Goal: Task Accomplishment & Management: Manage account settings

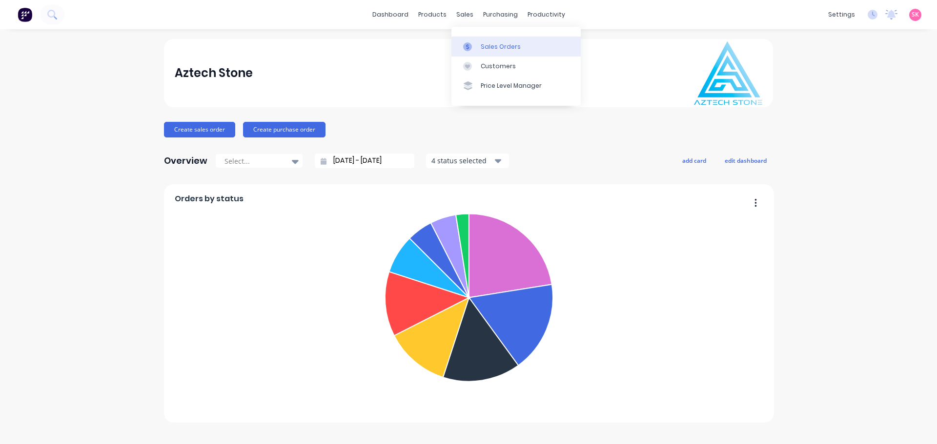
click at [471, 42] on icon at bounding box center [467, 46] width 9 height 9
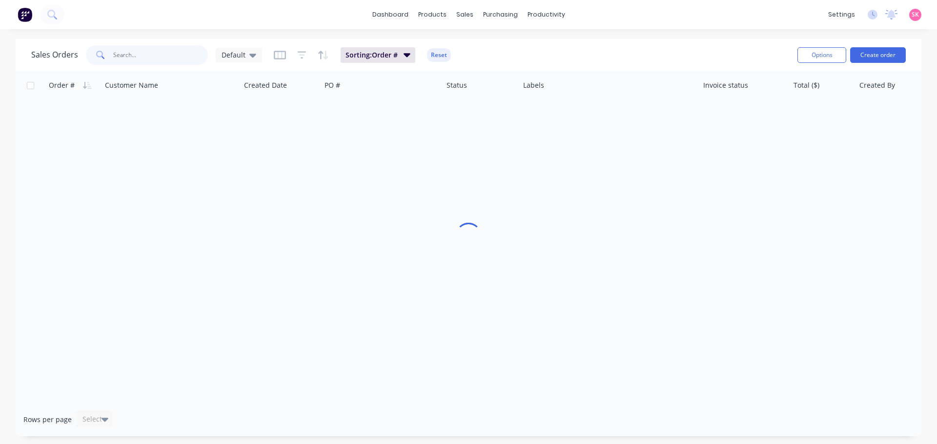
click at [166, 56] on input "text" at bounding box center [160, 55] width 95 height 20
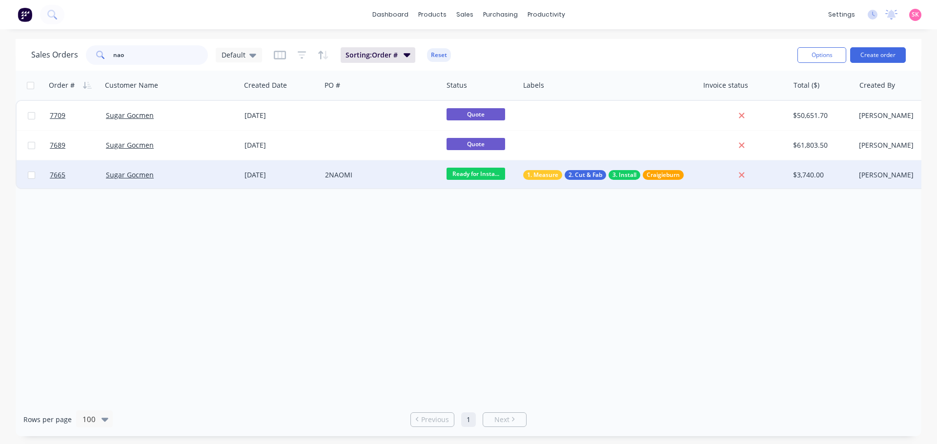
type input "nao"
click at [360, 166] on div "2NAOMI" at bounding box center [381, 175] width 121 height 29
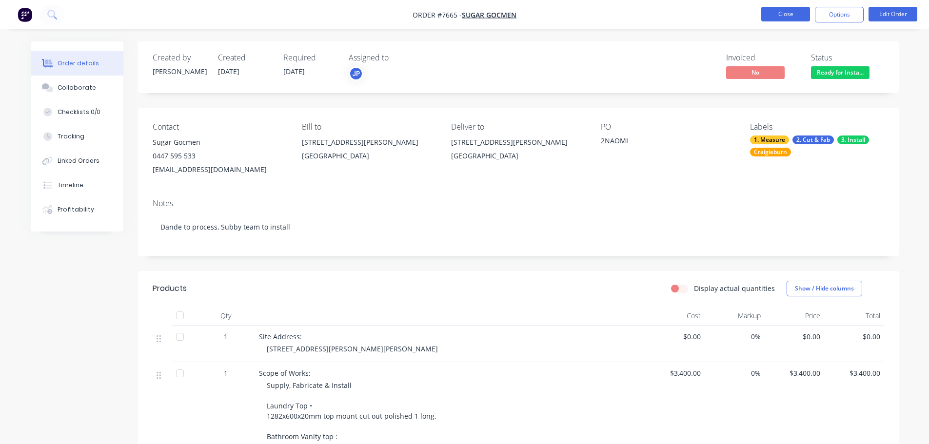
click at [779, 11] on button "Close" at bounding box center [786, 14] width 49 height 15
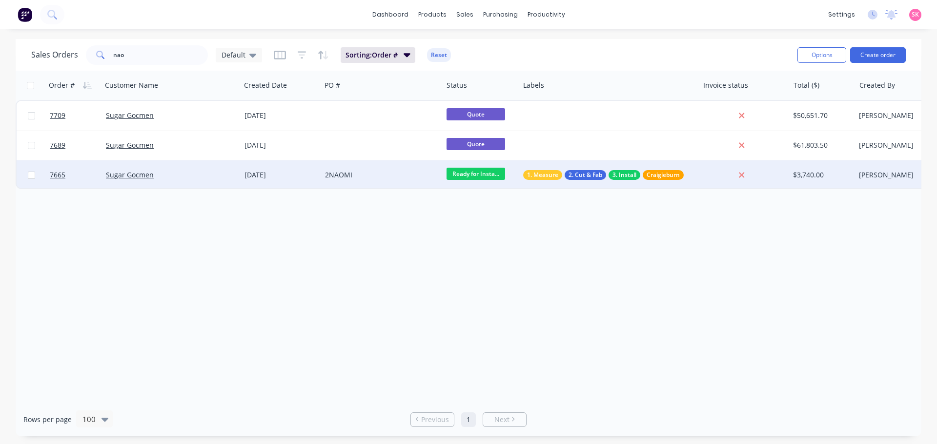
click at [404, 184] on div "2NAOMI" at bounding box center [381, 175] width 121 height 29
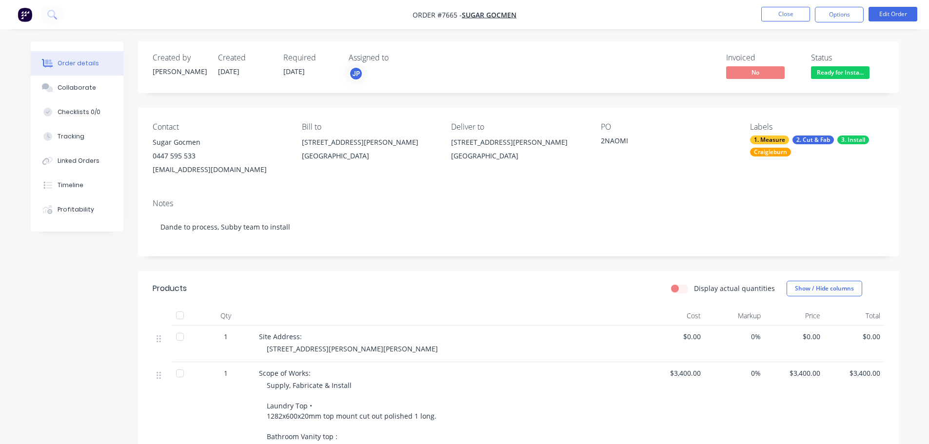
click at [769, 74] on span "No" at bounding box center [755, 72] width 59 height 12
click at [853, 20] on button "Options" at bounding box center [839, 15] width 49 height 16
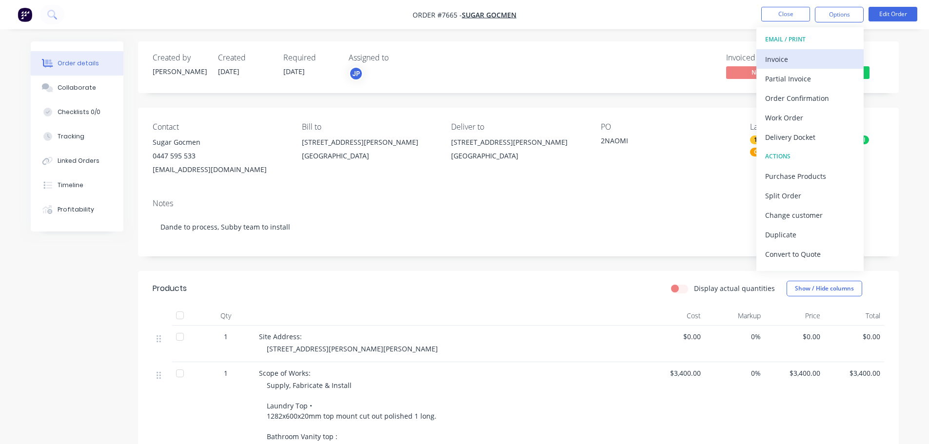
click at [836, 58] on div "Invoice" at bounding box center [811, 59] width 90 height 14
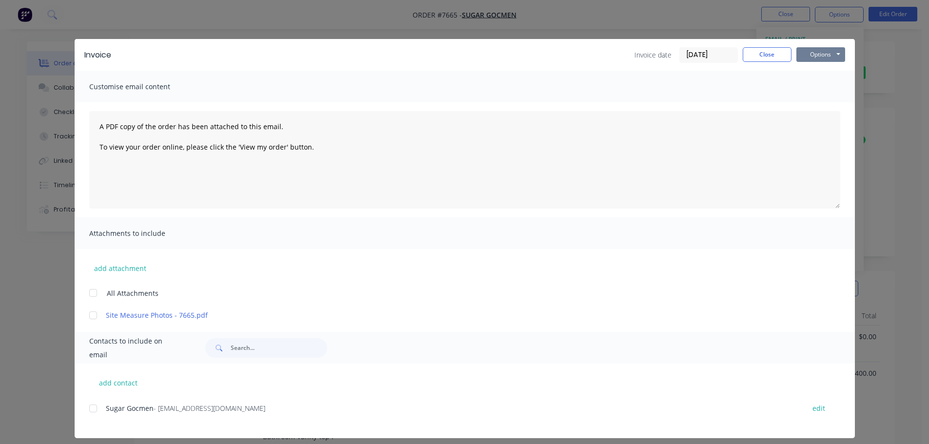
click at [821, 55] on button "Options" at bounding box center [821, 54] width 49 height 15
click at [821, 70] on button "Preview" at bounding box center [828, 72] width 62 height 16
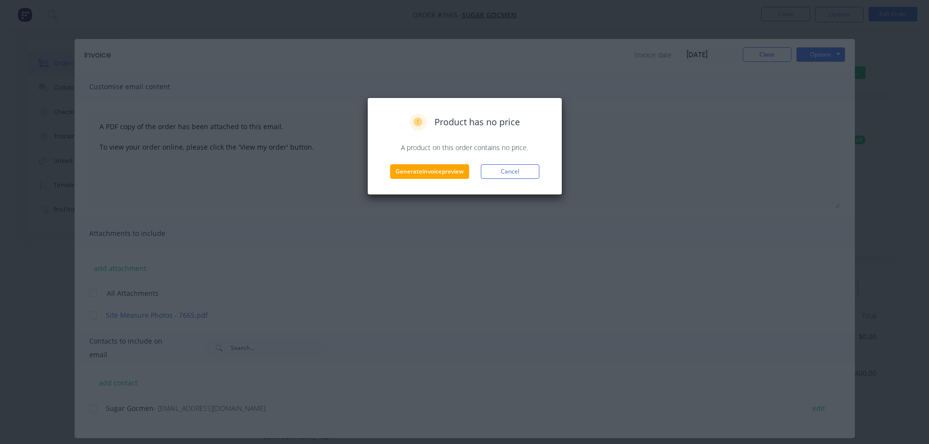
click at [527, 163] on div "Product has no price A product on this order contains no price. Generate invoic…" at bounding box center [465, 146] width 175 height 65
drag, startPoint x: 527, startPoint y: 164, endPoint x: 605, endPoint y: 143, distance: 80.8
click at [527, 165] on button "Cancel" at bounding box center [510, 171] width 59 height 15
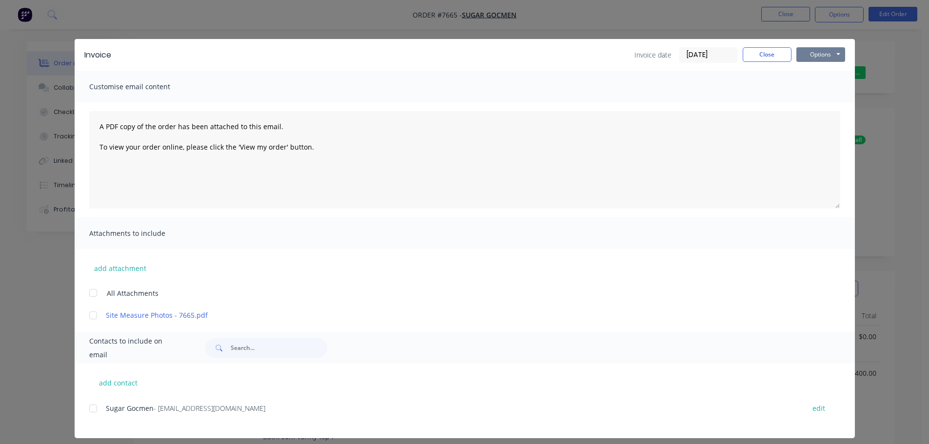
click at [817, 52] on button "Options" at bounding box center [821, 54] width 49 height 15
click at [806, 85] on button "Print" at bounding box center [828, 88] width 62 height 16
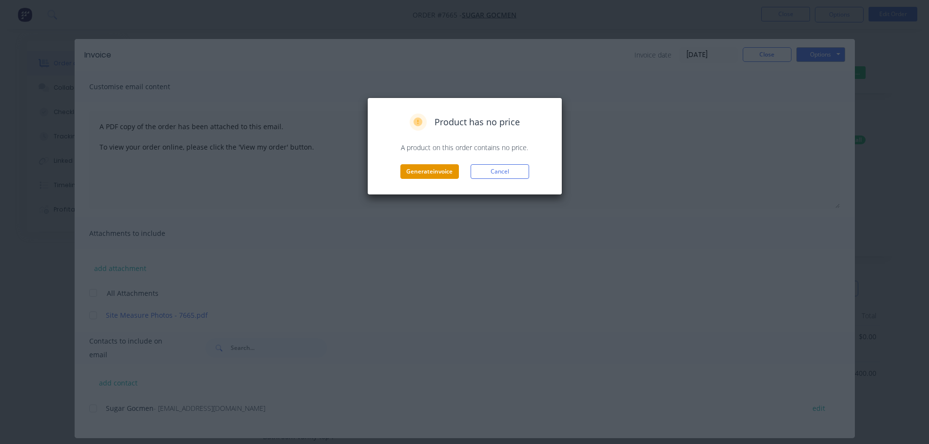
click at [422, 168] on button "Generate invoice" at bounding box center [430, 171] width 59 height 15
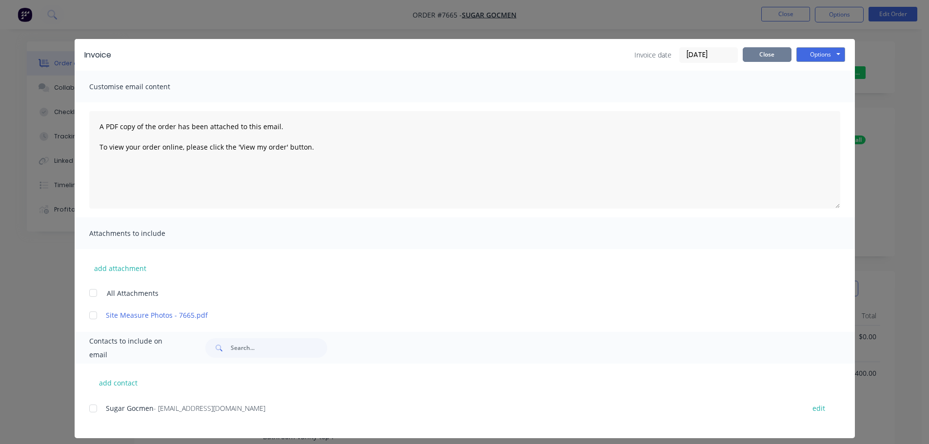
click at [782, 56] on button "Close" at bounding box center [767, 54] width 49 height 15
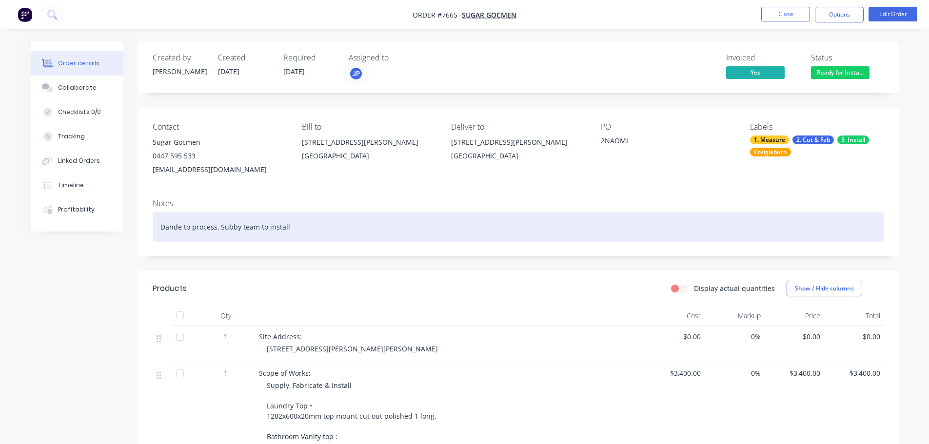
click at [306, 228] on div "Dande to process, Subby team to install" at bounding box center [519, 227] width 732 height 30
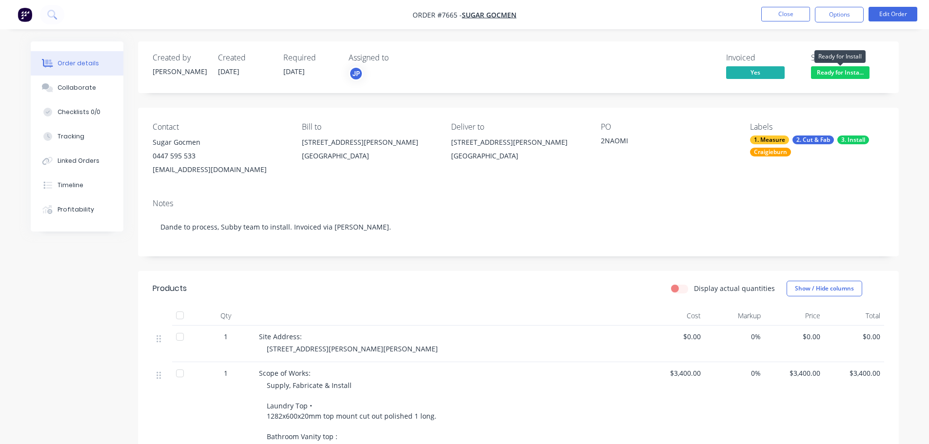
click at [832, 69] on span "Ready for Insta..." at bounding box center [840, 72] width 59 height 12
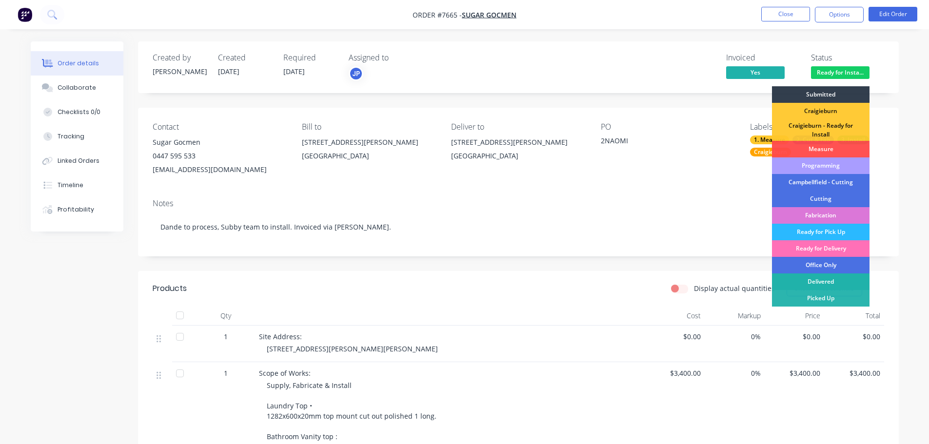
click at [834, 284] on div "Delivered" at bounding box center [821, 282] width 98 height 17
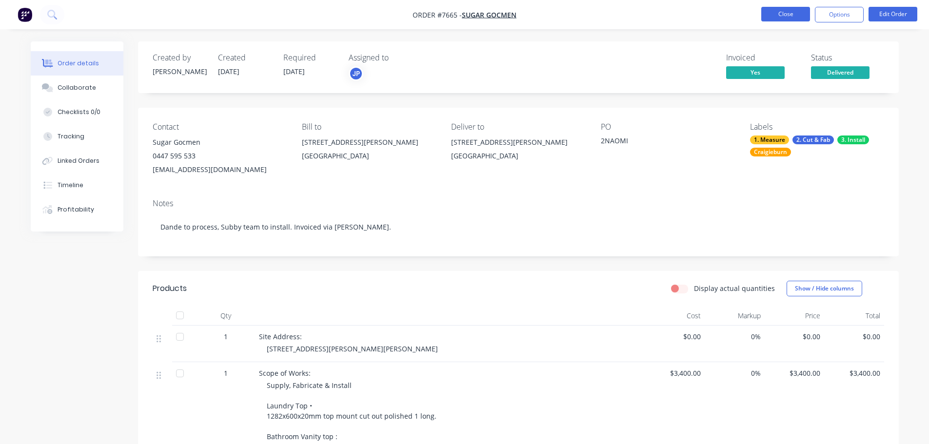
click at [792, 11] on button "Close" at bounding box center [786, 14] width 49 height 15
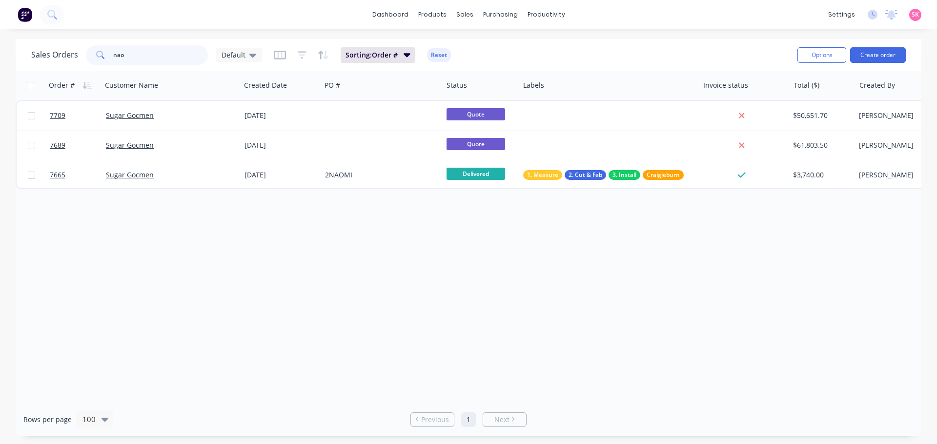
drag, startPoint x: 121, startPoint y: 58, endPoint x: 89, endPoint y: 55, distance: 32.8
click at [89, 55] on div "nao" at bounding box center [147, 55] width 122 height 20
type input "elsternwick"
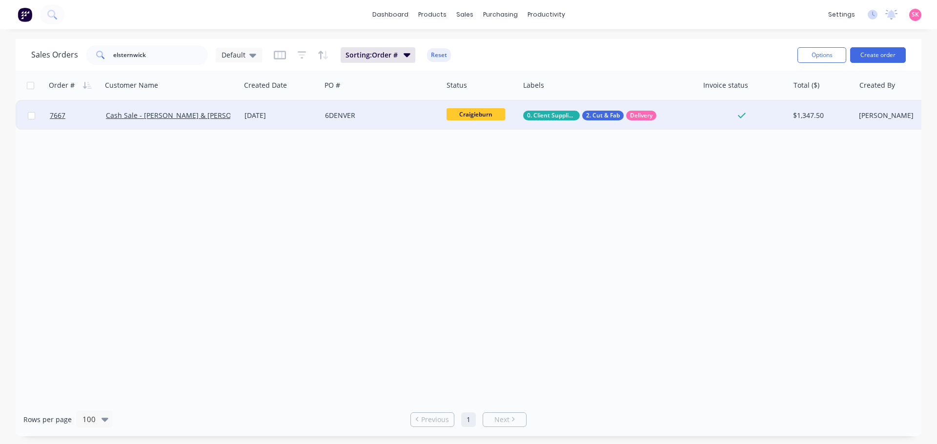
click at [376, 120] on div "6DENVER" at bounding box center [379, 116] width 108 height 10
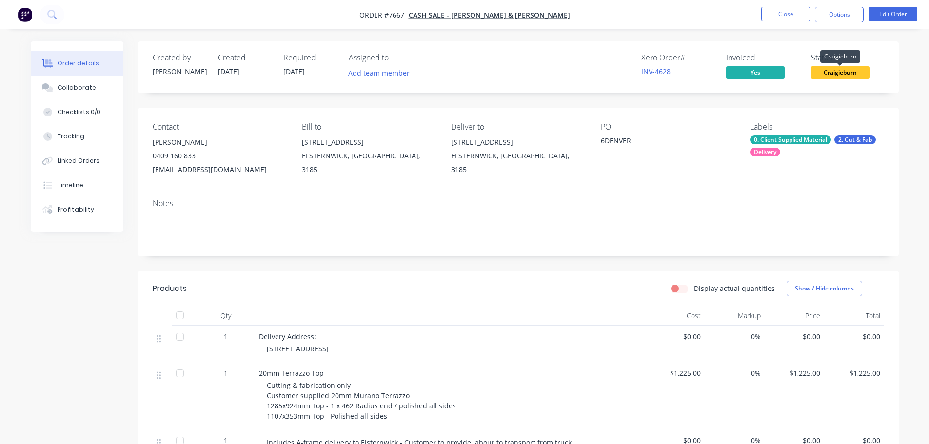
click at [846, 77] on span "Craigieburn" at bounding box center [840, 72] width 59 height 12
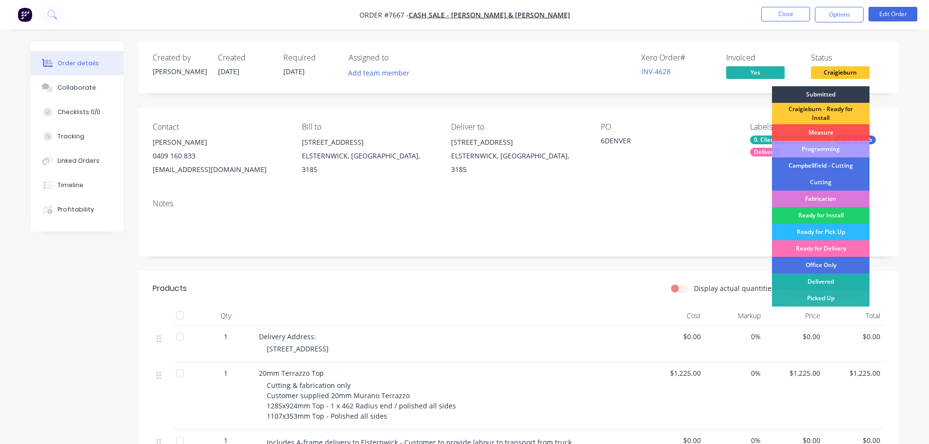
click at [834, 281] on div "Delivered" at bounding box center [821, 282] width 98 height 17
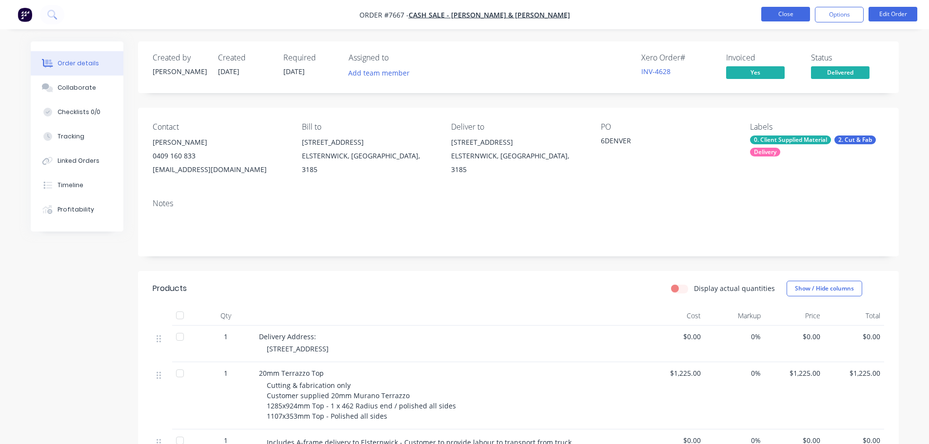
click at [784, 14] on button "Close" at bounding box center [786, 14] width 49 height 15
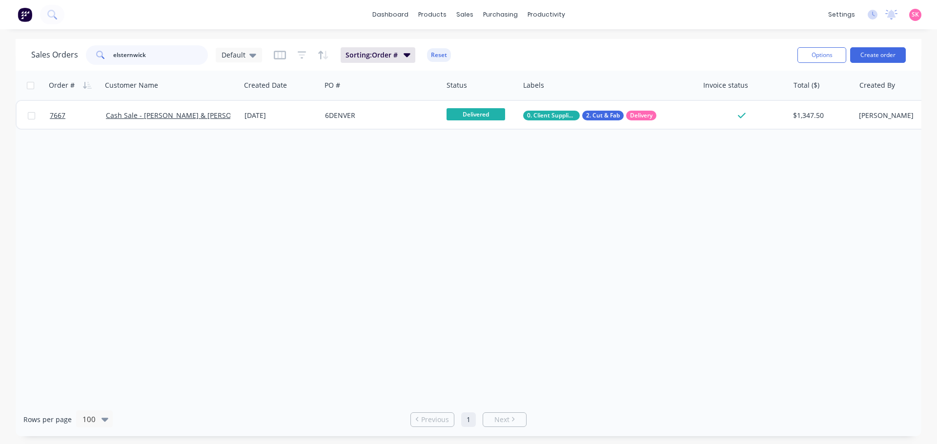
drag, startPoint x: 154, startPoint y: 57, endPoint x: 44, endPoint y: 58, distance: 109.8
click at [44, 58] on div "Sales Orders elsternwick Default" at bounding box center [146, 55] width 231 height 20
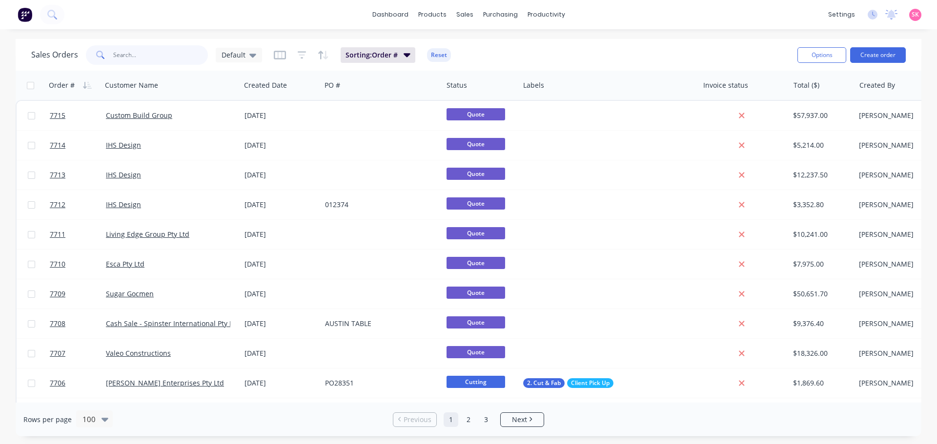
click at [147, 53] on input "text" at bounding box center [160, 55] width 95 height 20
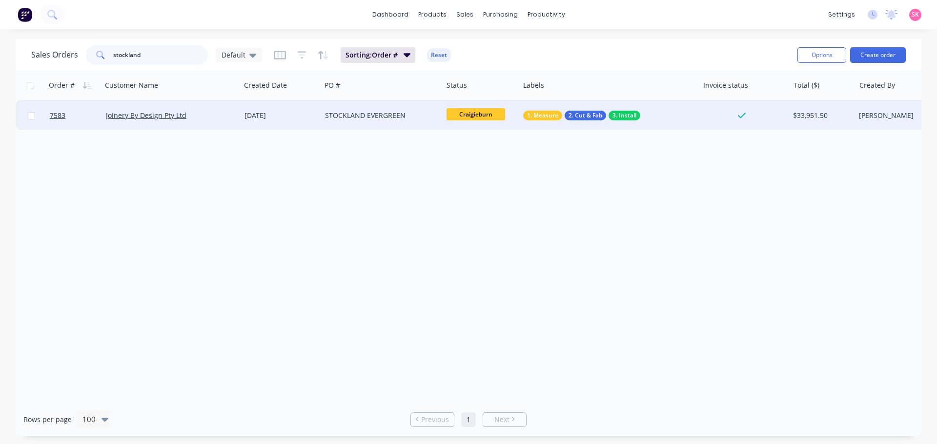
type input "stockland"
click at [314, 124] on div "01 Aug 2025" at bounding box center [281, 115] width 81 height 29
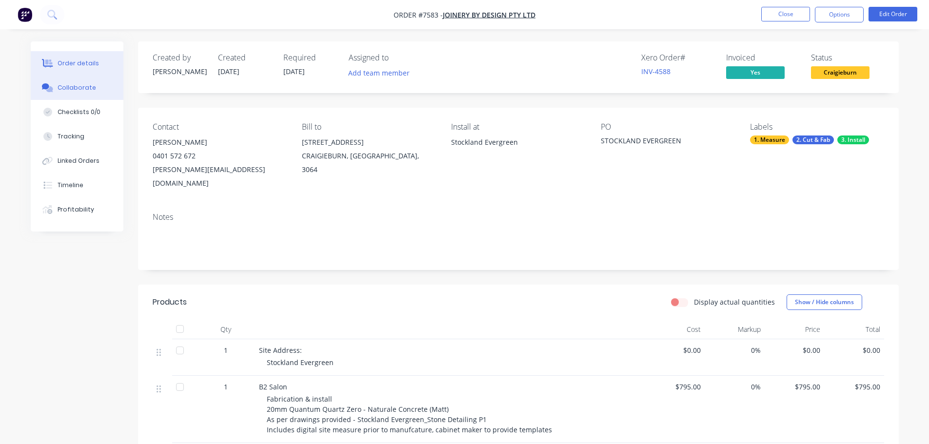
click at [90, 89] on div "Collaborate" at bounding box center [77, 87] width 39 height 9
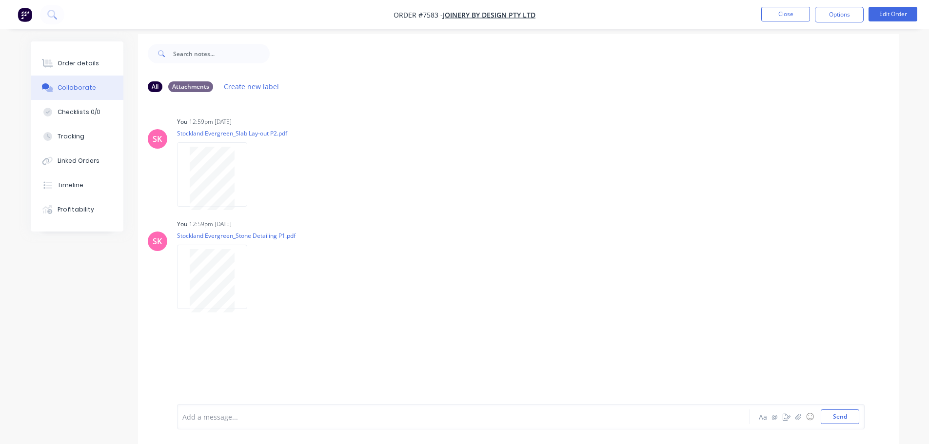
scroll to position [15, 0]
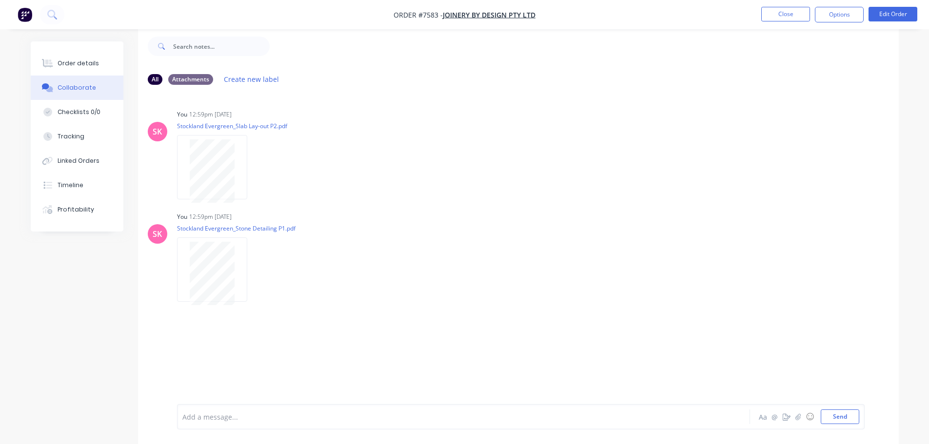
click at [239, 417] on div at bounding box center [436, 417] width 507 height 10
click at [784, 13] on button "Close" at bounding box center [786, 14] width 49 height 15
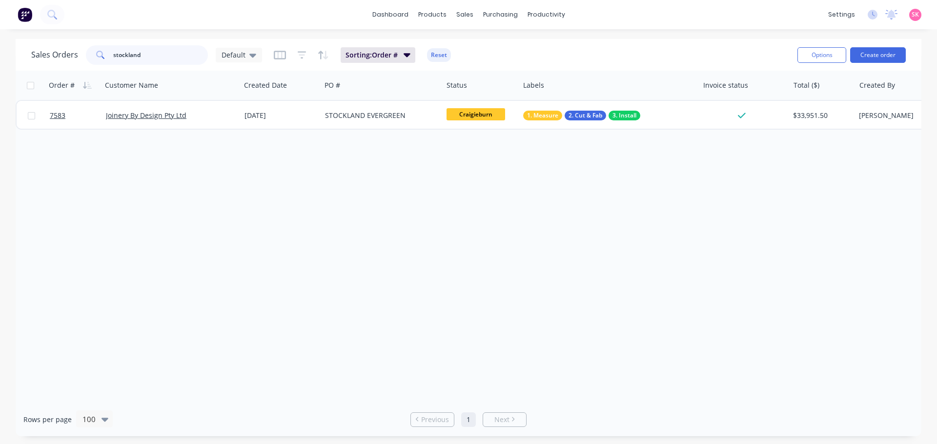
drag, startPoint x: 158, startPoint y: 61, endPoint x: 97, endPoint y: 61, distance: 60.5
click at [98, 61] on div "stockland" at bounding box center [147, 55] width 122 height 20
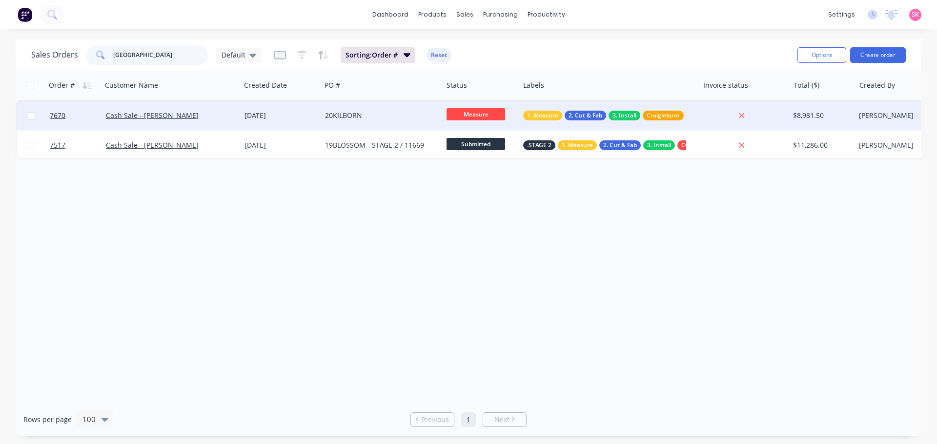
type input "mill park"
click at [463, 116] on span "Measure" at bounding box center [475, 114] width 59 height 12
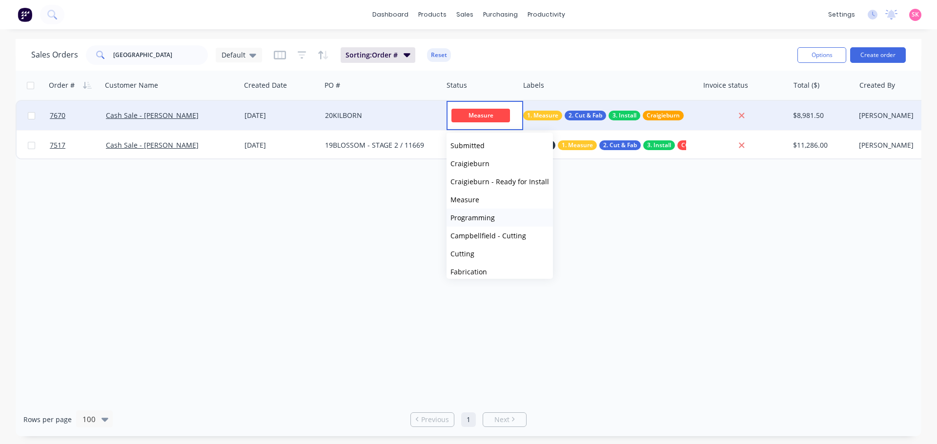
click at [475, 216] on span "Programming" at bounding box center [472, 217] width 44 height 9
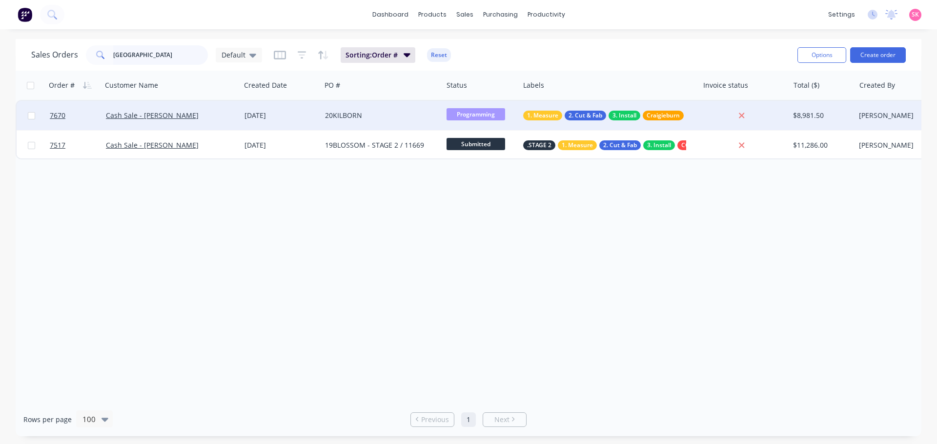
drag, startPoint x: 125, startPoint y: 66, endPoint x: 56, endPoint y: 66, distance: 68.8
click at [57, 66] on div "Sales Orders mill park Default Sorting: Order # Reset" at bounding box center [410, 55] width 758 height 24
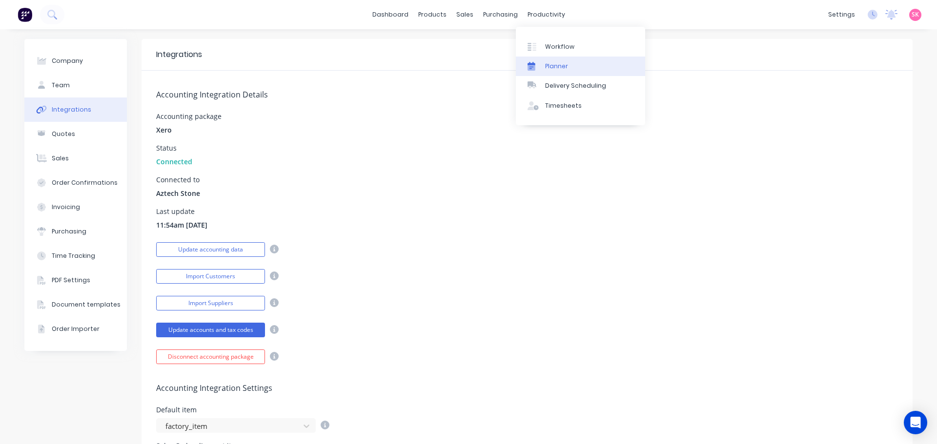
click at [554, 65] on div "Planner" at bounding box center [556, 66] width 23 height 9
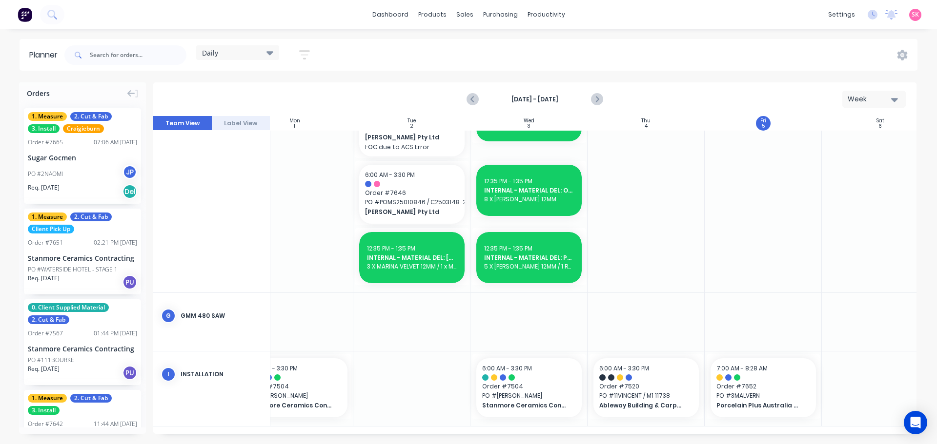
scroll to position [500, 178]
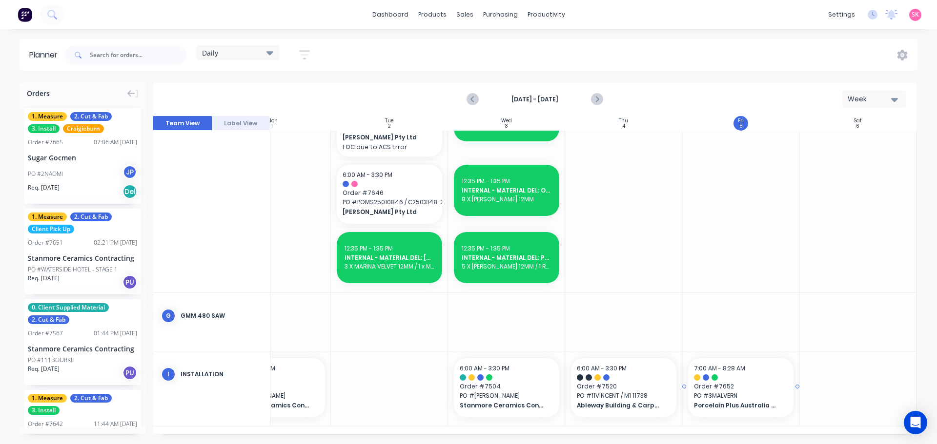
click at [721, 383] on span "Order # 7652" at bounding box center [741, 387] width 94 height 9
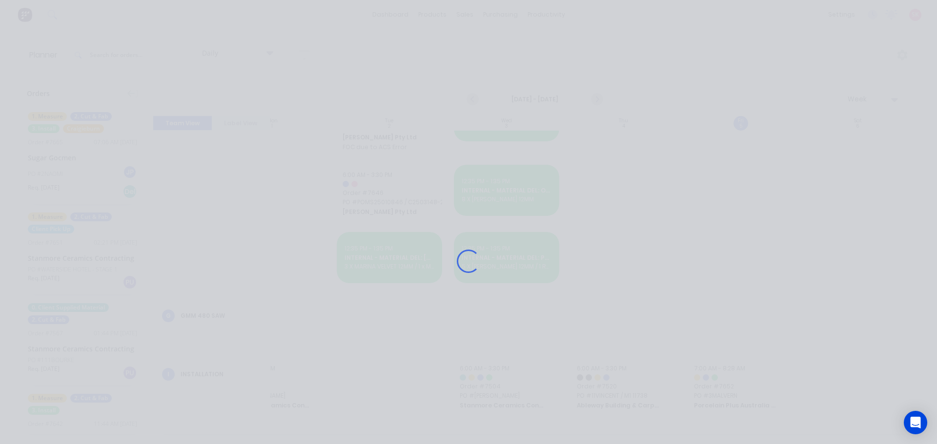
scroll to position [492, 178]
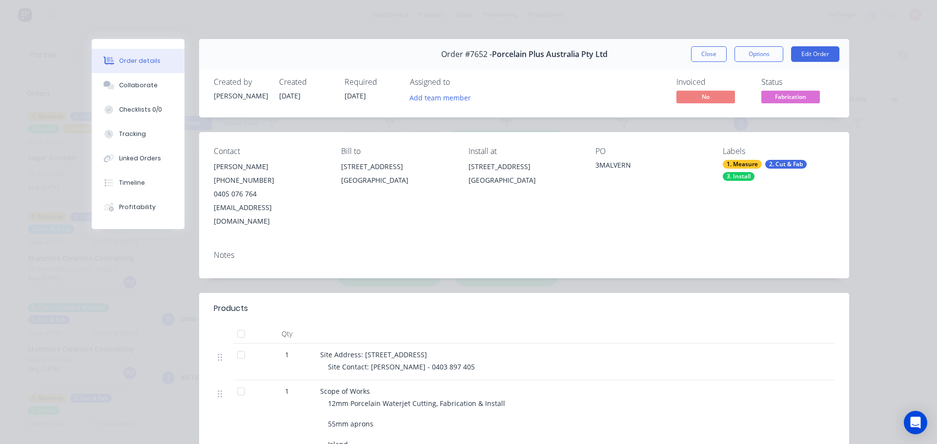
click at [709, 56] on button "Close" at bounding box center [709, 54] width 36 height 16
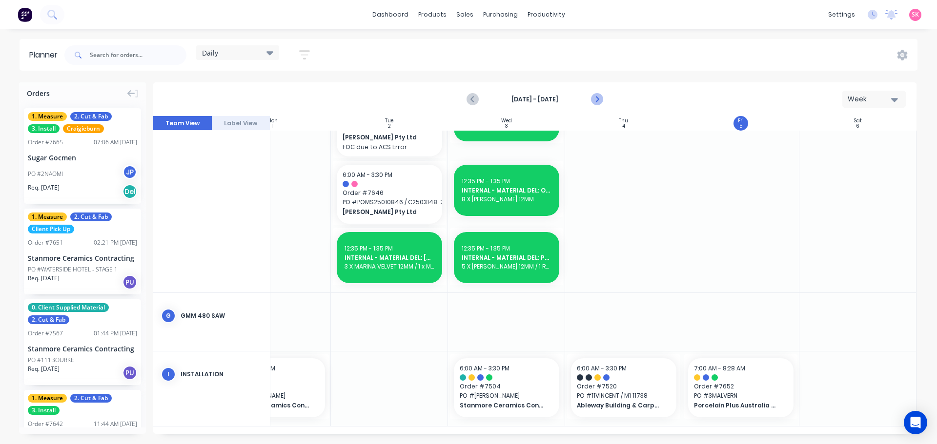
click at [602, 94] on icon "Next page" at bounding box center [596, 100] width 12 height 12
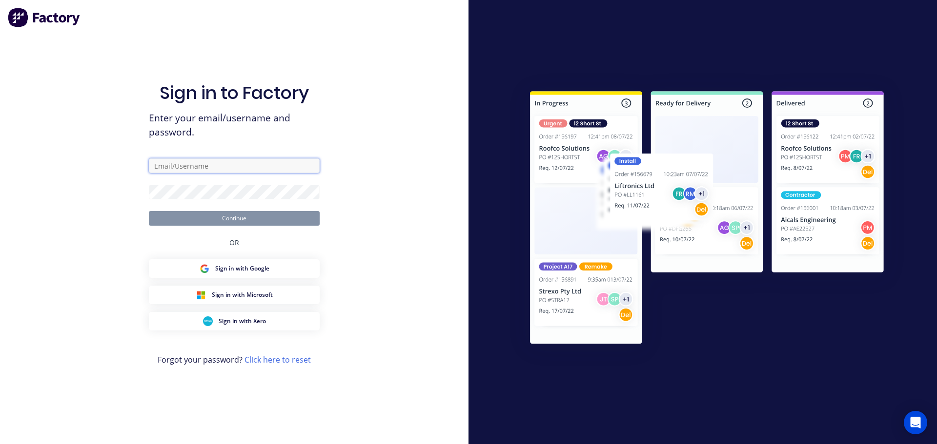
type input "office@aztechstone.com.au"
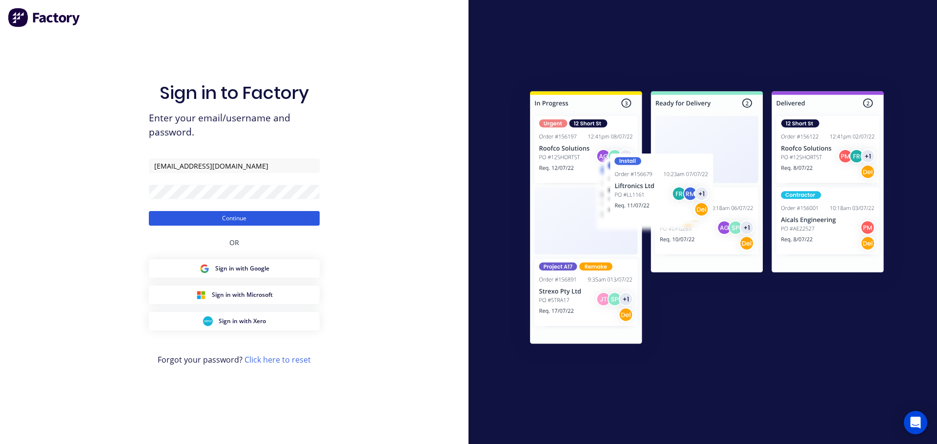
click at [257, 223] on button "Continue" at bounding box center [234, 218] width 171 height 15
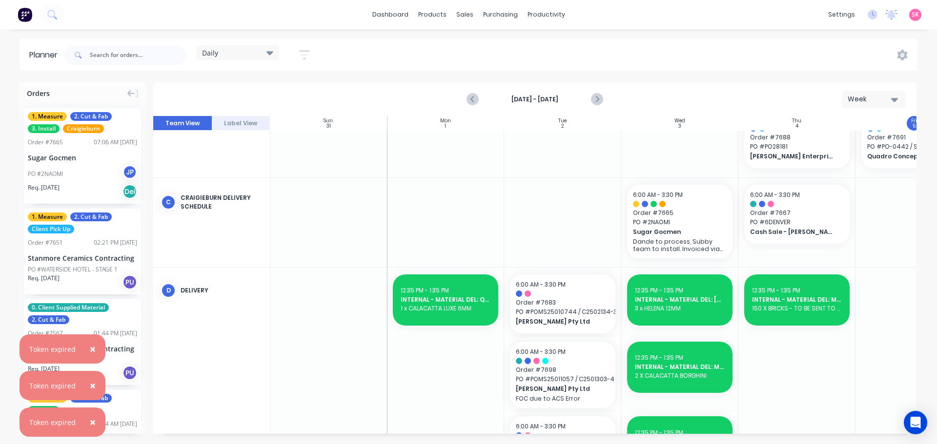
scroll to position [483, 0]
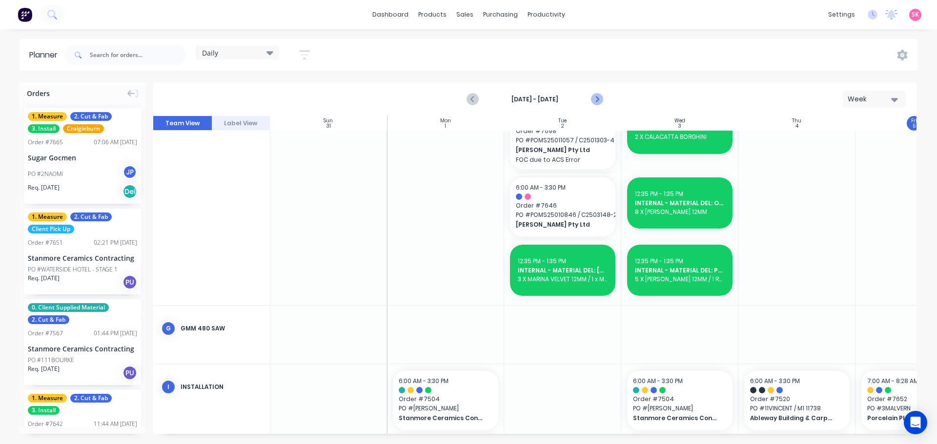
click at [596, 97] on icon "Next page" at bounding box center [596, 100] width 4 height 8
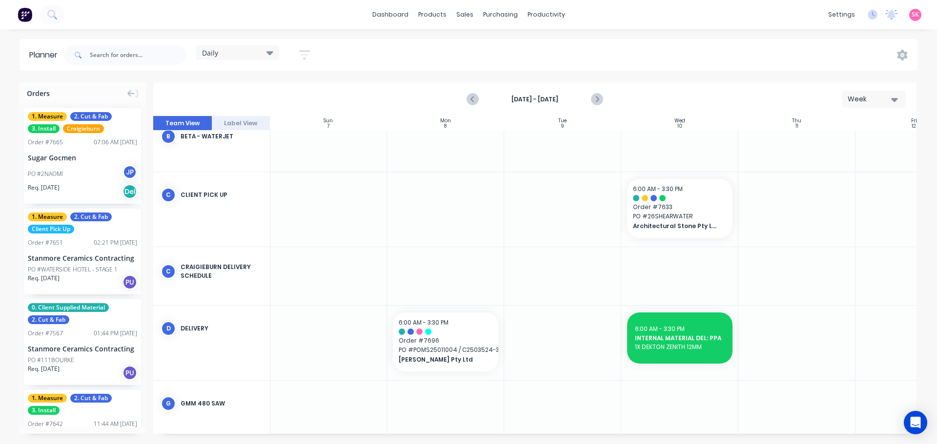
scroll to position [235, 0]
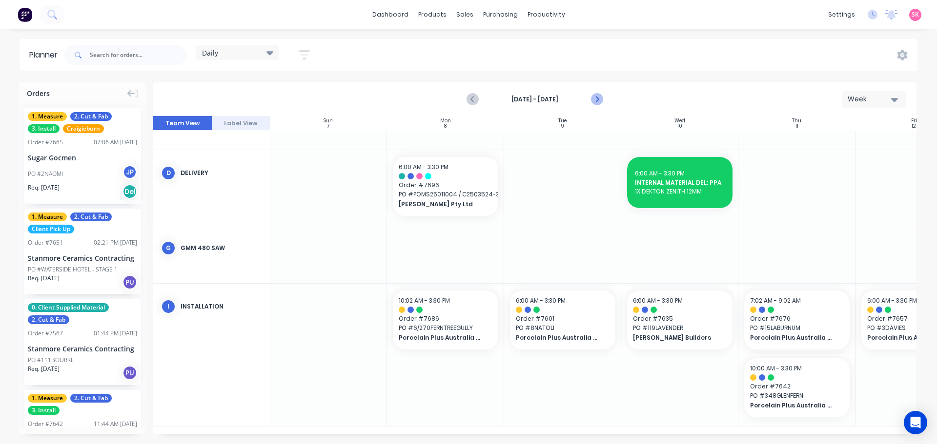
click at [592, 98] on icon "Next page" at bounding box center [596, 100] width 12 height 12
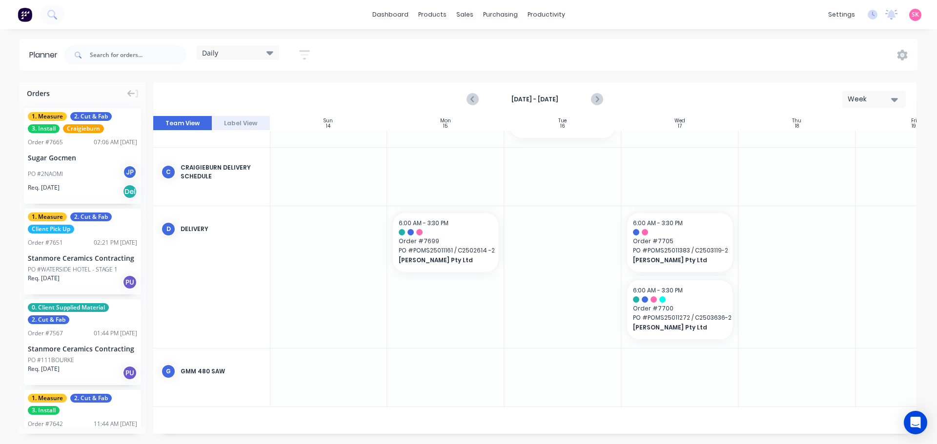
scroll to position [287, 0]
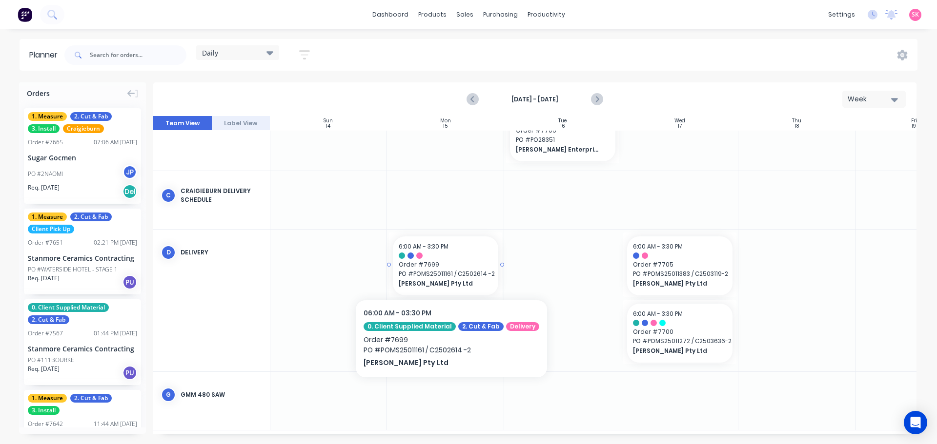
click at [470, 270] on span "PO # POMS25011161 / C2502614 -2" at bounding box center [446, 274] width 94 height 9
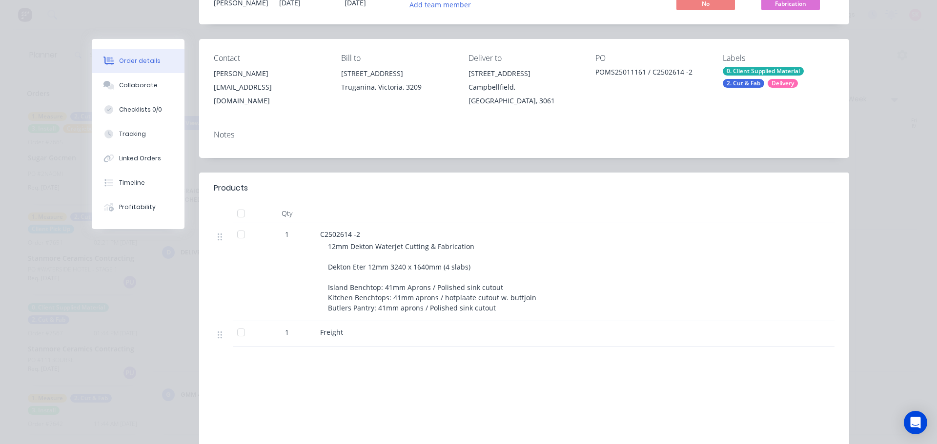
scroll to position [0, 0]
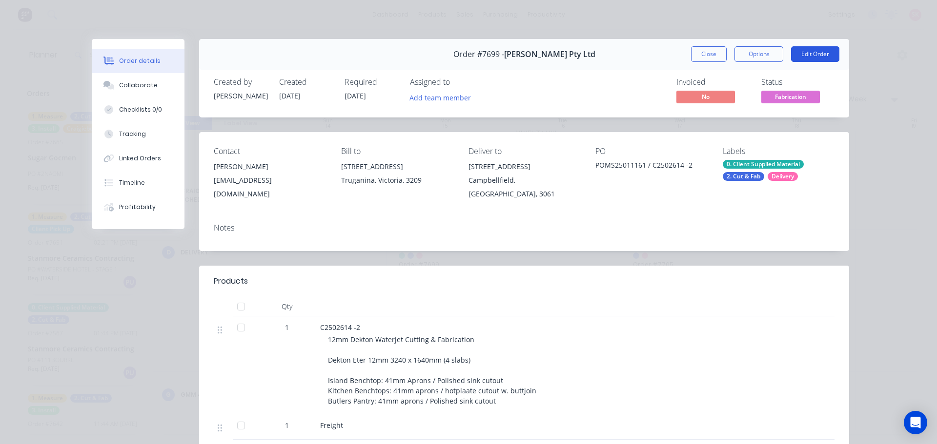
click at [815, 51] on button "Edit Order" at bounding box center [815, 54] width 48 height 16
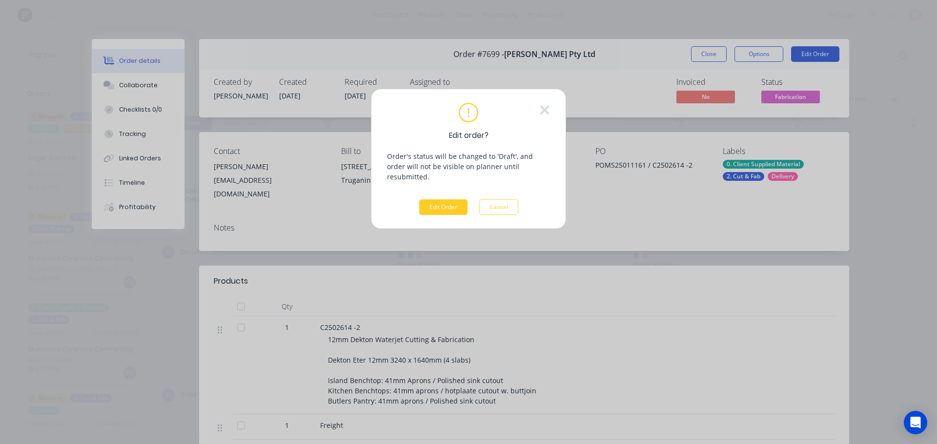
click at [447, 204] on button "Edit Order" at bounding box center [443, 208] width 48 height 16
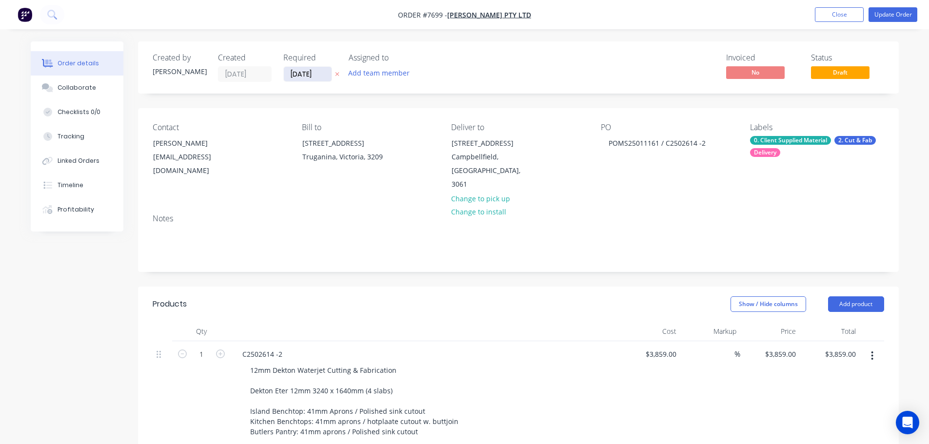
click at [302, 75] on input "15/09/25" at bounding box center [308, 74] width 48 height 15
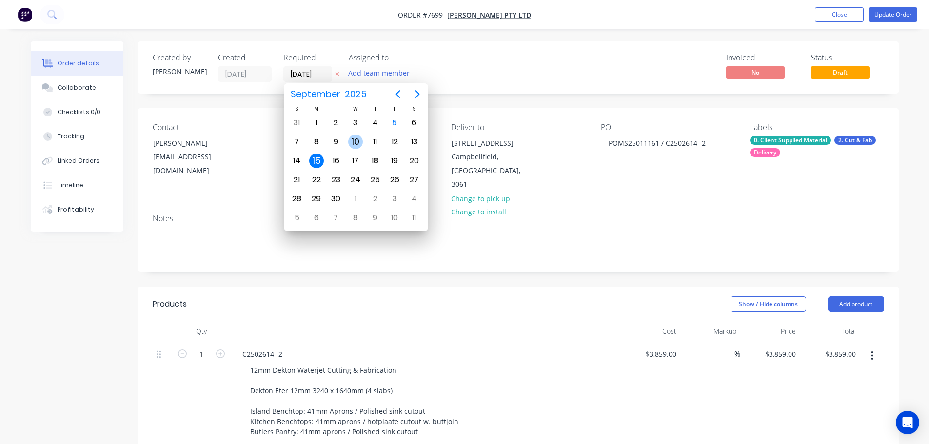
click at [357, 144] on div "10" at bounding box center [355, 142] width 15 height 15
type input "10/09/25"
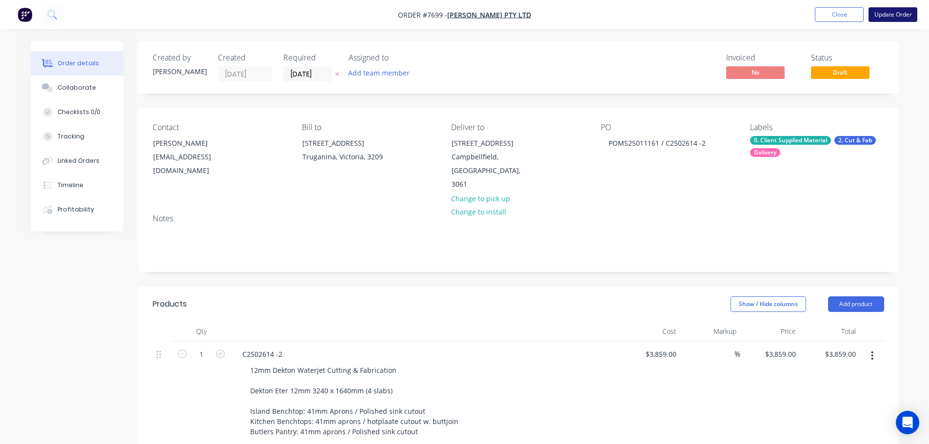
click at [876, 16] on button "Update Order" at bounding box center [893, 14] width 49 height 15
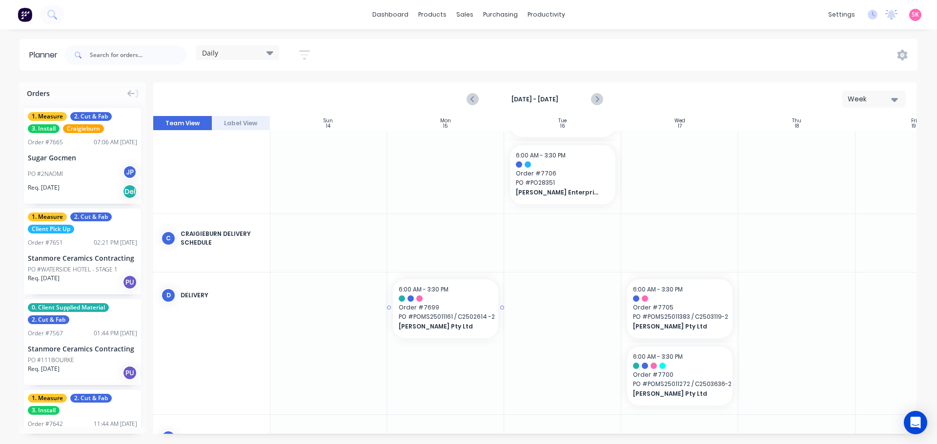
scroll to position [384, 0]
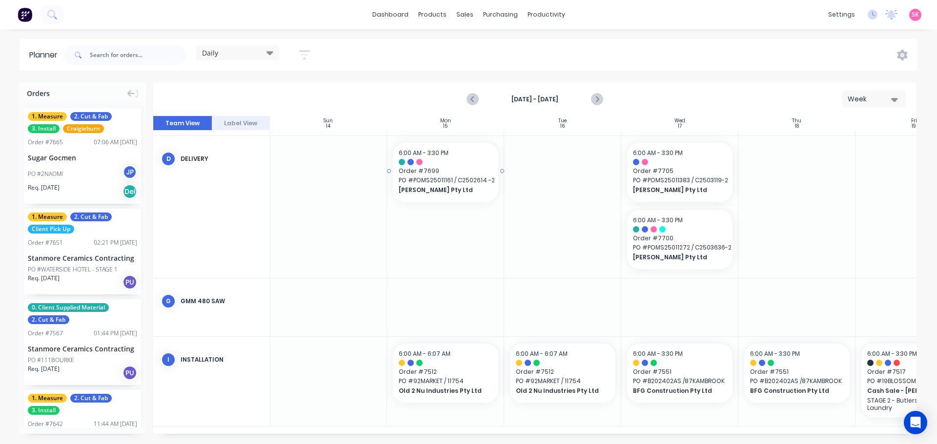
click at [449, 179] on span "PO # POMS25011161 / C2502614 -2" at bounding box center [446, 180] width 94 height 9
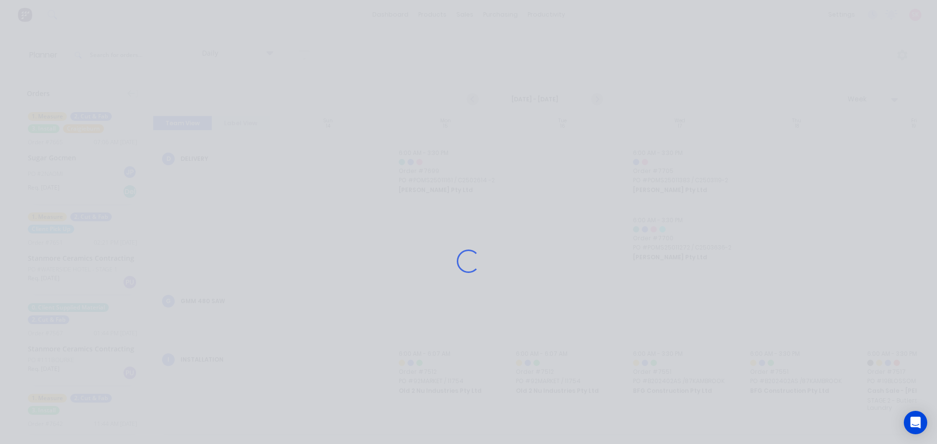
scroll to position [377, 0]
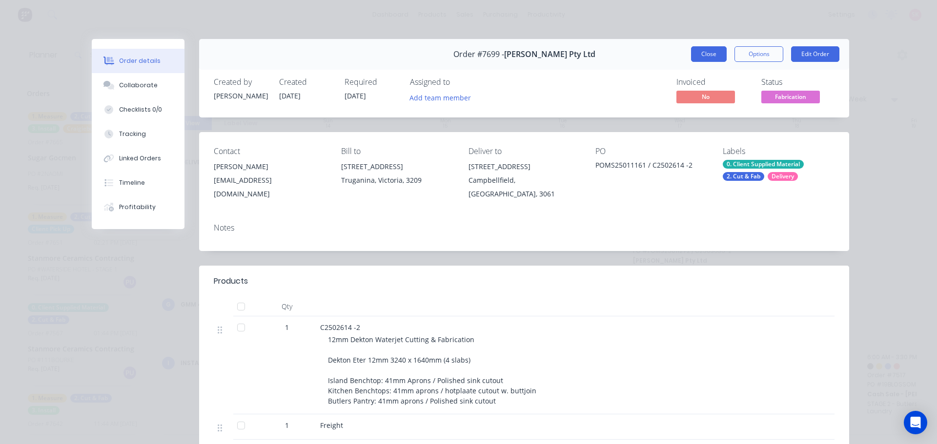
click at [705, 48] on button "Close" at bounding box center [709, 54] width 36 height 16
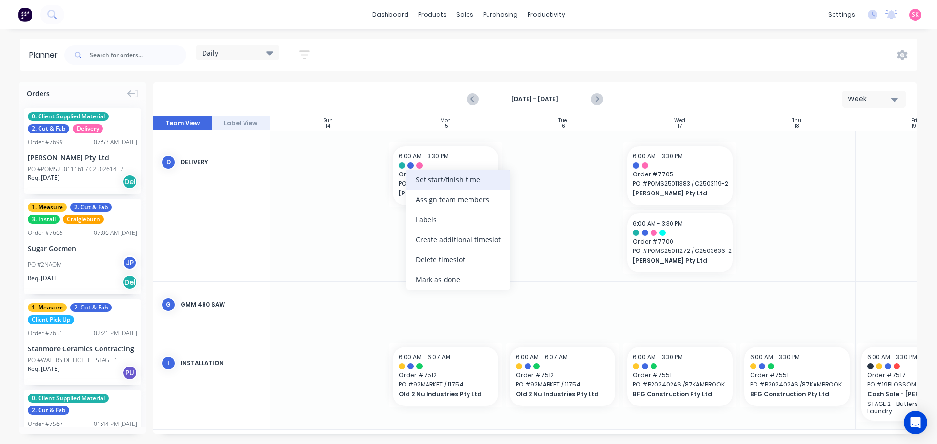
click at [477, 181] on div "Set start/finish time" at bounding box center [458, 180] width 104 height 20
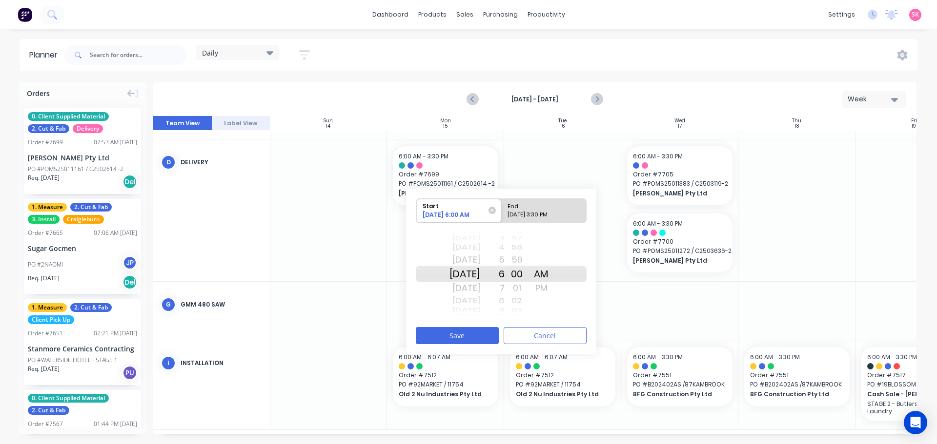
click at [535, 211] on div "09/15/2025 3:30 PM" at bounding box center [539, 217] width 71 height 12
click at [502, 211] on input "End 09/15/2025 3:30 PM" at bounding box center [501, 211] width 0 height 24
radio input "true"
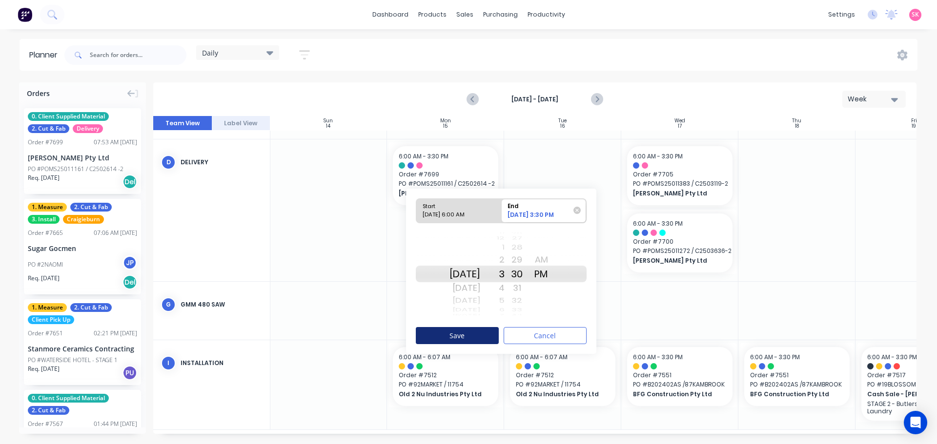
click at [472, 334] on button "Save" at bounding box center [457, 335] width 83 height 17
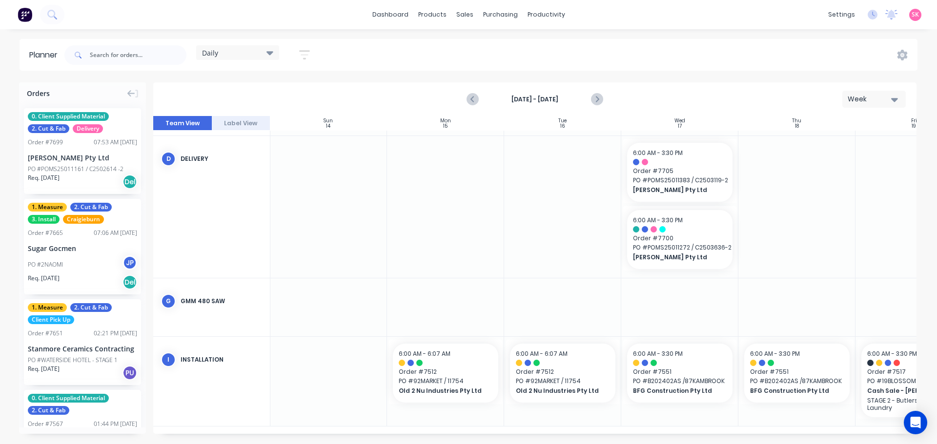
scroll to position [384, 0]
click at [477, 103] on icon "Previous page" at bounding box center [473, 100] width 12 height 12
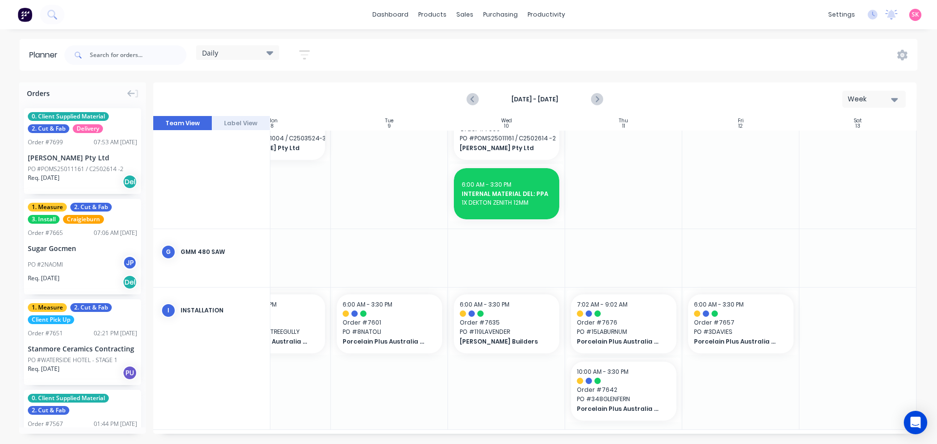
scroll to position [287, 0]
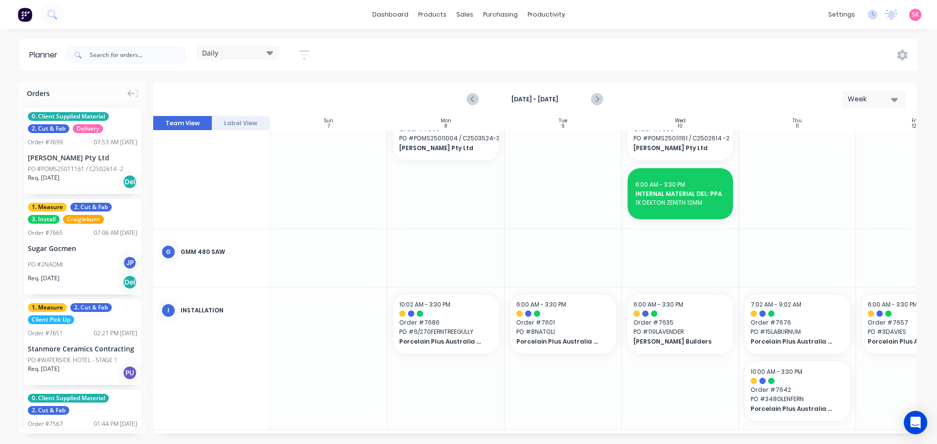
click at [435, 55] on div "Daily Save new view None edit Daily (Default) edit Craigieburn Orders edit Fact…" at bounding box center [489, 54] width 855 height 29
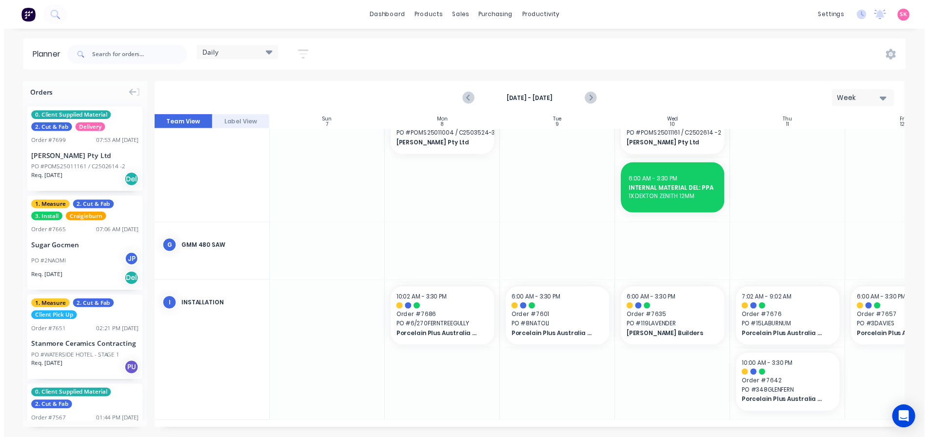
scroll to position [295, 0]
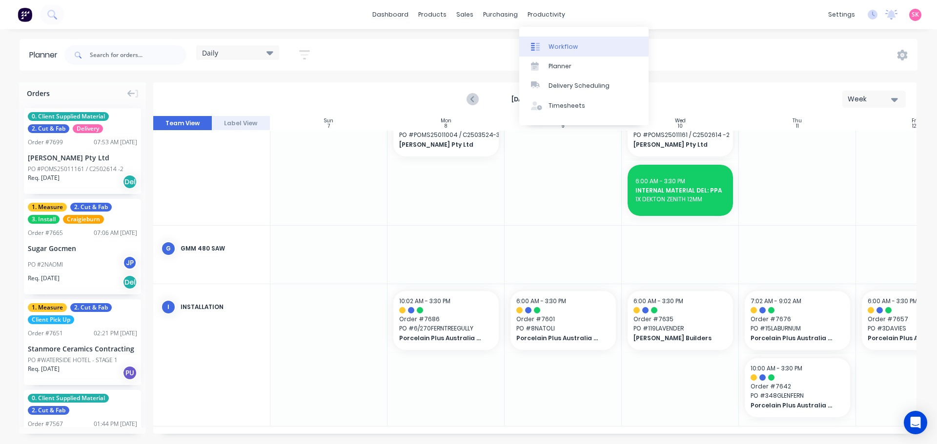
click at [575, 38] on link "Workflow" at bounding box center [583, 47] width 129 height 20
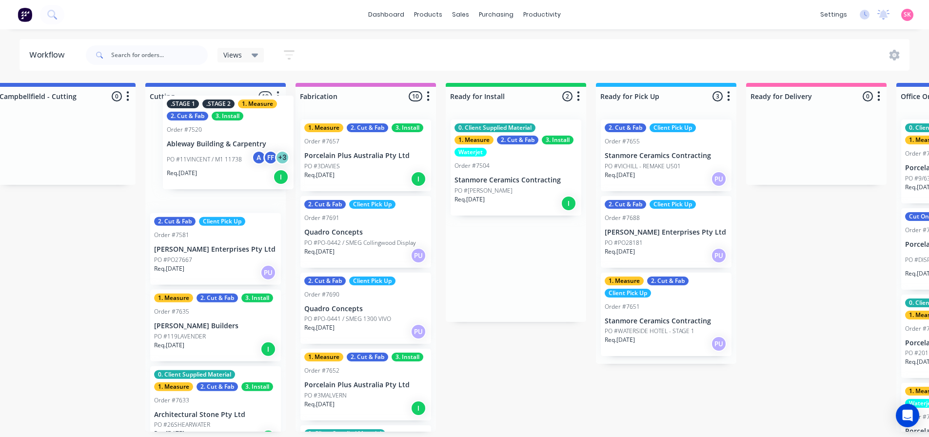
scroll to position [0, 773]
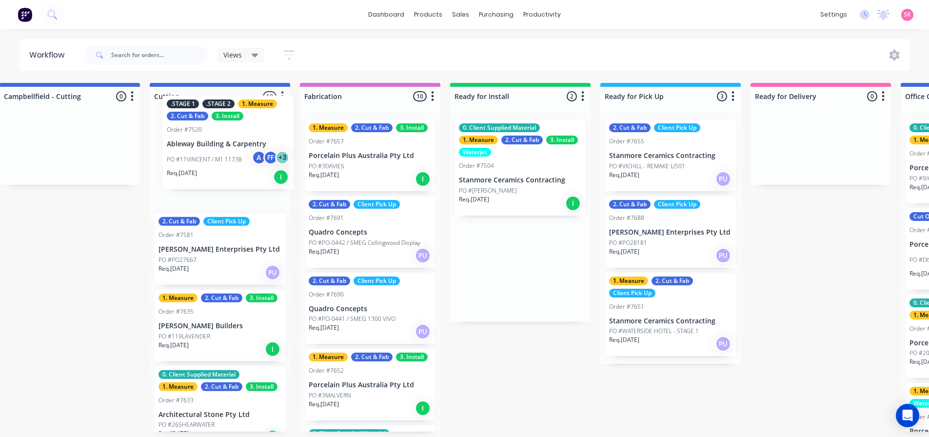
drag, startPoint x: 421, startPoint y: 284, endPoint x: 232, endPoint y: 158, distance: 227.6
click at [232, 158] on div "Submitted 14 Status colour #273444 hex #273444 Save Cancel Summaries Total orde…" at bounding box center [246, 257] width 2052 height 349
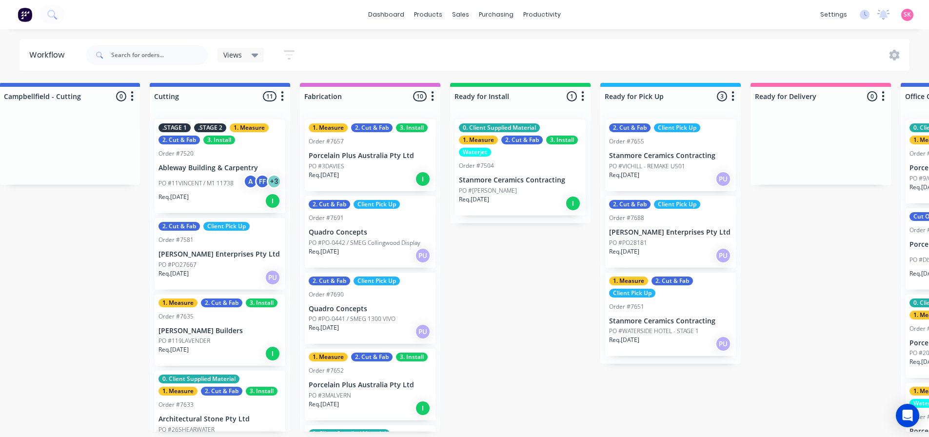
click at [510, 187] on div "PO #[PERSON_NAME]" at bounding box center [520, 190] width 123 height 9
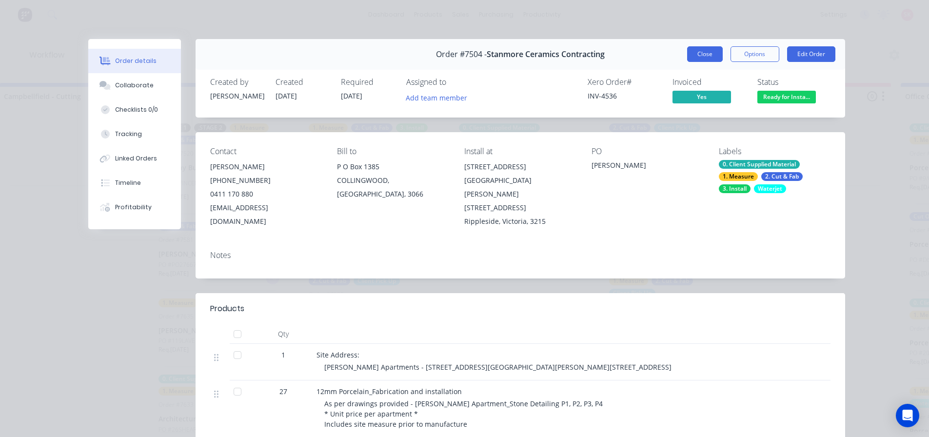
click at [698, 55] on button "Close" at bounding box center [705, 54] width 36 height 16
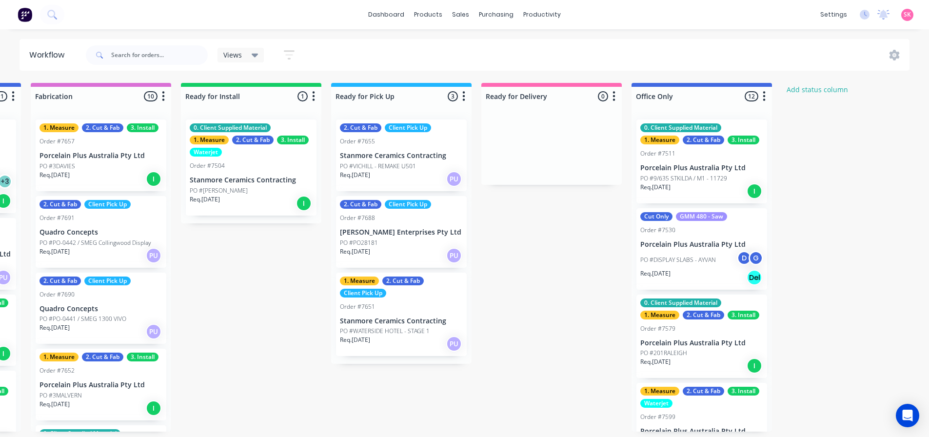
scroll to position [2, 965]
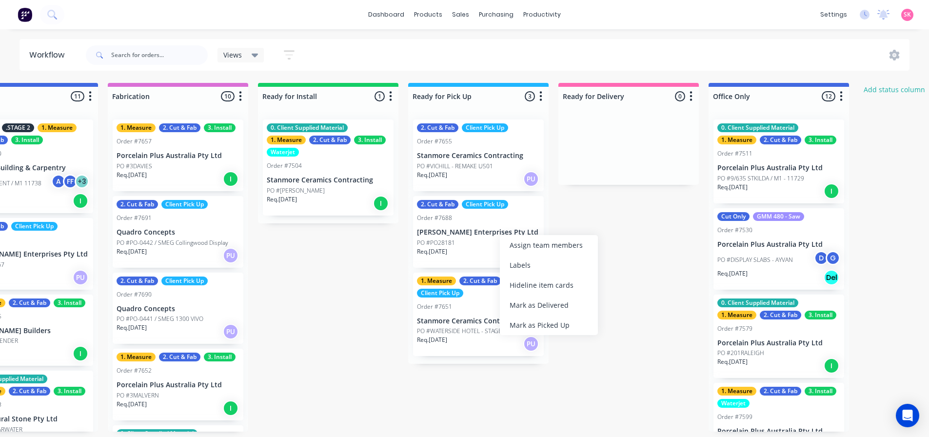
click at [457, 239] on div "PO #PO28181" at bounding box center [478, 243] width 123 height 9
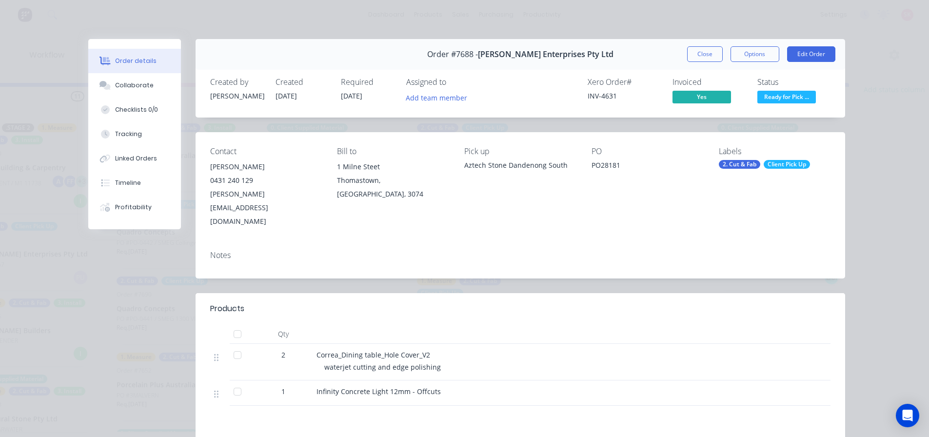
click at [784, 99] on span "Ready for Pick ..." at bounding box center [787, 97] width 59 height 12
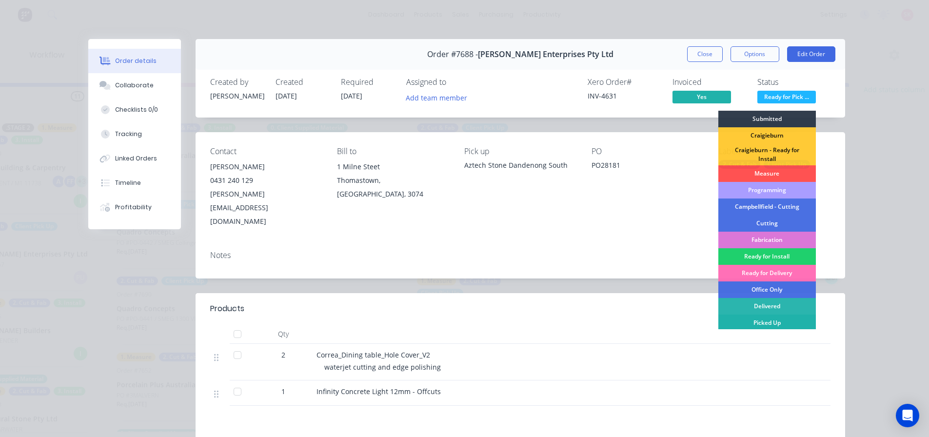
click at [751, 315] on div "Picked Up" at bounding box center [768, 323] width 98 height 17
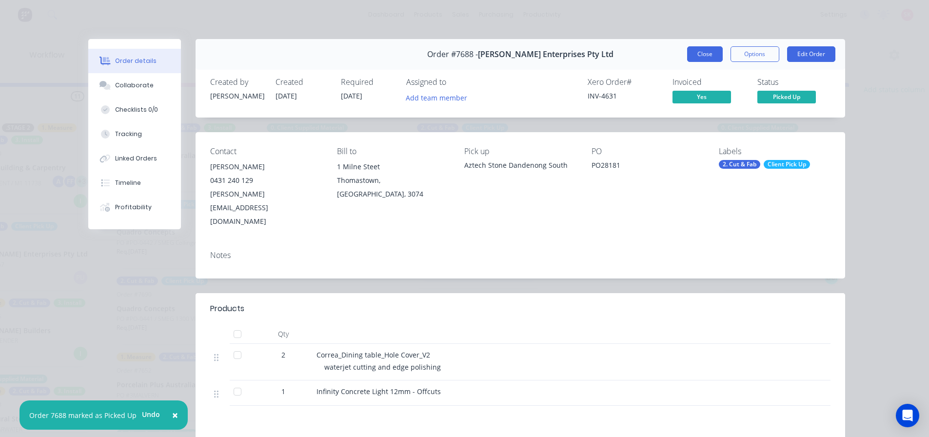
click at [712, 51] on button "Close" at bounding box center [705, 54] width 36 height 16
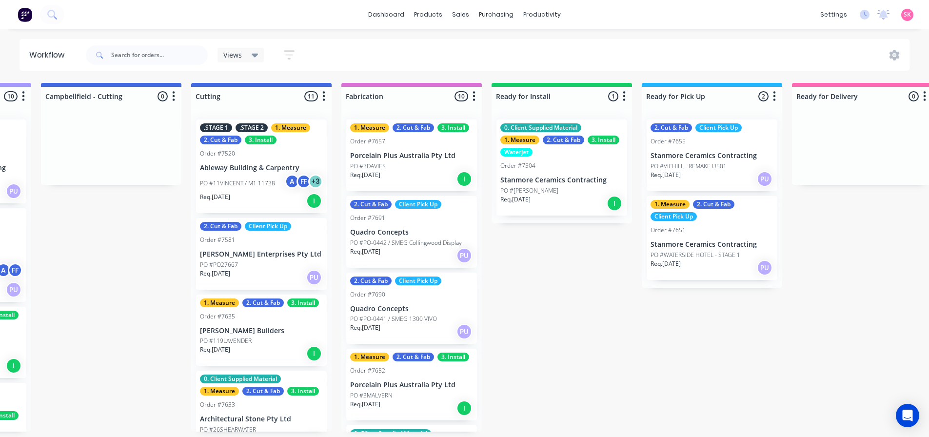
scroll to position [2, 753]
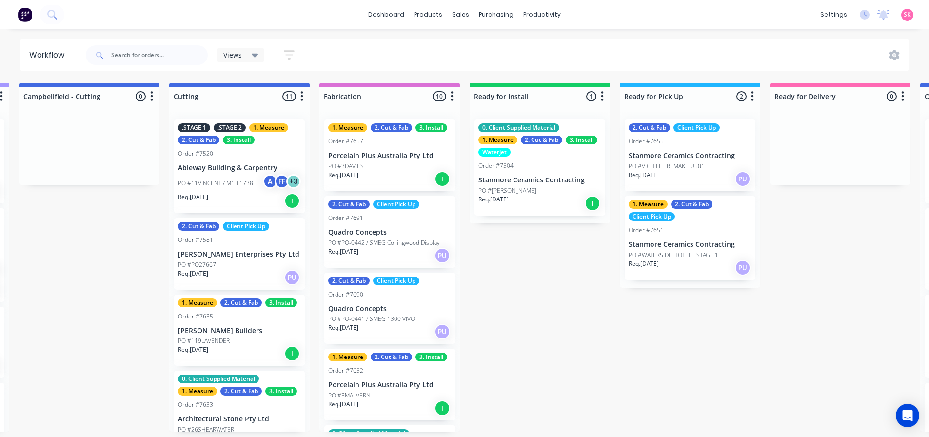
click at [366, 249] on div "Req. 03/09/25 PU" at bounding box center [389, 255] width 123 height 17
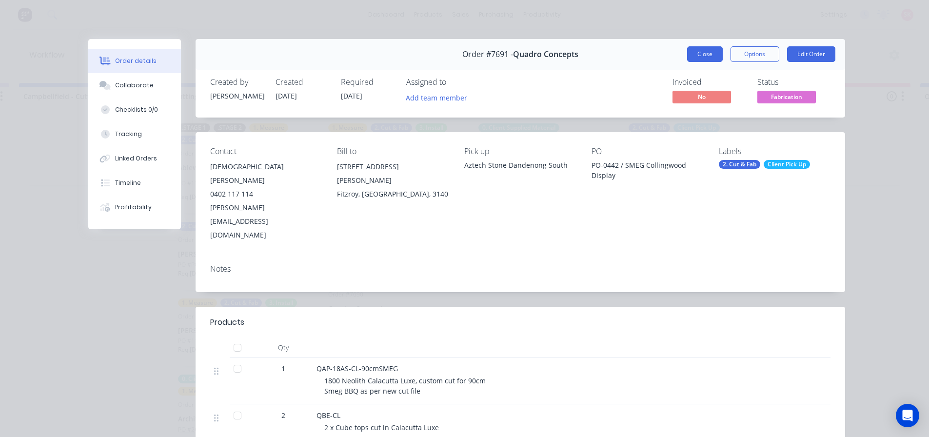
click at [702, 53] on button "Close" at bounding box center [705, 54] width 36 height 16
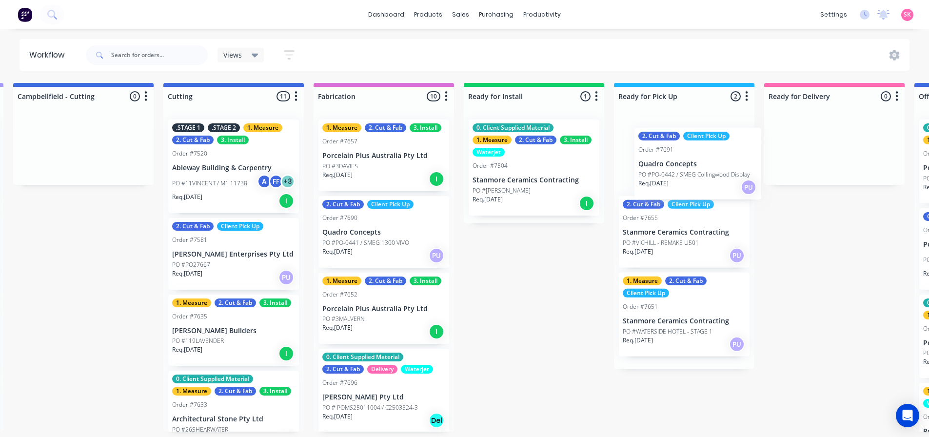
scroll to position [2, 761]
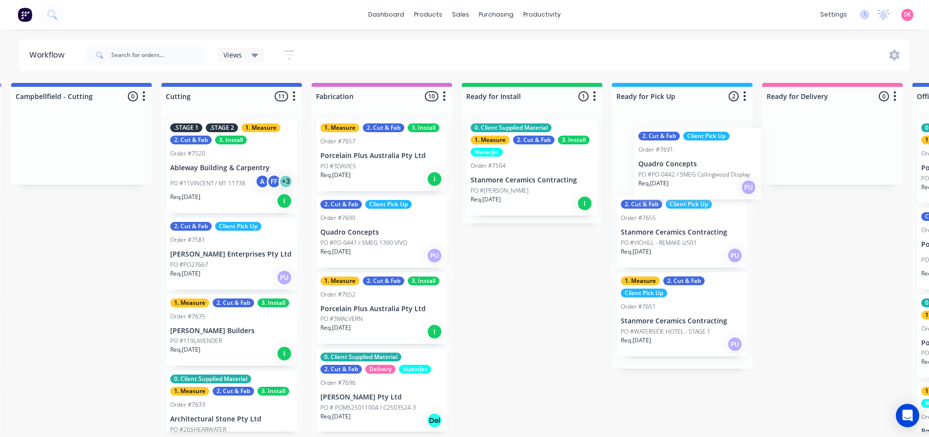
drag, startPoint x: 374, startPoint y: 243, endPoint x: 661, endPoint y: 173, distance: 295.7
click at [662, 174] on div "Submitted 14 Status colour #273444 hex #273444 Save Cancel Summaries Total orde…" at bounding box center [258, 257] width 2052 height 349
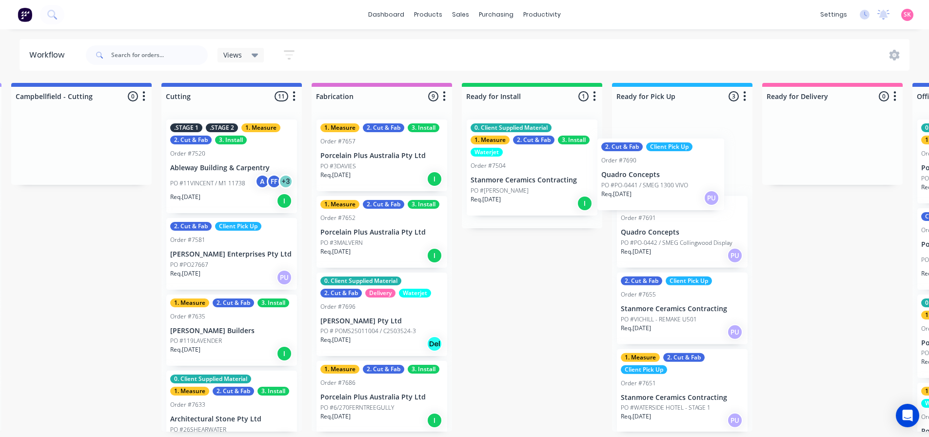
drag, startPoint x: 347, startPoint y: 230, endPoint x: 639, endPoint y: 175, distance: 297.0
click at [639, 175] on div "Submitted 14 Status colour #273444 hex #273444 Save Cancel Summaries Total orde…" at bounding box center [258, 257] width 2052 height 349
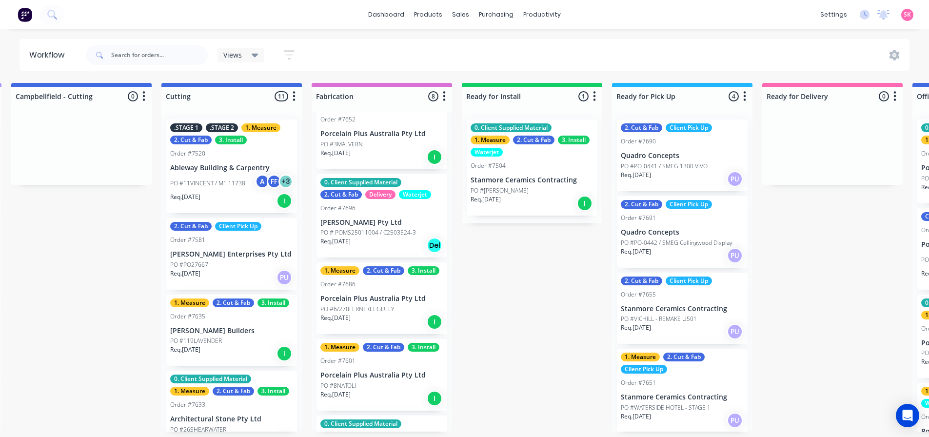
scroll to position [98, 0]
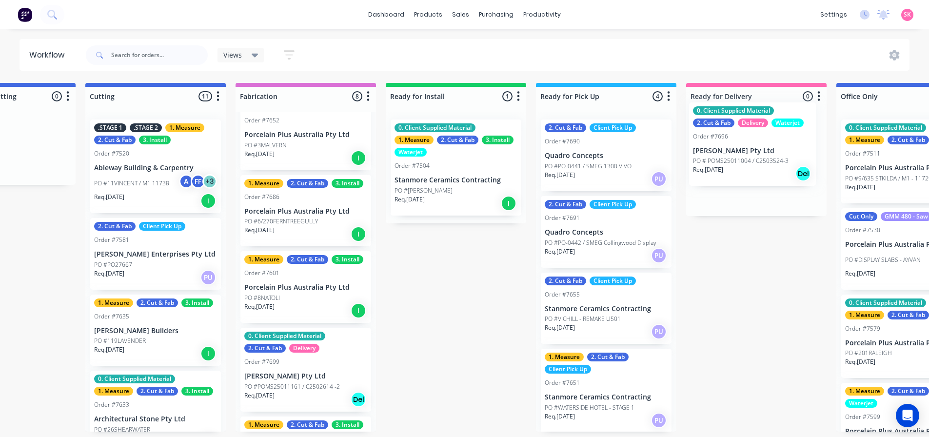
drag, startPoint x: 379, startPoint y: 228, endPoint x: 755, endPoint y: 158, distance: 382.2
click at [755, 158] on div "Submitted 14 Status colour #273444 hex #273444 Save Cancel Summaries Total orde…" at bounding box center [181, 257] width 2052 height 349
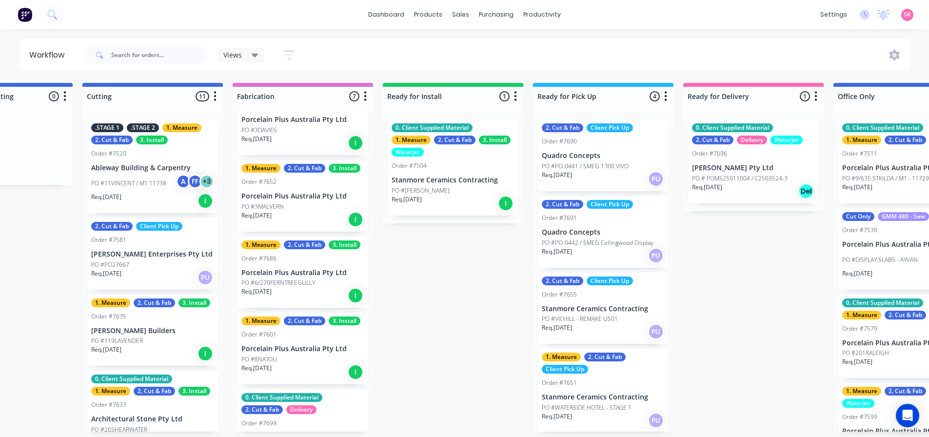
scroll to position [35, 0]
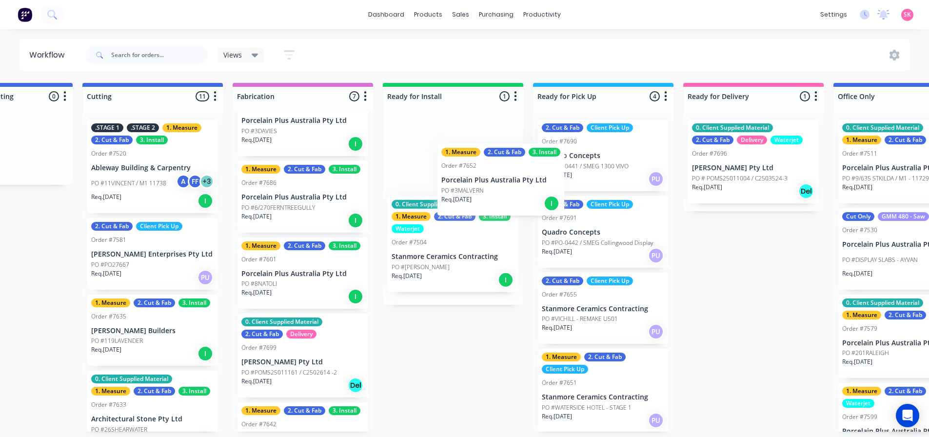
drag, startPoint x: 301, startPoint y: 201, endPoint x: 494, endPoint y: 188, distance: 193.2
click at [494, 188] on div "Submitted 14 Status colour #273444 hex #273444 Save Cancel Summaries Total orde…" at bounding box center [179, 257] width 2052 height 349
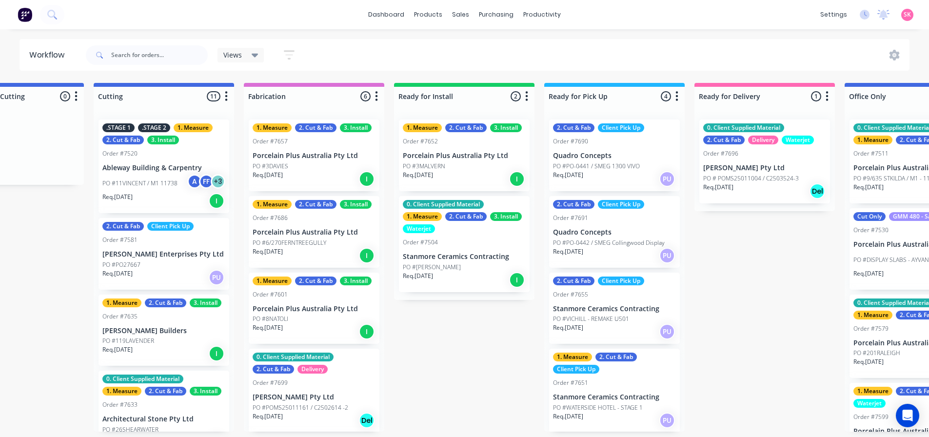
scroll to position [0, 823]
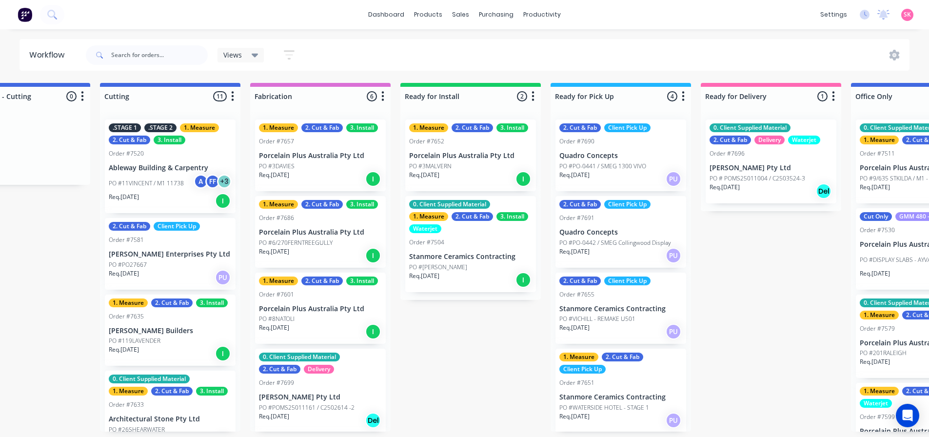
click at [338, 306] on p "Porcelain Plus Australia Pty Ltd" at bounding box center [320, 309] width 123 height 8
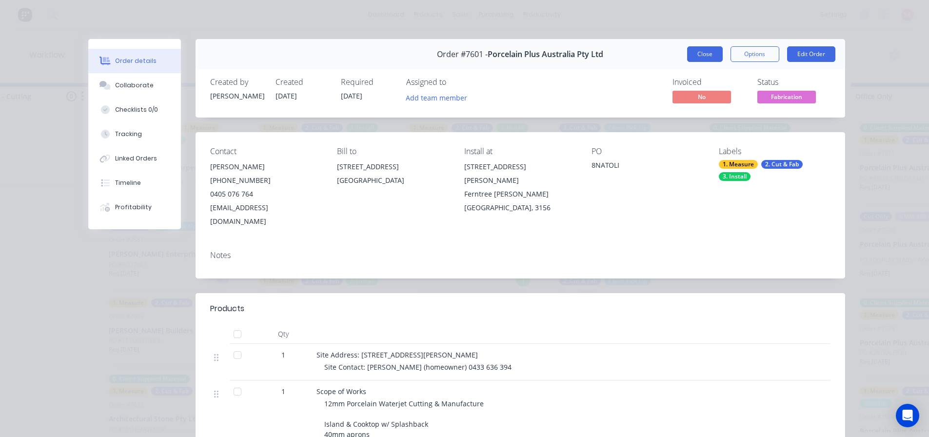
click at [690, 51] on button "Close" at bounding box center [705, 54] width 36 height 16
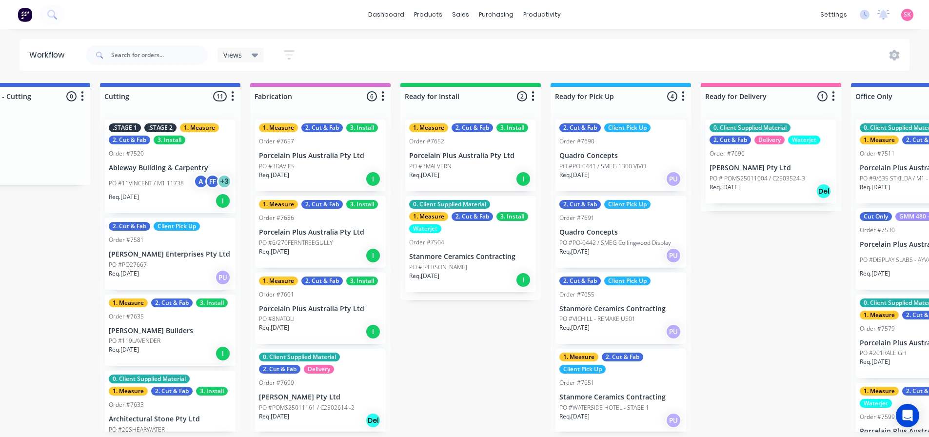
click at [317, 227] on div "1. Measure 2. Cut & Fab 3. Install Order #7686 Porcelain Plus Australia Pty Ltd…" at bounding box center [320, 232] width 131 height 72
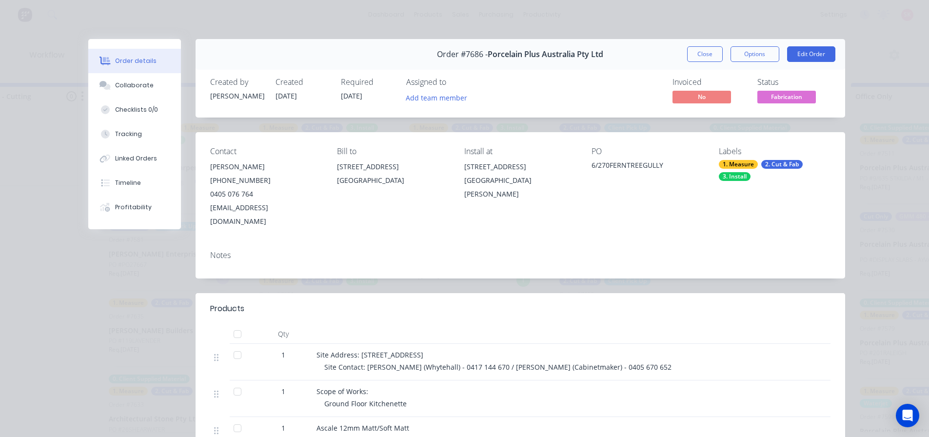
click at [698, 57] on button "Close" at bounding box center [705, 54] width 36 height 16
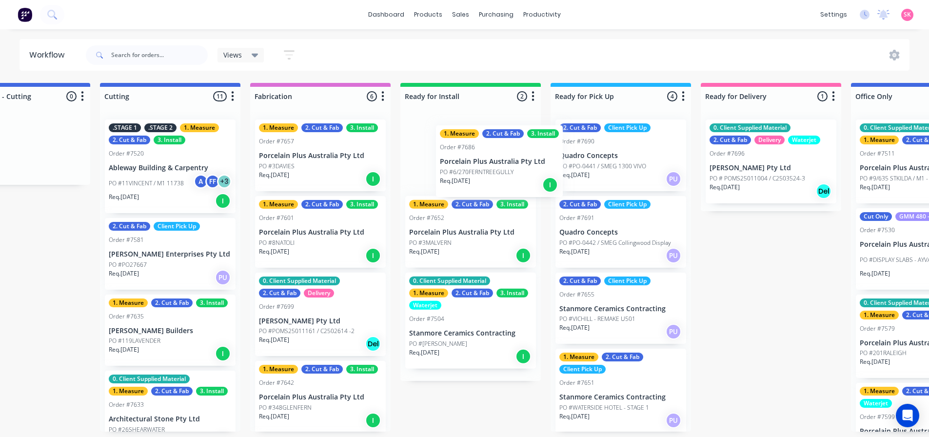
drag, startPoint x: 266, startPoint y: 238, endPoint x: 436, endPoint y: 200, distance: 174.0
click at [447, 167] on div "Submitted 14 Status colour #273444 hex #273444 Save Cancel Summaries Total orde…" at bounding box center [196, 257] width 2052 height 349
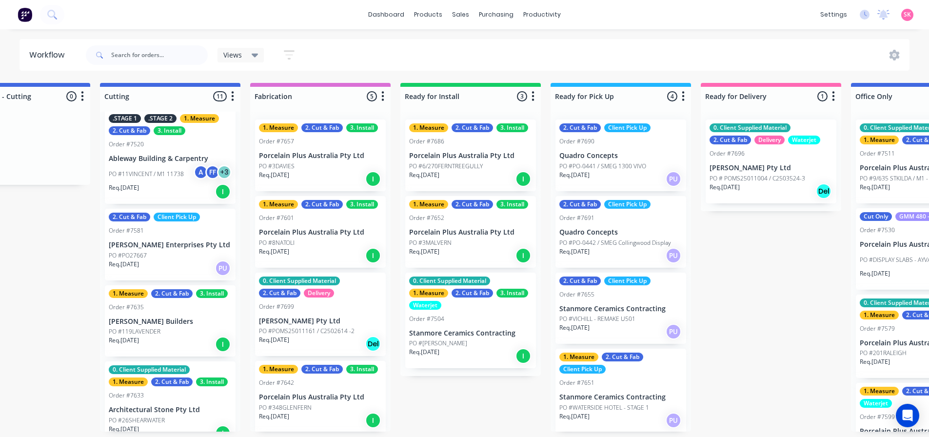
scroll to position [0, 0]
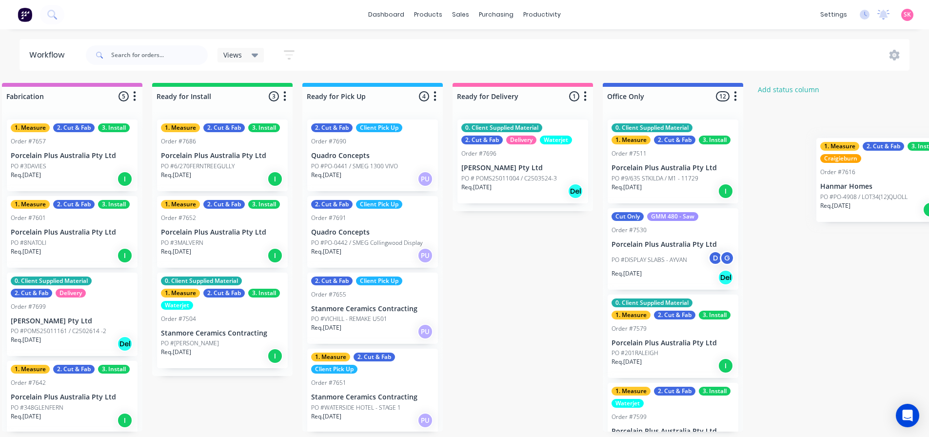
scroll to position [2, 1122]
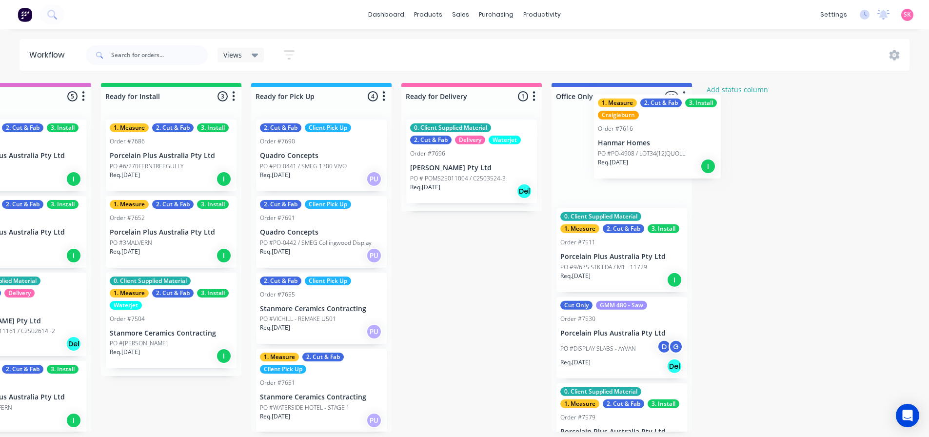
drag, startPoint x: 222, startPoint y: 314, endPoint x: 631, endPoint y: 159, distance: 438.1
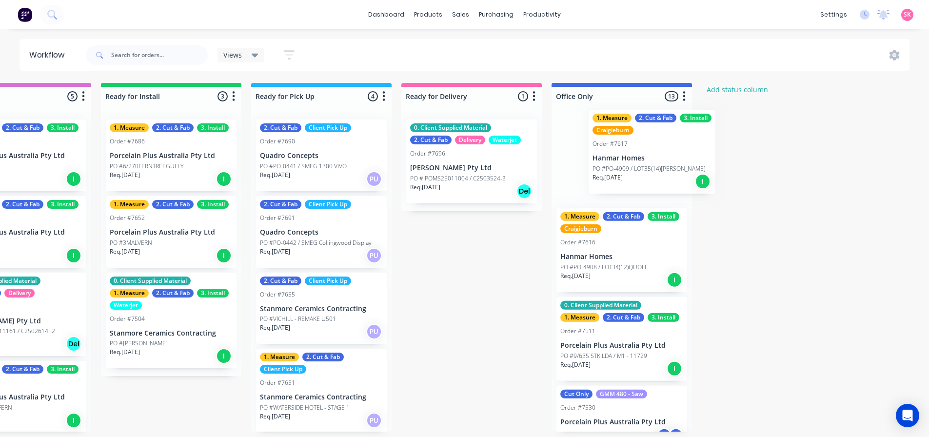
drag, startPoint x: 219, startPoint y: 315, endPoint x: 631, endPoint y: 153, distance: 442.5
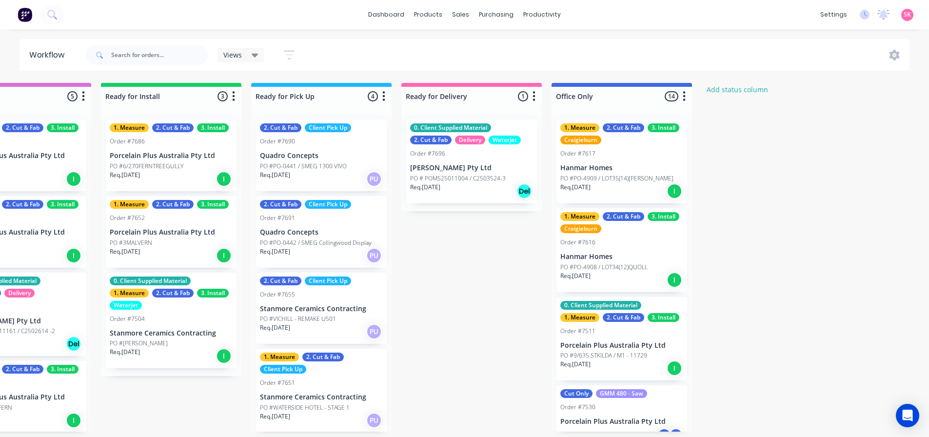
scroll to position [124, 0]
click at [642, 158] on div "1. Measure 2. Cut & Fab 3. Install Craigieburn Order #7617 Hanmar Homes PO #PO-…" at bounding box center [622, 162] width 131 height 84
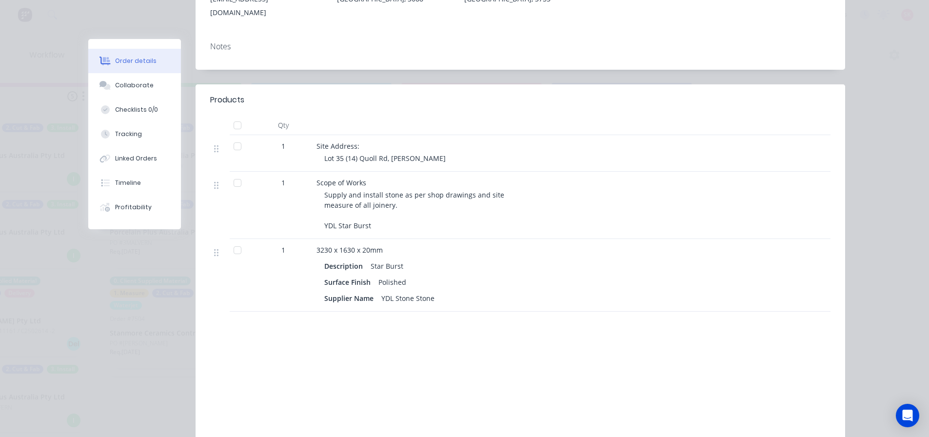
scroll to position [0, 0]
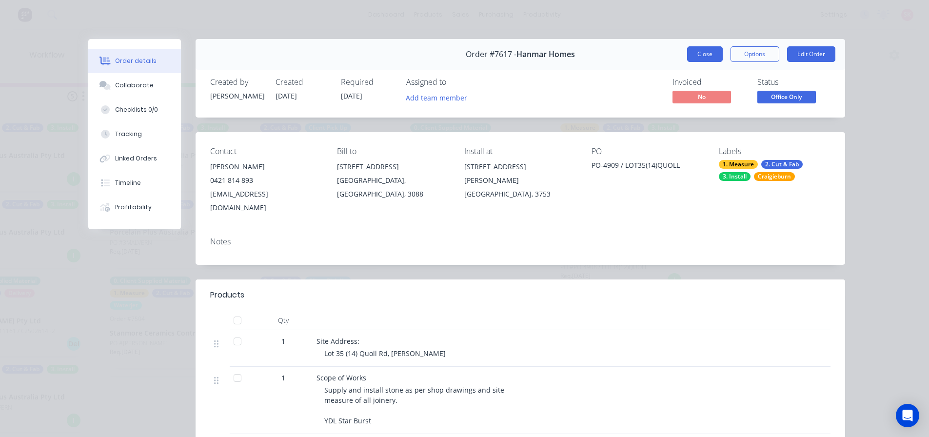
click at [704, 58] on button "Close" at bounding box center [705, 54] width 36 height 16
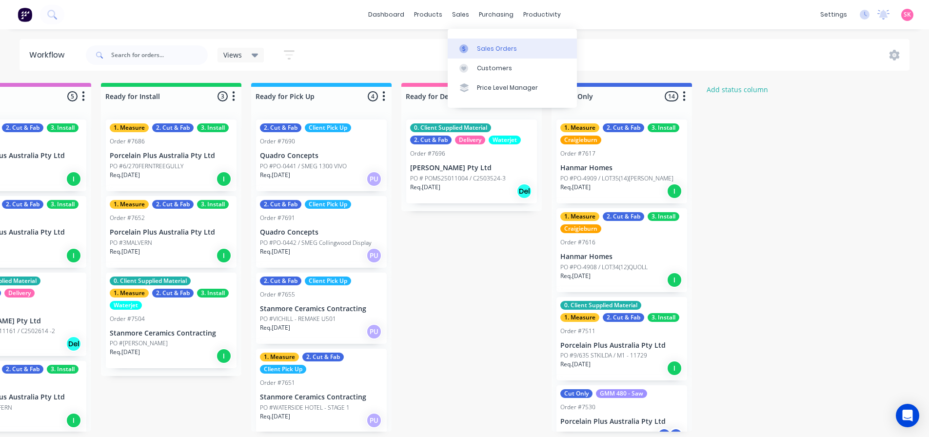
click at [476, 40] on link "Sales Orders" at bounding box center [512, 49] width 129 height 20
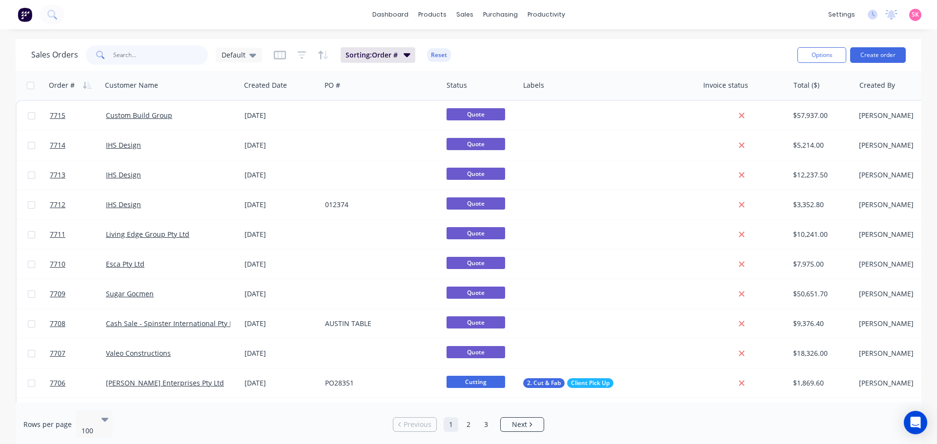
click at [162, 64] on input "text" at bounding box center [160, 55] width 95 height 20
type input "s"
type input "hanmar"
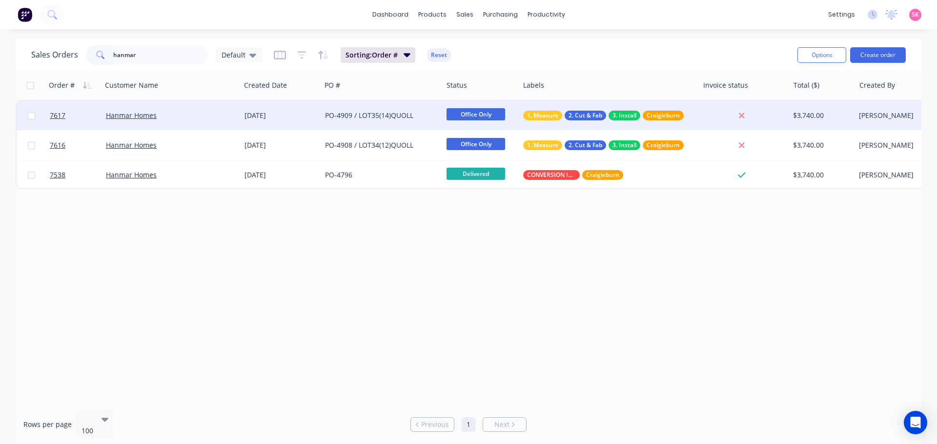
click at [329, 120] on div "PO-4909 / LOT35(14)QUOLL" at bounding box center [379, 116] width 108 height 10
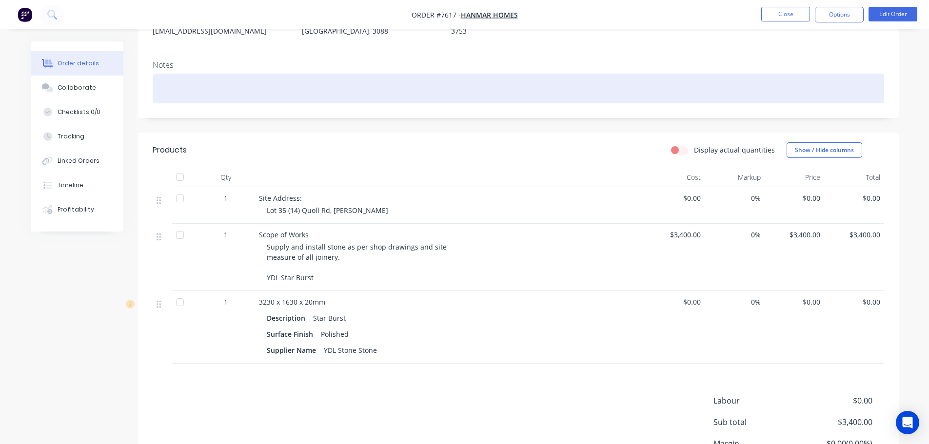
scroll to position [232, 0]
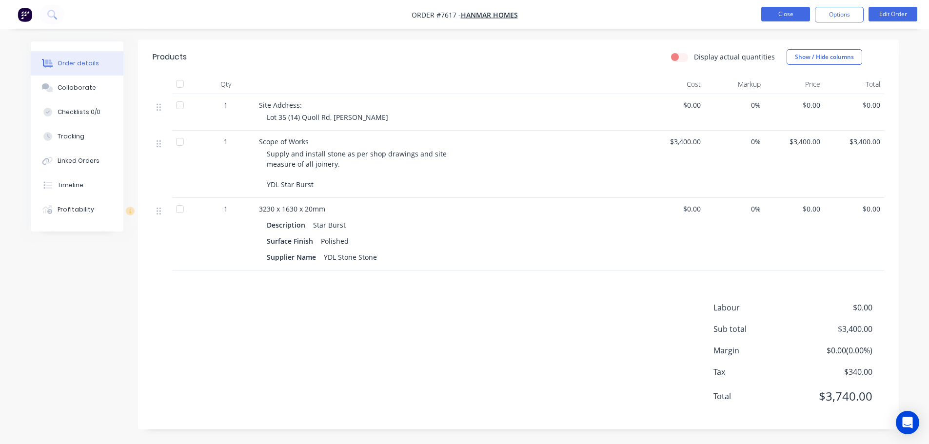
click at [780, 9] on button "Close" at bounding box center [786, 14] width 49 height 15
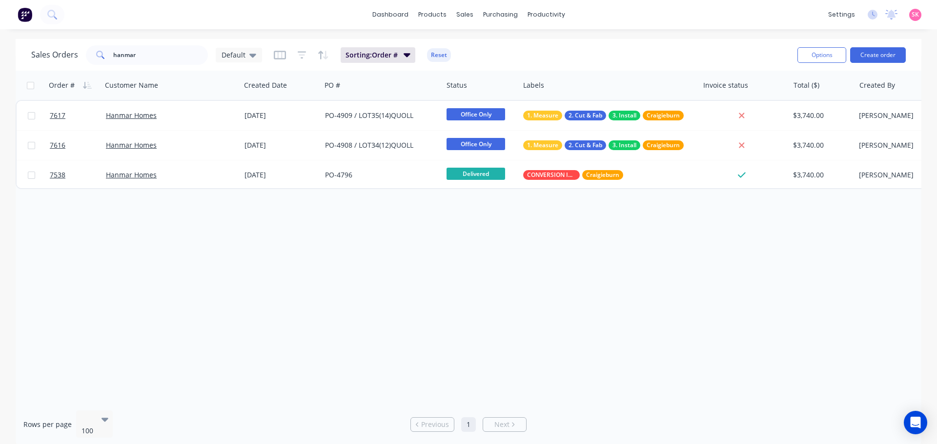
drag, startPoint x: 100, startPoint y: 54, endPoint x: 150, endPoint y: 41, distance: 52.3
click at [150, 41] on div "Sales Orders hanmar Default Sorting: Order # Reset Options Create order" at bounding box center [469, 55] width 906 height 32
drag, startPoint x: 143, startPoint y: 54, endPoint x: 32, endPoint y: 54, distance: 111.2
click at [32, 54] on div "Sales Orders hanmar Default" at bounding box center [146, 55] width 231 height 20
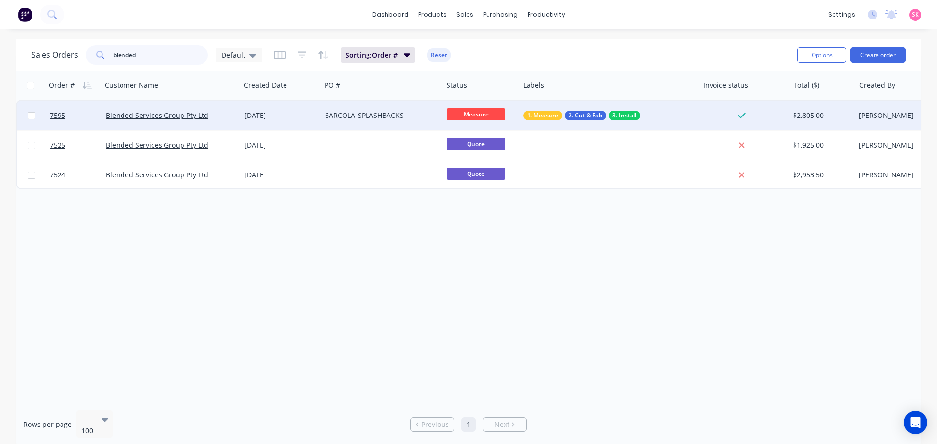
type input "blended"
click at [383, 105] on div "6ARCOLA-SPLASHBACKS" at bounding box center [381, 115] width 121 height 29
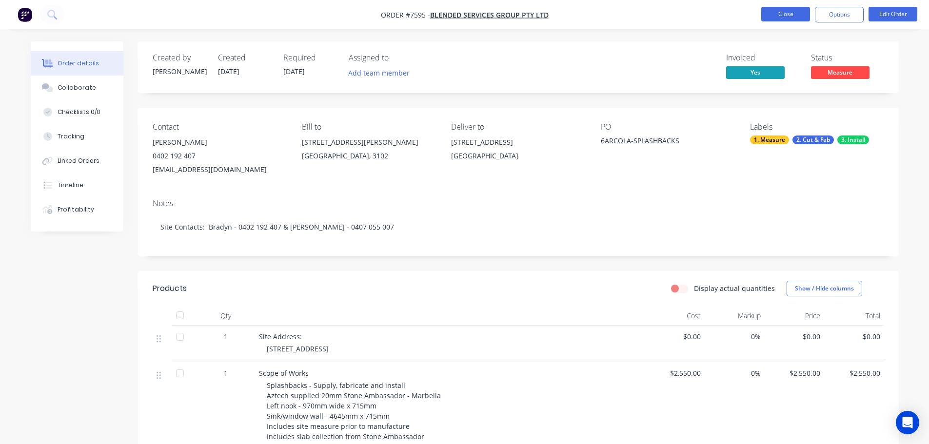
click at [775, 7] on button "Close" at bounding box center [786, 14] width 49 height 15
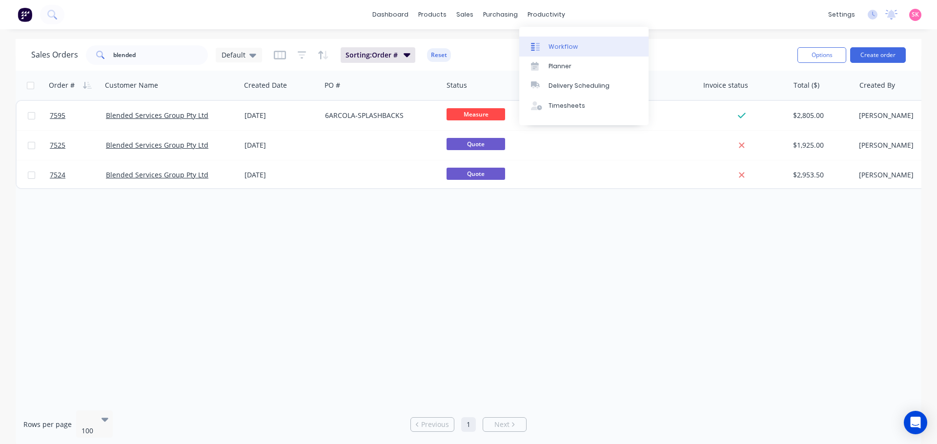
click at [558, 39] on link "Workflow" at bounding box center [583, 47] width 129 height 20
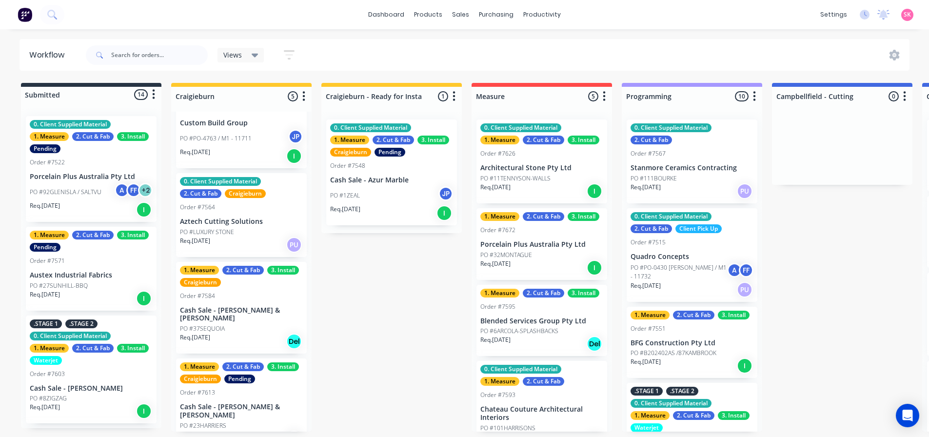
scroll to position [98, 0]
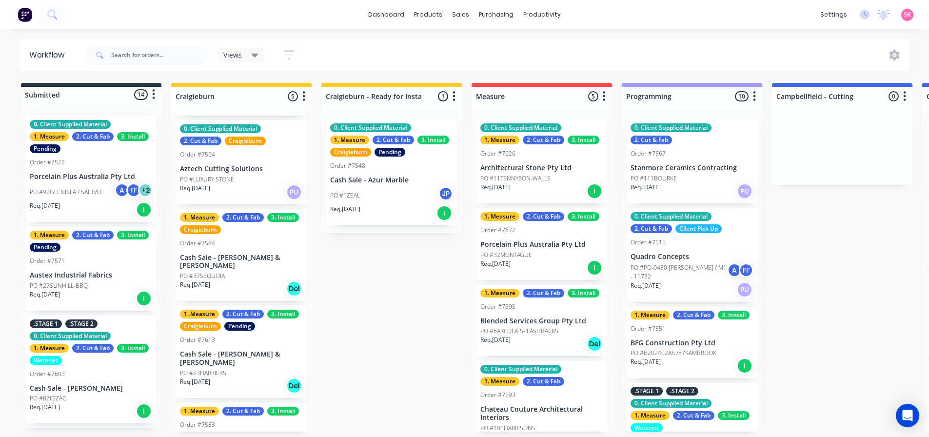
click at [262, 165] on p "Aztech Cutting Solutions" at bounding box center [241, 169] width 123 height 8
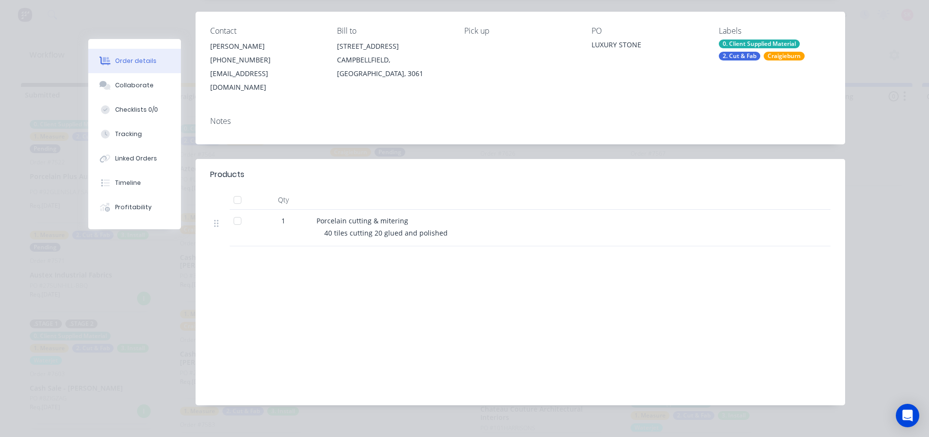
scroll to position [0, 0]
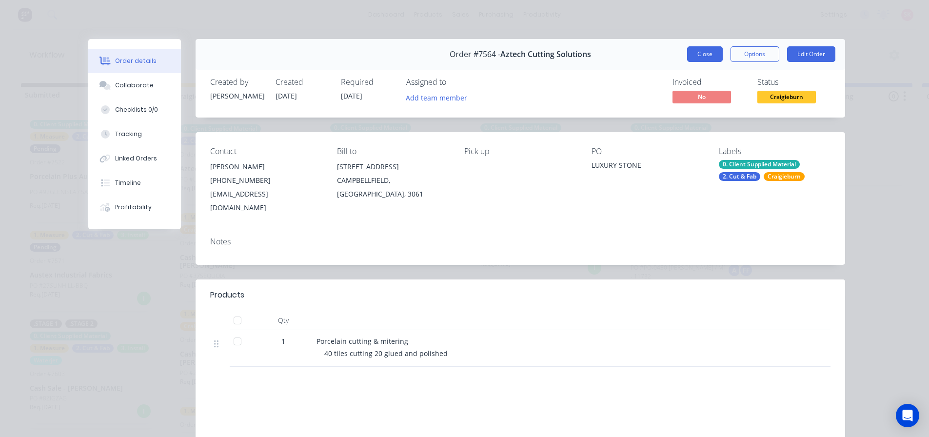
click at [712, 53] on button "Close" at bounding box center [705, 54] width 36 height 16
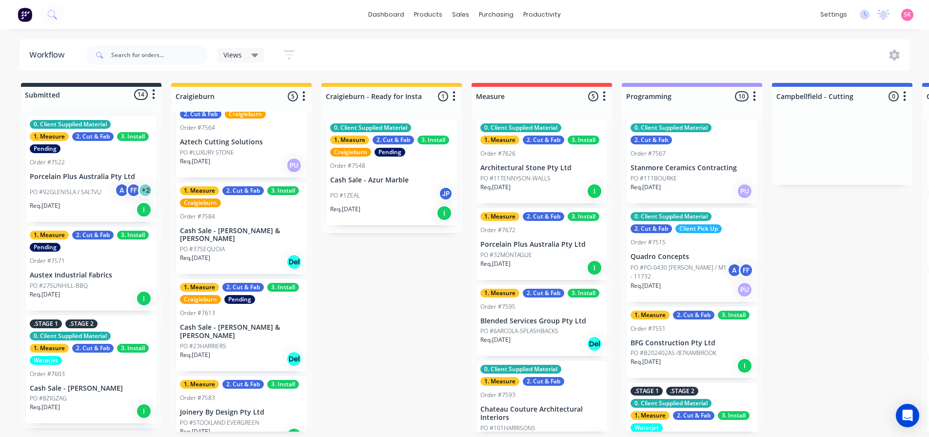
scroll to position [2, 0]
click at [270, 342] on div "PO #23HARRIERS" at bounding box center [241, 346] width 123 height 9
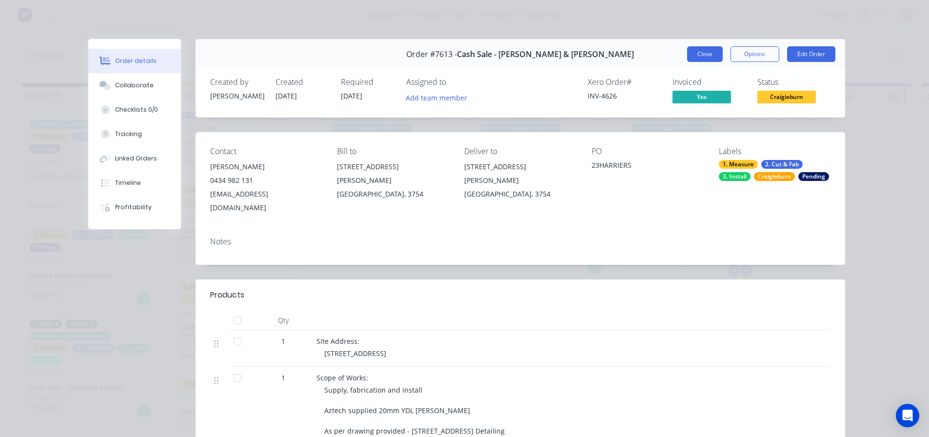
click at [706, 56] on button "Close" at bounding box center [705, 54] width 36 height 16
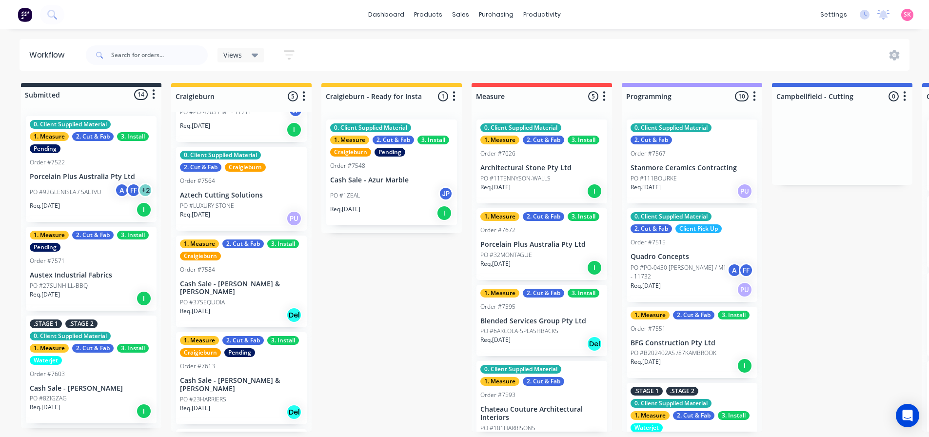
scroll to position [0, 0]
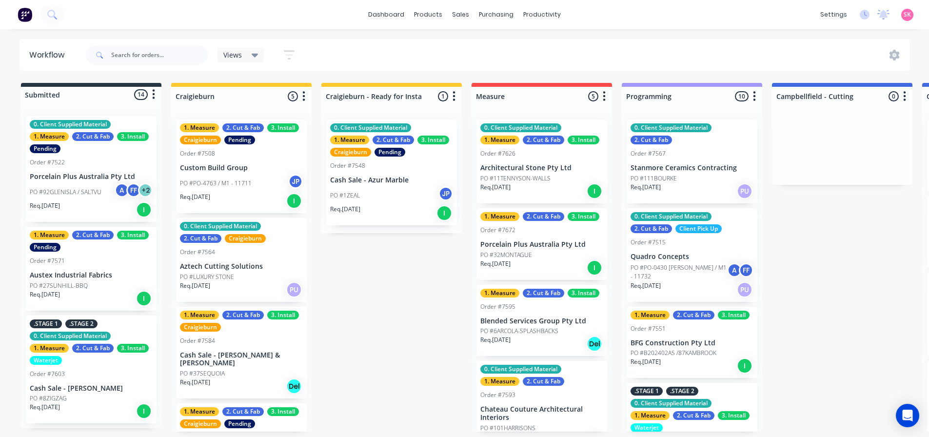
click at [236, 276] on div "PO #LUXURY STONE" at bounding box center [241, 277] width 123 height 9
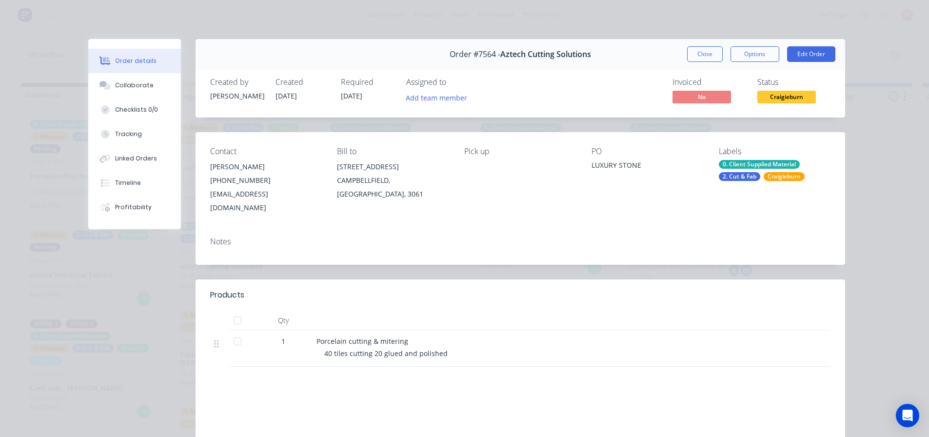
click at [788, 100] on span "Craigieburn" at bounding box center [787, 97] width 59 height 12
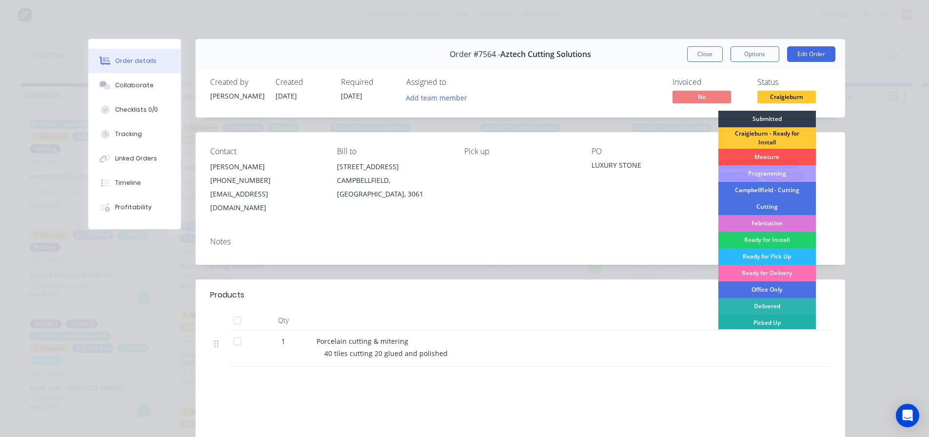
click at [745, 325] on div "Picked Up" at bounding box center [768, 323] width 98 height 17
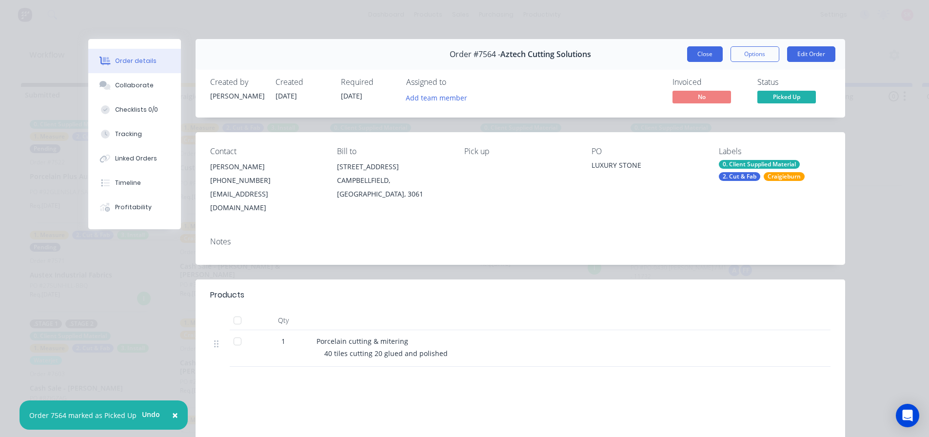
click at [708, 54] on button "Close" at bounding box center [705, 54] width 36 height 16
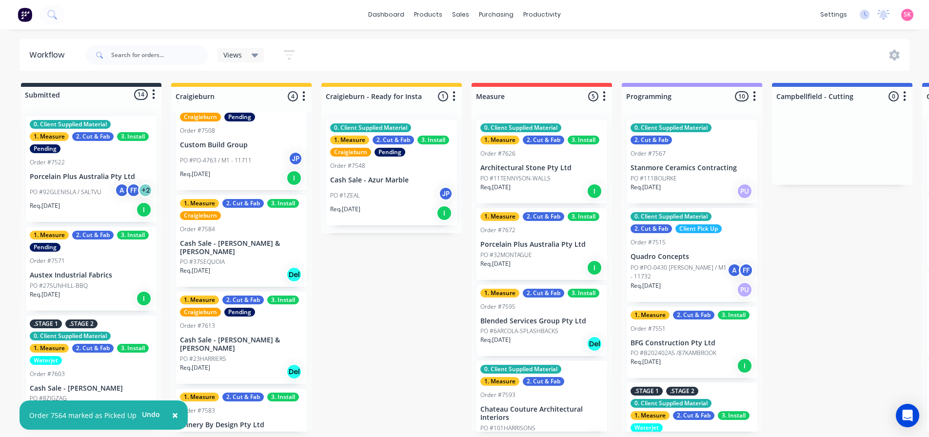
scroll to position [36, 0]
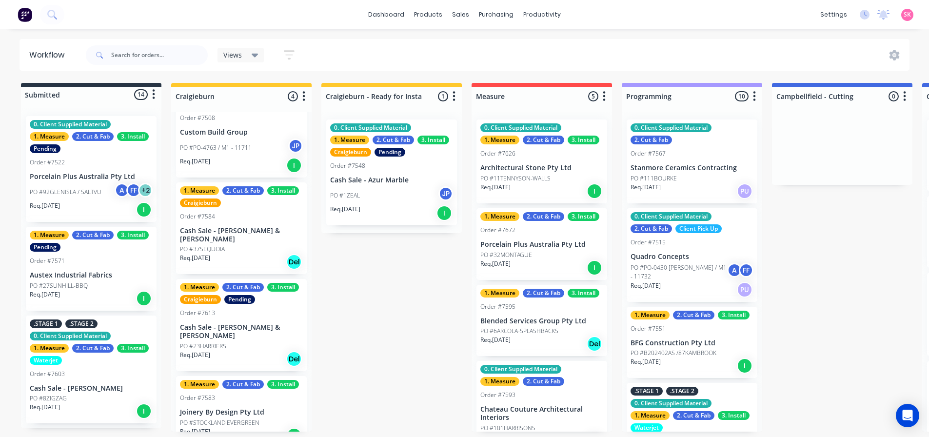
click at [262, 408] on p "Joinery By Design Pty Ltd" at bounding box center [241, 412] width 123 height 8
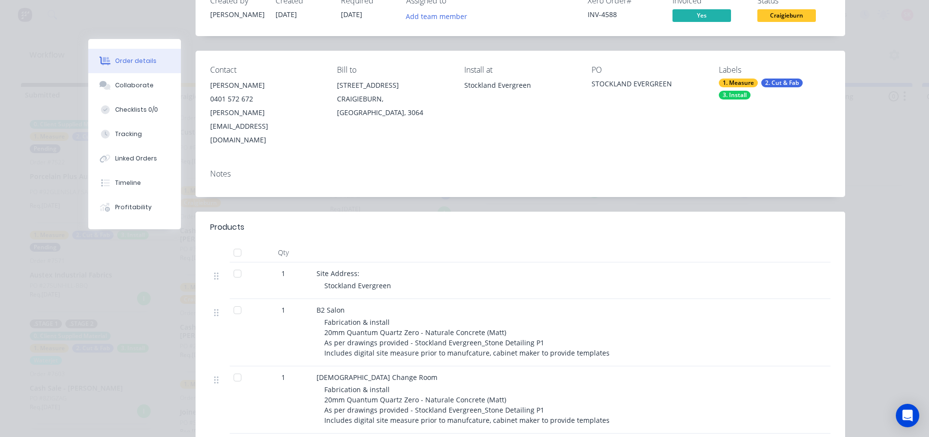
scroll to position [0, 0]
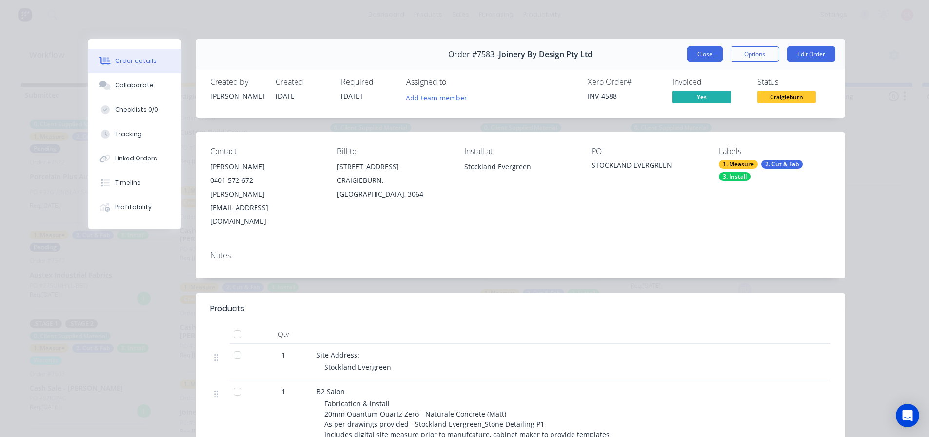
click at [687, 56] on button "Close" at bounding box center [705, 54] width 36 height 16
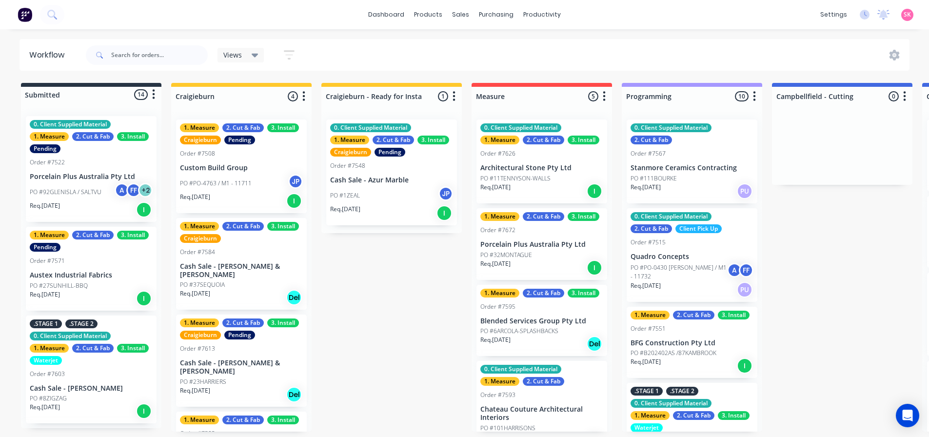
scroll to position [36, 0]
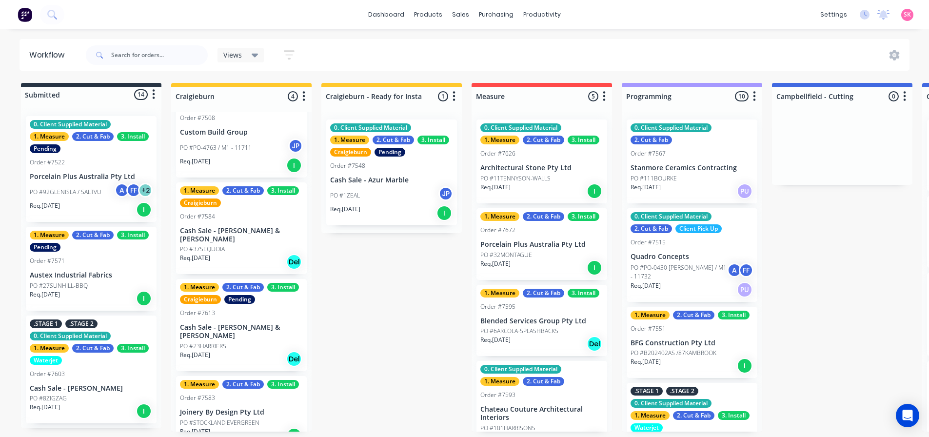
click at [248, 394] on div "Order #7583" at bounding box center [241, 398] width 123 height 9
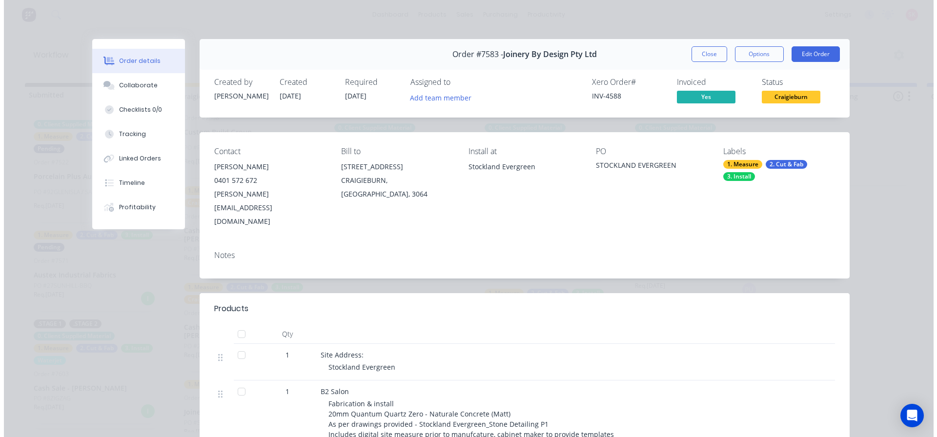
scroll to position [0, 0]
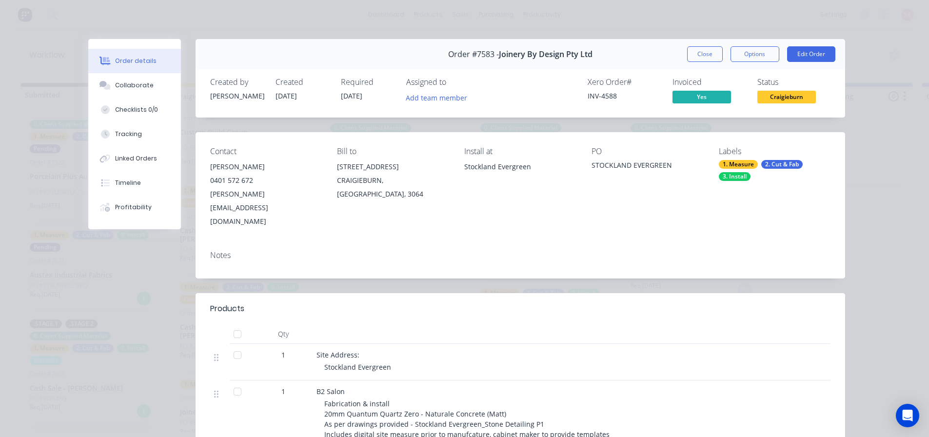
click at [712, 44] on div "Order #7583 - Joinery By Design Pty Ltd Close Options Edit Order" at bounding box center [521, 54] width 650 height 31
click at [707, 54] on button "Close" at bounding box center [705, 54] width 36 height 16
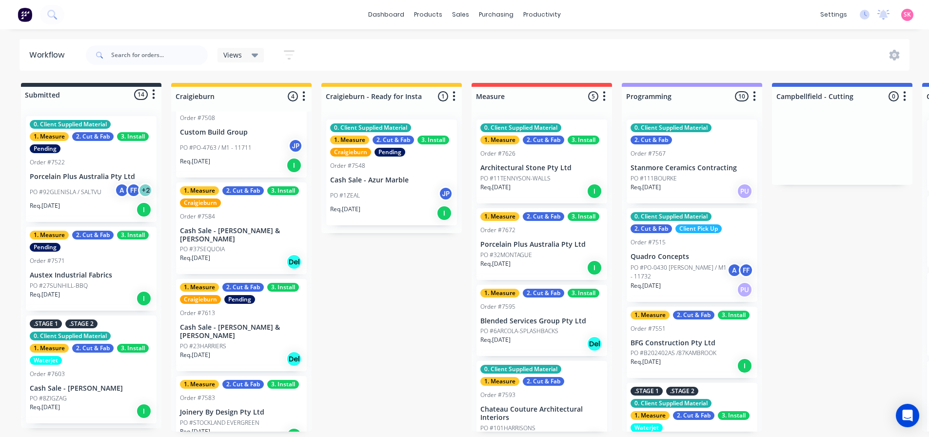
click at [283, 141] on div "PO #PO-4763 / M1 - 11711 JP" at bounding box center [241, 148] width 123 height 19
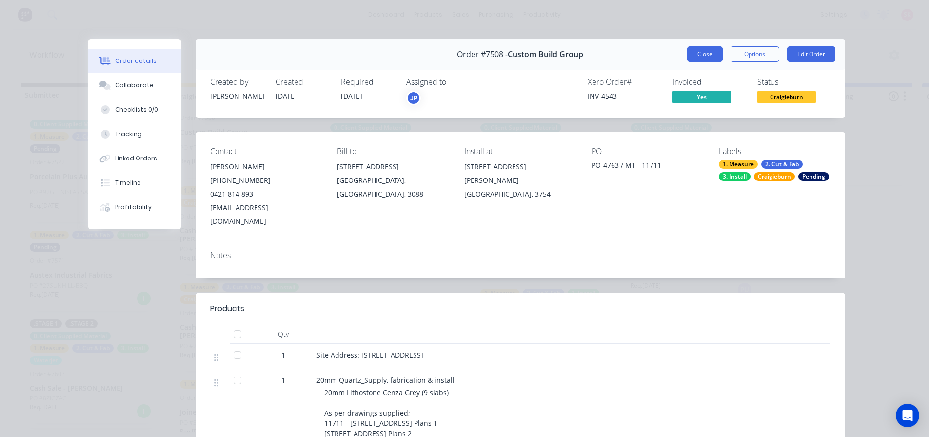
click at [692, 53] on button "Close" at bounding box center [705, 54] width 36 height 16
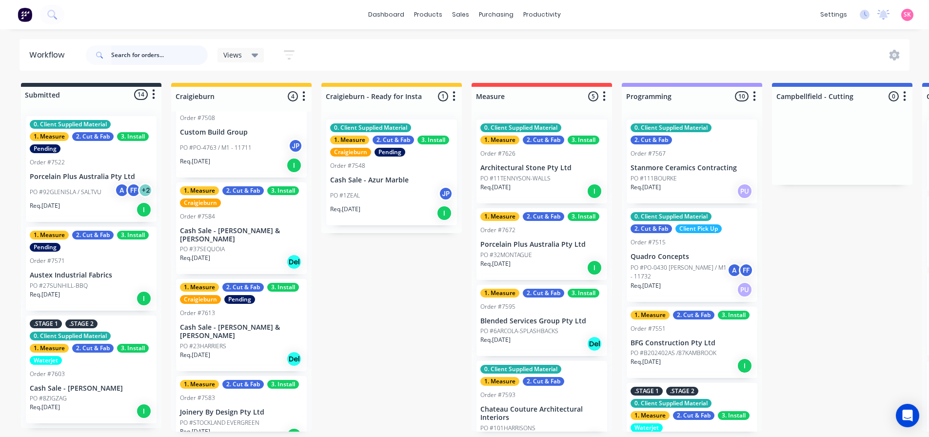
click at [199, 53] on input "text" at bounding box center [159, 55] width 97 height 20
type input "l"
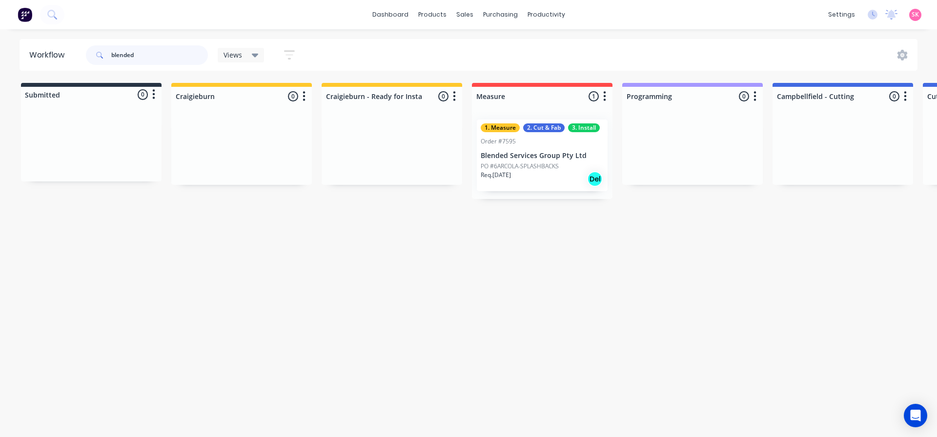
type input "blended"
click at [529, 159] on p "Blended Services Group Pty Ltd" at bounding box center [542, 156] width 123 height 8
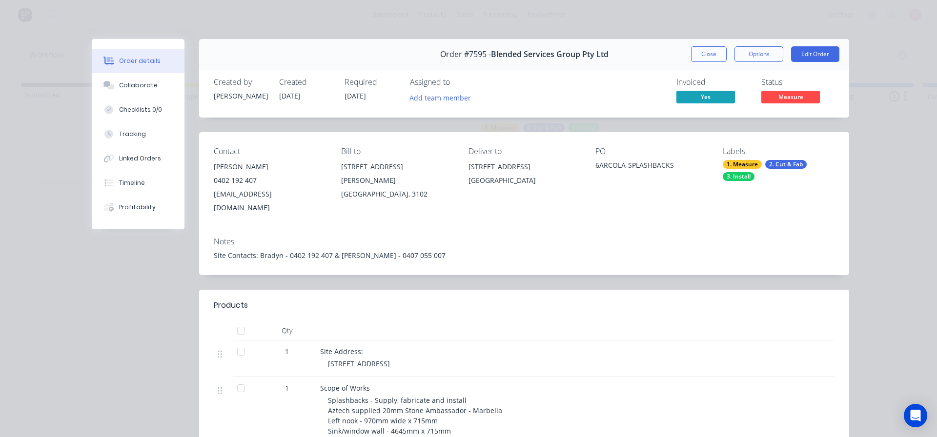
click at [711, 39] on div "Order #7595 - Blended Services Group Pty Ltd Close Options Edit Order" at bounding box center [524, 54] width 650 height 31
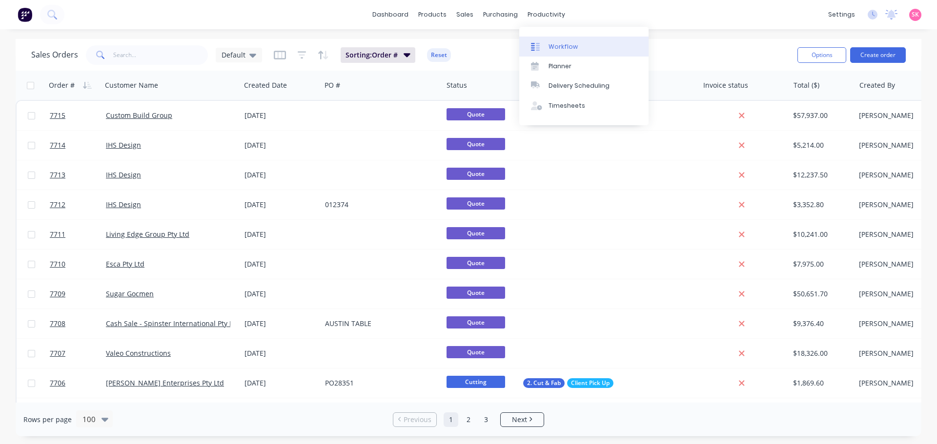
click at [556, 40] on link "Workflow" at bounding box center [583, 47] width 129 height 20
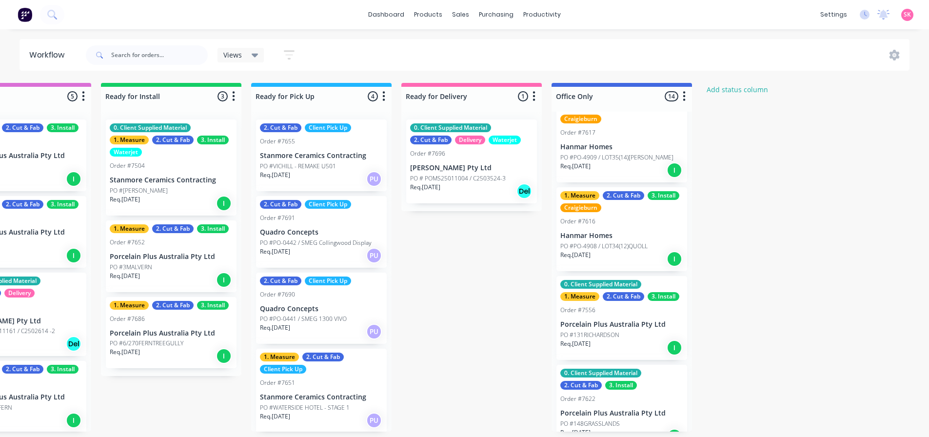
scroll to position [716, 0]
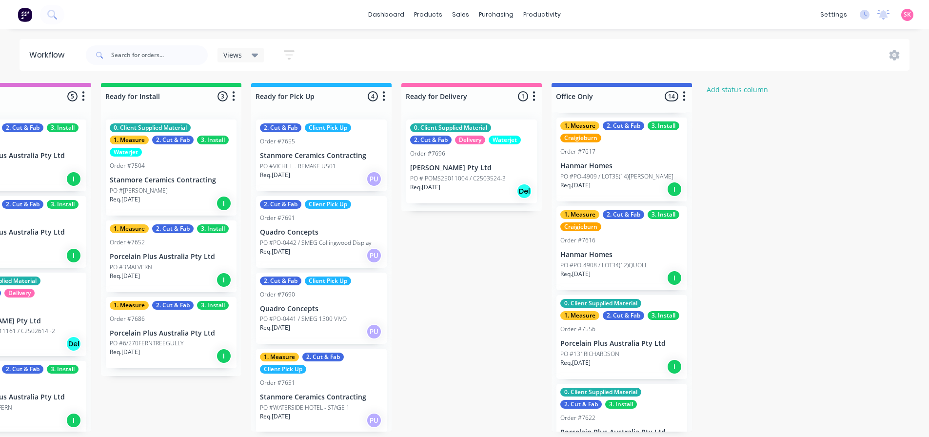
click at [622, 259] on p "Hanmar Homes" at bounding box center [622, 255] width 123 height 8
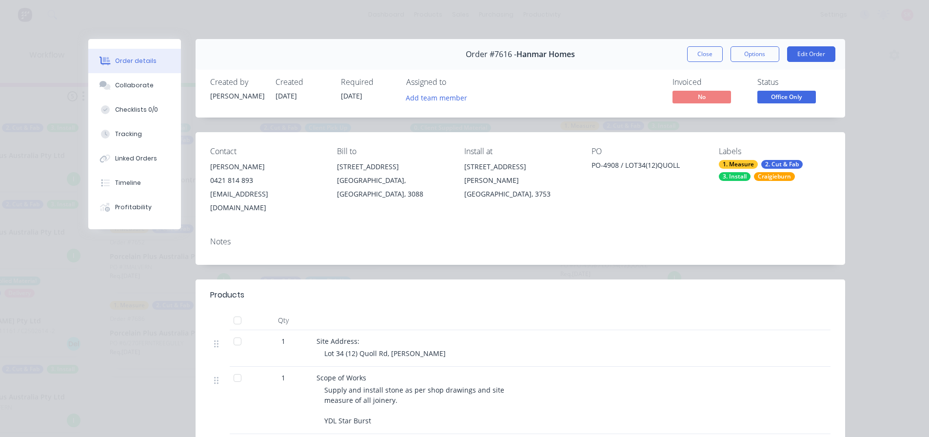
click at [774, 99] on span "Office Only" at bounding box center [787, 97] width 59 height 12
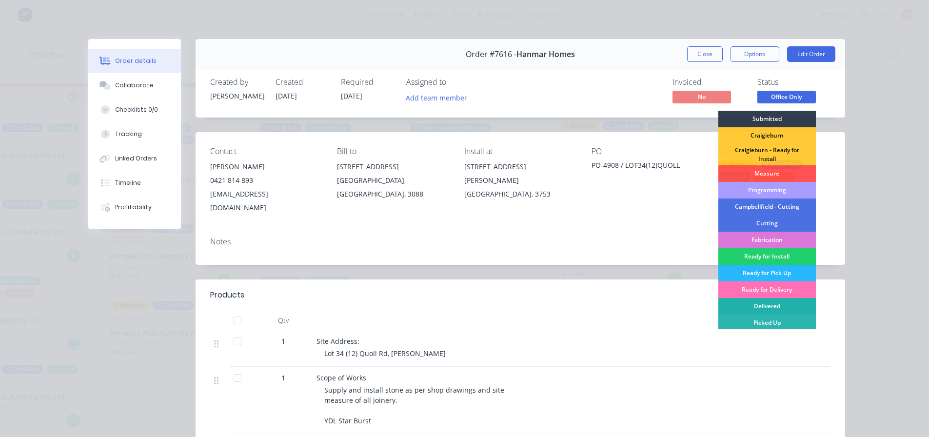
click at [765, 302] on div "Delivered" at bounding box center [768, 306] width 98 height 17
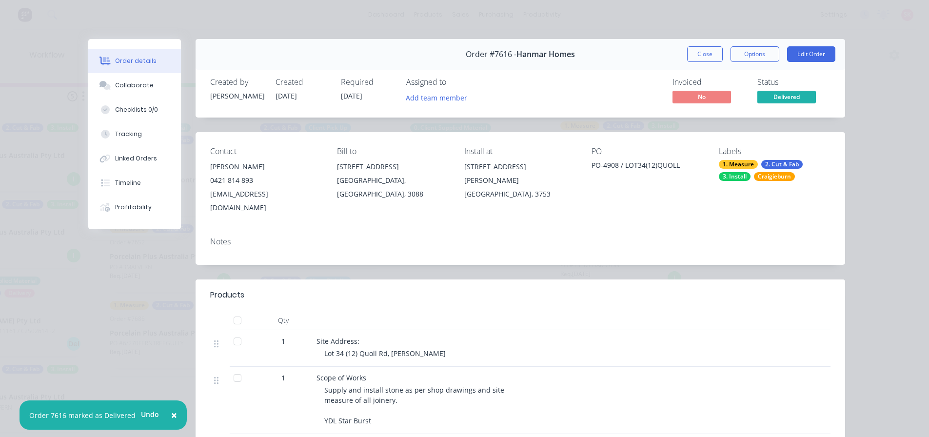
click at [709, 61] on button "Close" at bounding box center [705, 54] width 36 height 16
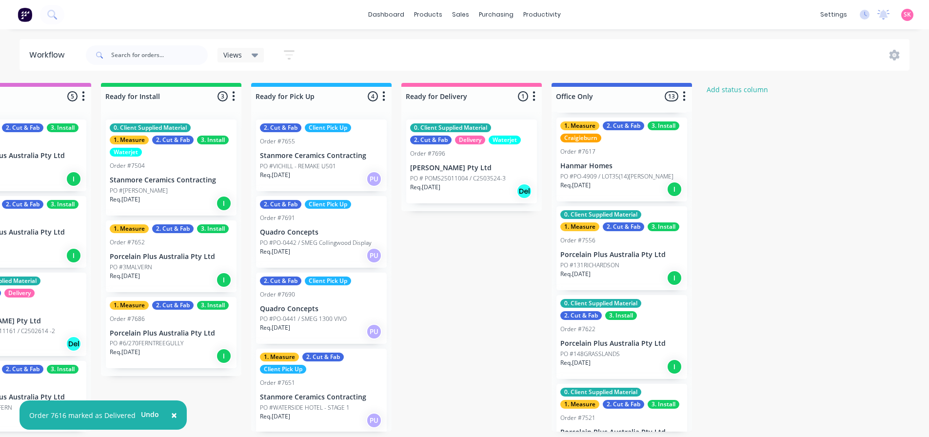
click at [643, 181] on p "PO #PO-4909 / LOT35(14)[PERSON_NAME]" at bounding box center [617, 176] width 113 height 9
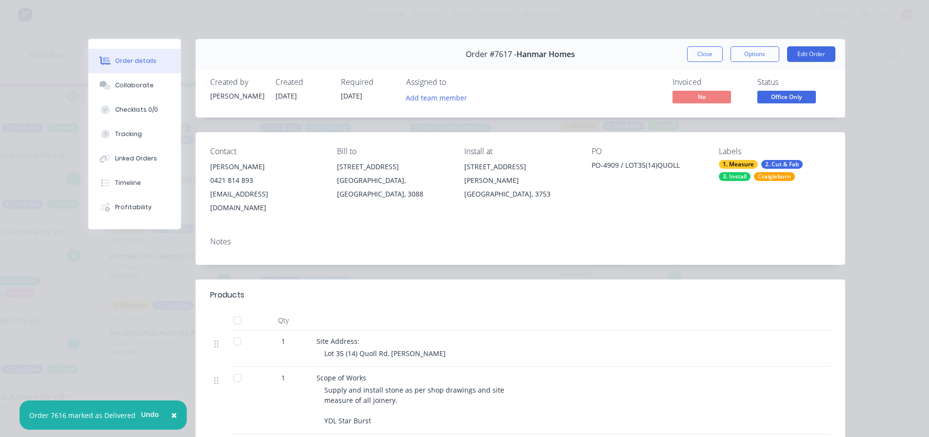
click at [791, 97] on span "Office Only" at bounding box center [787, 97] width 59 height 12
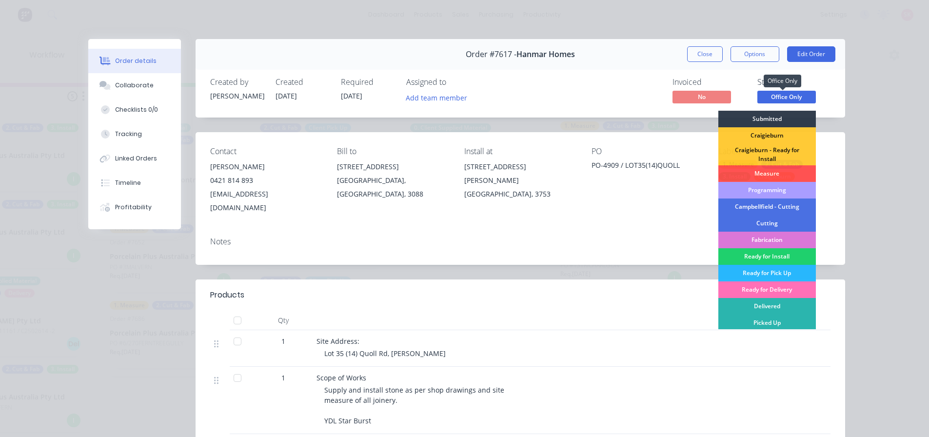
click at [790, 97] on span "Office Only" at bounding box center [787, 97] width 59 height 12
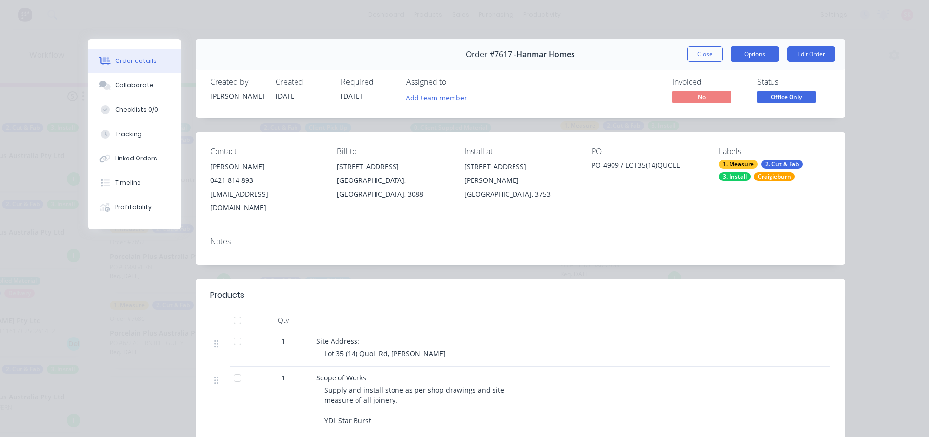
click at [757, 50] on button "Options" at bounding box center [755, 54] width 49 height 16
drag, startPoint x: 811, startPoint y: 92, endPoint x: 794, endPoint y: 96, distance: 17.5
click at [810, 93] on span "Office Only" at bounding box center [787, 97] width 59 height 12
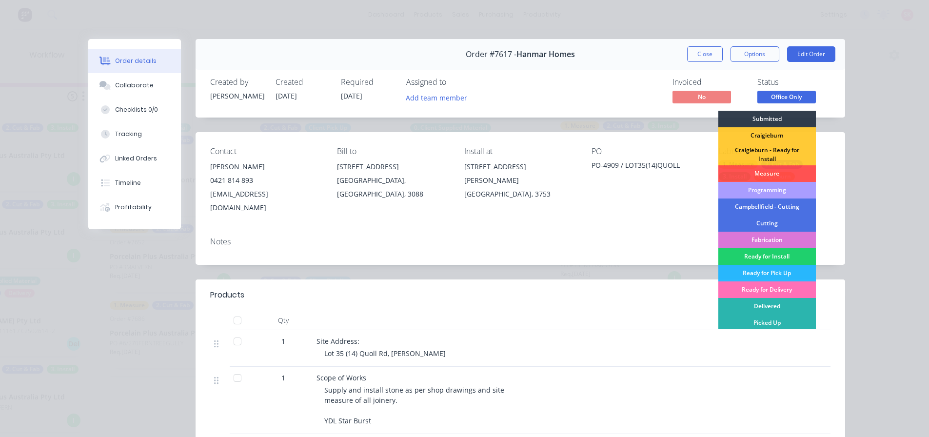
click at [778, 306] on div "Delivered" at bounding box center [768, 306] width 98 height 17
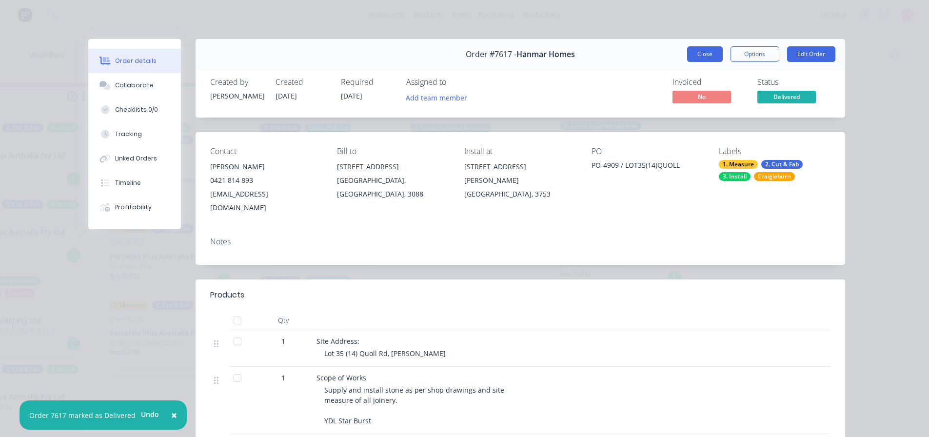
click at [707, 55] on button "Close" at bounding box center [705, 54] width 36 height 16
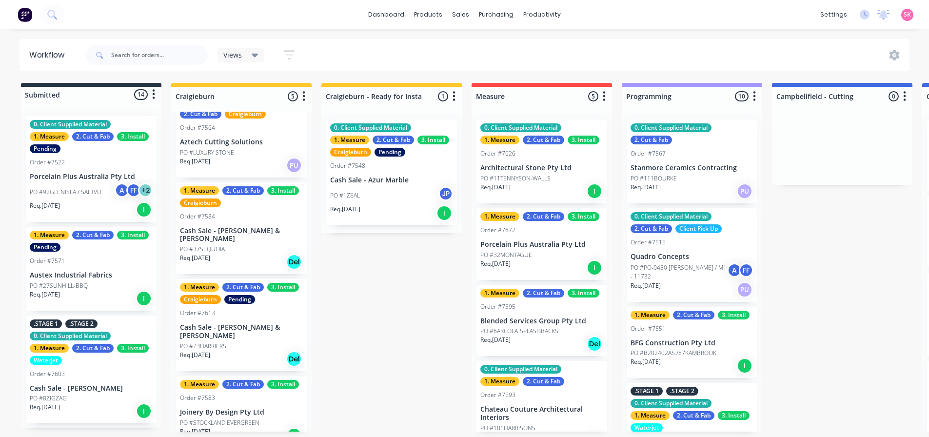
scroll to position [0, 0]
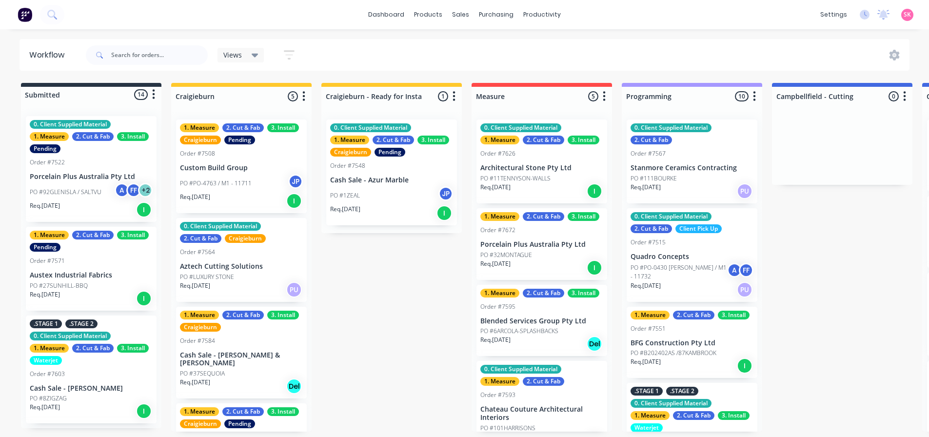
click at [259, 285] on div "Req. 16/07/25 PU" at bounding box center [241, 290] width 123 height 17
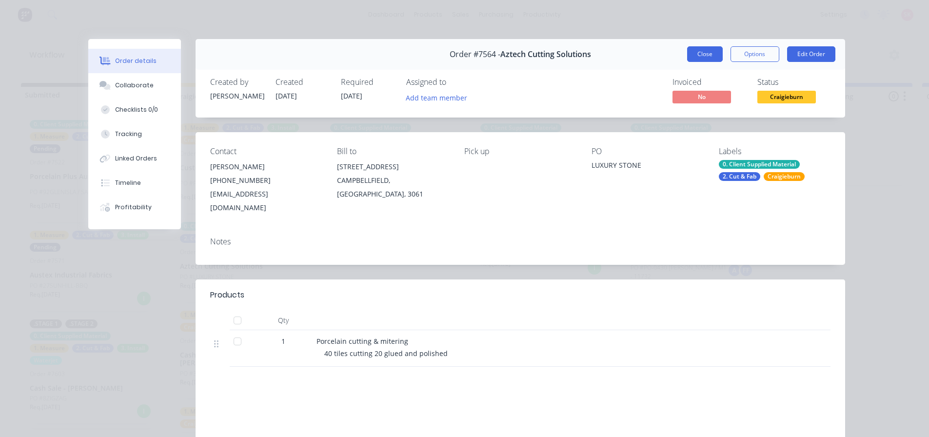
click at [711, 54] on button "Close" at bounding box center [705, 54] width 36 height 16
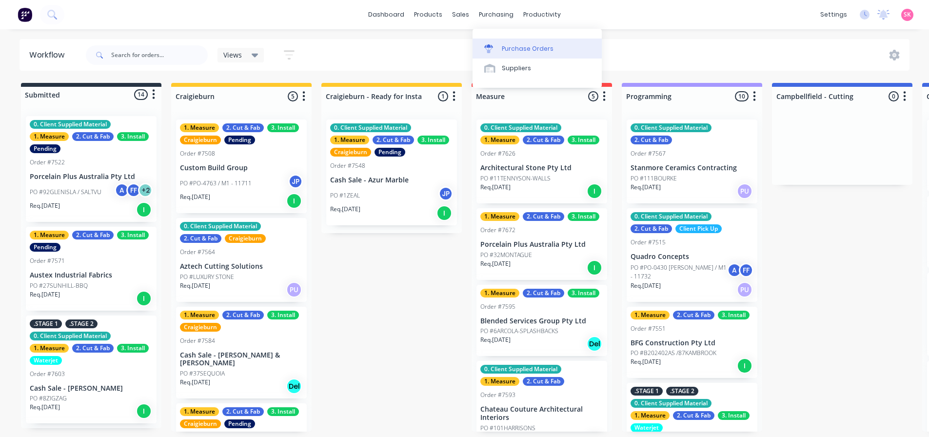
click at [483, 43] on link "Purchase Orders" at bounding box center [537, 49] width 129 height 20
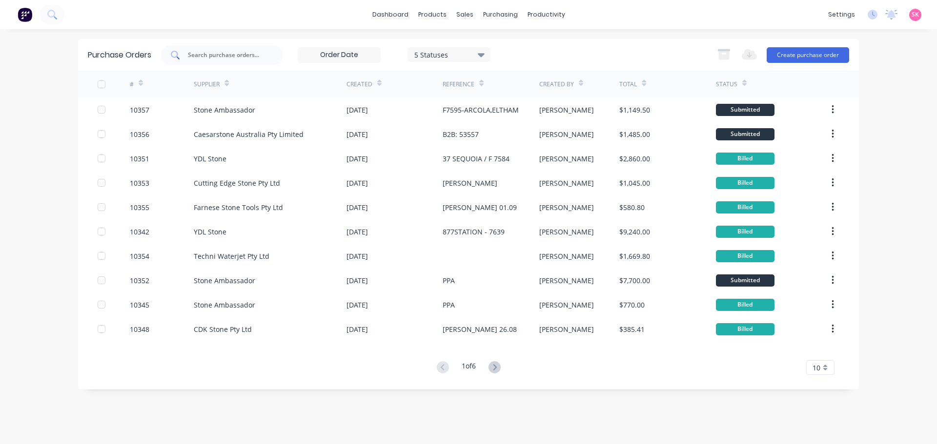
click at [243, 56] on input "text" at bounding box center [227, 55] width 81 height 10
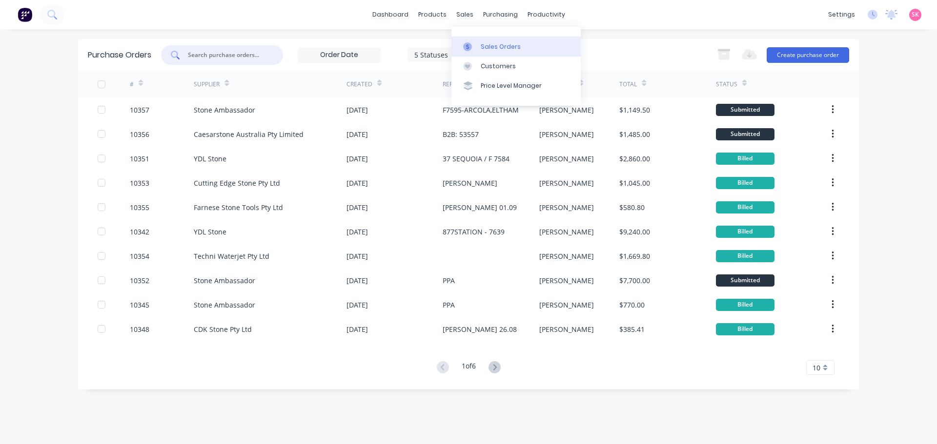
click at [455, 46] on link "Sales Orders" at bounding box center [515, 47] width 129 height 20
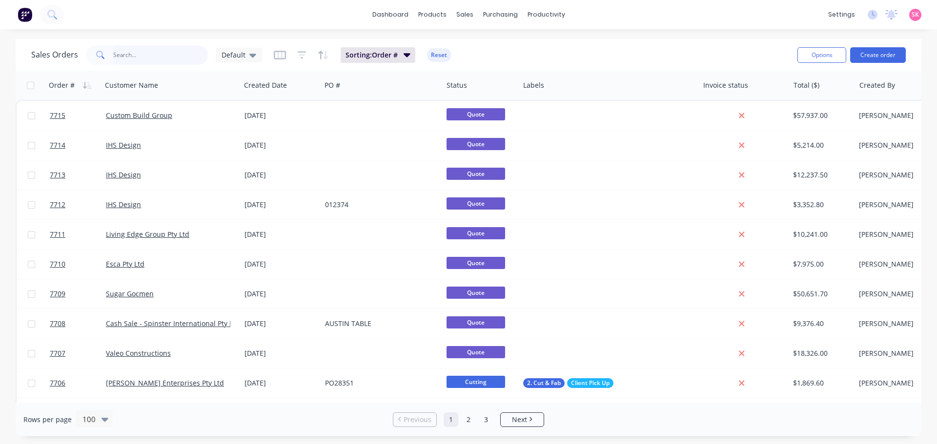
click at [186, 58] on input "text" at bounding box center [160, 55] width 95 height 20
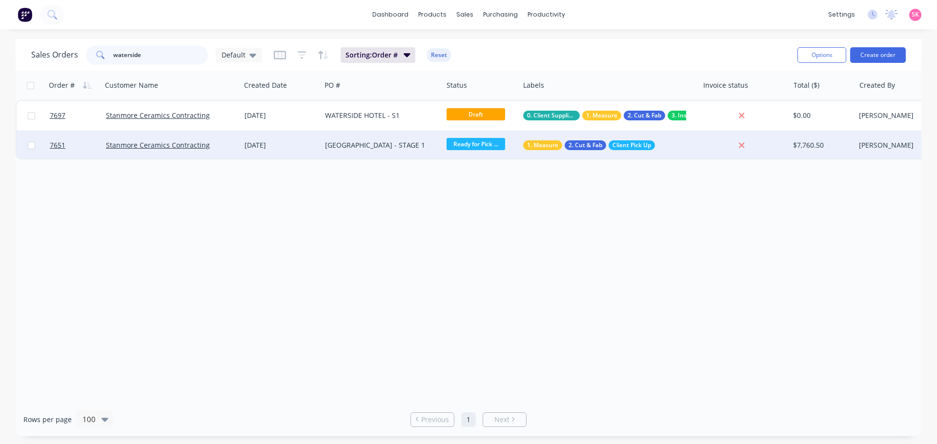
type input "waterside"
click at [396, 151] on div "WATERSIDE HOTEL - STAGE 1" at bounding box center [381, 145] width 121 height 29
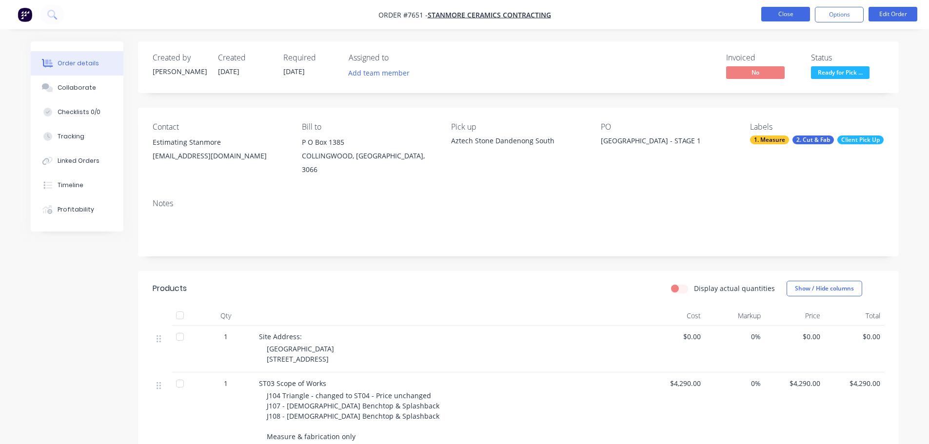
click at [773, 18] on button "Close" at bounding box center [786, 14] width 49 height 15
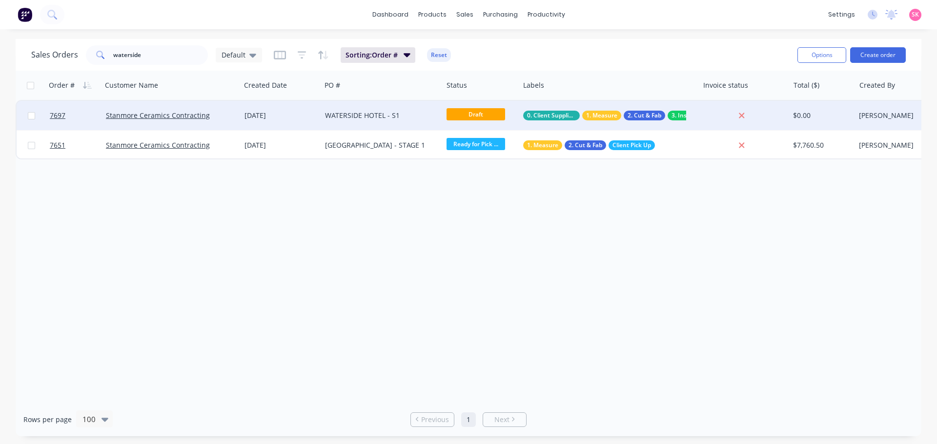
click at [406, 118] on div "WATERSIDE HOTEL - S1" at bounding box center [379, 116] width 108 height 10
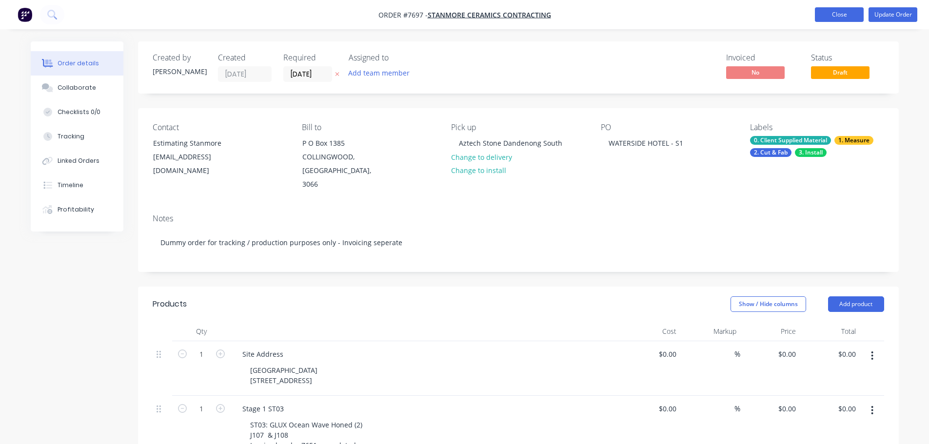
click at [830, 12] on button "Close" at bounding box center [839, 14] width 49 height 15
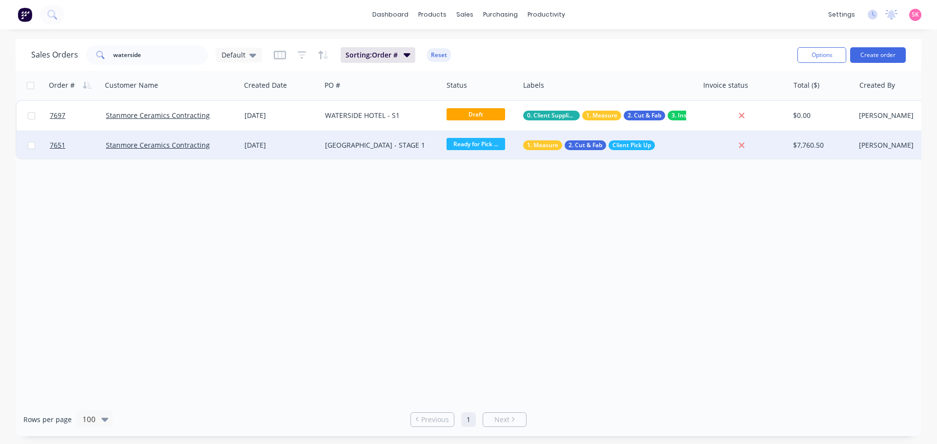
click at [364, 144] on div "WATERSIDE HOTEL - STAGE 1" at bounding box center [379, 146] width 108 height 10
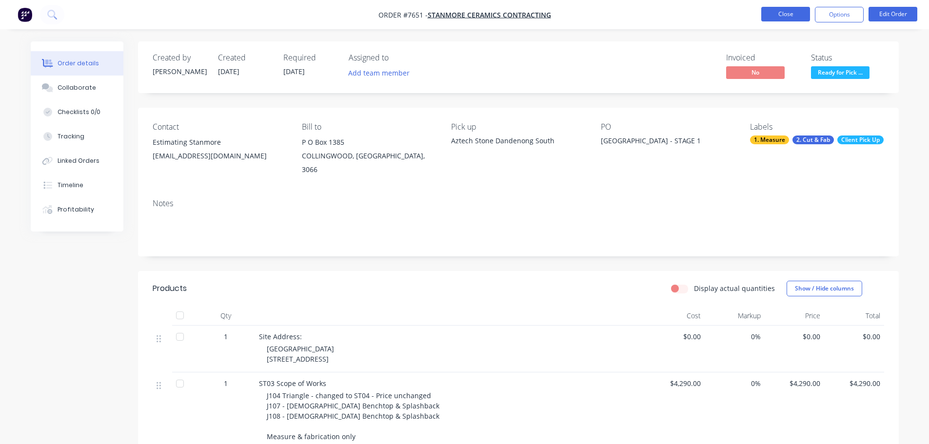
click at [785, 17] on button "Close" at bounding box center [786, 14] width 49 height 15
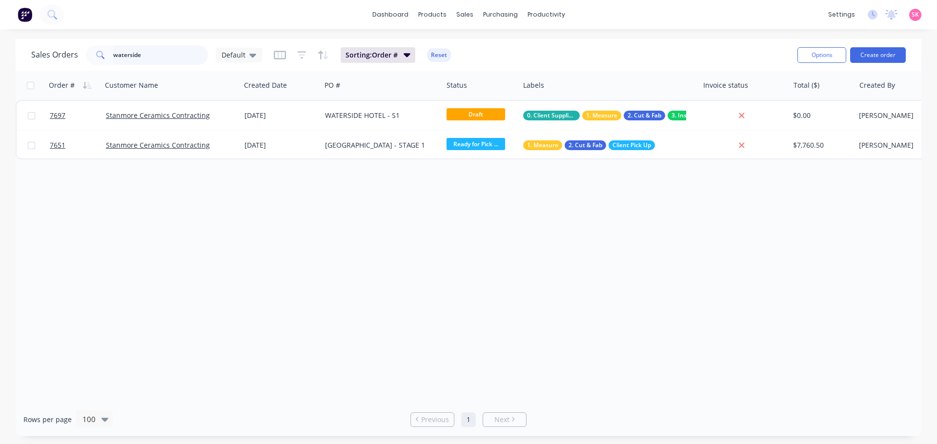
drag, startPoint x: 164, startPoint y: 57, endPoint x: -26, endPoint y: 60, distance: 190.3
click at [0, 60] on html "dashboard products sales purchasing productivity dashboard products Product Cat…" at bounding box center [468, 222] width 937 height 444
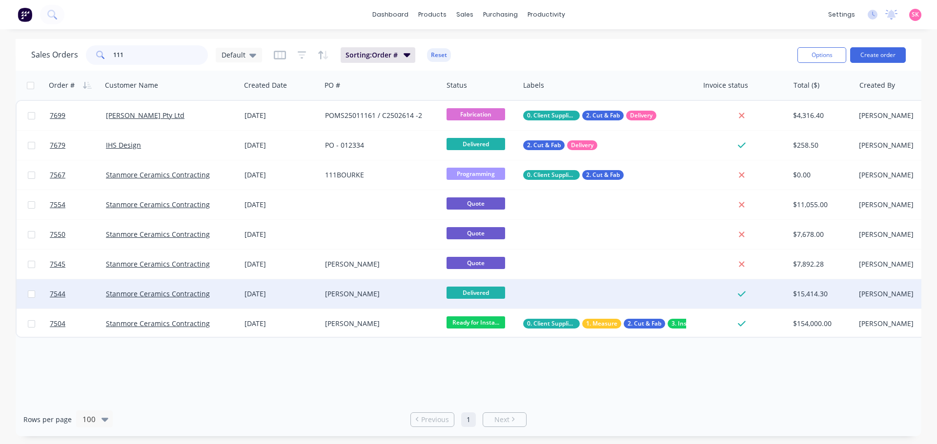
type input "111"
click at [380, 295] on div "STELLA MARIS" at bounding box center [379, 294] width 108 height 10
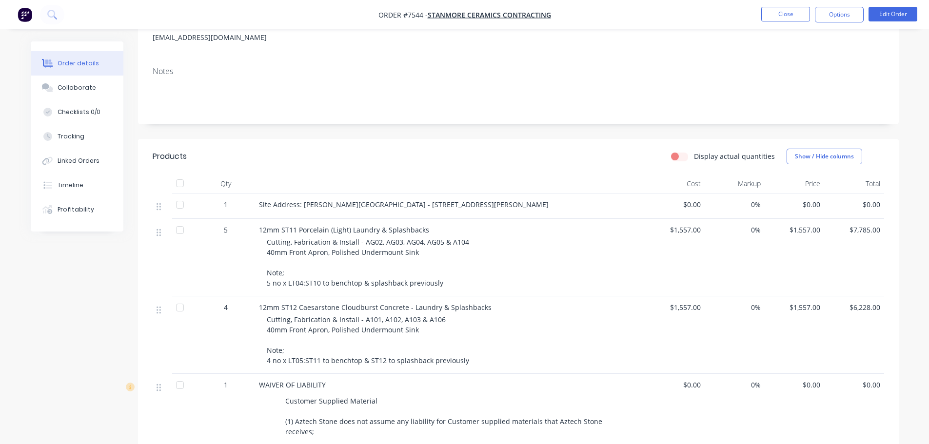
scroll to position [49, 0]
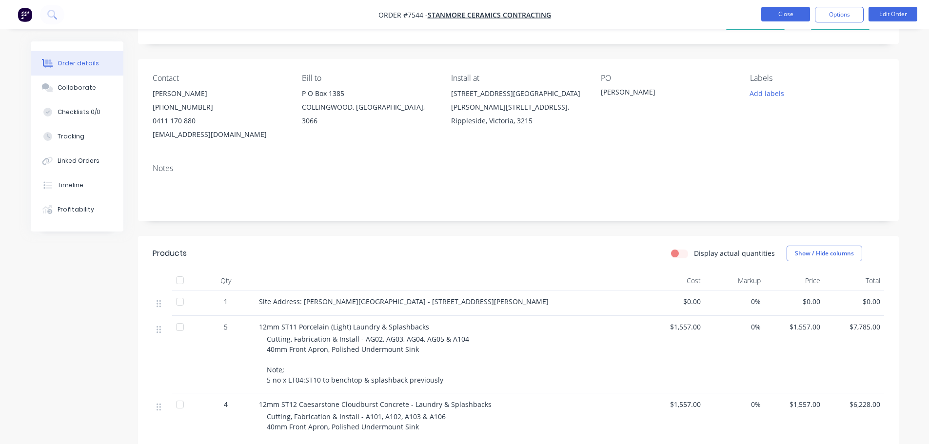
click at [783, 11] on button "Close" at bounding box center [786, 14] width 49 height 15
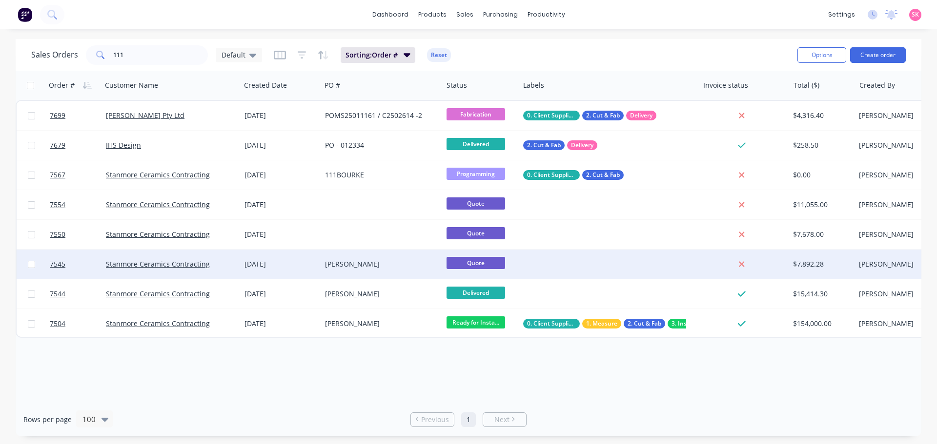
click at [367, 264] on div "STELLA MARIS" at bounding box center [379, 265] width 108 height 10
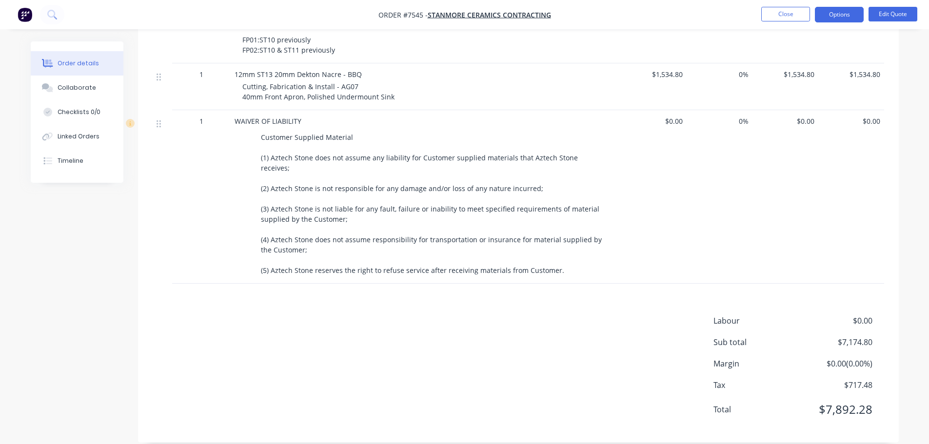
scroll to position [61, 0]
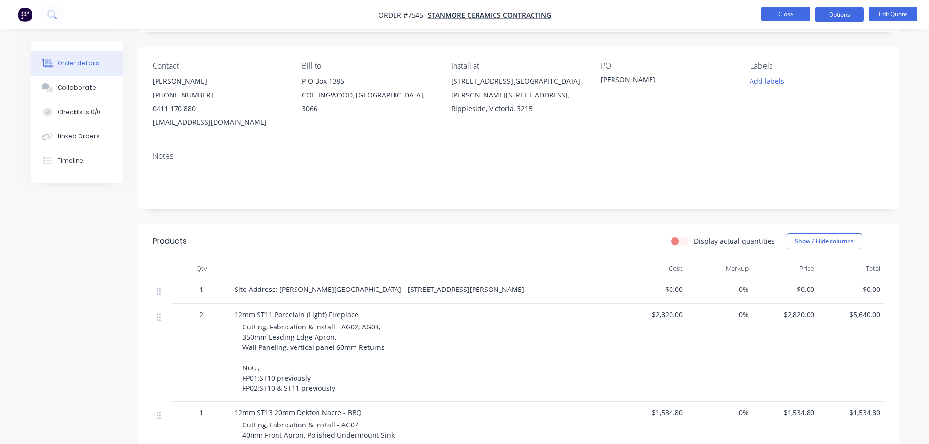
click at [776, 18] on button "Close" at bounding box center [786, 14] width 49 height 15
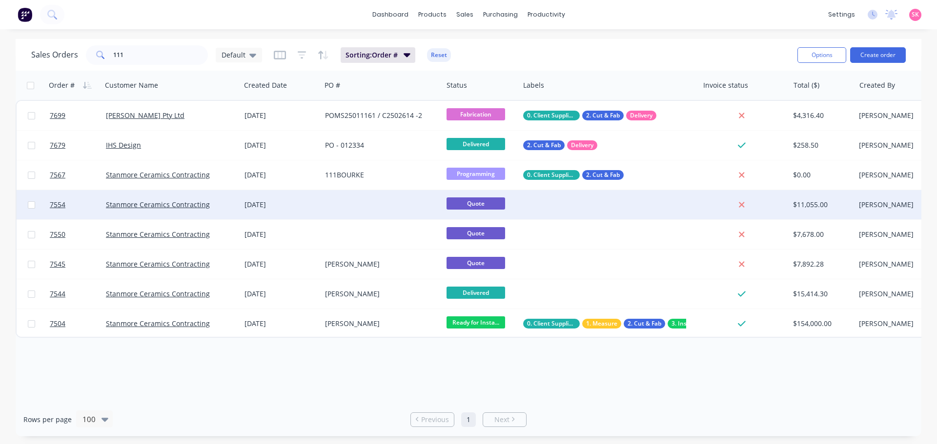
click at [381, 208] on div at bounding box center [381, 204] width 121 height 29
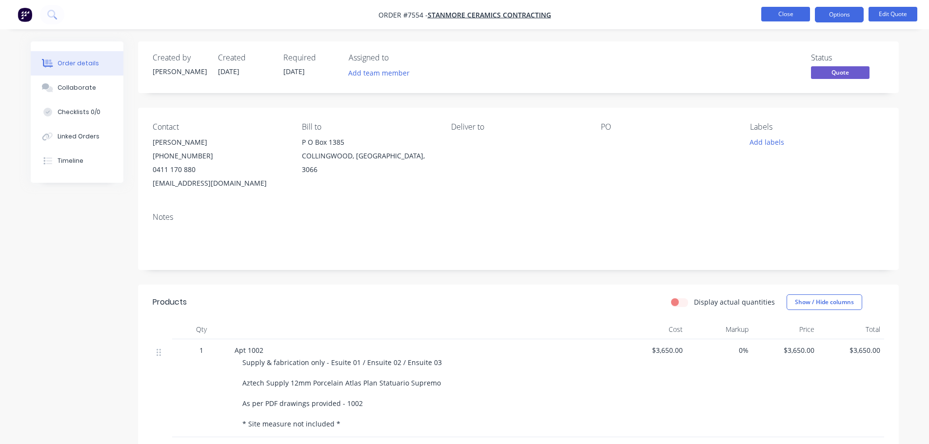
click at [780, 12] on button "Close" at bounding box center [786, 14] width 49 height 15
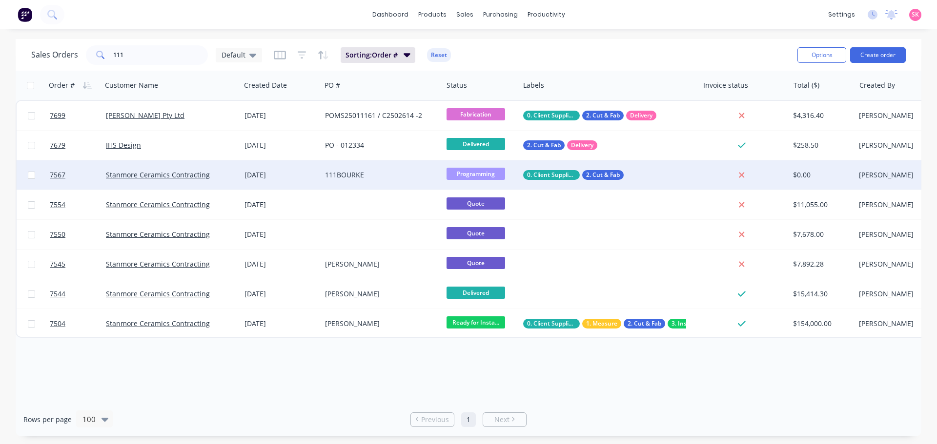
click at [400, 178] on div "111BOURKE" at bounding box center [379, 175] width 108 height 10
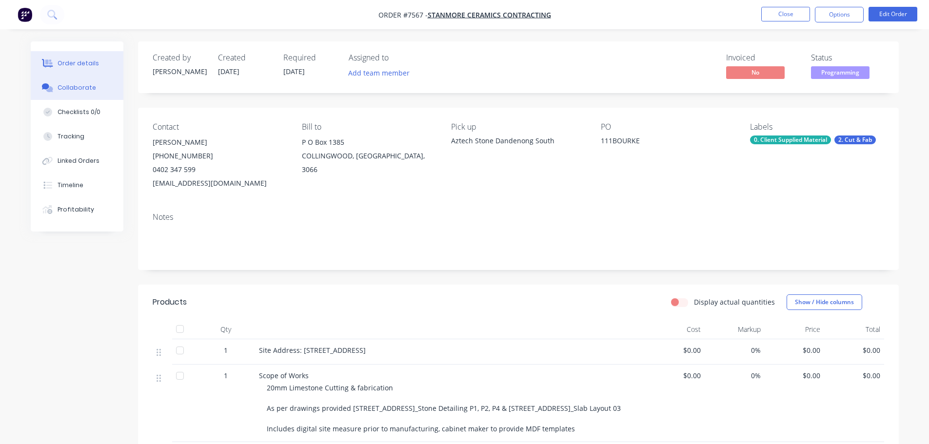
click at [66, 90] on div "Collaborate" at bounding box center [77, 87] width 39 height 9
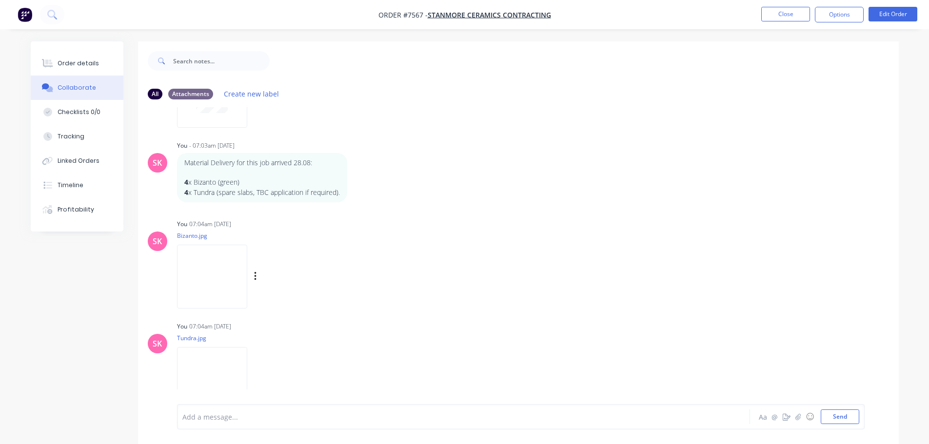
scroll to position [384, 0]
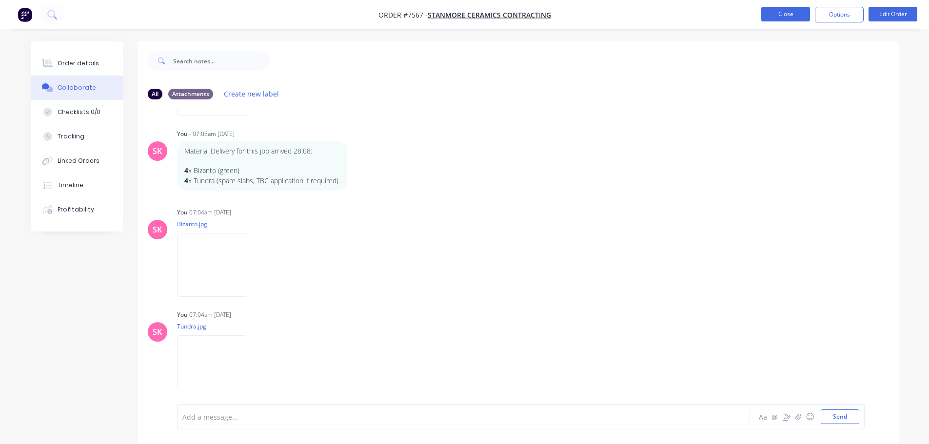
click at [796, 18] on button "Close" at bounding box center [786, 14] width 49 height 15
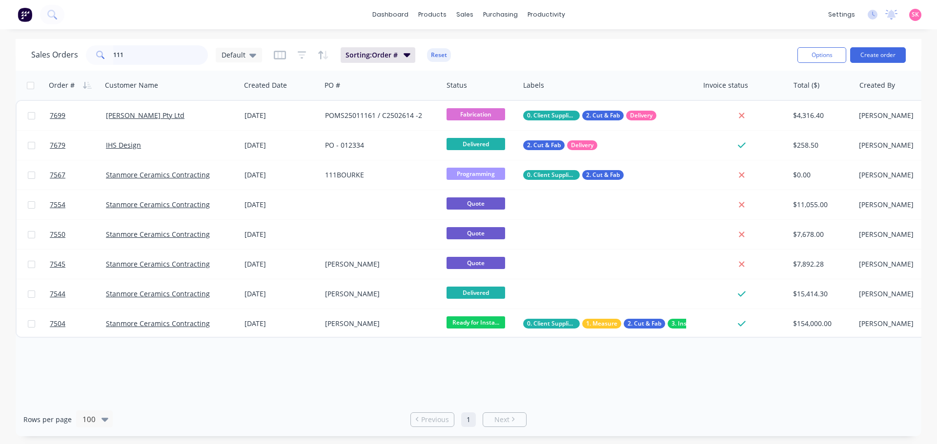
drag, startPoint x: 157, startPoint y: 56, endPoint x: 4, endPoint y: 56, distance: 152.7
click at [4, 56] on div "Sales Orders 111 Default Sorting: Order # Reset Options Create order Order # Cu…" at bounding box center [468, 238] width 937 height 398
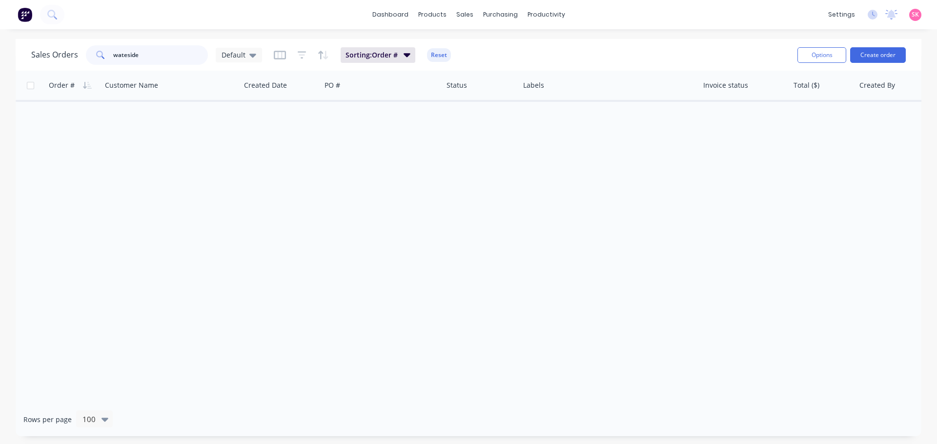
click at [156, 61] on input "wateside" at bounding box center [160, 55] width 95 height 20
type input "waterside"
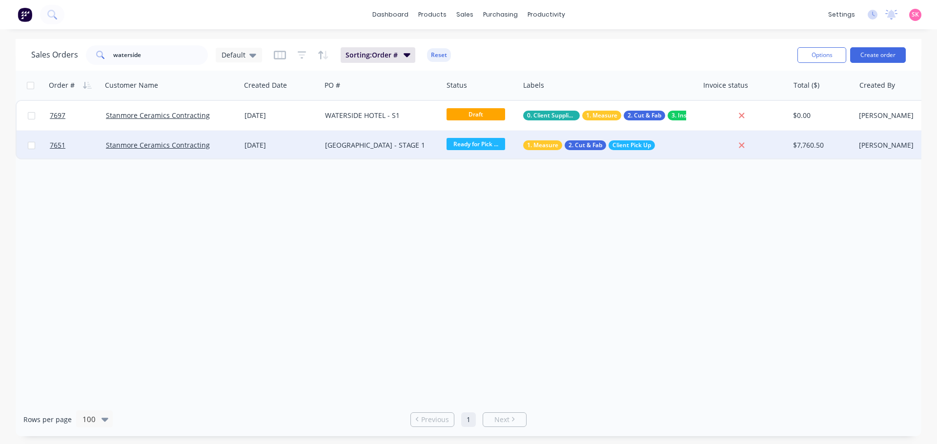
click at [376, 142] on div "WATERSIDE HOTEL - STAGE 1" at bounding box center [379, 146] width 108 height 10
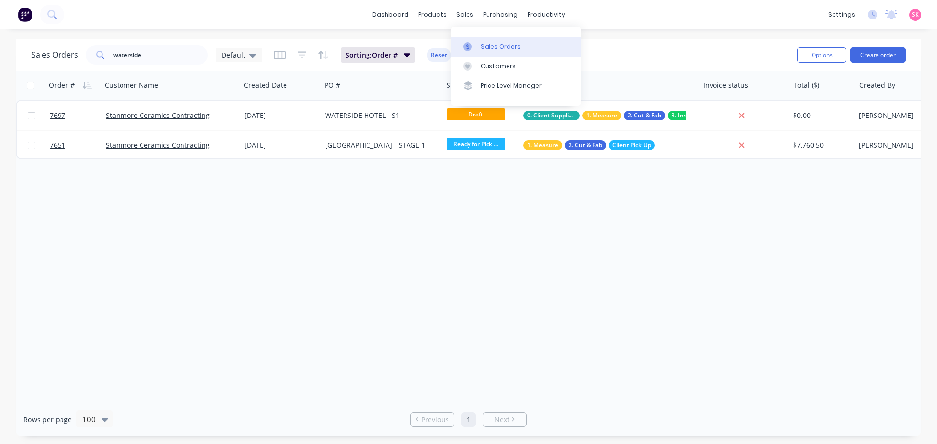
click at [472, 40] on link "Sales Orders" at bounding box center [515, 47] width 129 height 20
click at [464, 46] on icon at bounding box center [467, 46] width 9 height 9
drag, startPoint x: 184, startPoint y: 67, endPoint x: 30, endPoint y: 68, distance: 154.2
click at [30, 68] on div "Sales Orders waterside Default Sorting: Order # Reset Options Create order" at bounding box center [469, 55] width 906 height 32
drag, startPoint x: 167, startPoint y: 63, endPoint x: 169, endPoint y: 55, distance: 9.1
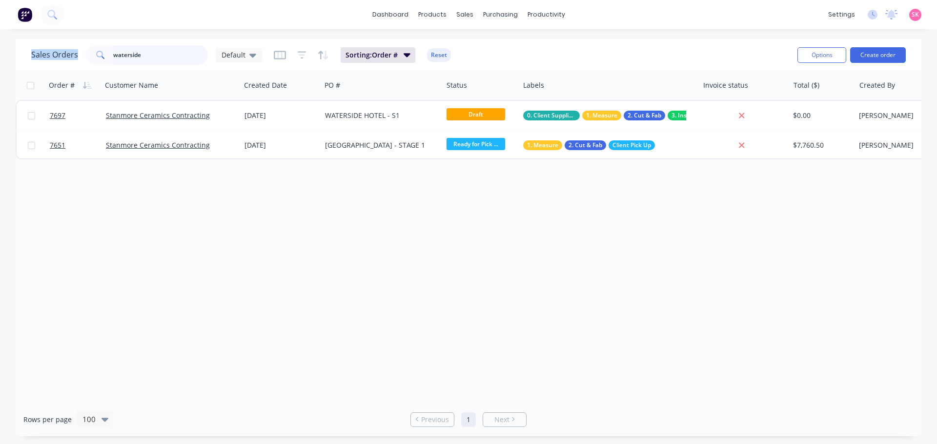
click at [167, 63] on input "waterside" at bounding box center [160, 55] width 95 height 20
click at [166, 54] on input "waterside" at bounding box center [160, 55] width 95 height 20
click at [176, 51] on input "waterside" at bounding box center [160, 55] width 95 height 20
drag, startPoint x: 160, startPoint y: 58, endPoint x: 67, endPoint y: 55, distance: 92.7
click at [70, 55] on div "Sales Orders waterside Default" at bounding box center [146, 55] width 231 height 20
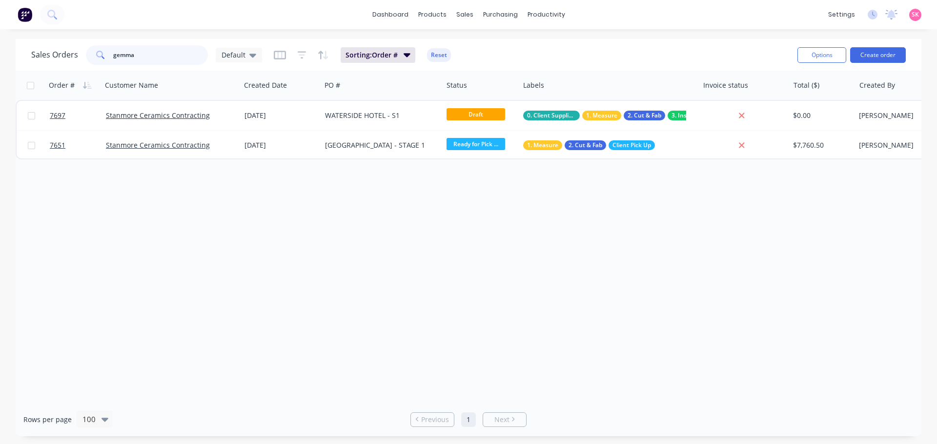
type input "gemma"
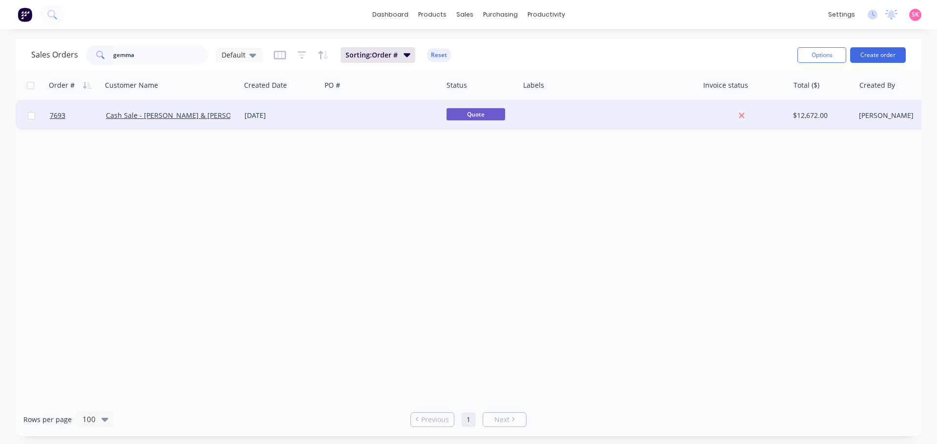
click at [332, 113] on div at bounding box center [381, 115] width 121 height 29
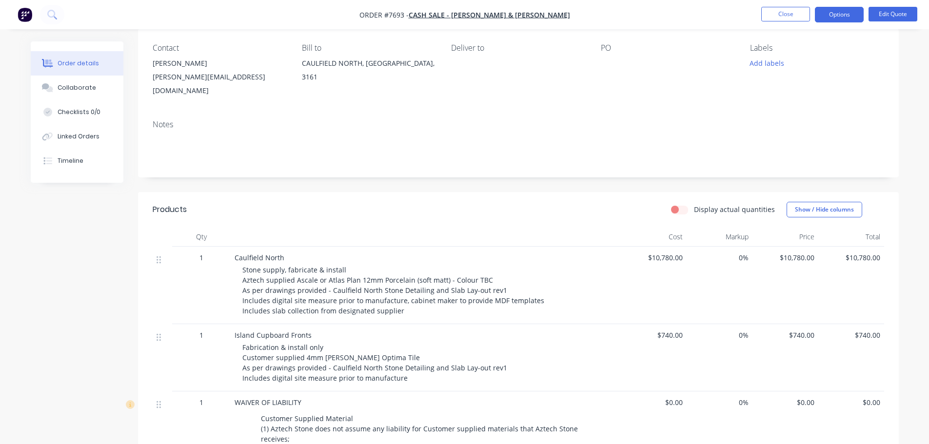
scroll to position [195, 0]
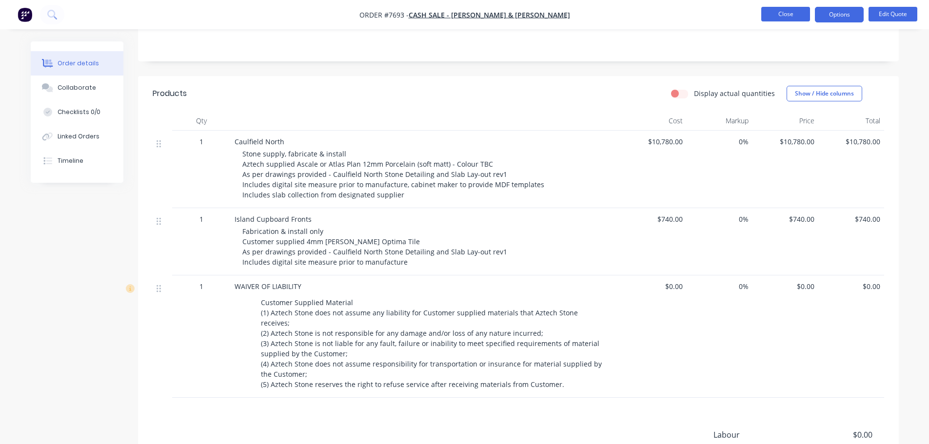
click at [780, 16] on button "Close" at bounding box center [786, 14] width 49 height 15
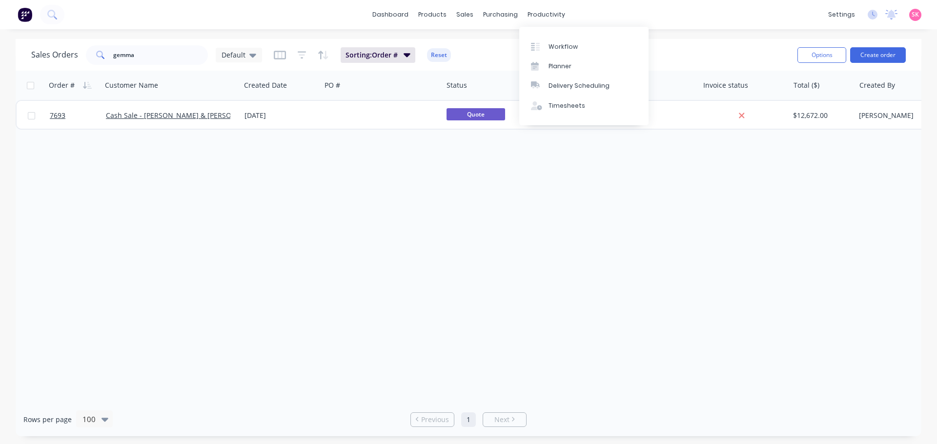
click at [561, 36] on div "Workflow Planner Delivery Scheduling Timesheets" at bounding box center [583, 76] width 129 height 99
click at [565, 45] on div "Workflow" at bounding box center [562, 46] width 29 height 9
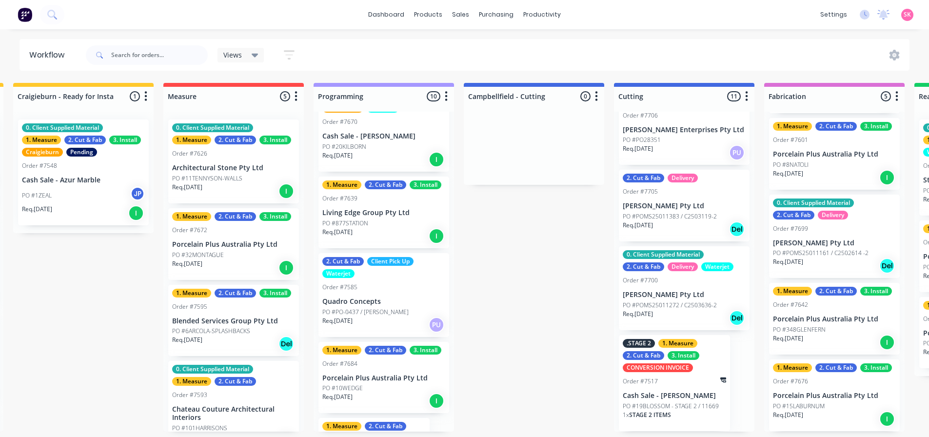
scroll to position [267, 0]
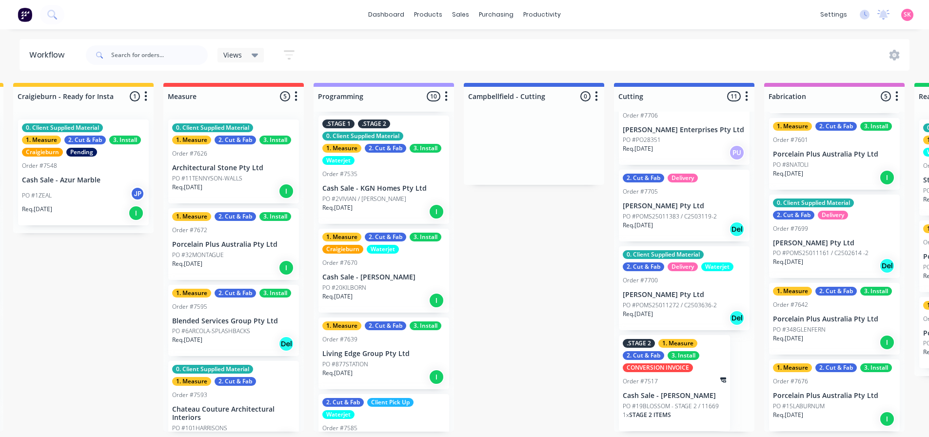
click at [387, 287] on div "PO #20KILBORN" at bounding box center [384, 287] width 123 height 9
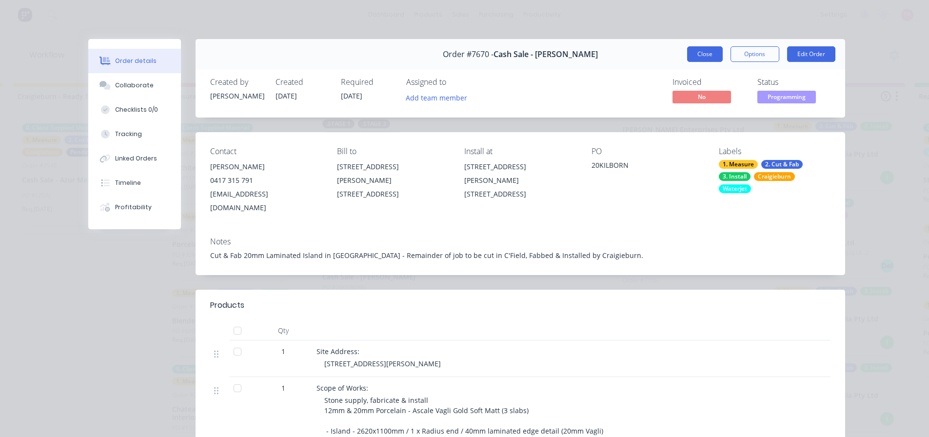
click at [716, 51] on button "Close" at bounding box center [705, 54] width 36 height 16
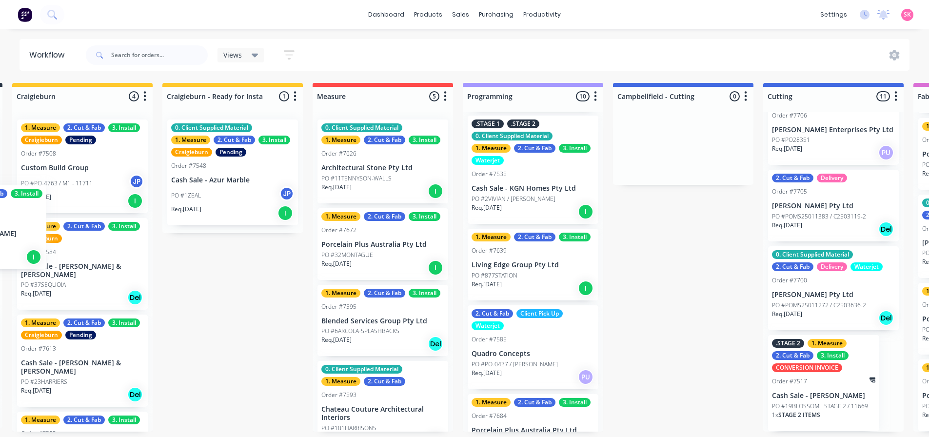
scroll to position [2, 0]
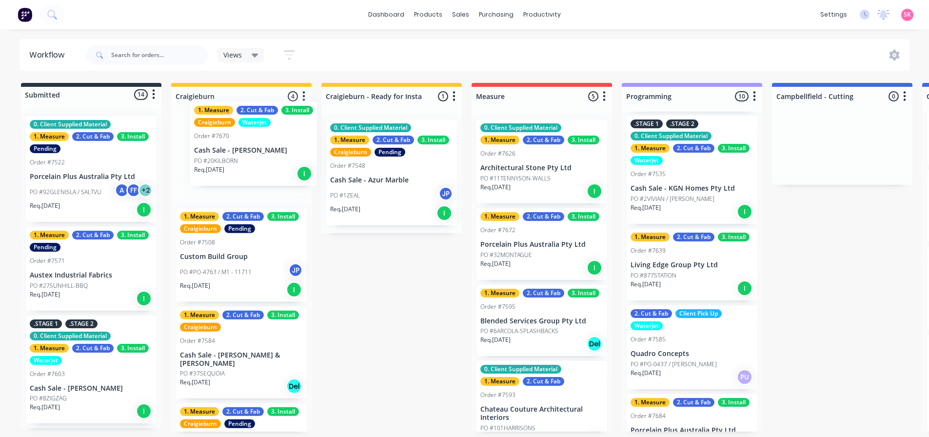
drag, startPoint x: 472, startPoint y: 279, endPoint x: 266, endPoint y: 149, distance: 243.0
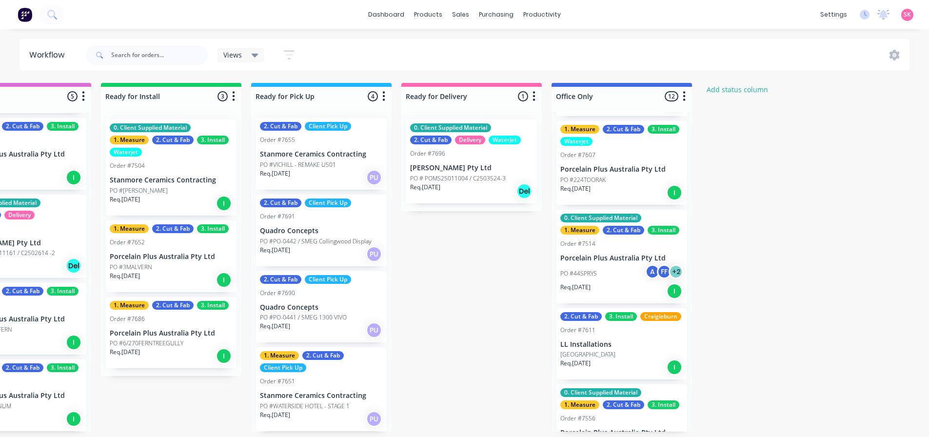
scroll to position [539, 0]
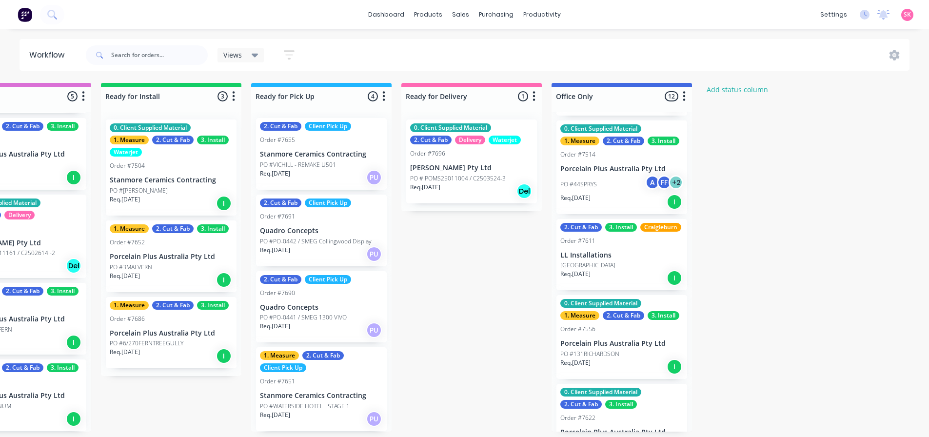
click at [632, 281] on div "Req. [DATE] I" at bounding box center [622, 278] width 123 height 17
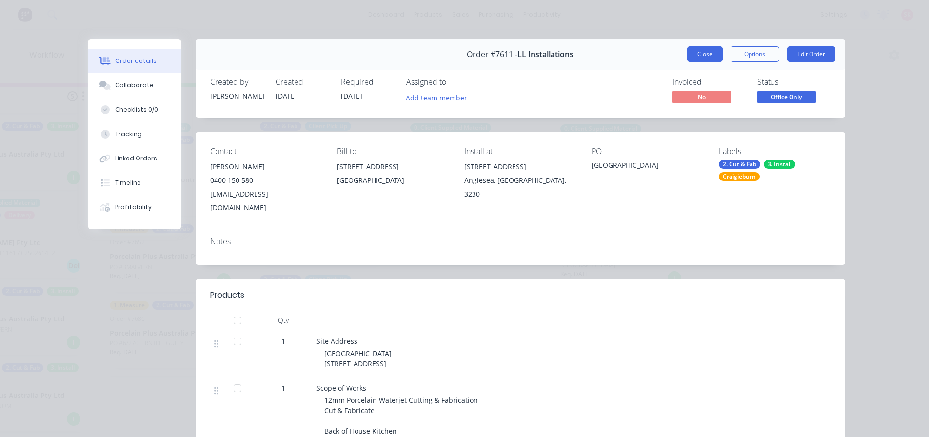
click at [692, 51] on button "Close" at bounding box center [705, 54] width 36 height 16
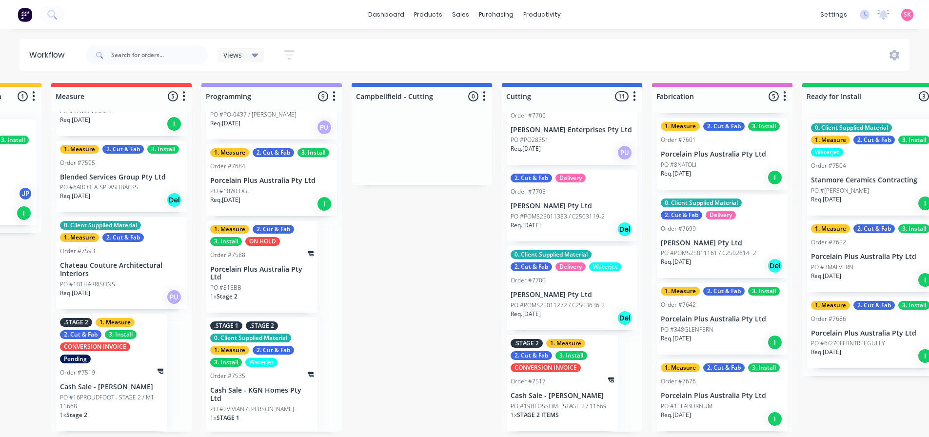
scroll to position [520, 0]
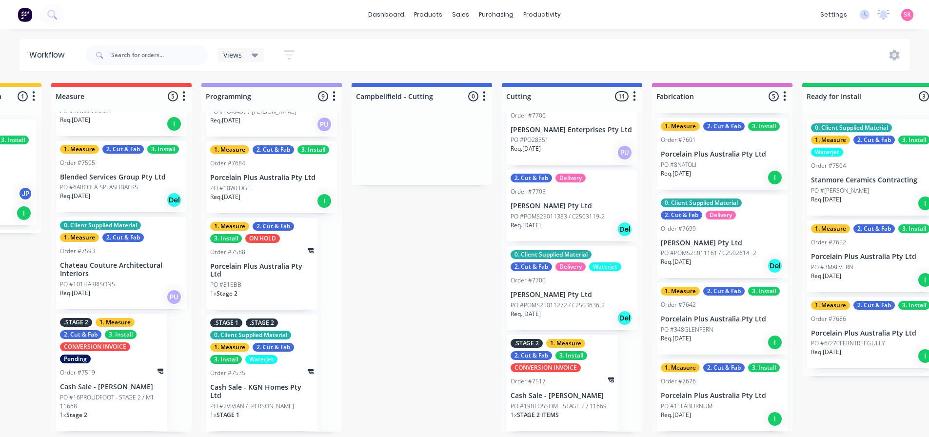
click at [284, 369] on div "Order #7535" at bounding box center [261, 373] width 103 height 9
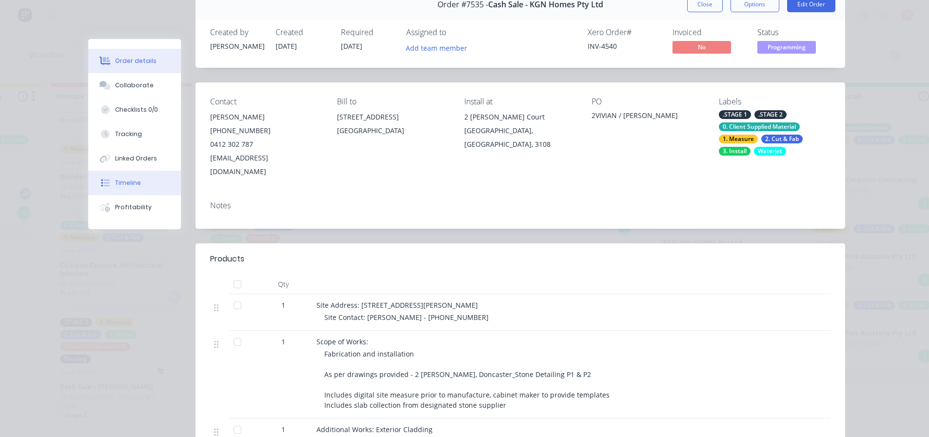
scroll to position [0, 0]
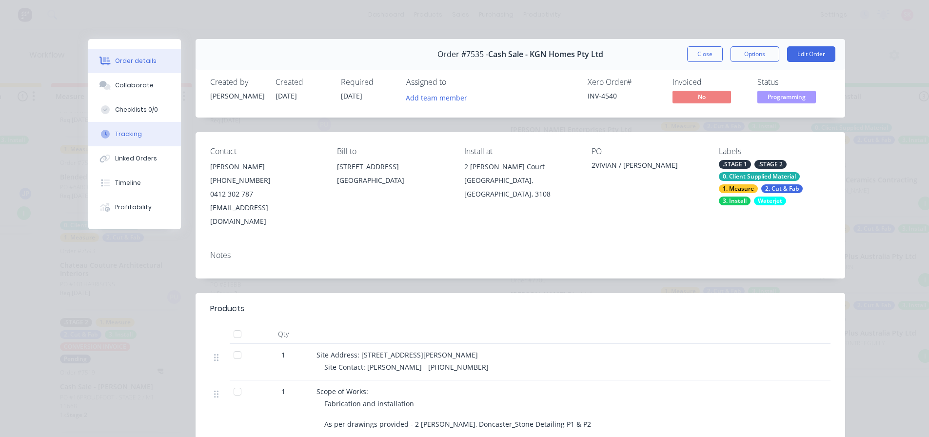
click at [141, 141] on button "Tracking" at bounding box center [134, 134] width 93 height 24
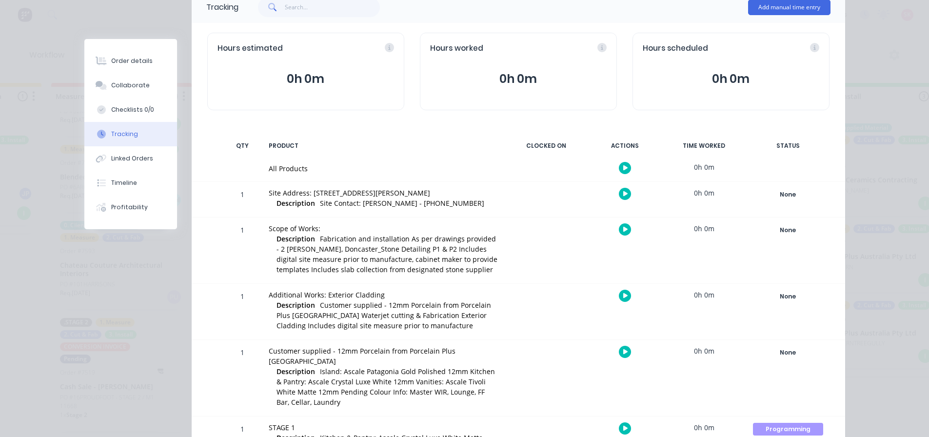
scroll to position [166, 0]
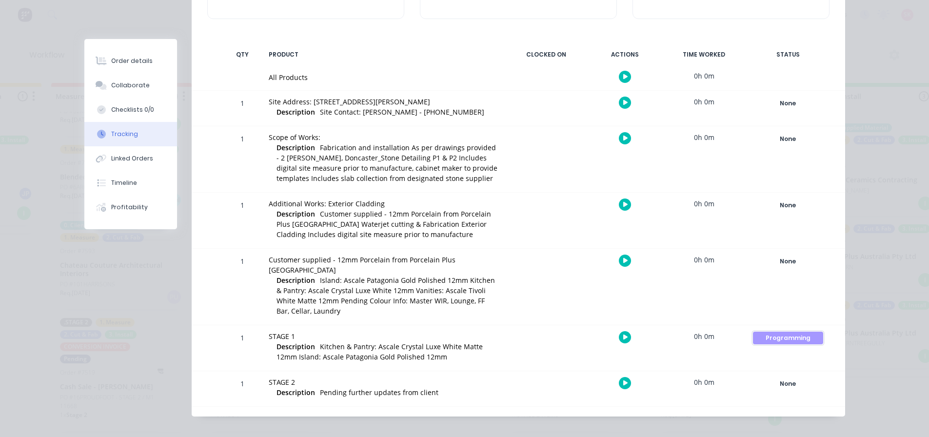
click at [802, 332] on div "Programming" at bounding box center [788, 338] width 70 height 13
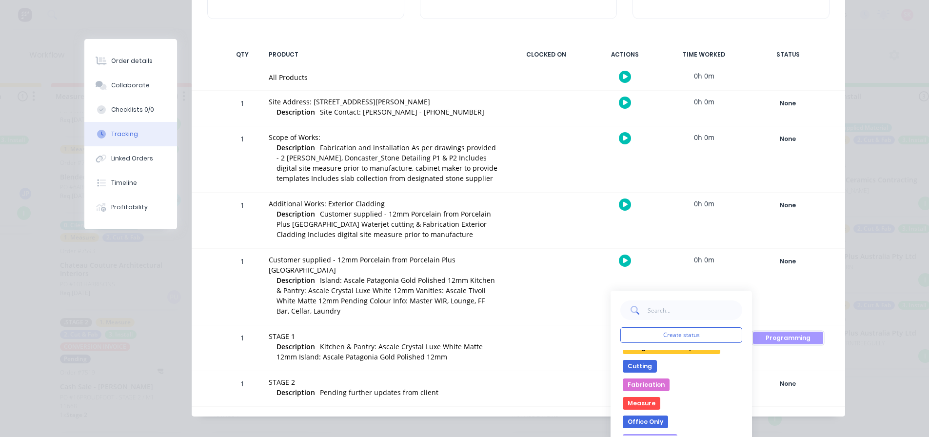
scroll to position [0, 0]
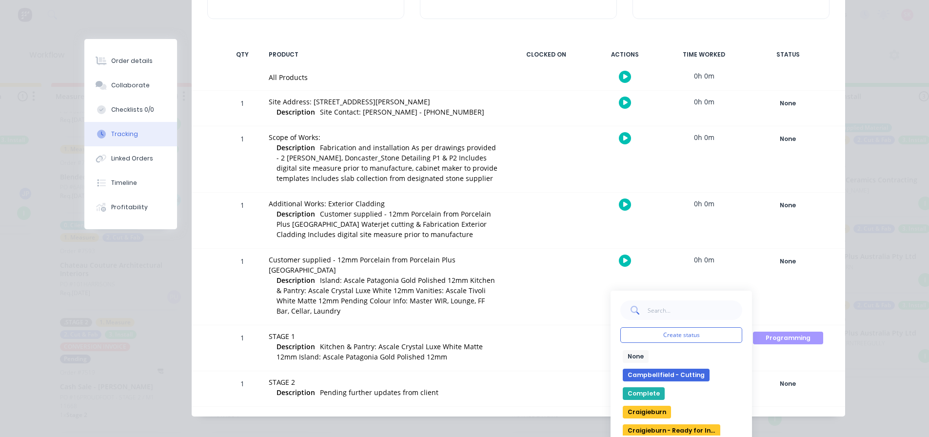
click at [656, 350] on div "None edit" at bounding box center [682, 356] width 122 height 13
click at [627, 350] on button "None" at bounding box center [636, 356] width 26 height 13
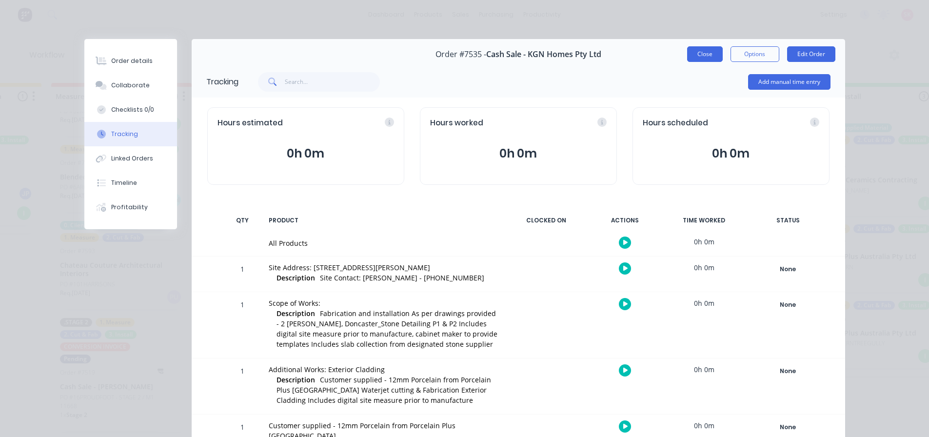
click at [704, 58] on button "Close" at bounding box center [705, 54] width 36 height 16
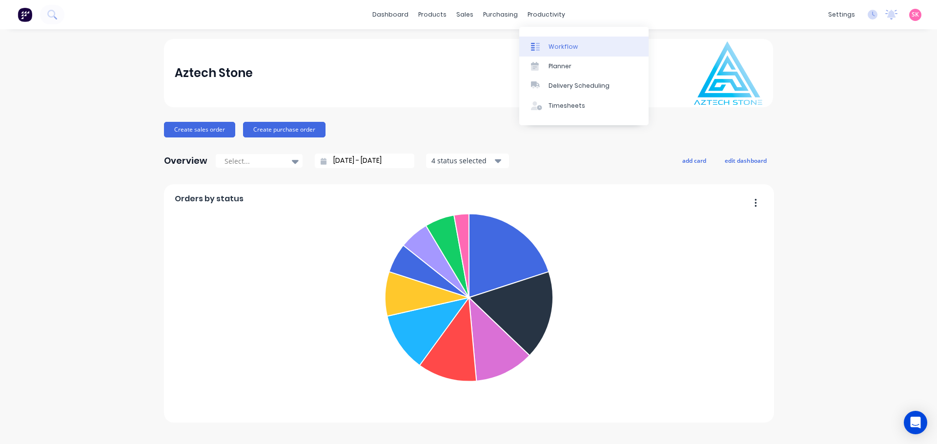
click at [549, 49] on div "Workflow" at bounding box center [562, 46] width 29 height 9
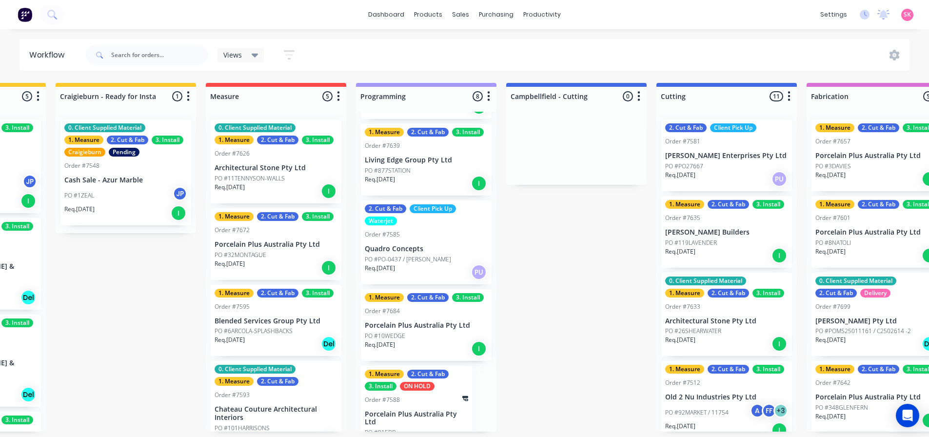
scroll to position [399, 0]
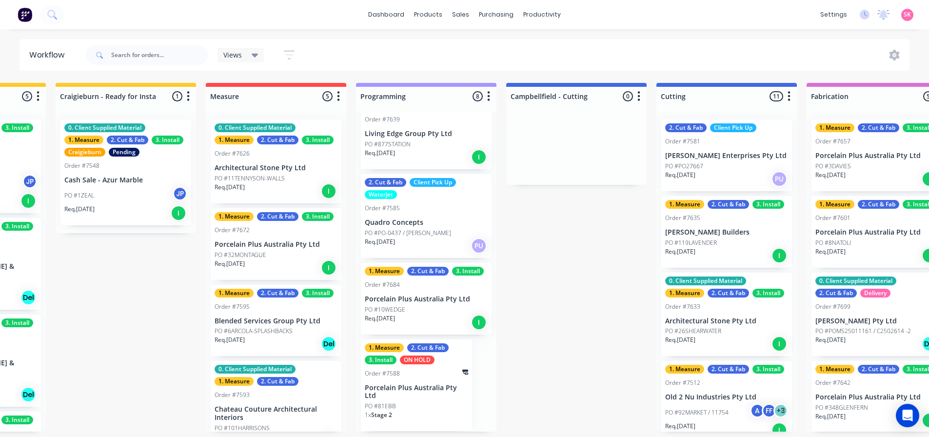
click at [426, 316] on div "Req. [DATE] I" at bounding box center [426, 322] width 123 height 17
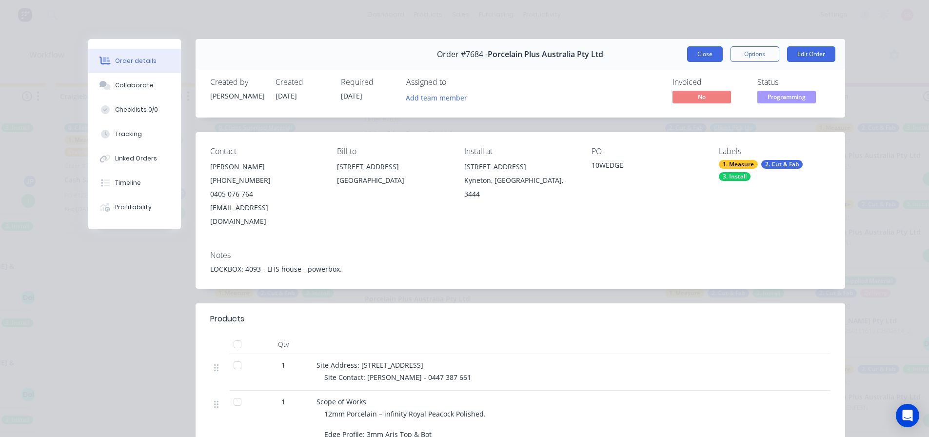
click at [706, 55] on button "Close" at bounding box center [705, 54] width 36 height 16
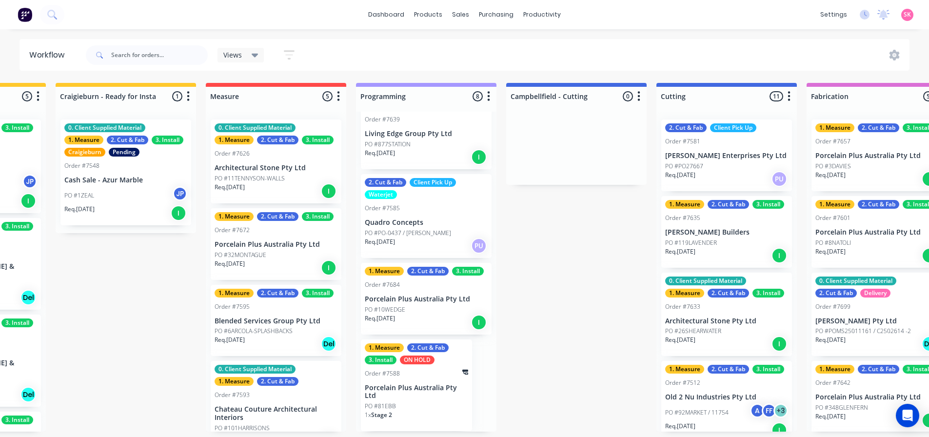
click at [433, 316] on div "Req. [DATE] I" at bounding box center [426, 322] width 123 height 17
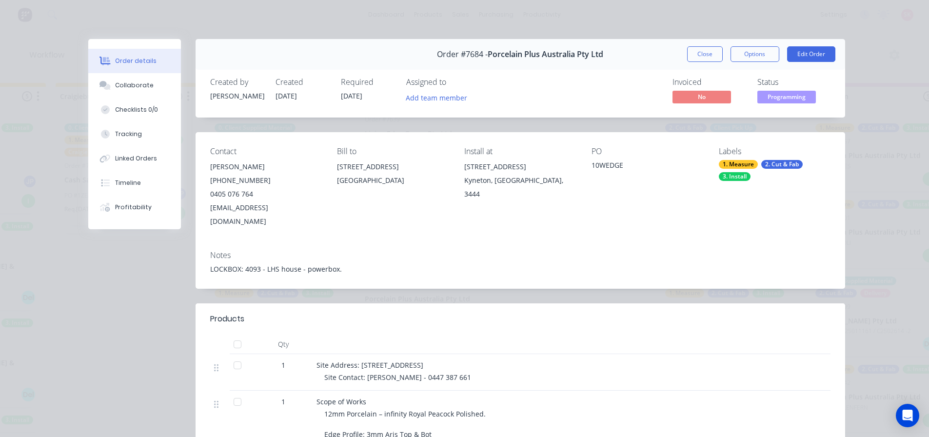
click at [721, 176] on div "3. Install" at bounding box center [735, 176] width 32 height 9
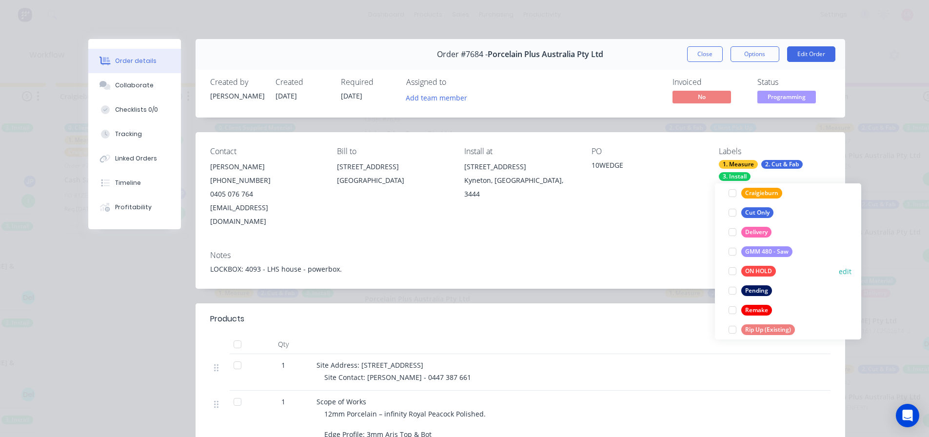
click at [735, 273] on div at bounding box center [733, 272] width 20 height 20
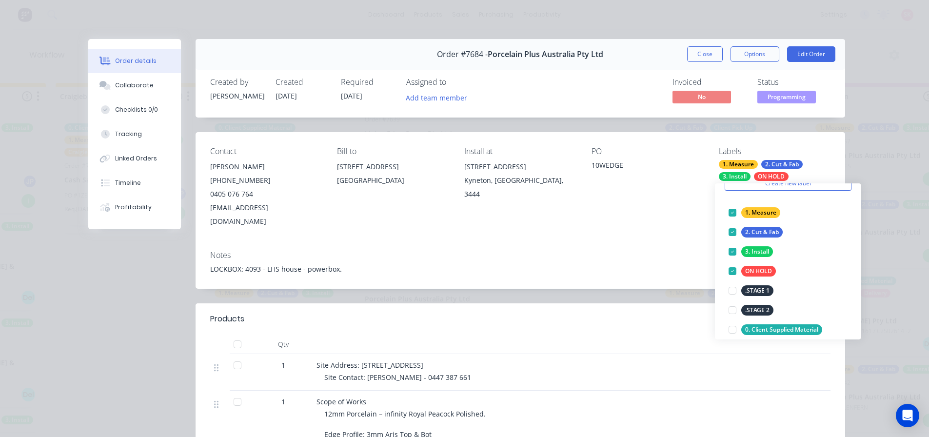
click at [710, 55] on button "Close" at bounding box center [705, 54] width 36 height 16
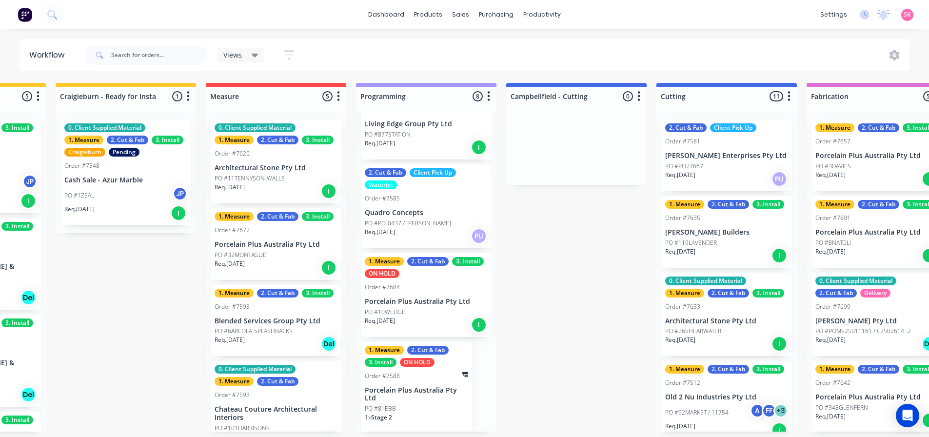
scroll to position [411, 0]
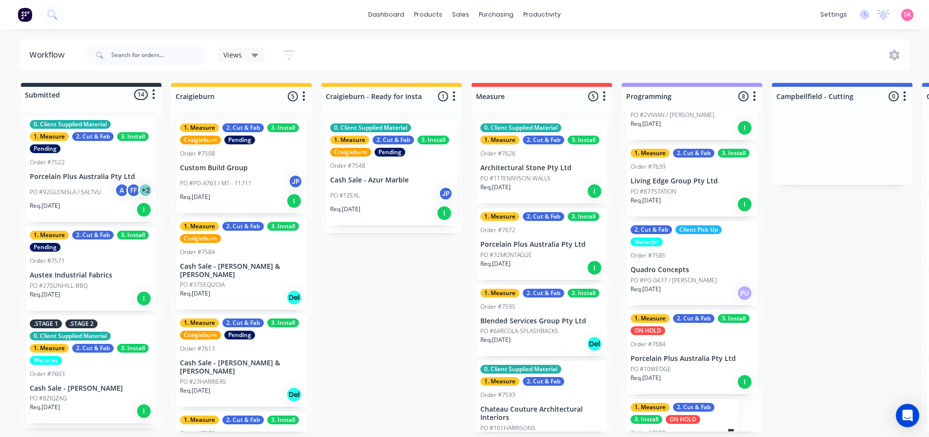
scroll to position [411, 0]
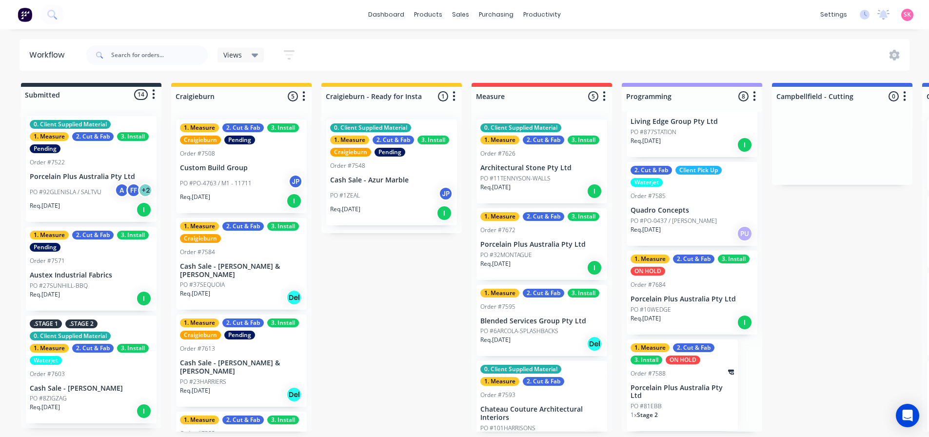
click at [695, 363] on div "ON HOLD" at bounding box center [683, 360] width 35 height 9
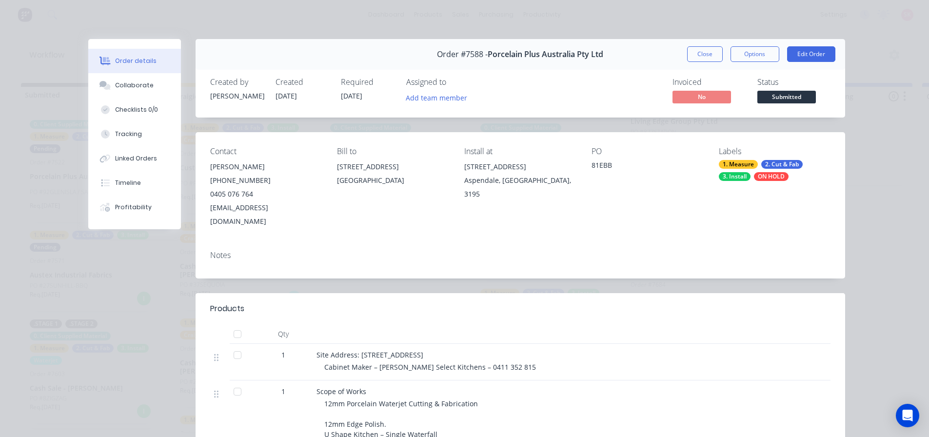
click at [767, 175] on div "ON HOLD" at bounding box center [771, 176] width 35 height 9
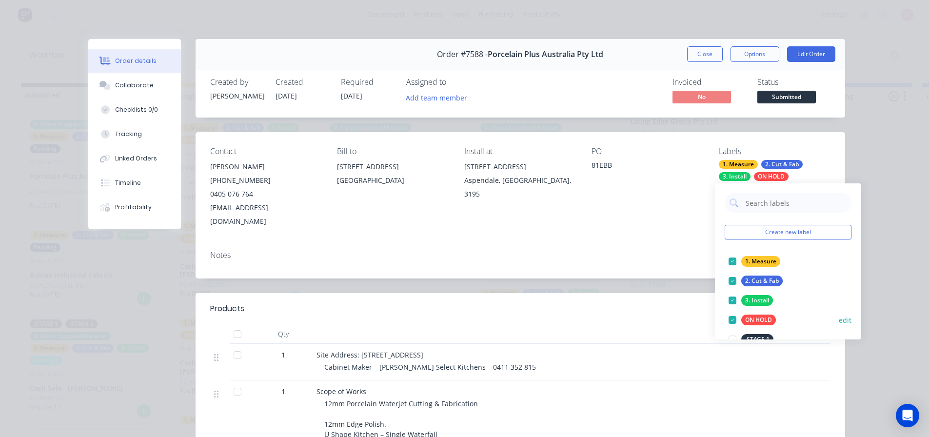
click at [730, 319] on div at bounding box center [733, 320] width 20 height 20
click at [708, 61] on button "Close" at bounding box center [705, 54] width 36 height 16
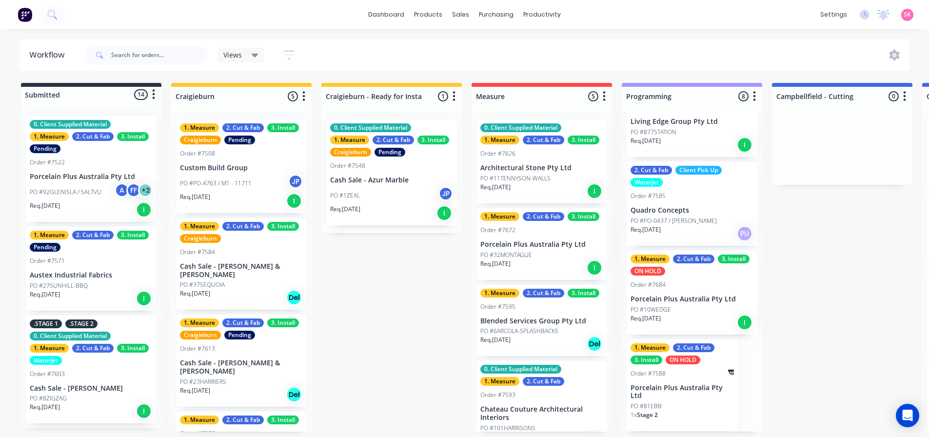
scroll to position [2, 0]
click at [670, 377] on div "1. Measure 2. Cut & Fab 3. Install ON HOLD Order #7588 Porcelain Plus Australia…" at bounding box center [682, 386] width 111 height 92
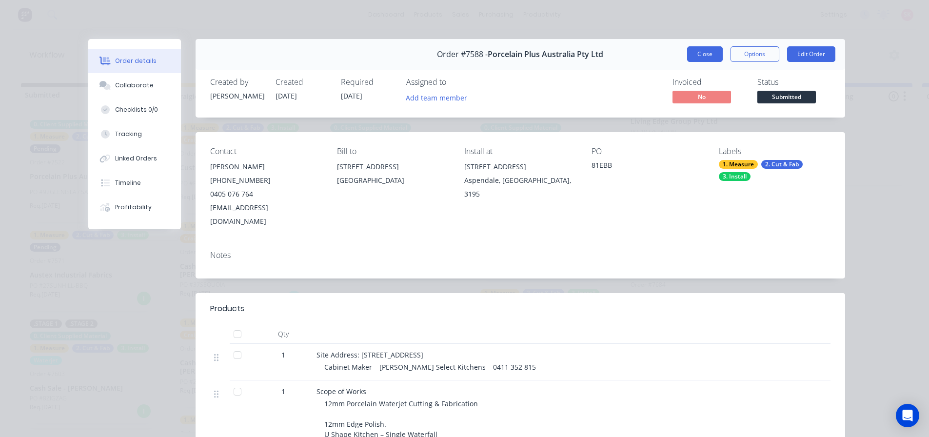
click at [699, 51] on button "Close" at bounding box center [705, 54] width 36 height 16
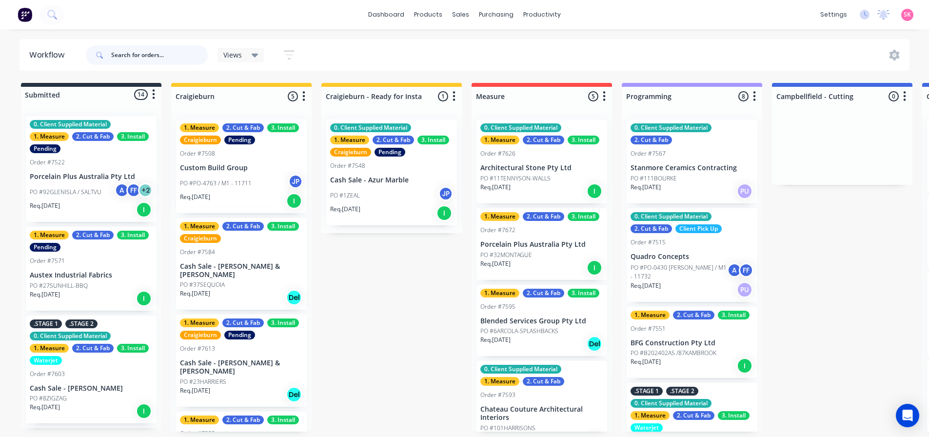
click at [181, 56] on input "text" at bounding box center [159, 55] width 97 height 20
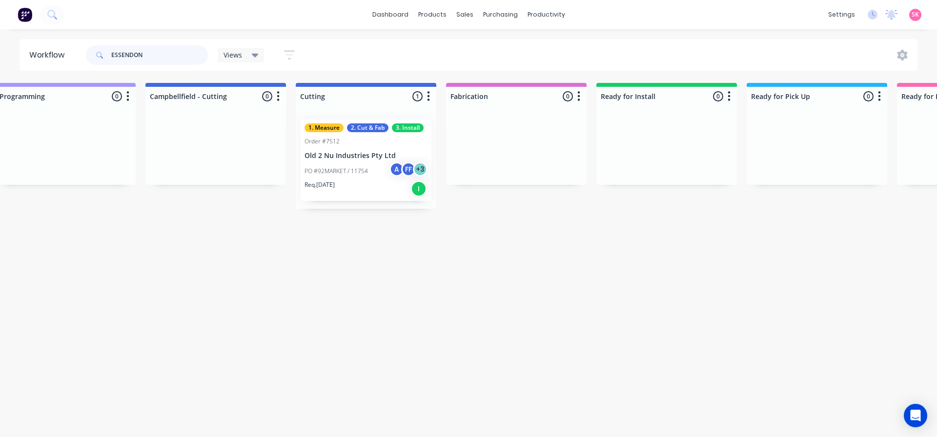
scroll to position [0, 561]
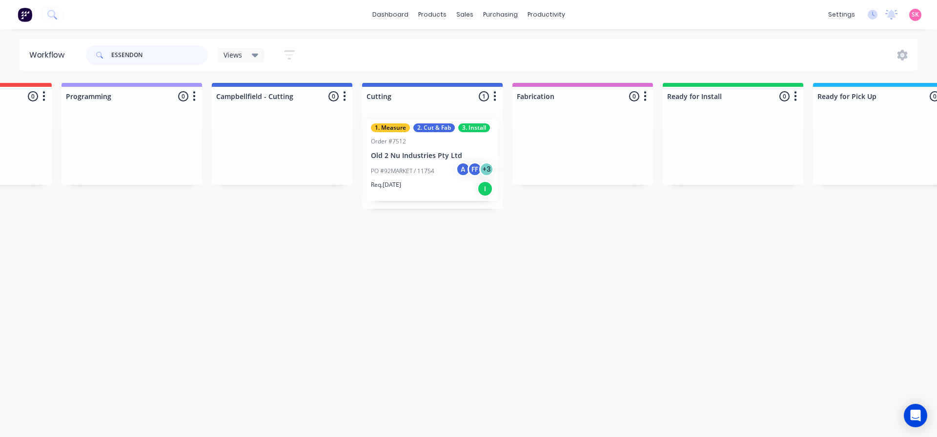
type input "ESSENDON"
click at [426, 172] on p "PO #92MARKET / 11754" at bounding box center [402, 171] width 63 height 9
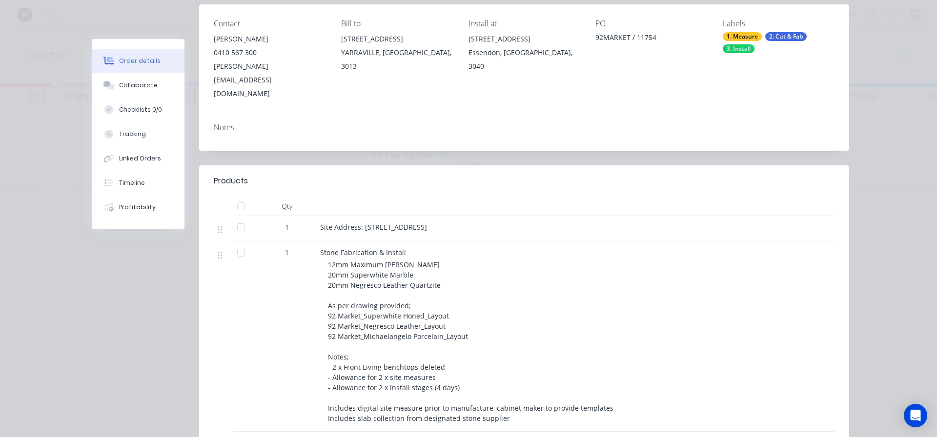
scroll to position [0, 0]
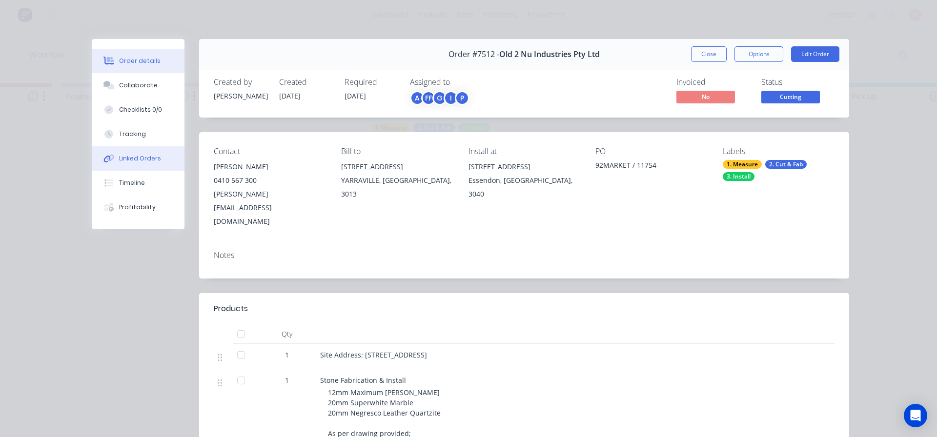
drag, startPoint x: 135, startPoint y: 141, endPoint x: 176, endPoint y: 158, distance: 44.2
click at [135, 142] on button "Tracking" at bounding box center [138, 134] width 93 height 24
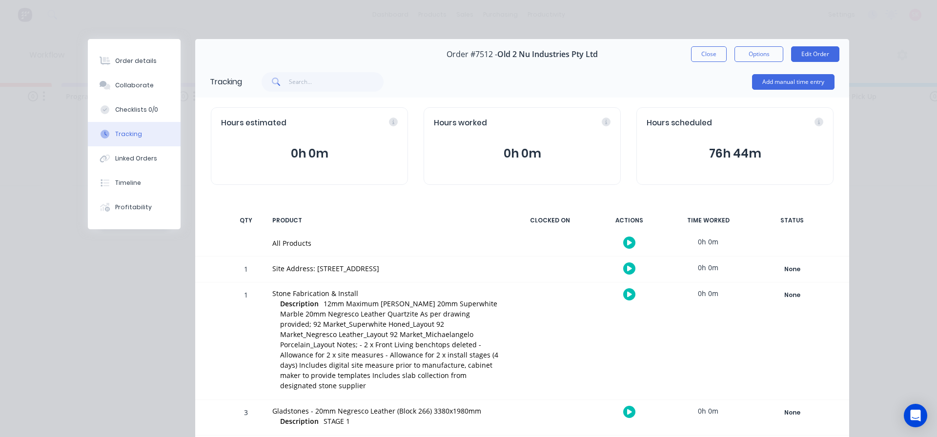
scroll to position [100, 0]
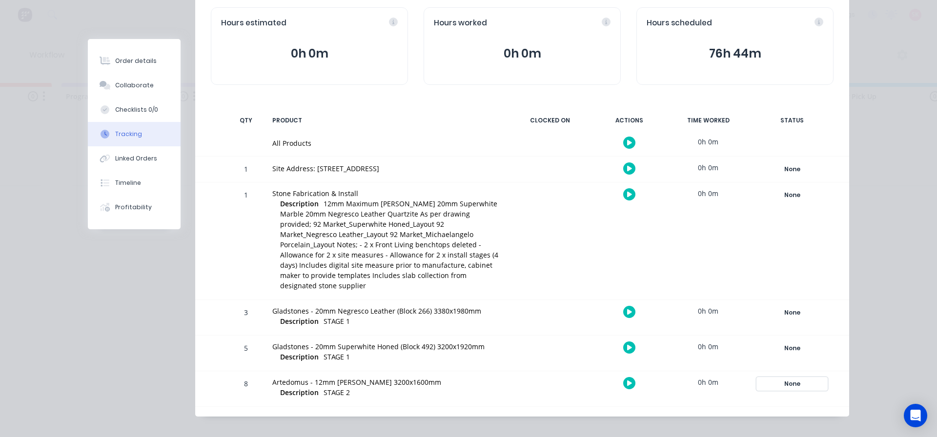
click at [789, 378] on div "None" at bounding box center [792, 384] width 70 height 13
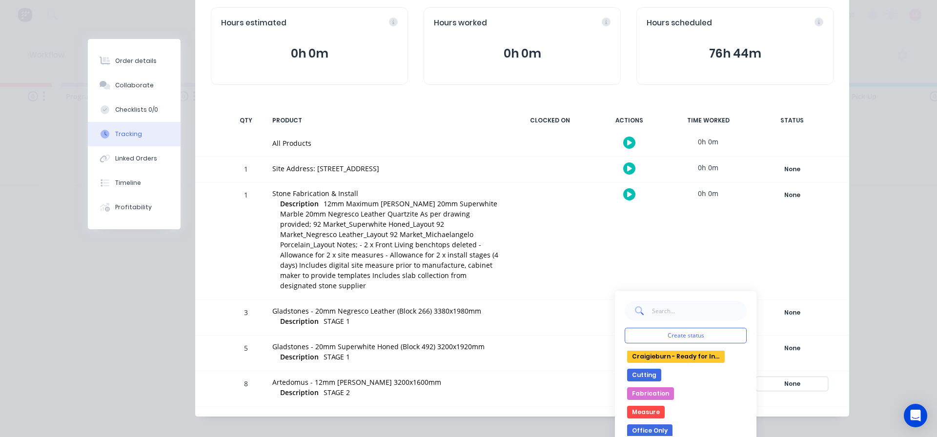
scroll to position [98, 0]
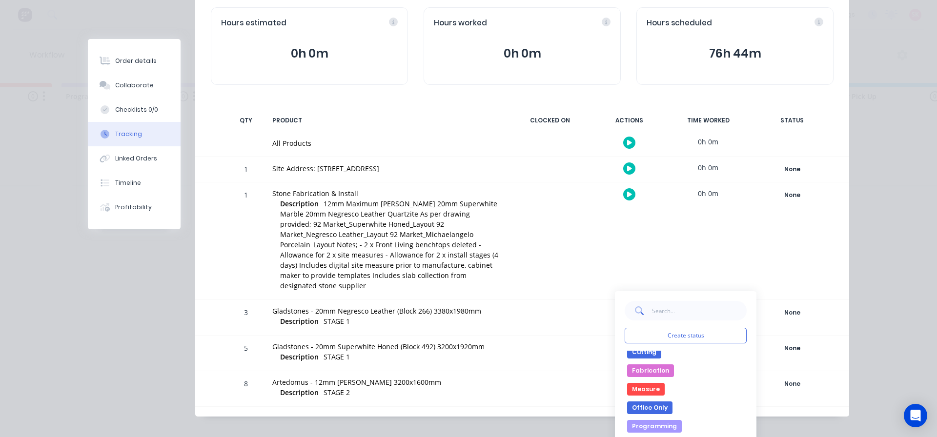
click at [652, 420] on button "Programming" at bounding box center [654, 426] width 55 height 13
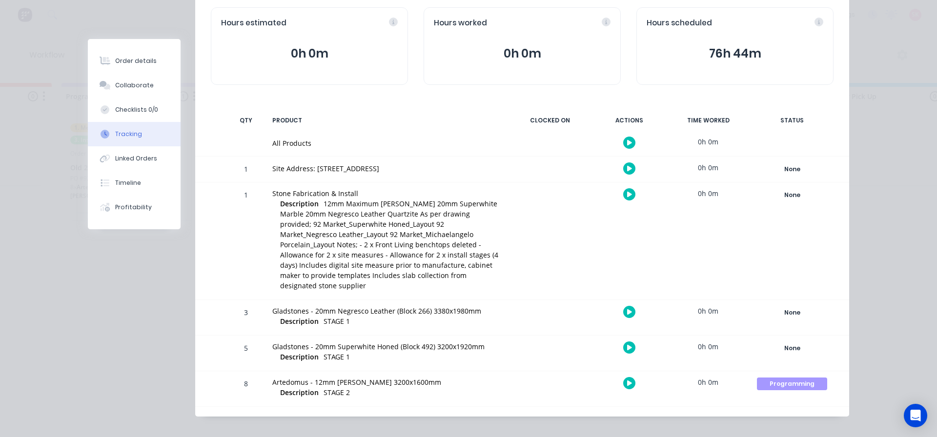
scroll to position [0, 0]
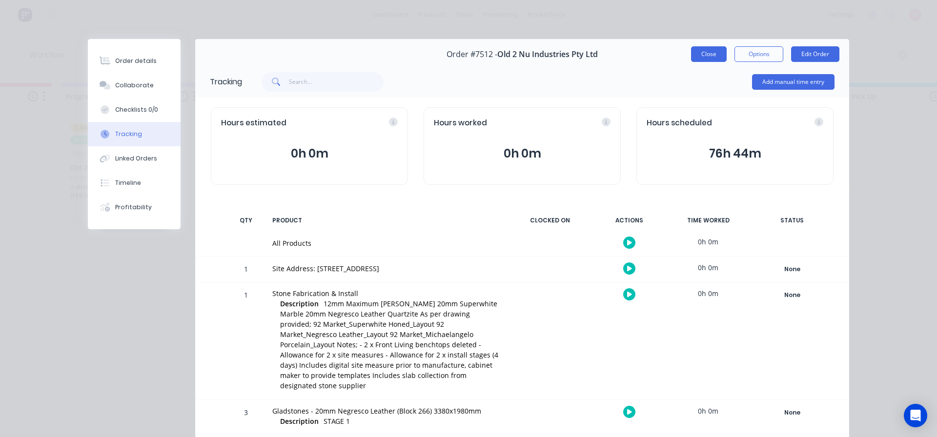
click at [716, 55] on button "Close" at bounding box center [709, 54] width 36 height 16
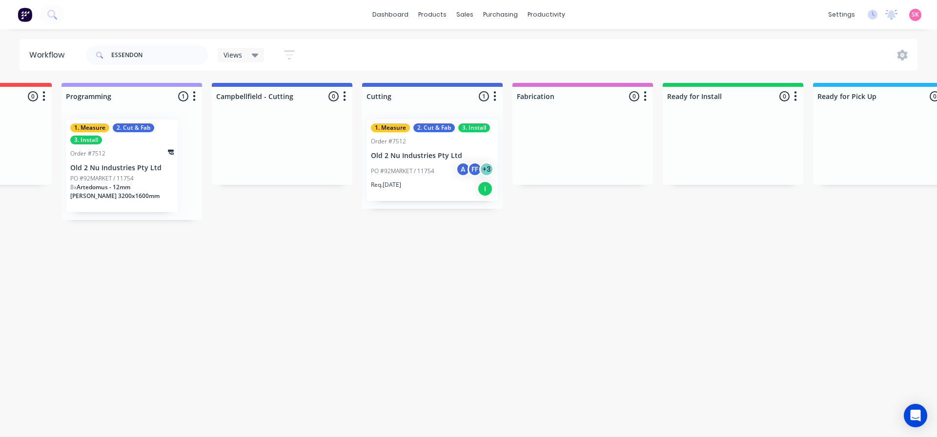
click at [137, 53] on div "ESSENDON" at bounding box center [147, 54] width 122 height 29
drag, startPoint x: 159, startPoint y: 50, endPoint x: 11, endPoint y: 52, distance: 147.8
click at [14, 52] on div "Workflow ESSENDON Views Save new view None (Default) edit Value edit Show/Hide …" at bounding box center [468, 55] width 937 height 32
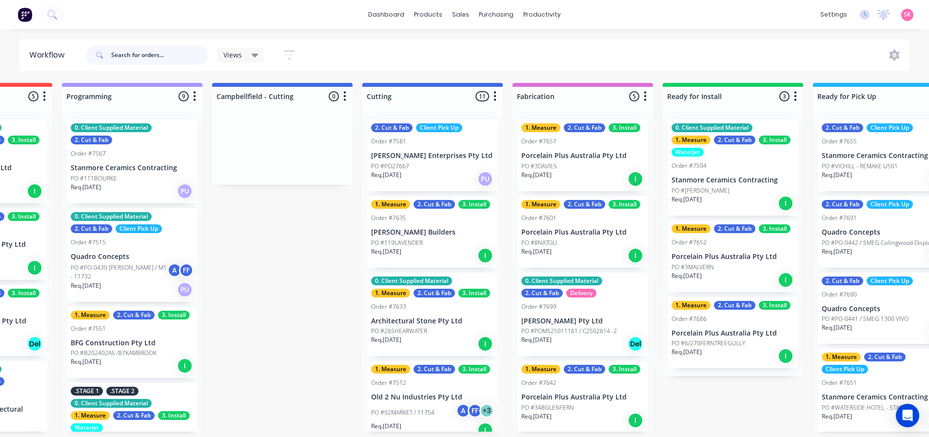
scroll to position [0, 562]
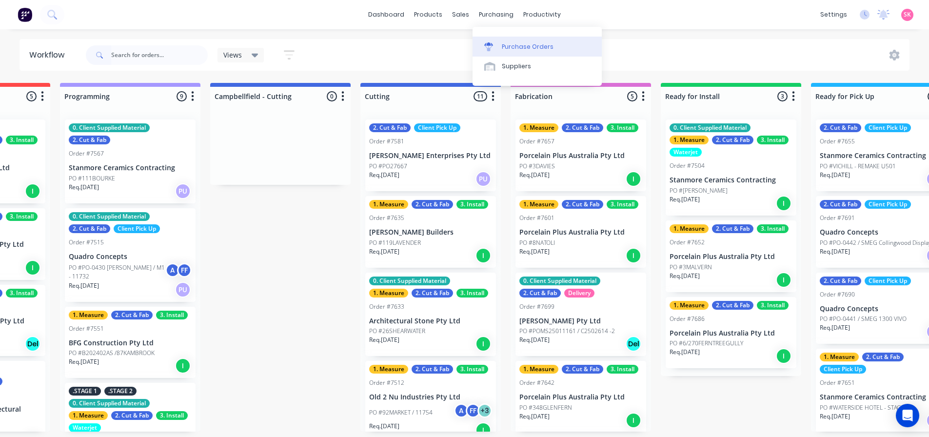
click at [504, 43] on div "Purchase Orders" at bounding box center [528, 46] width 52 height 9
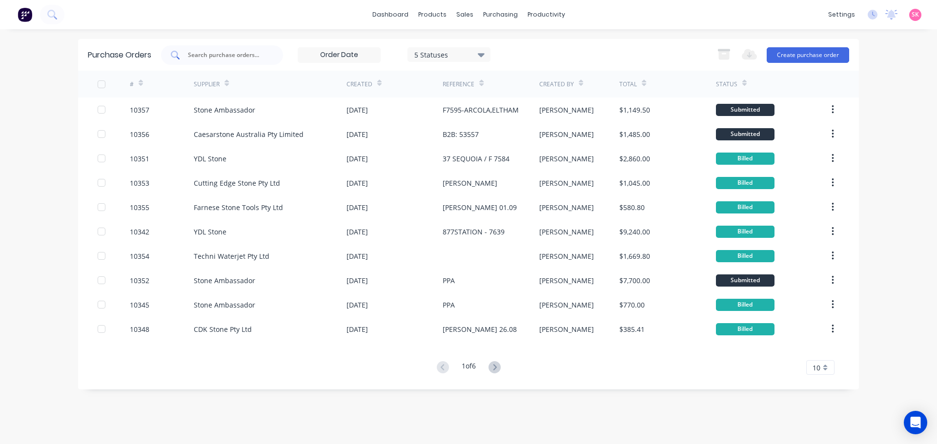
click at [262, 54] on input "text" at bounding box center [227, 55] width 81 height 10
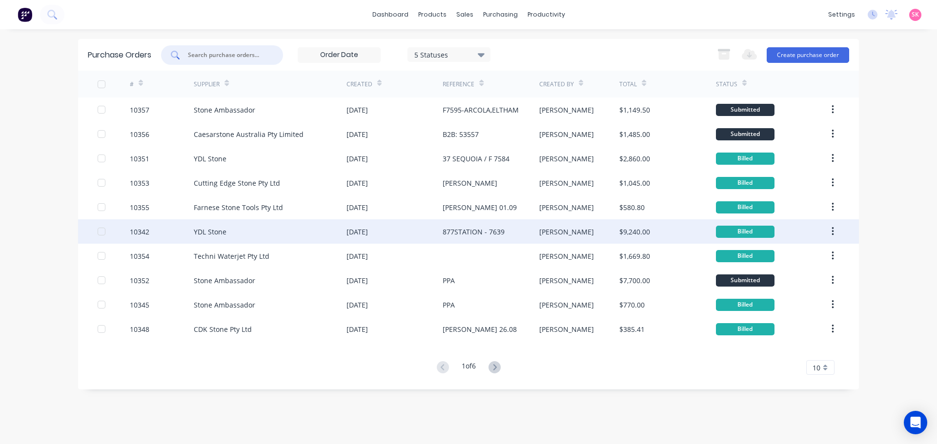
click at [274, 229] on div "YDL Stone" at bounding box center [270, 232] width 153 height 24
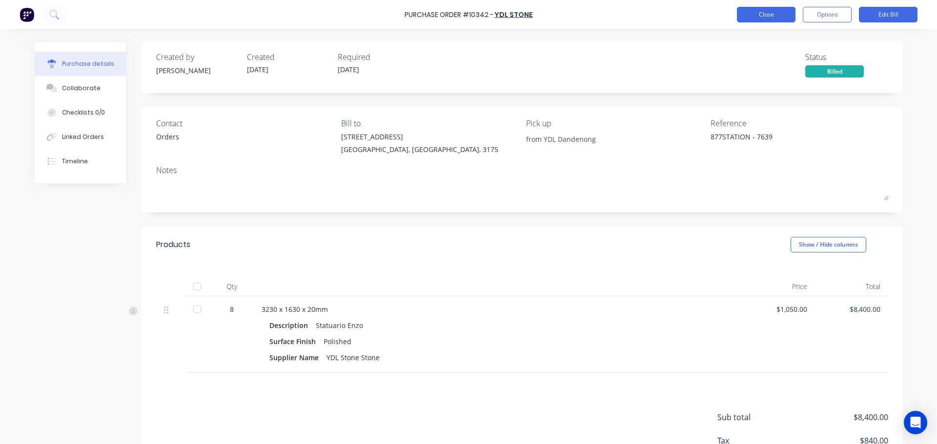
click at [779, 8] on button "Close" at bounding box center [766, 15] width 59 height 16
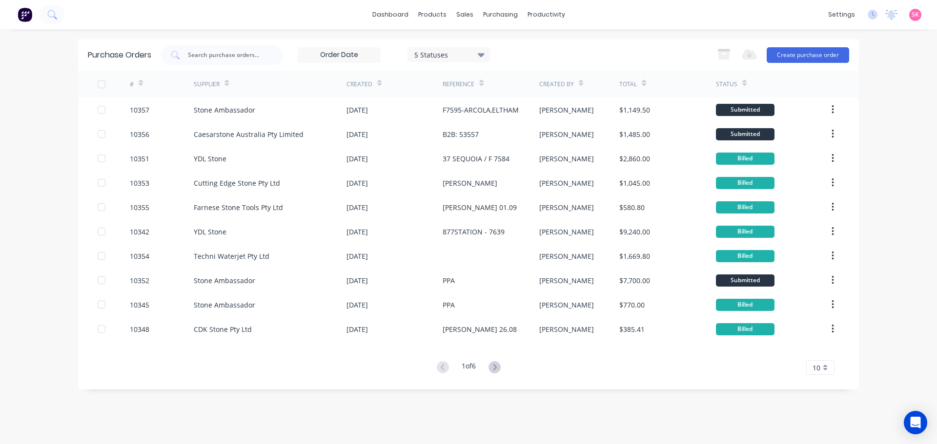
click at [486, 364] on div "1 of 6" at bounding box center [469, 368] width 70 height 14
click at [492, 370] on icon at bounding box center [494, 368] width 12 height 12
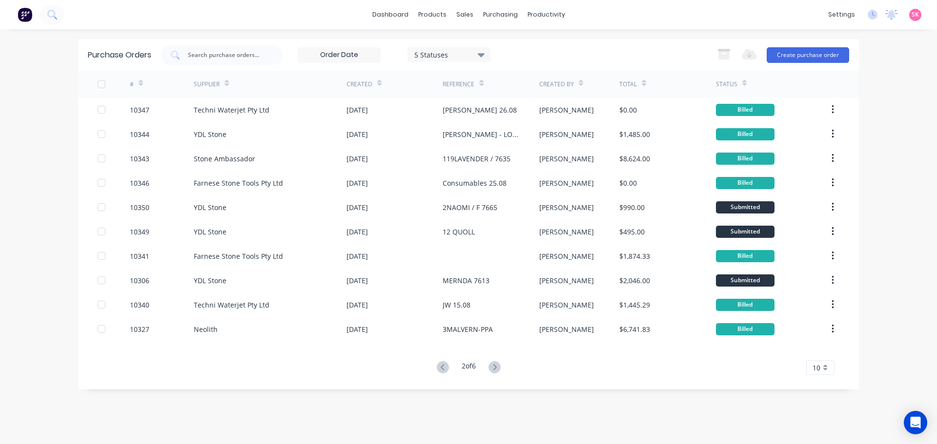
click at [501, 374] on button at bounding box center [494, 368] width 18 height 14
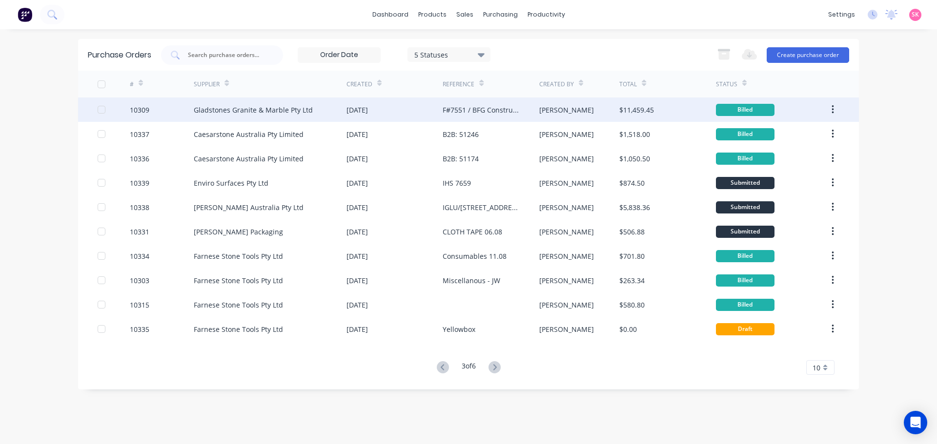
click at [473, 109] on div "F#7551 / BFG Constructions - Kambrook" at bounding box center [481, 110] width 77 height 10
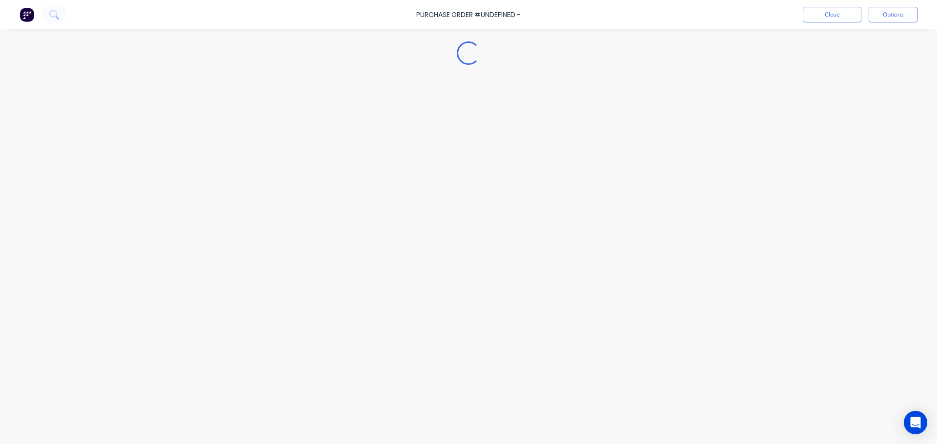
type textarea "x"
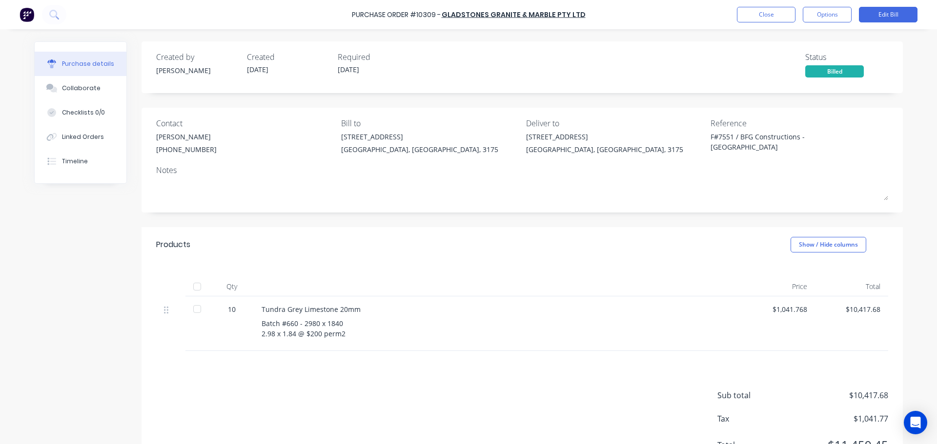
click at [822, 66] on div "Status Billed" at bounding box center [846, 64] width 83 height 26
click at [827, 70] on div "Billed" at bounding box center [834, 71] width 59 height 12
click at [752, 17] on button "Close" at bounding box center [766, 15] width 59 height 16
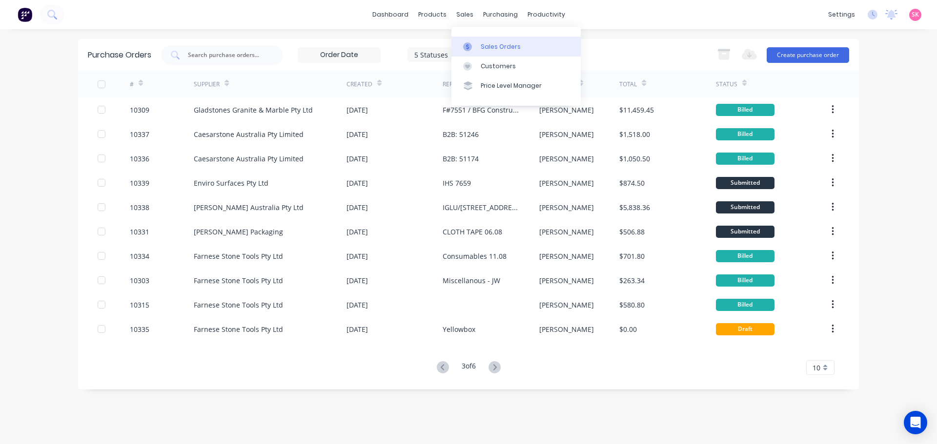
click at [472, 39] on link "Sales Orders" at bounding box center [515, 47] width 129 height 20
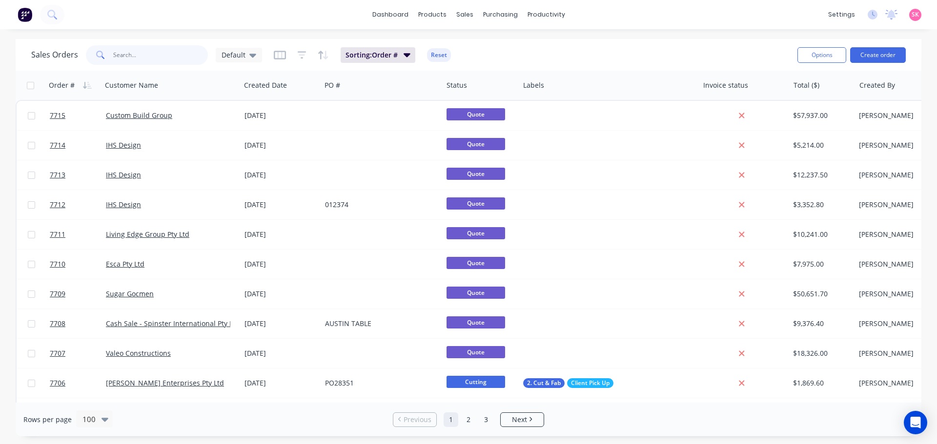
click at [147, 63] on input "text" at bounding box center [160, 55] width 95 height 20
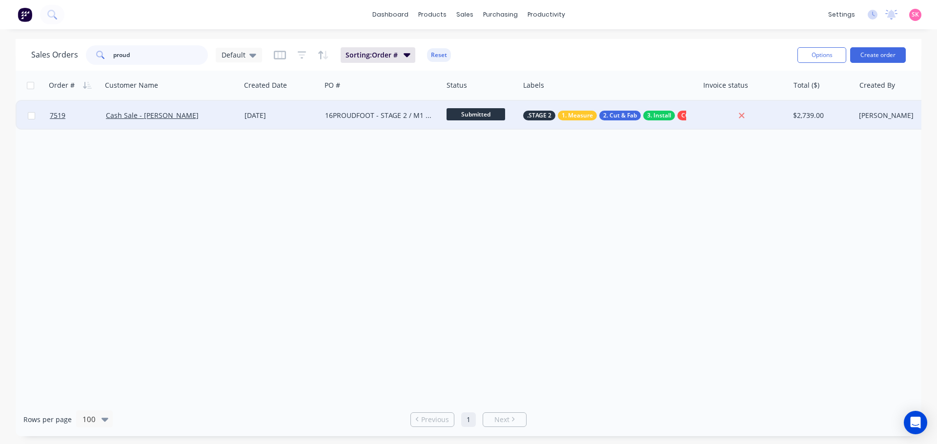
type input "proud"
click at [212, 109] on div "Cash Sale - [PERSON_NAME]" at bounding box center [171, 115] width 139 height 29
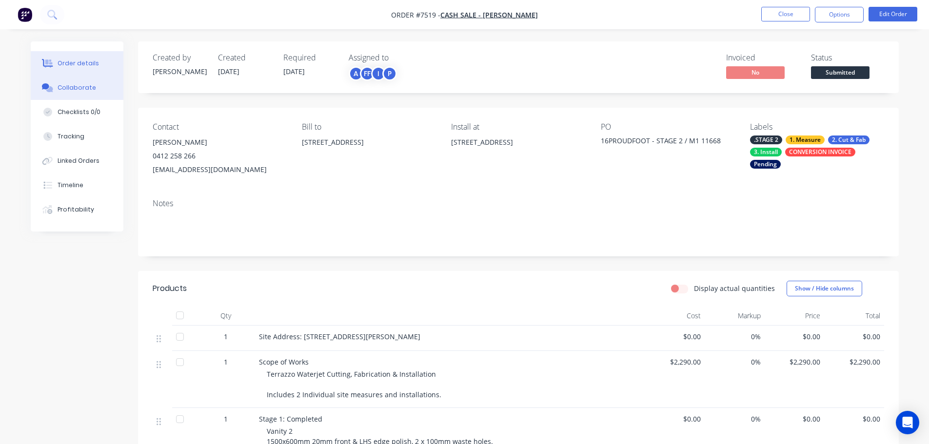
click at [91, 86] on div "Collaborate" at bounding box center [77, 87] width 39 height 9
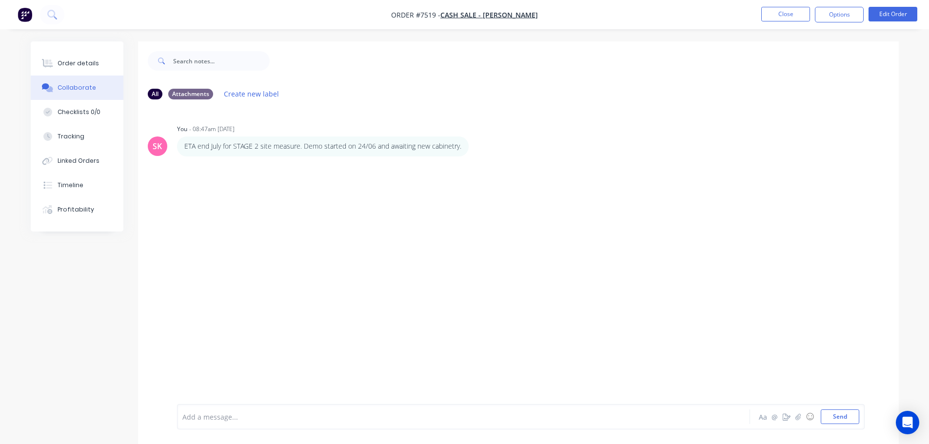
click at [320, 415] on div at bounding box center [436, 417] width 507 height 10
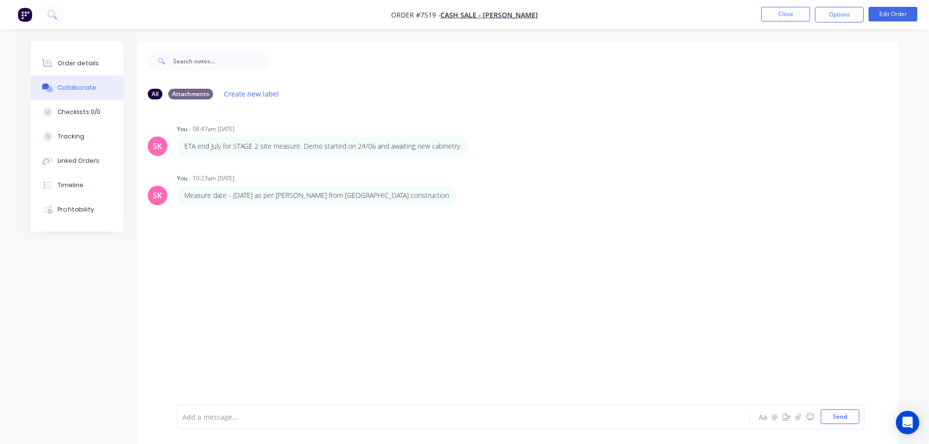
click at [772, 6] on nav "Order #7519 - Cash Sale - Brett Ford Close Options Edit Order" at bounding box center [464, 14] width 929 height 29
click at [776, 14] on button "Close" at bounding box center [786, 14] width 49 height 15
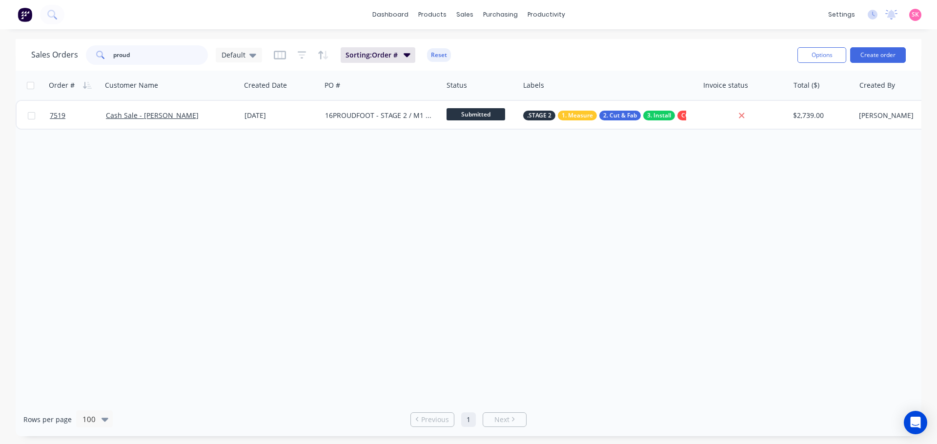
drag, startPoint x: 165, startPoint y: 56, endPoint x: -28, endPoint y: 59, distance: 192.7
click at [0, 59] on html "dashboard products sales purchasing productivity dashboard products Product Cat…" at bounding box center [468, 222] width 937 height 444
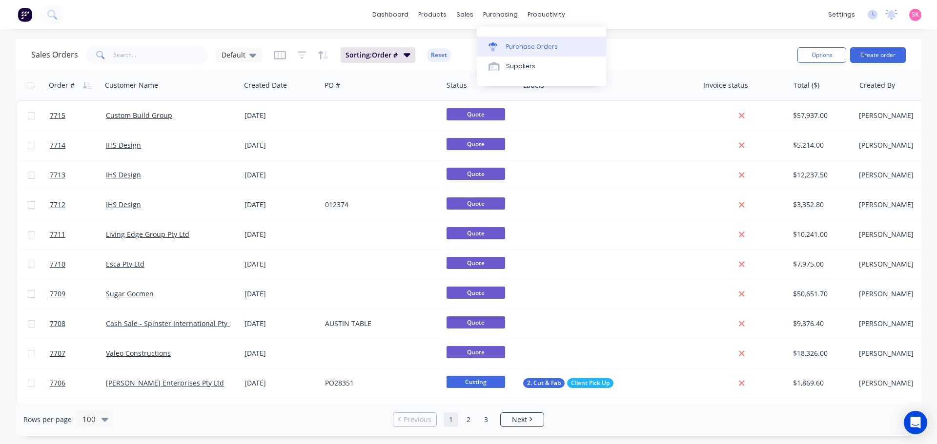
click at [519, 43] on div "Purchase Orders" at bounding box center [532, 46] width 52 height 9
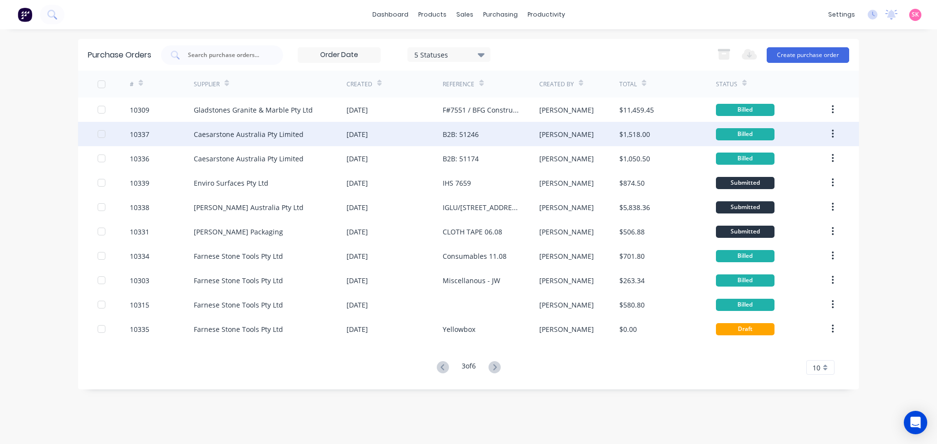
click at [350, 137] on div "13 Aug 2025" at bounding box center [356, 134] width 21 height 10
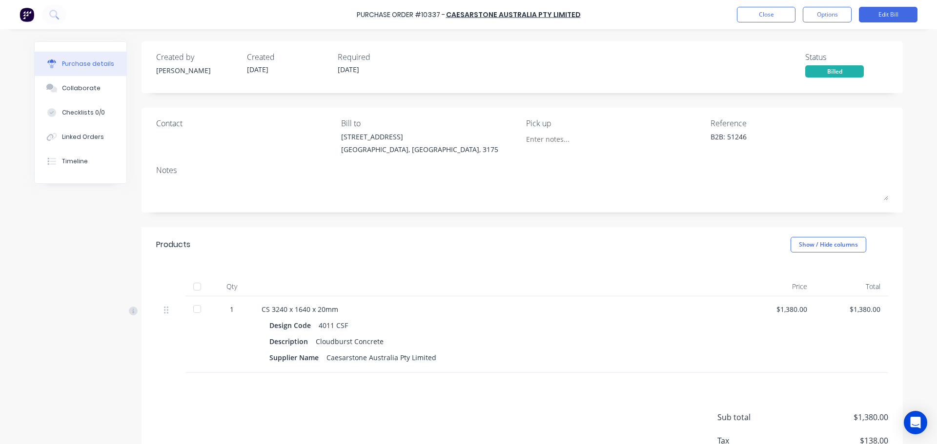
click at [901, 25] on div "Purchase Order #10337 - Caesarstone Australia Pty Limited Close Options Edit Bi…" at bounding box center [468, 14] width 937 height 29
click at [901, 19] on button "Edit Bill" at bounding box center [888, 15] width 59 height 16
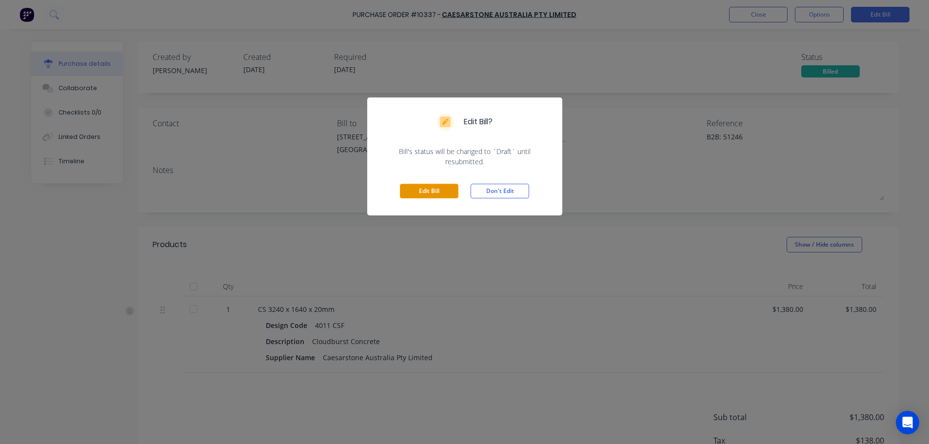
click at [452, 195] on button "Edit Bill" at bounding box center [429, 191] width 59 height 15
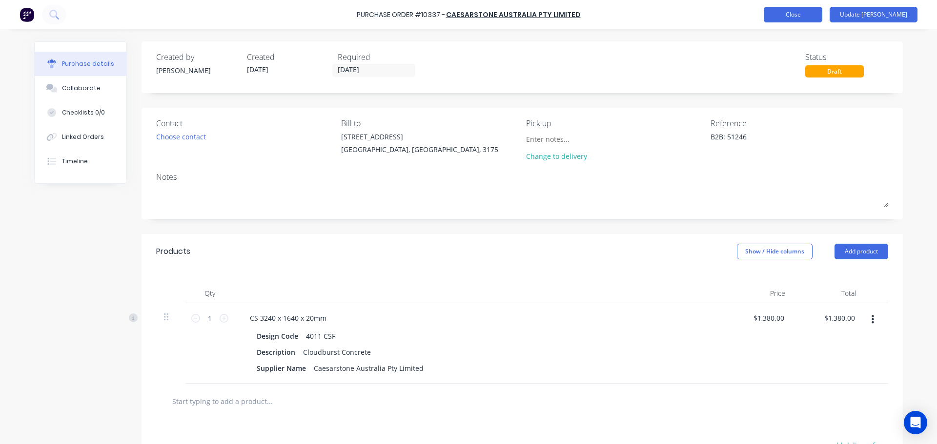
click at [809, 11] on button "Close" at bounding box center [793, 15] width 59 height 16
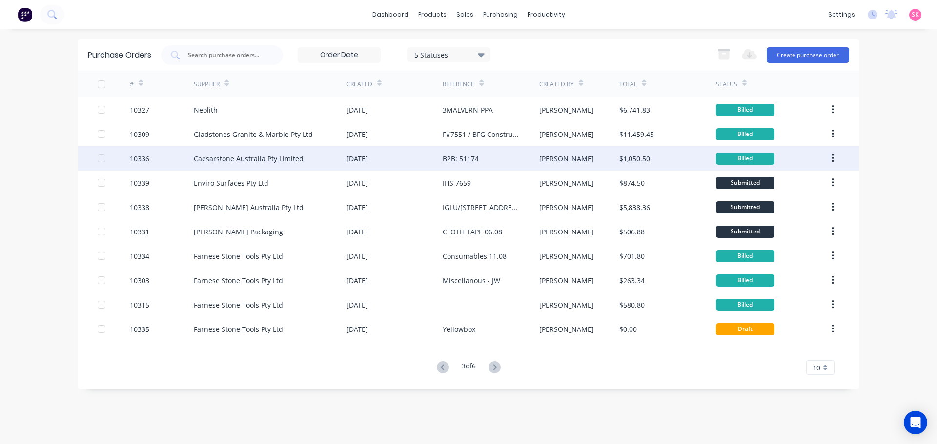
click at [363, 155] on div "12 Aug 2025" at bounding box center [356, 159] width 21 height 10
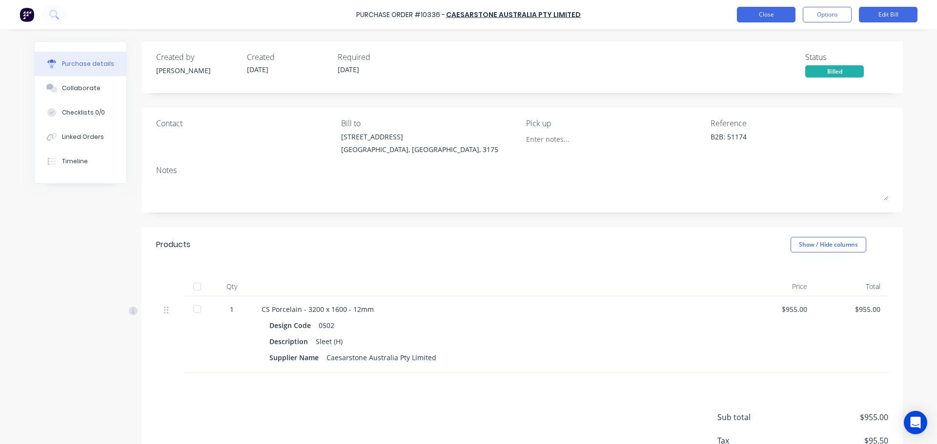
click at [779, 19] on button "Close" at bounding box center [766, 15] width 59 height 16
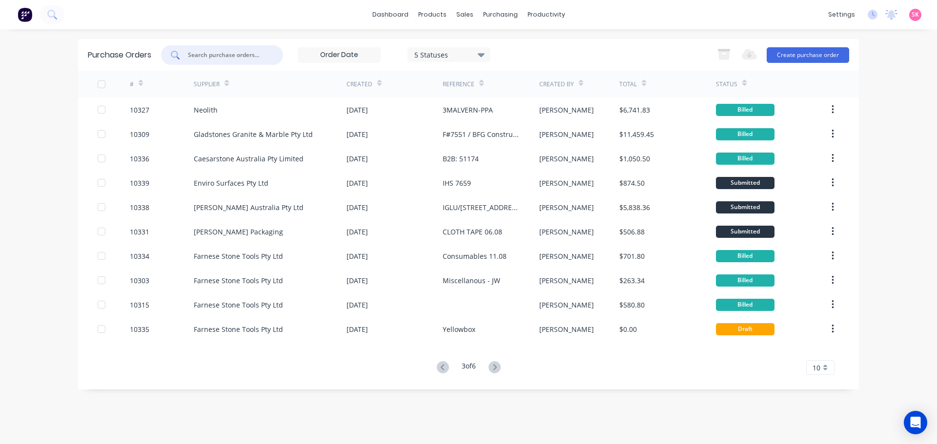
click at [223, 51] on input "text" at bounding box center [227, 55] width 81 height 10
click at [440, 371] on icon at bounding box center [443, 368] width 12 height 12
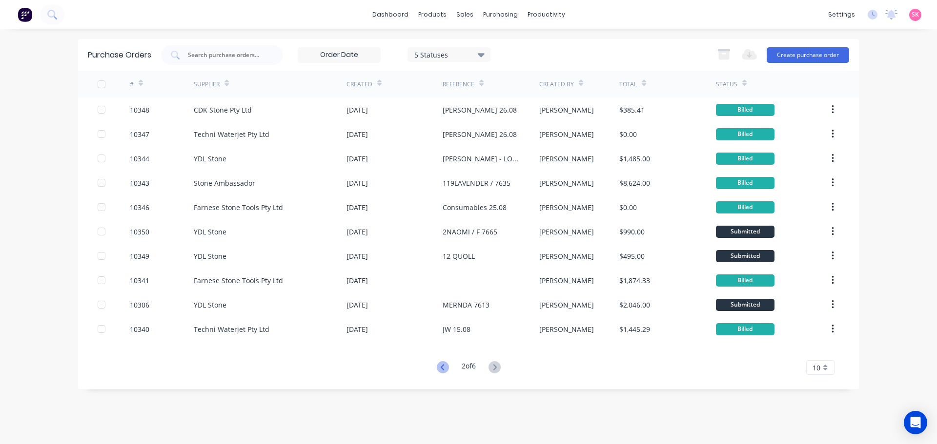
click at [440, 370] on icon at bounding box center [443, 368] width 12 height 12
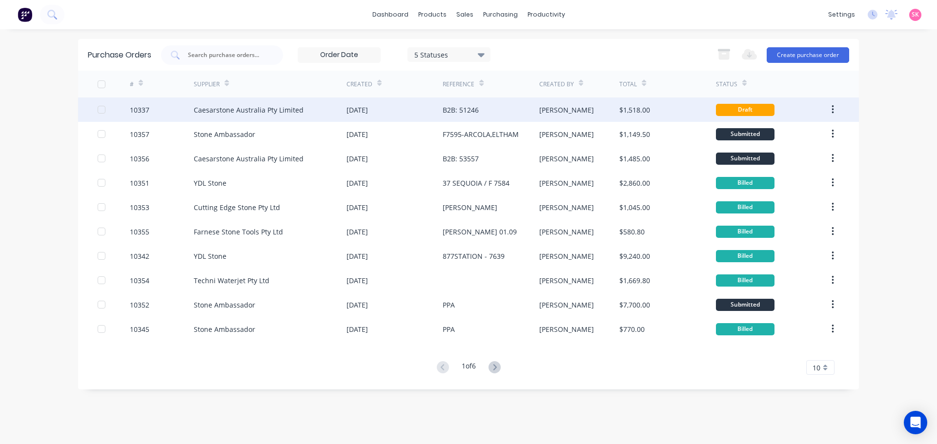
click at [411, 112] on div "13 Aug 2025" at bounding box center [394, 110] width 96 height 24
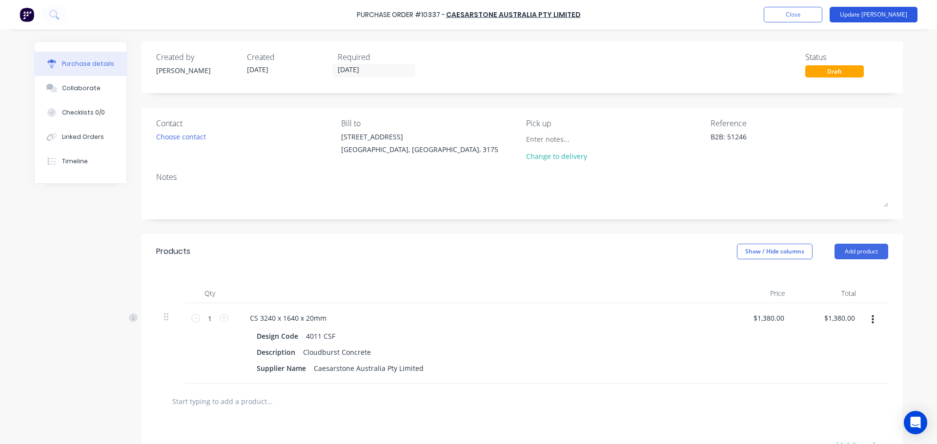
click at [876, 15] on button "Update Bill" at bounding box center [873, 15] width 88 height 16
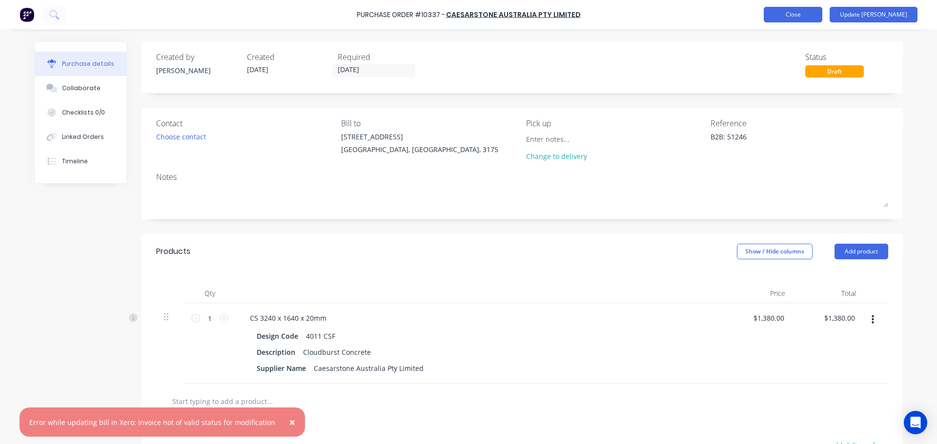
click at [822, 13] on button "Close" at bounding box center [793, 15] width 59 height 16
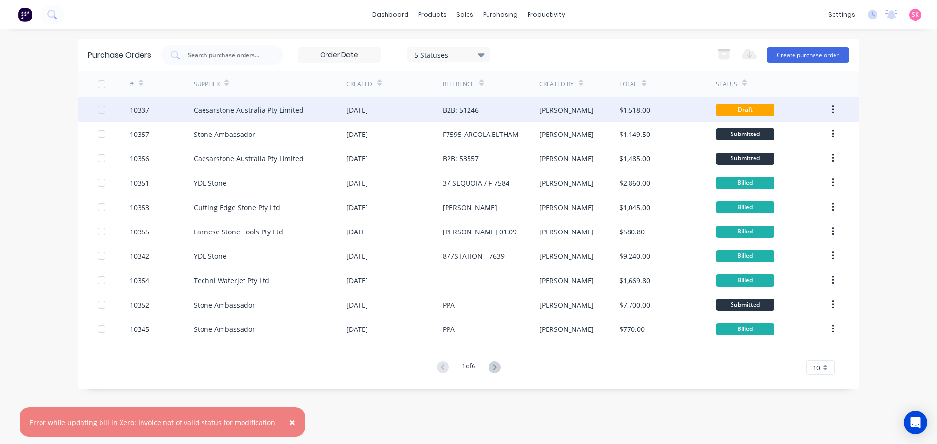
click at [511, 114] on div "B2B: 51246" at bounding box center [491, 110] width 96 height 24
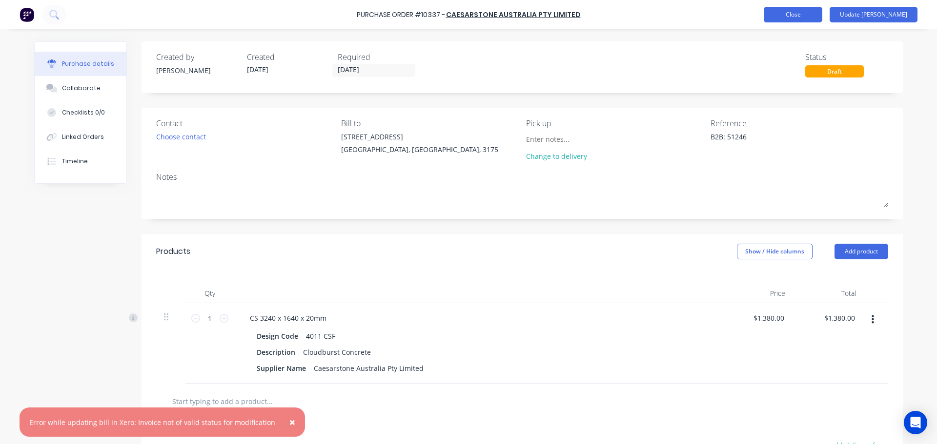
type textarea "x"
click at [822, 9] on button "Close" at bounding box center [793, 15] width 59 height 16
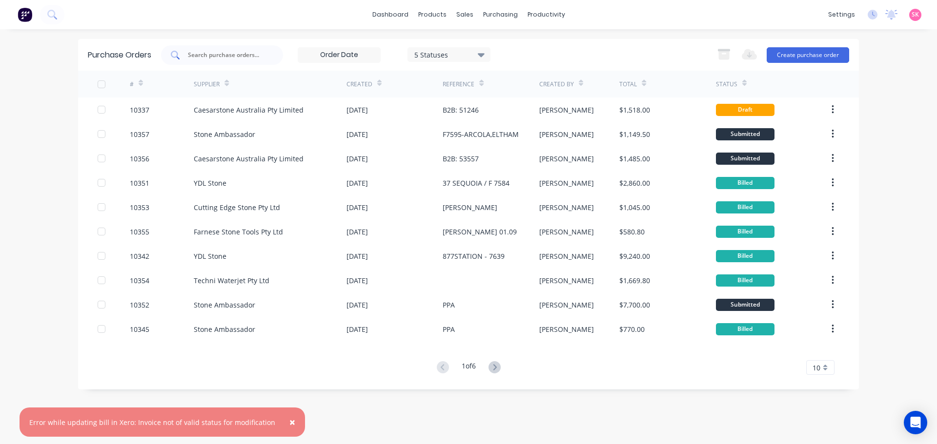
click at [264, 61] on div at bounding box center [222, 55] width 122 height 20
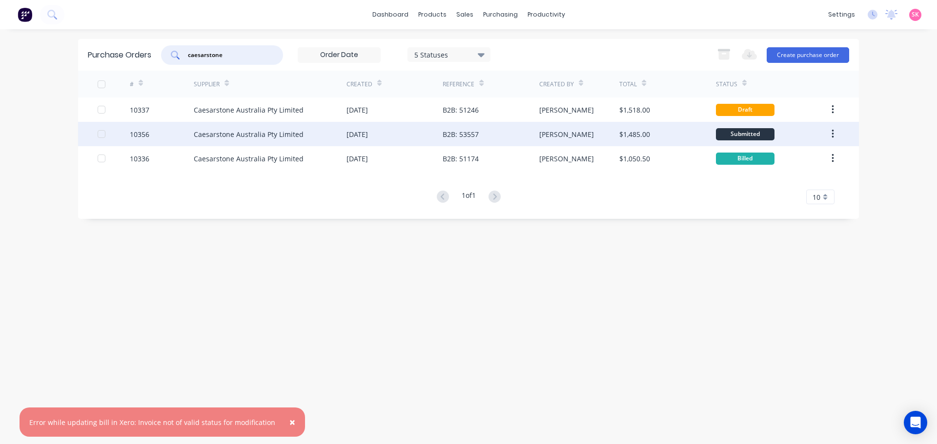
type input "caesarstone"
click at [313, 144] on div "Caesarstone Australia Pty Limited" at bounding box center [270, 134] width 153 height 24
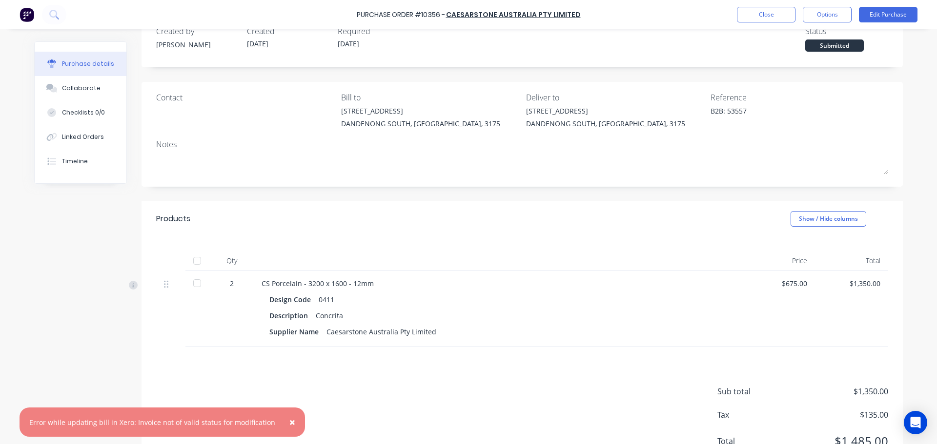
scroll to position [49, 0]
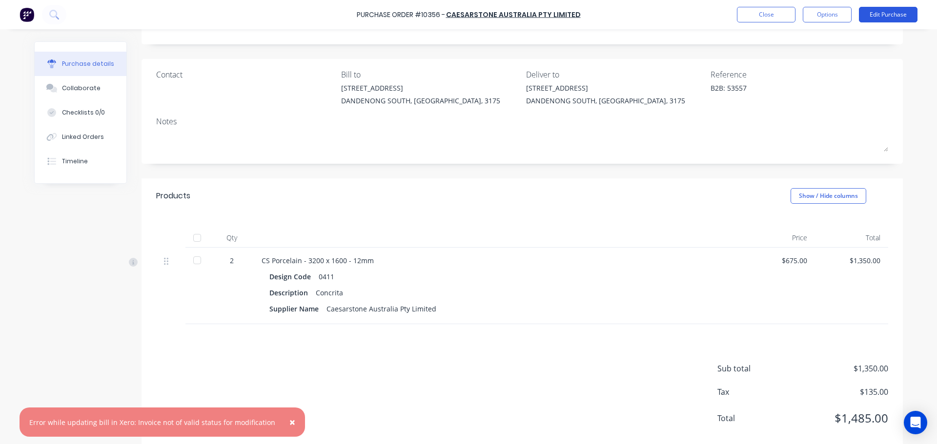
click at [896, 9] on button "Edit Purchase" at bounding box center [888, 15] width 59 height 16
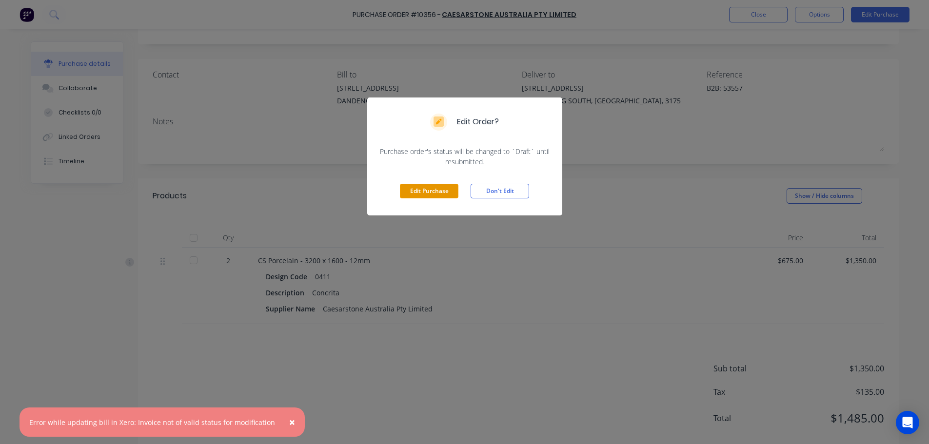
click at [436, 189] on button "Edit Purchase" at bounding box center [429, 191] width 59 height 15
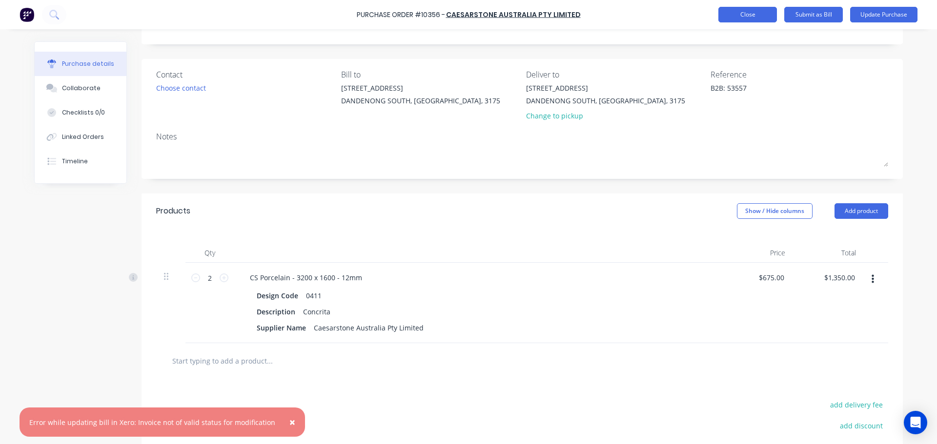
click at [719, 19] on button "Close" at bounding box center [747, 15] width 59 height 16
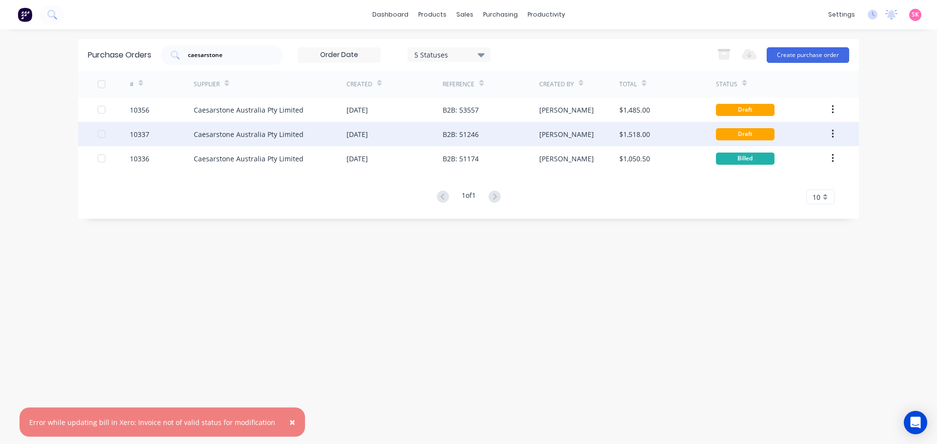
click at [397, 134] on div "13 Aug 2025" at bounding box center [394, 134] width 96 height 24
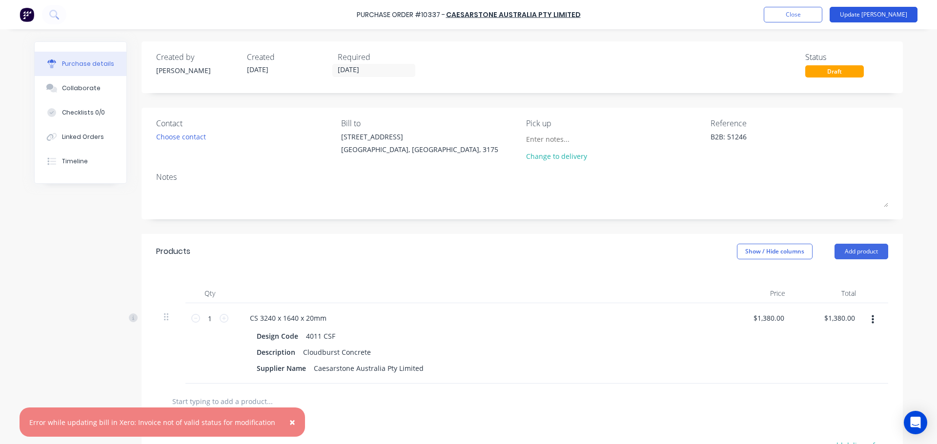
click at [881, 16] on button "Update Bill" at bounding box center [873, 15] width 88 height 16
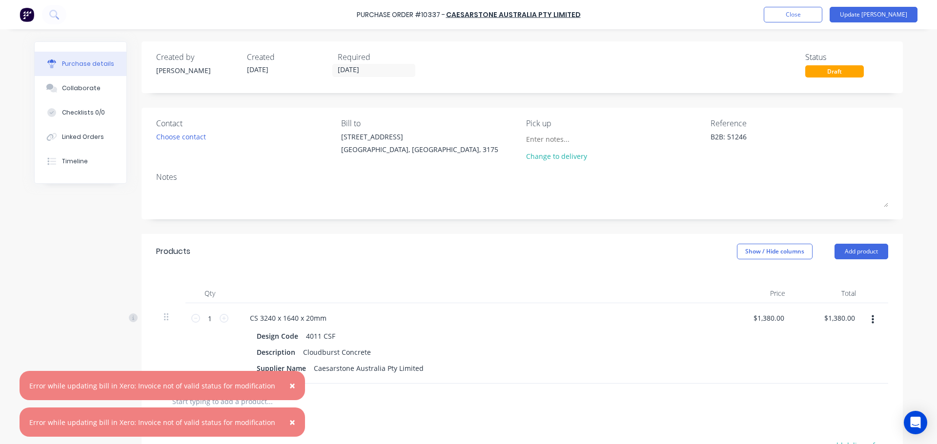
click at [280, 383] on button "×" at bounding box center [292, 385] width 25 height 23
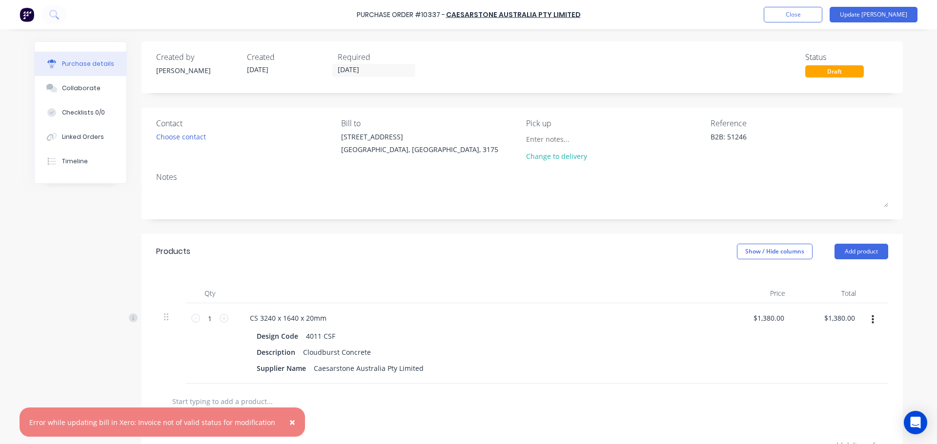
drag, startPoint x: 279, startPoint y: 420, endPoint x: 430, endPoint y: 323, distance: 179.2
click at [280, 419] on button "×" at bounding box center [292, 422] width 25 height 23
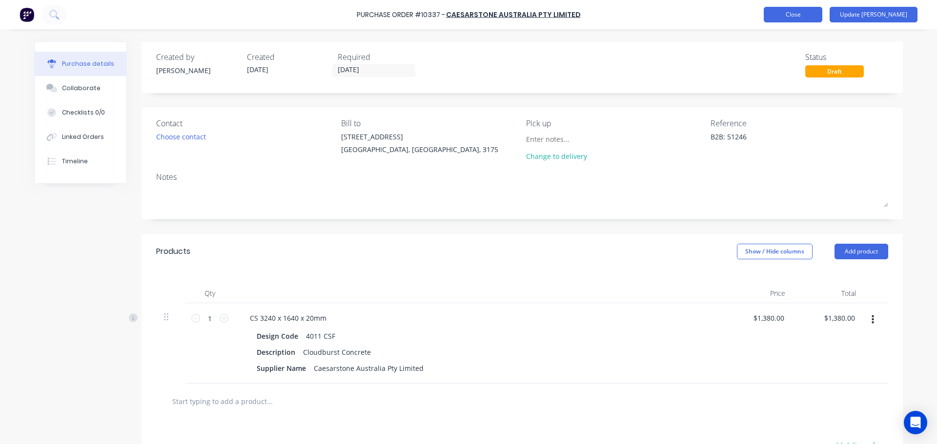
click at [822, 11] on button "Close" at bounding box center [793, 15] width 59 height 16
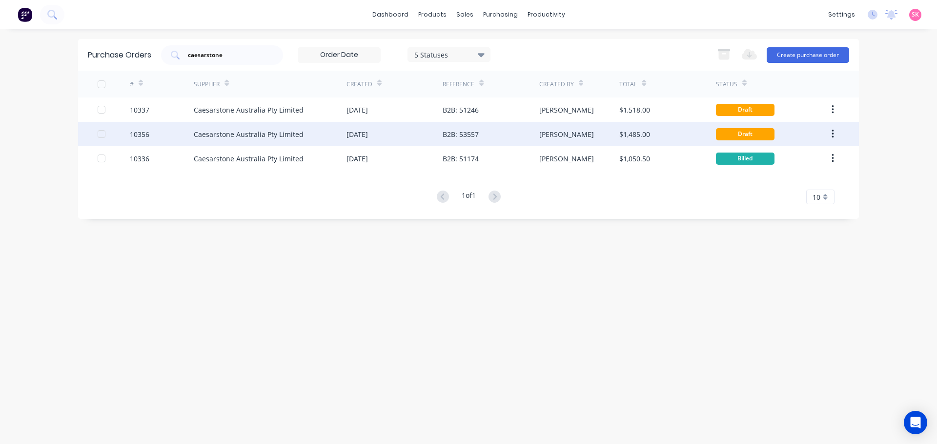
click at [632, 125] on div "$1,485.00" at bounding box center [667, 134] width 96 height 24
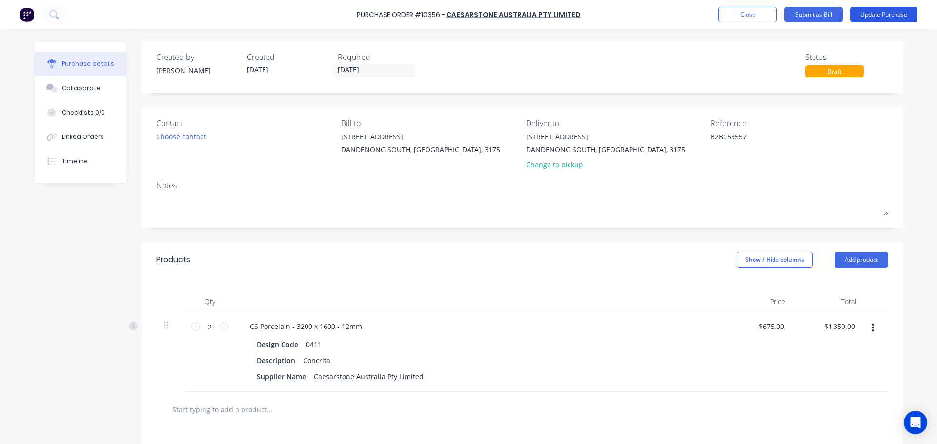
click at [860, 14] on button "Update Purchase" at bounding box center [883, 15] width 67 height 16
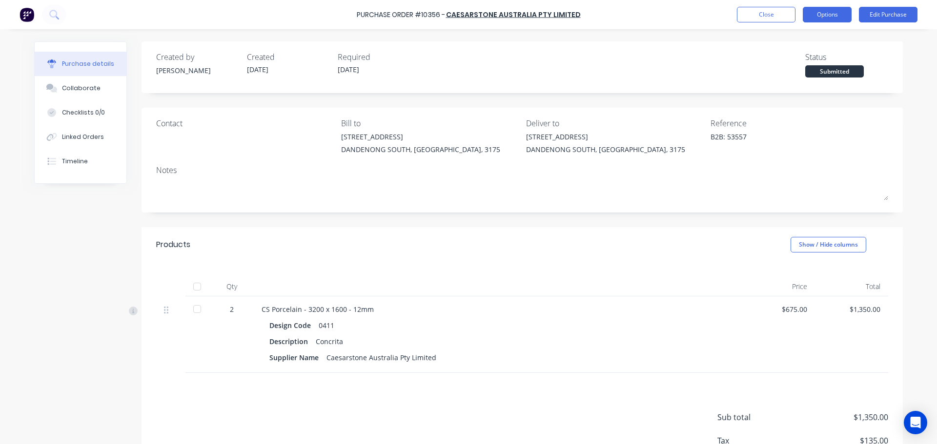
click at [830, 11] on button "Options" at bounding box center [827, 15] width 49 height 16
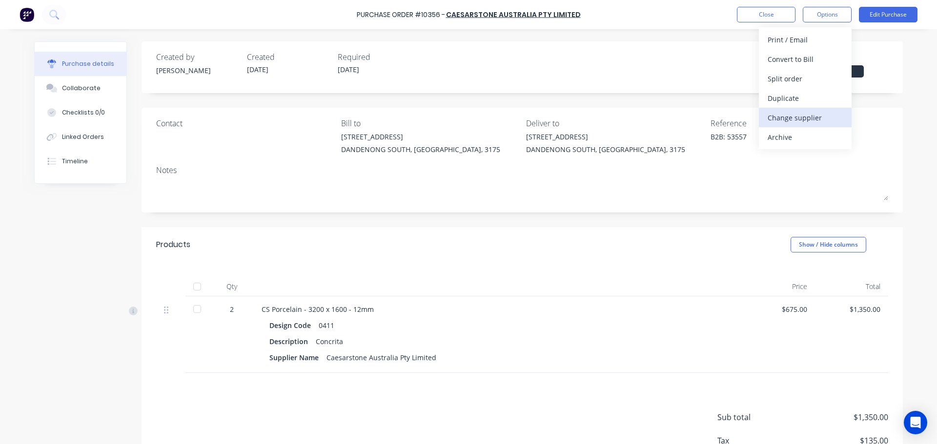
click at [820, 119] on div "Change supplier" at bounding box center [804, 118] width 75 height 14
type textarea "x"
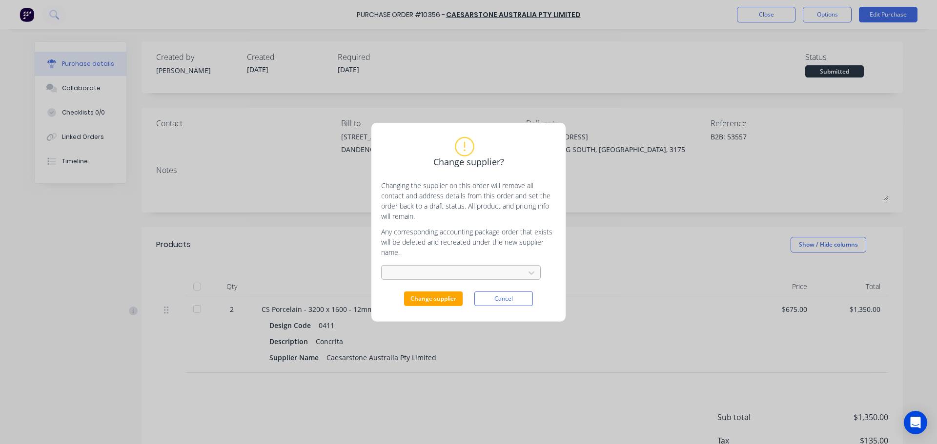
click at [448, 271] on div at bounding box center [454, 273] width 130 height 12
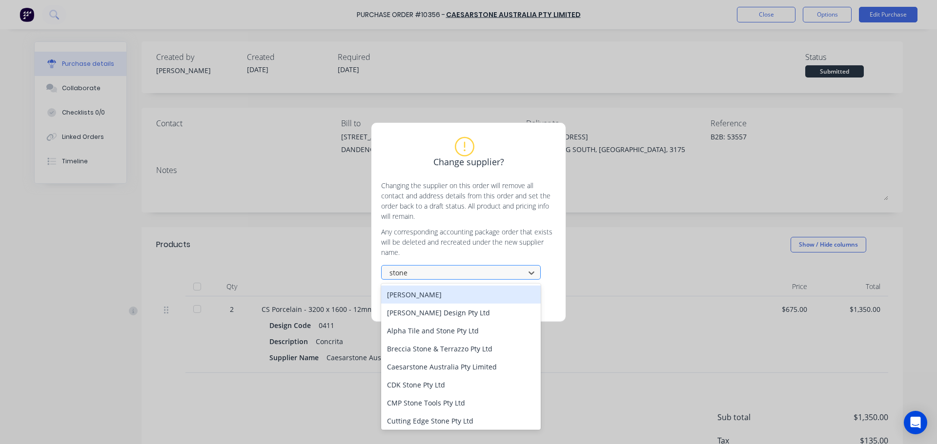
type input "stone am"
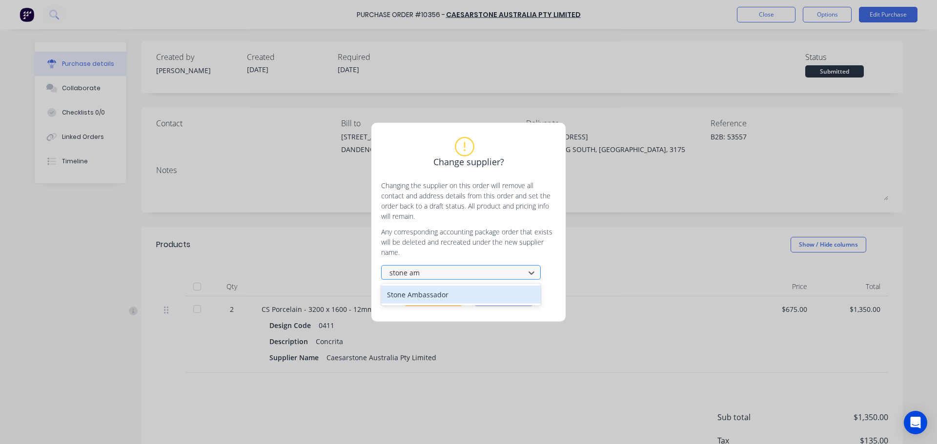
type textarea "x"
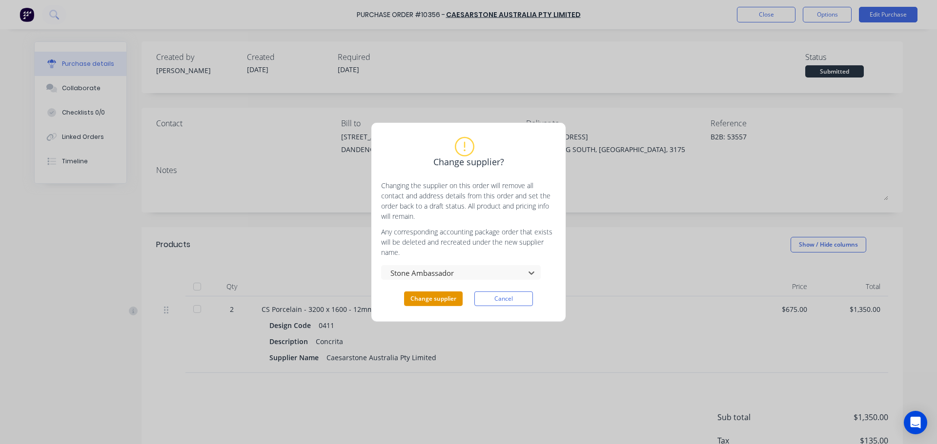
click at [437, 295] on button "Change supplier" at bounding box center [433, 299] width 59 height 15
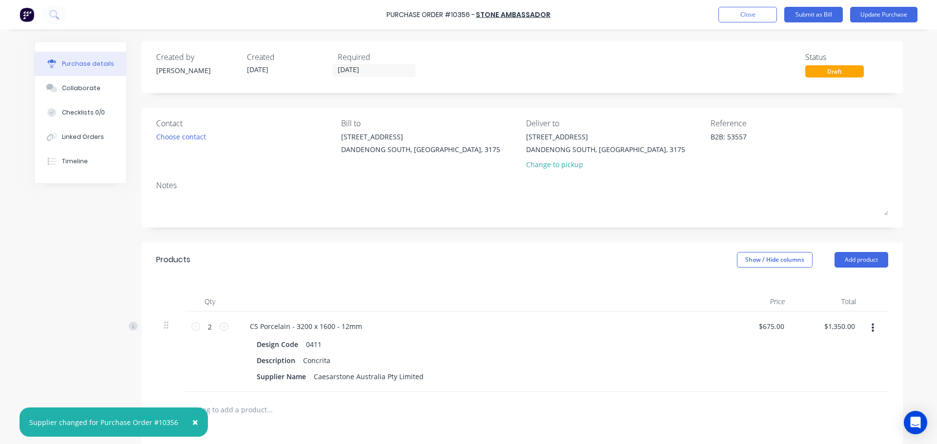
click at [874, 328] on button "button" at bounding box center [872, 329] width 23 height 18
click at [828, 406] on button "Delete" at bounding box center [842, 413] width 83 height 20
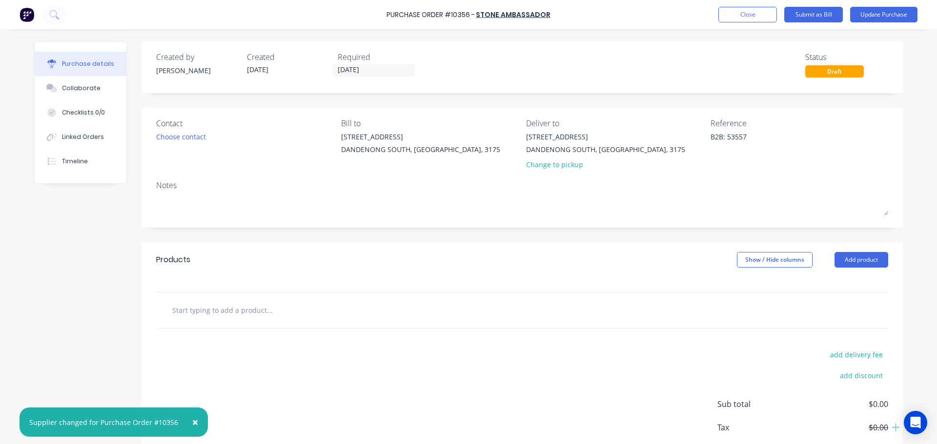
click at [233, 307] on input "text" at bounding box center [269, 311] width 195 height 20
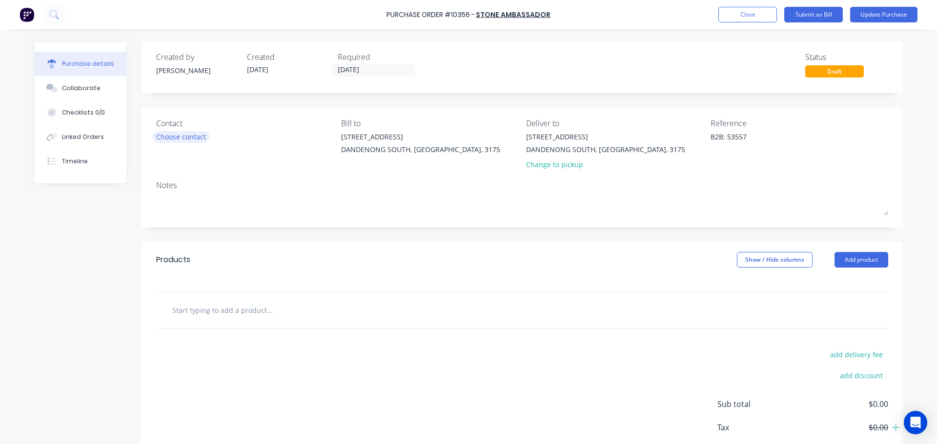
click at [168, 134] on div "Choose contact" at bounding box center [181, 137] width 50 height 10
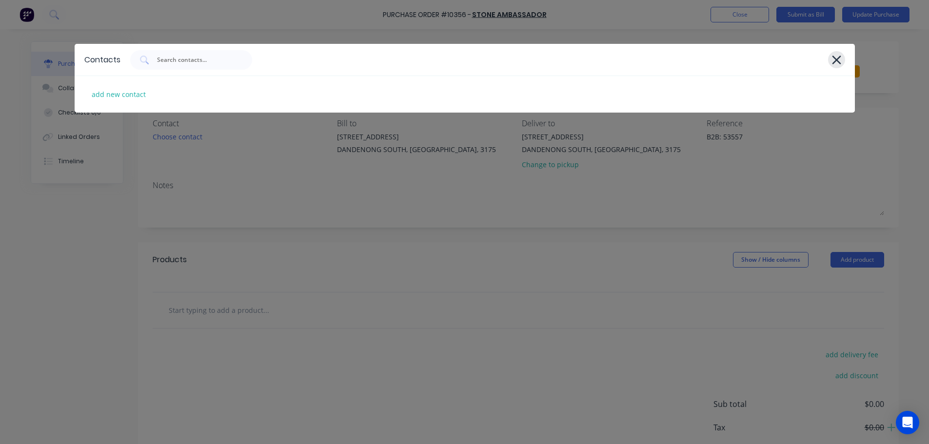
click at [836, 61] on icon at bounding box center [836, 60] width 9 height 9
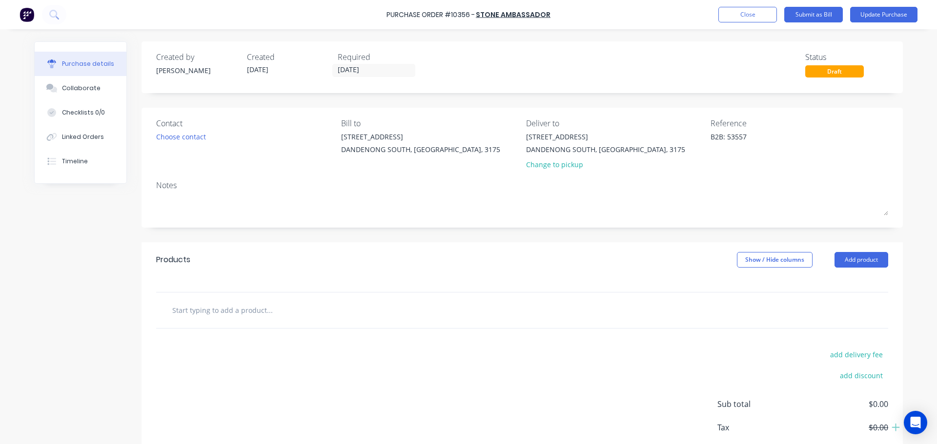
click at [277, 160] on div "Contact Choose contact" at bounding box center [245, 146] width 178 height 57
click at [177, 136] on div "Choose contact" at bounding box center [181, 137] width 50 height 10
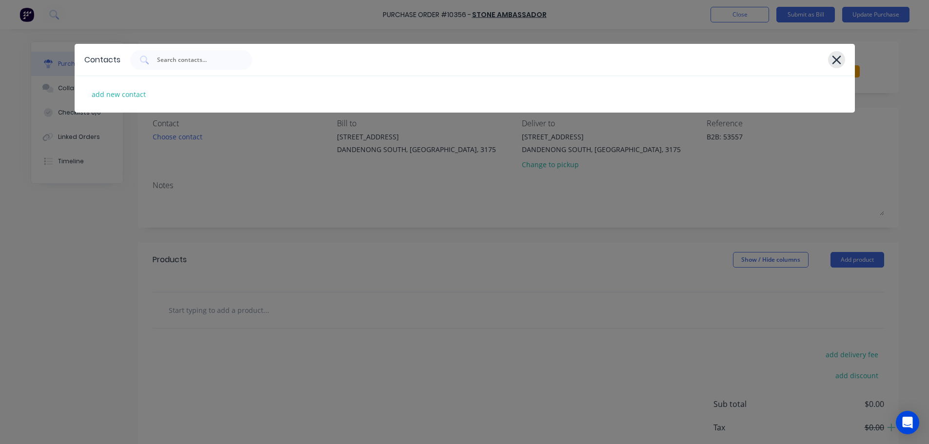
click at [830, 60] on div at bounding box center [836, 59] width 17 height 17
click at [837, 59] on icon at bounding box center [836, 60] width 9 height 9
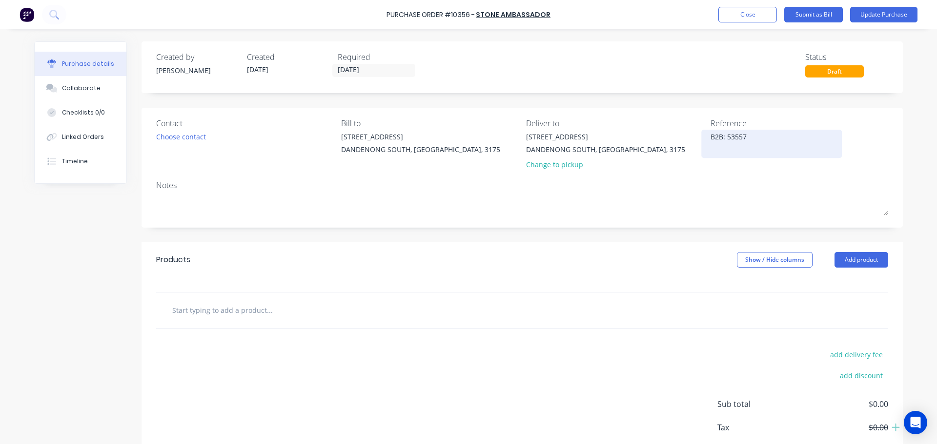
type textarea "x"
drag, startPoint x: 737, startPoint y: 134, endPoint x: 680, endPoint y: 136, distance: 57.6
click at [680, 136] on div "Contact Choose contact Bill to 1 / 64-70 Edison Road DANDENONG SOUTH, Victoria,…" at bounding box center [522, 146] width 732 height 57
type textarea "x"
click at [213, 317] on input "text" at bounding box center [269, 311] width 195 height 20
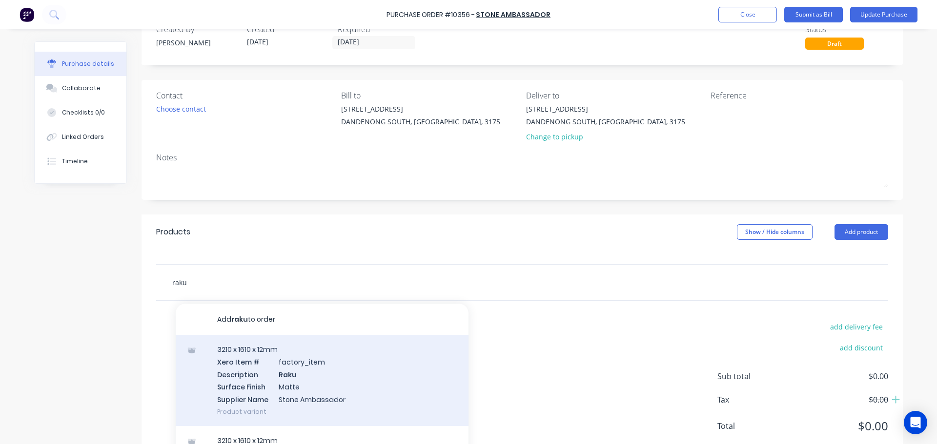
scroll to position [55, 0]
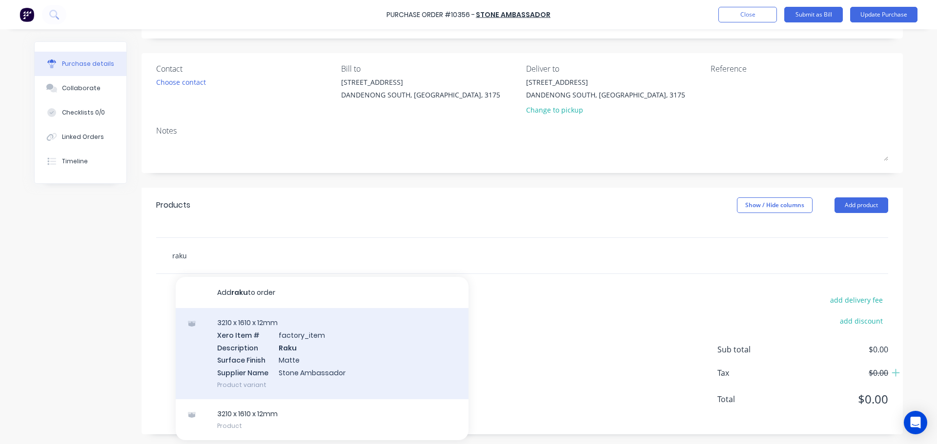
type input "raku"
click at [301, 327] on div "3210 x 1610 x 12mm Xero Item # factory_item Description Raku Surface Finish Mat…" at bounding box center [322, 353] width 293 height 91
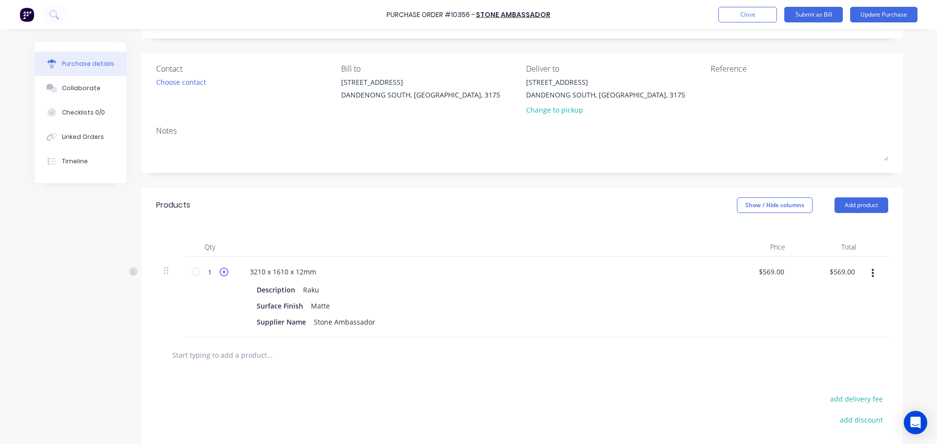
click at [220, 274] on icon at bounding box center [224, 272] width 9 height 9
type input "2"
type input "$1,138.00"
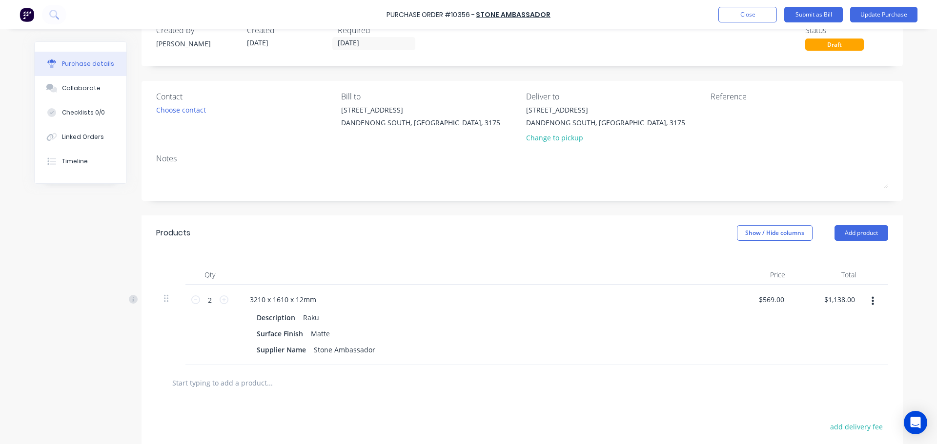
scroll to position [0, 0]
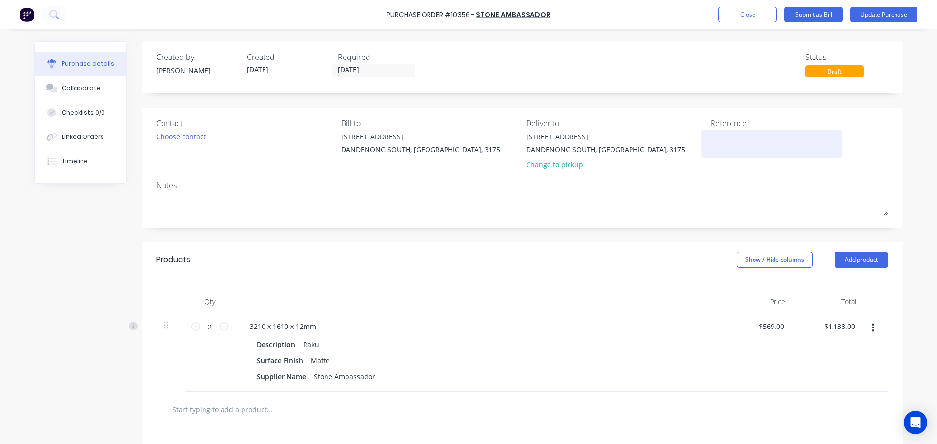
click at [725, 142] on textarea at bounding box center [771, 143] width 122 height 22
drag, startPoint x: 739, startPoint y: 127, endPoint x: 741, endPoint y: 136, distance: 8.9
click at [739, 127] on div "Reference" at bounding box center [799, 124] width 178 height 12
click at [714, 147] on textarea at bounding box center [771, 143] width 122 height 22
type textarea "F 7520 - A"
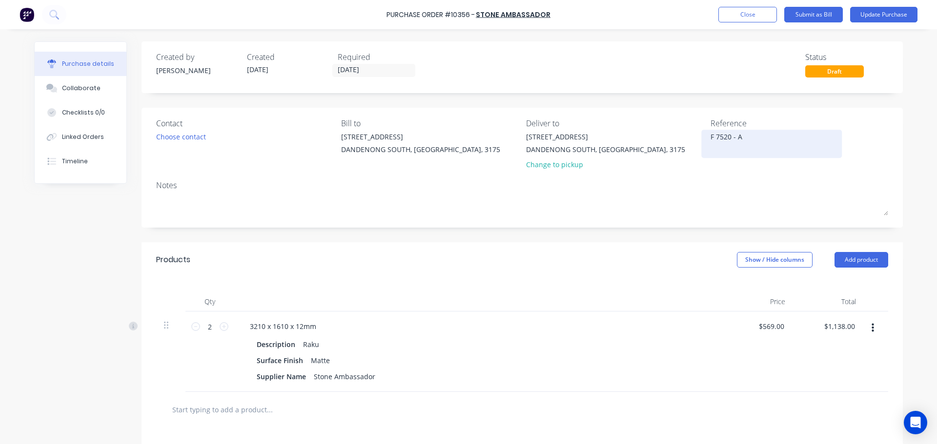
type textarea "x"
type textarea "F 7520 - AB"
type textarea "x"
type textarea "F 7520 - ABL"
type textarea "x"
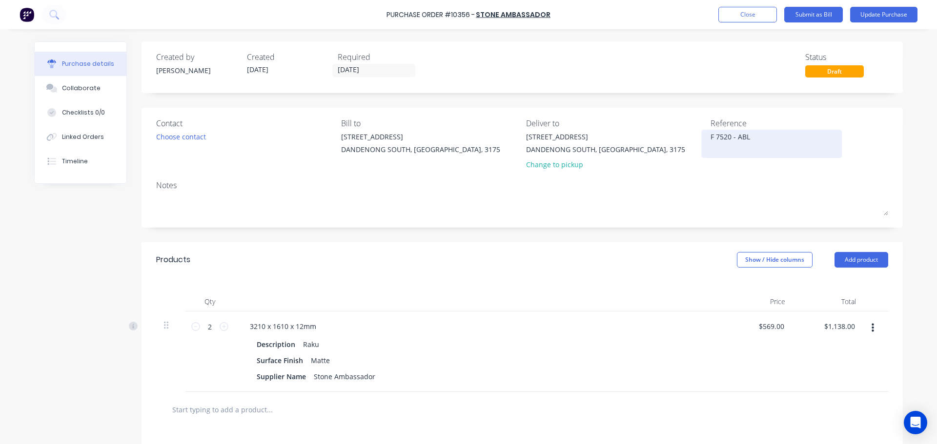
type textarea "F 7520 - ABLE"
type textarea "x"
type textarea "F 7520 - ABLEW"
type textarea "x"
type textarea "F 7520 - ABLEWA"
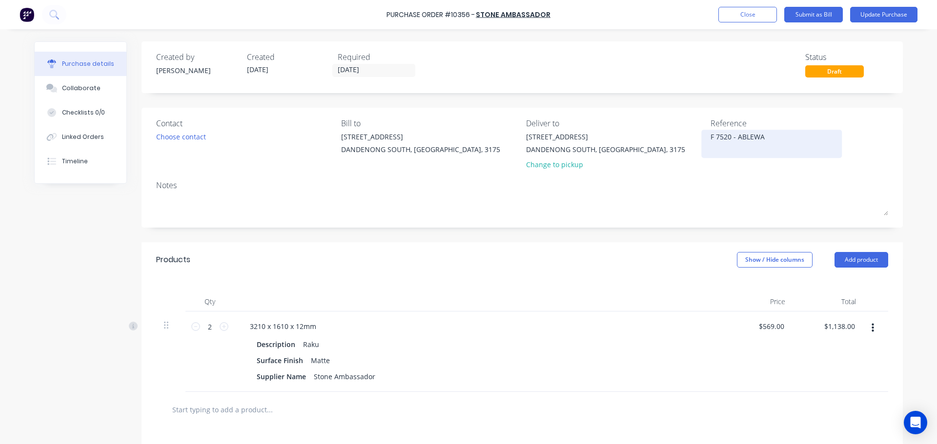
type textarea "x"
type textarea "F 7520 - ABLEWAY"
click at [868, 13] on button "Update Purchase" at bounding box center [883, 15] width 67 height 16
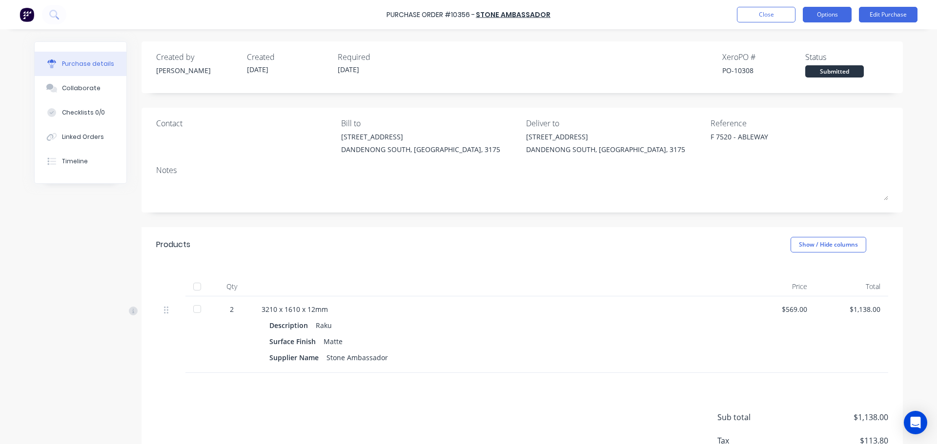
click at [837, 19] on button "Options" at bounding box center [827, 15] width 49 height 16
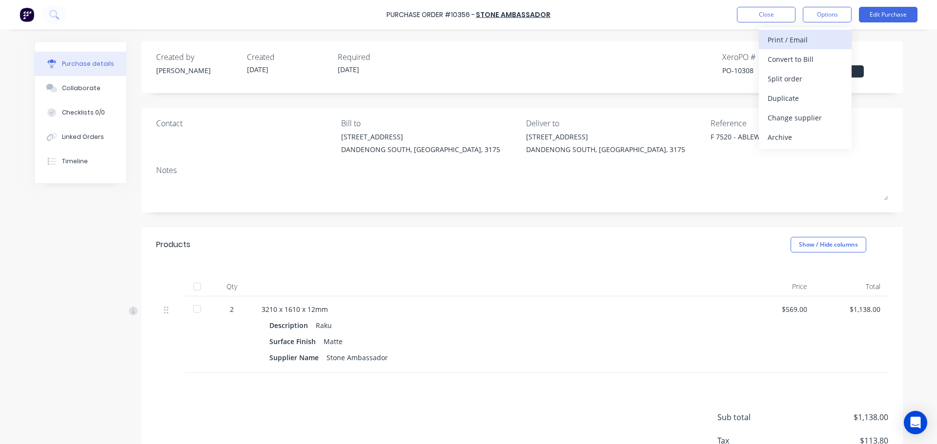
click at [812, 40] on div "Print / Email" at bounding box center [804, 40] width 75 height 14
click at [813, 73] on div "Without pricing" at bounding box center [804, 79] width 75 height 14
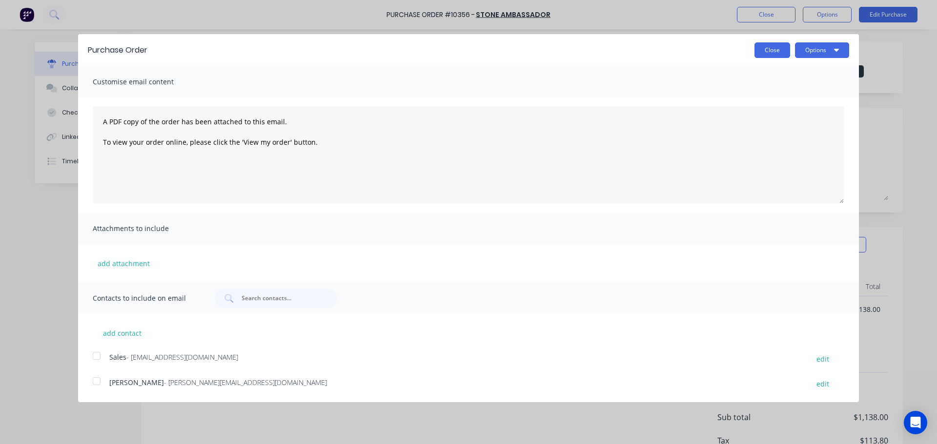
click at [779, 55] on button "Close" at bounding box center [772, 50] width 36 height 16
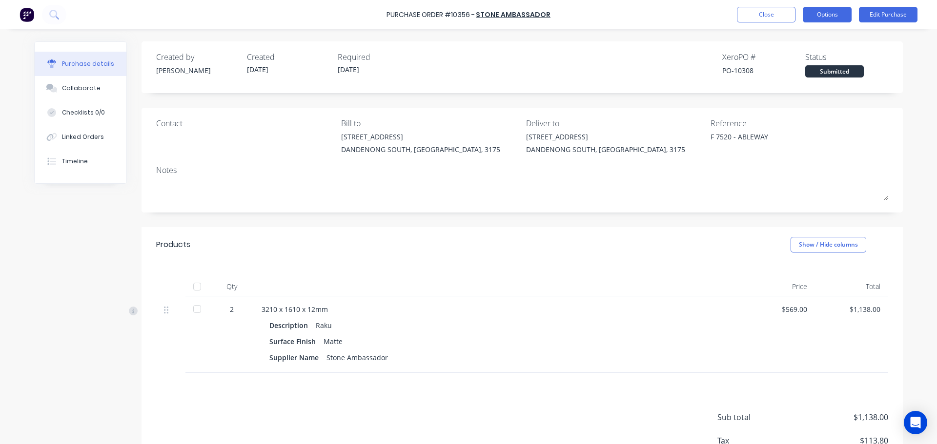
click at [838, 17] on button "Options" at bounding box center [827, 15] width 49 height 16
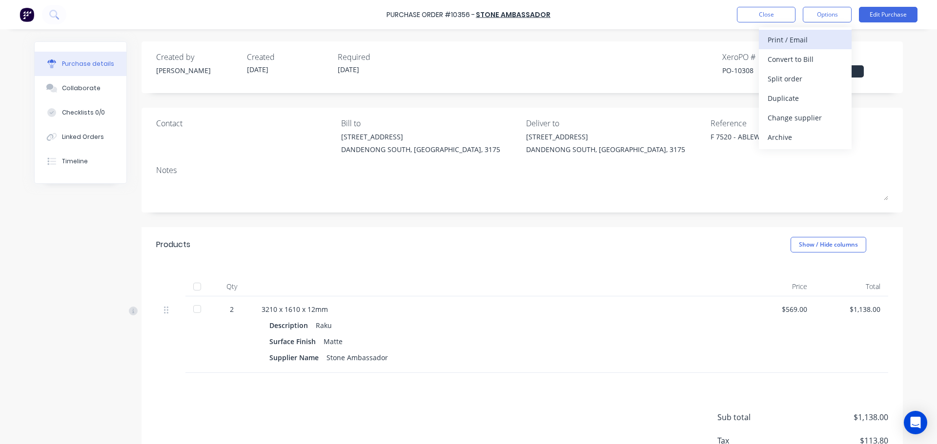
click at [812, 42] on div "Print / Email" at bounding box center [804, 40] width 75 height 14
click at [810, 58] on div "With pricing" at bounding box center [804, 59] width 75 height 14
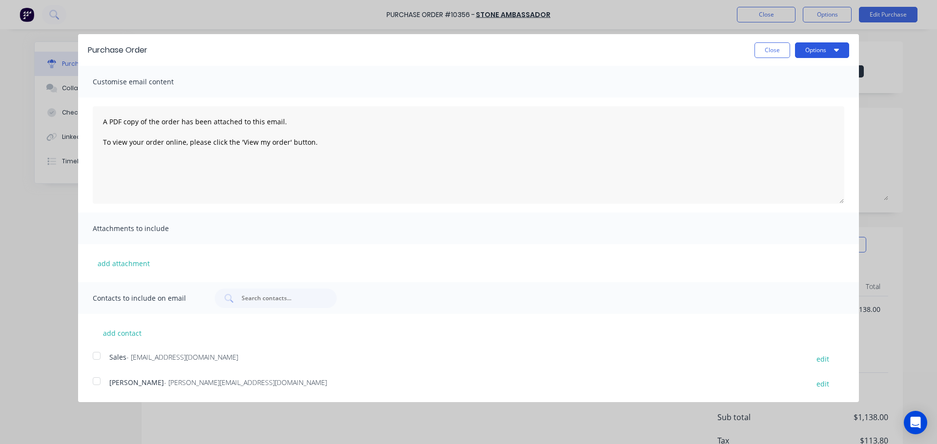
click at [811, 49] on button "Options" at bounding box center [822, 50] width 54 height 16
click at [807, 74] on div "Print" at bounding box center [802, 75] width 75 height 14
click at [767, 50] on button "Close" at bounding box center [772, 50] width 36 height 16
click at [760, 14] on button "Close" at bounding box center [766, 15] width 59 height 16
click div "$1,050.50"
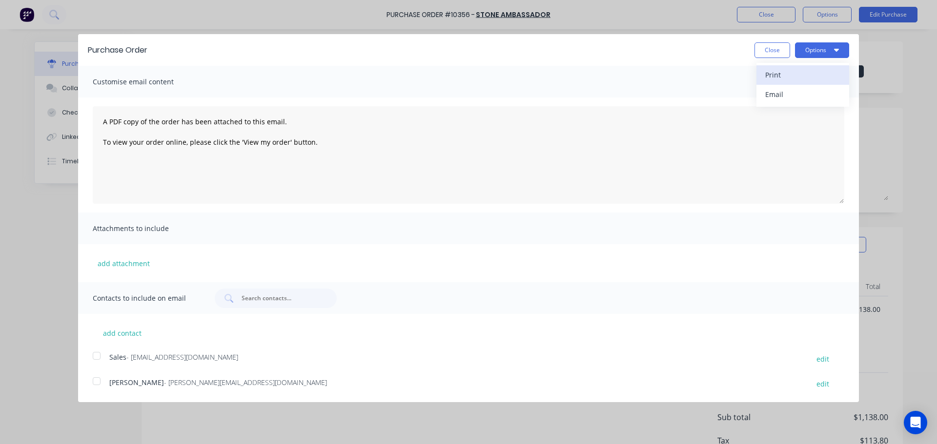
type textarea "x"
click at [67, 134] on div "Linked Orders" at bounding box center [83, 137] width 42 height 9
click div "7520"
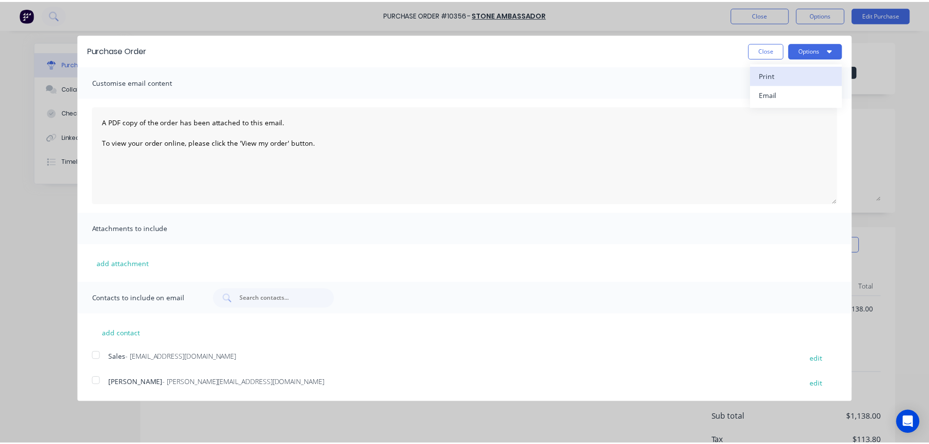
click button "Close"
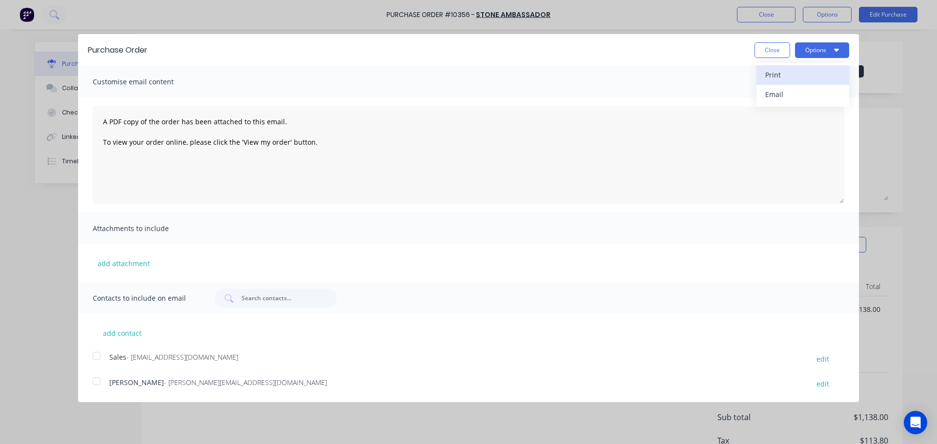
click div "products"
click link "dashboard"
click link "Sales Orders"
click button "Create order"
click input
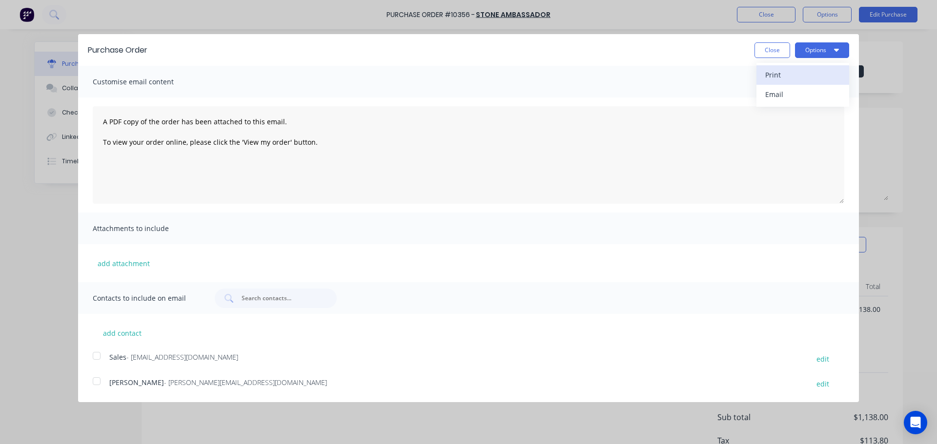
type input "aztech"
click div "Aztech Cutting Solutions"
click div "$0.00"
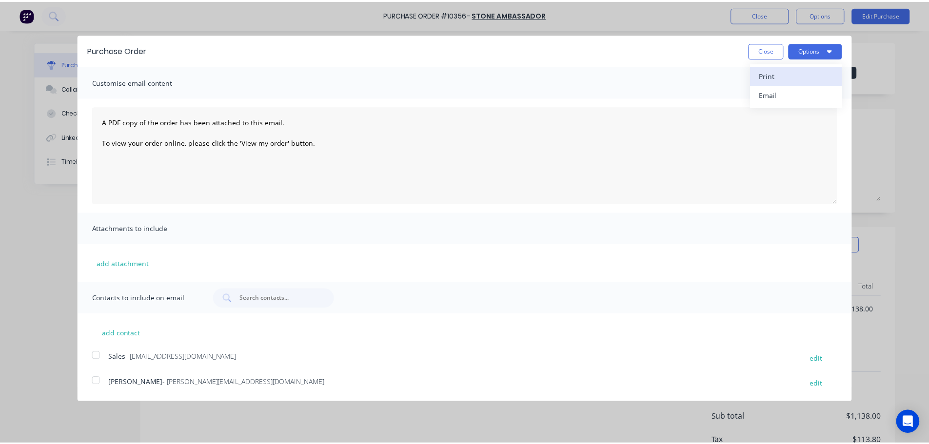
click button "Options"
click div "Duplicate"
click div "Duplicate order Close"
click button "Duplicate order"
click button "Close"
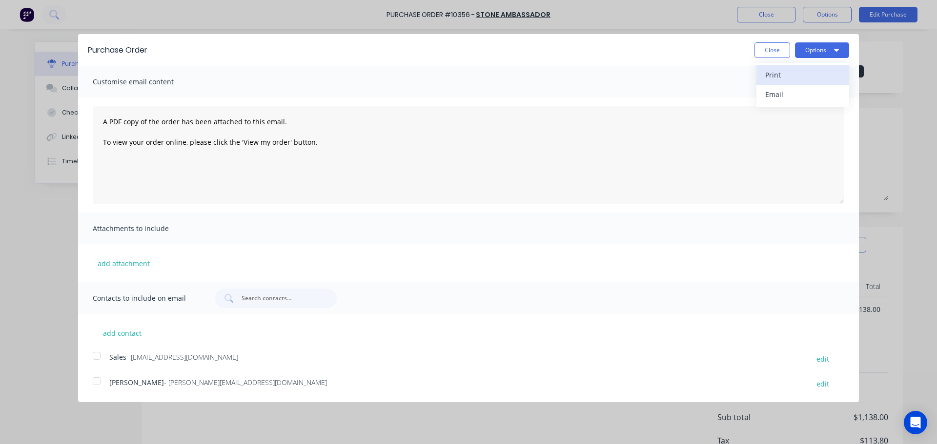
click div
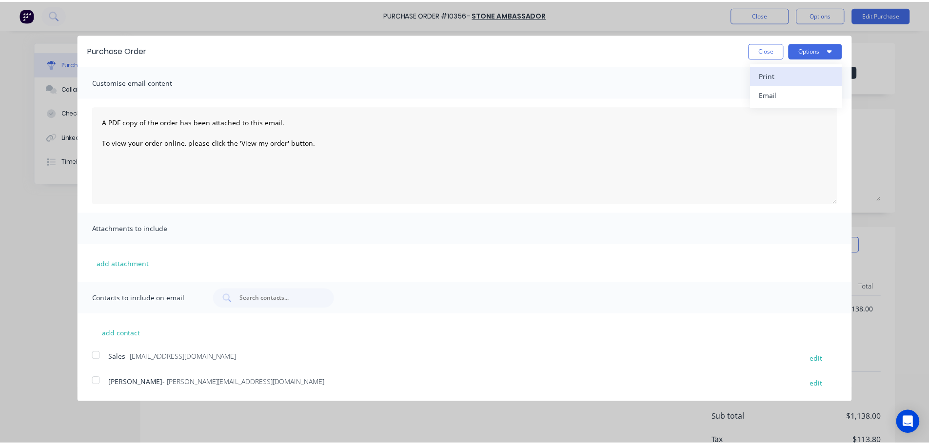
click div "PO"
click div
click button "Add labels"
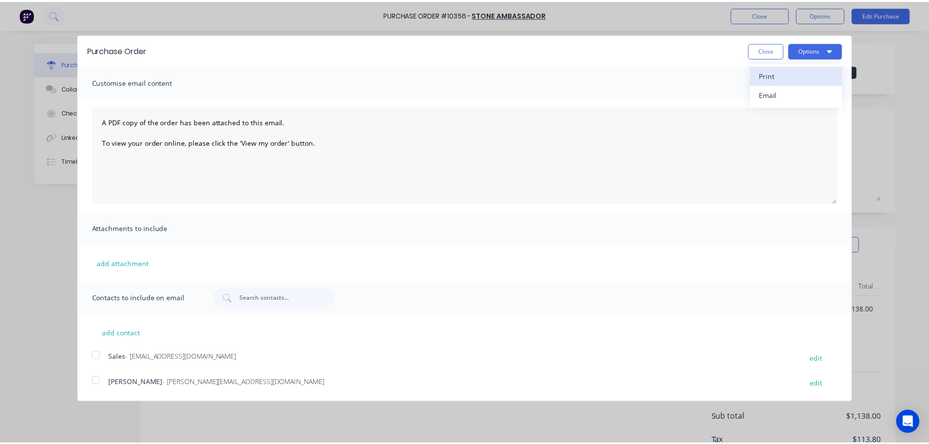
click div
click div "Lexatonia Tiles"
click button "Submit as Order"
click button "Submit anyway"
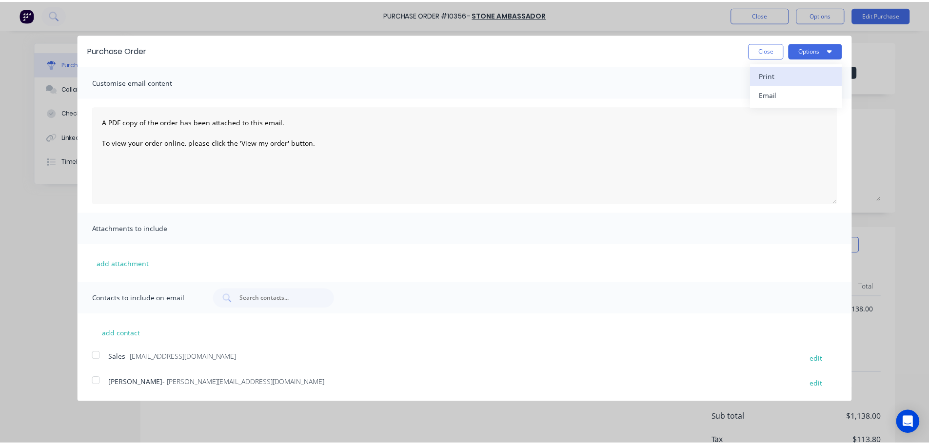
click div "Status"
click span "Submitted"
click div "Craigieburn"
click button "Options"
click div "Duplicate"
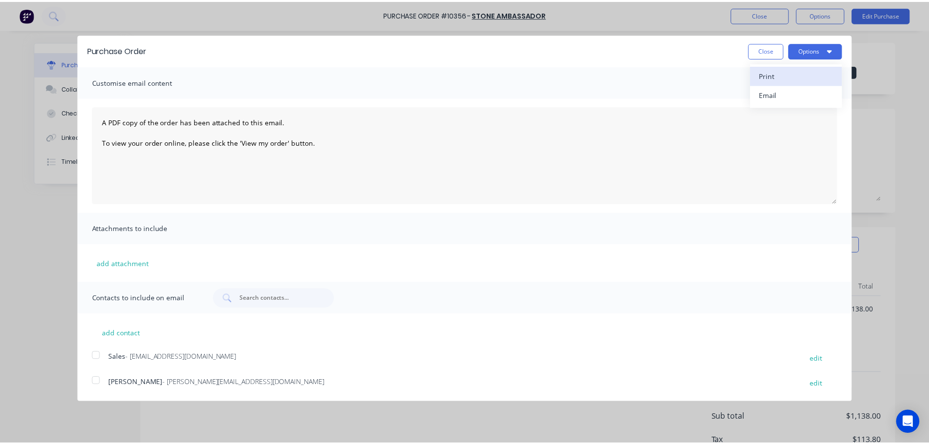
click button "Duplicate order"
click button "Close"
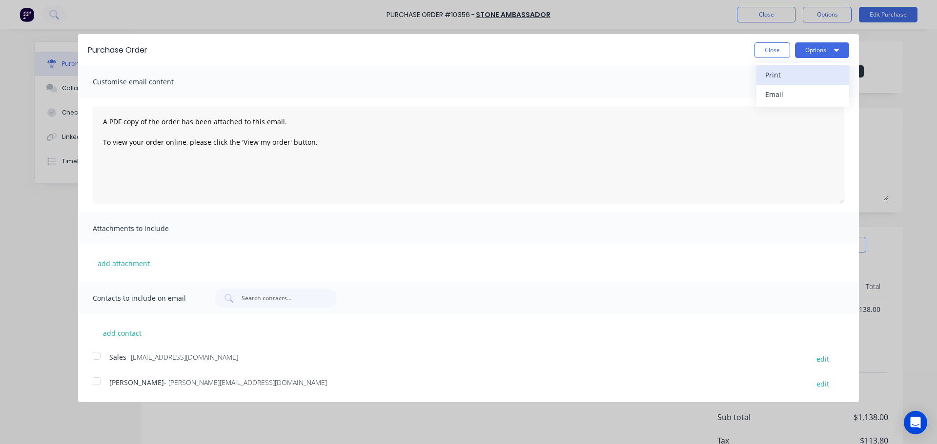
click div
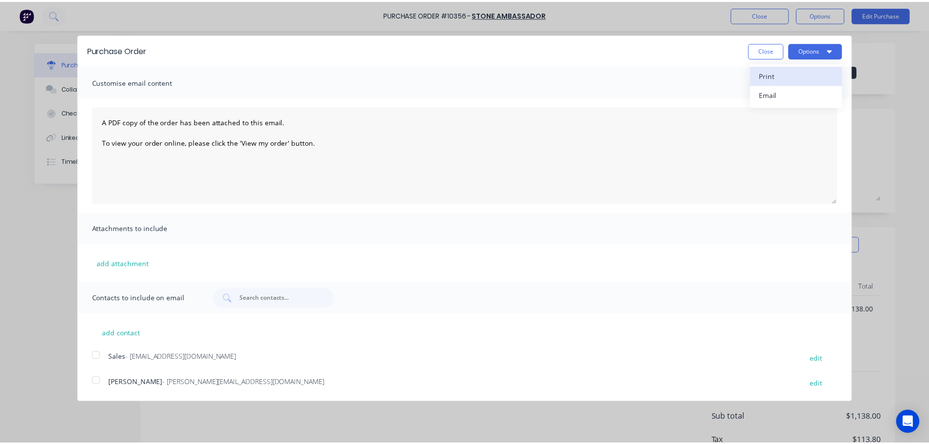
click div
click button "Add labels"
click div
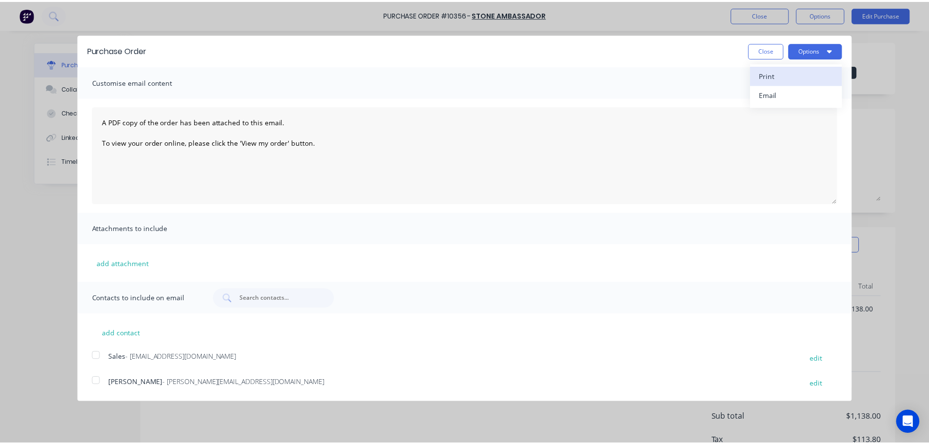
scroll to position [0, 0]
click button "Submit as Order"
click div "Product has no price A product on this order contains no price. Submit anyway C…"
click button "Update Order"
click button "Submit anyway"
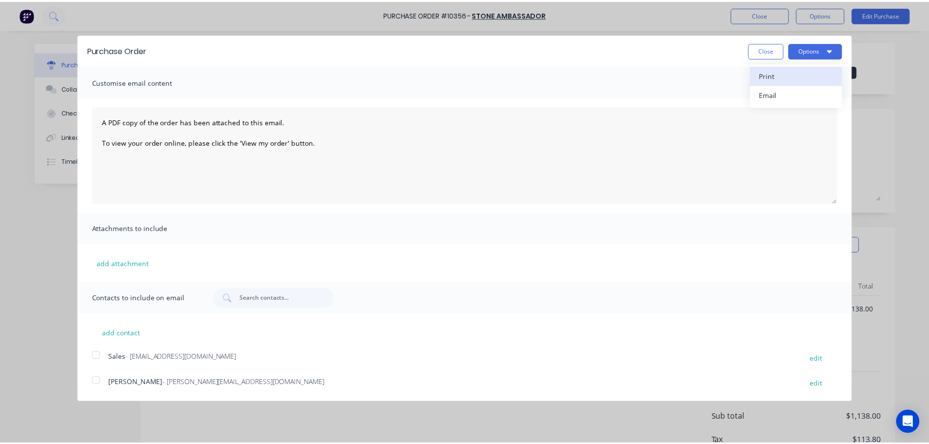
click span "Submitted"
click div "Craigieburn"
click button "Close"
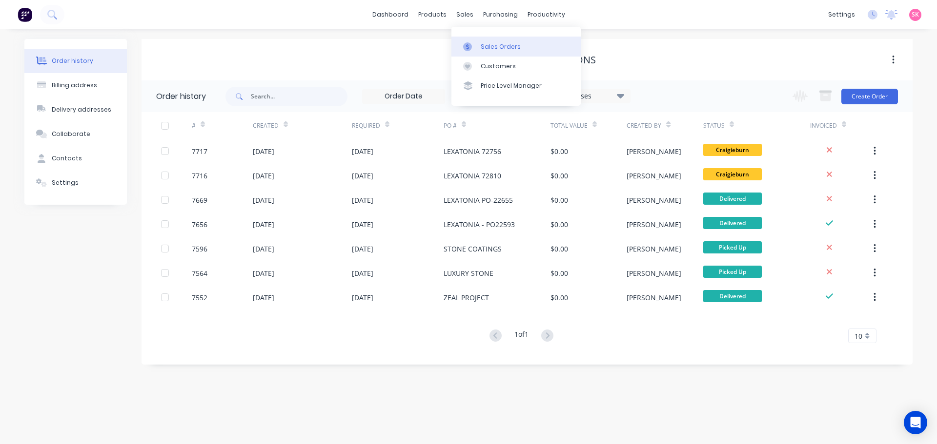
click at [469, 41] on link "Sales Orders" at bounding box center [515, 47] width 129 height 20
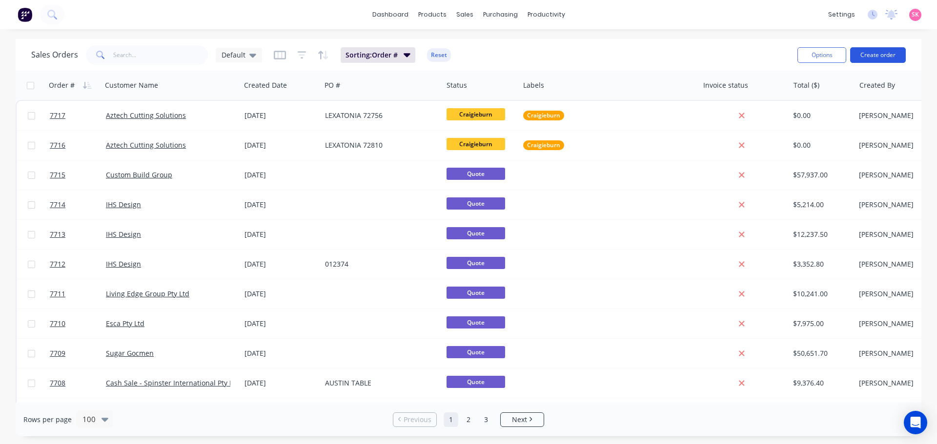
click at [882, 55] on button "Create order" at bounding box center [878, 55] width 56 height 16
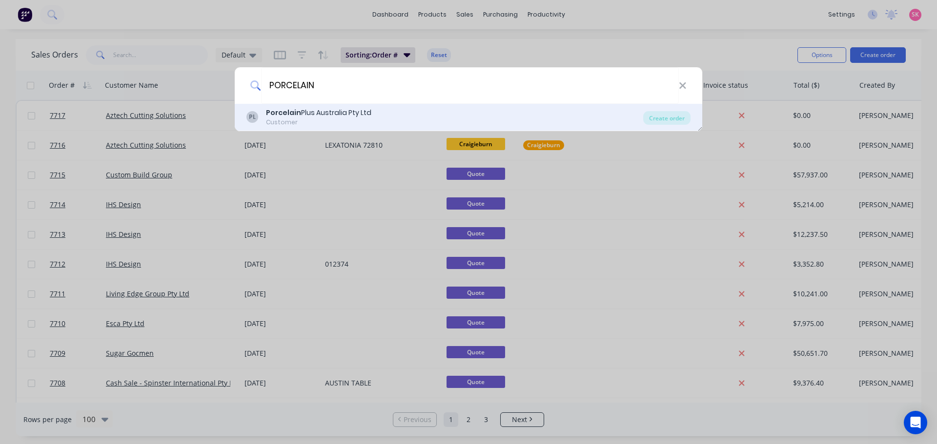
type input "PORCELAIN"
click at [444, 113] on div "PL Porcelain Plus Australia Pty Ltd Customer" at bounding box center [444, 117] width 397 height 19
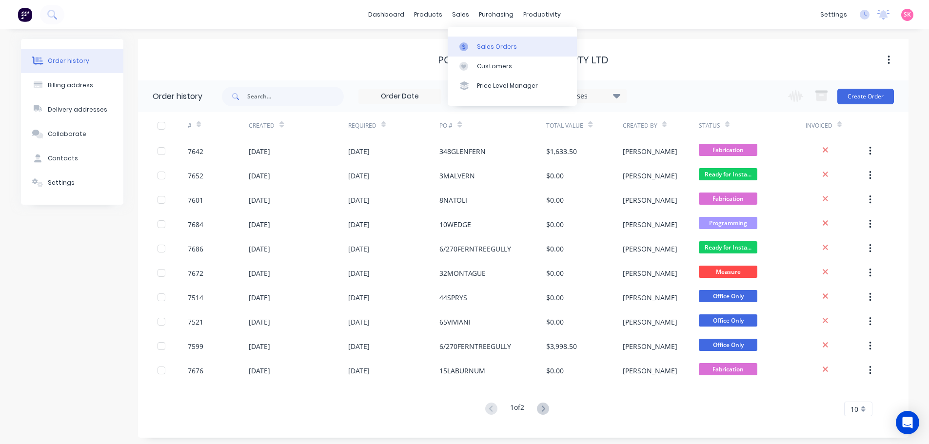
click at [477, 47] on div "Sales Orders" at bounding box center [497, 46] width 40 height 9
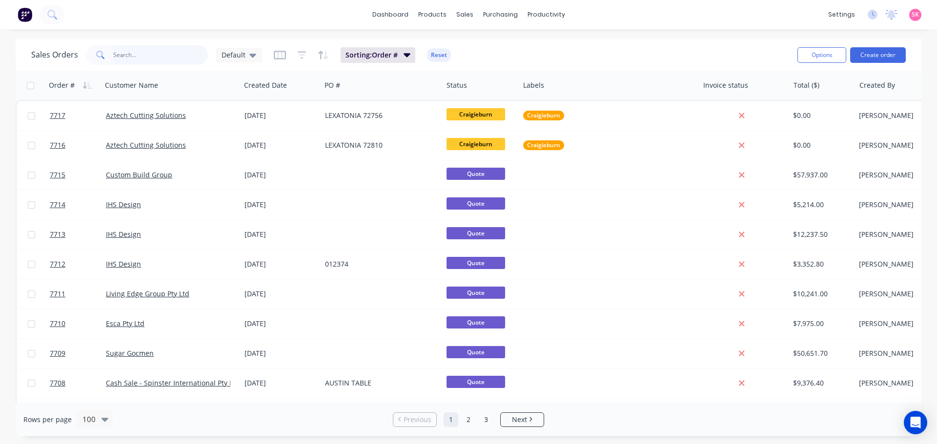
click at [167, 58] on input "text" at bounding box center [160, 55] width 95 height 20
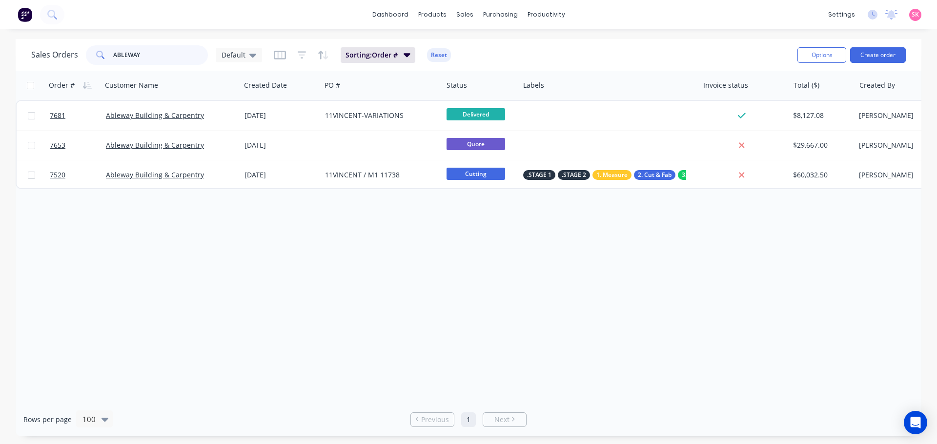
drag, startPoint x: 154, startPoint y: 62, endPoint x: 43, endPoint y: 50, distance: 110.9
click at [44, 50] on div "Sales Orders ABLEWAY Default" at bounding box center [146, 55] width 231 height 20
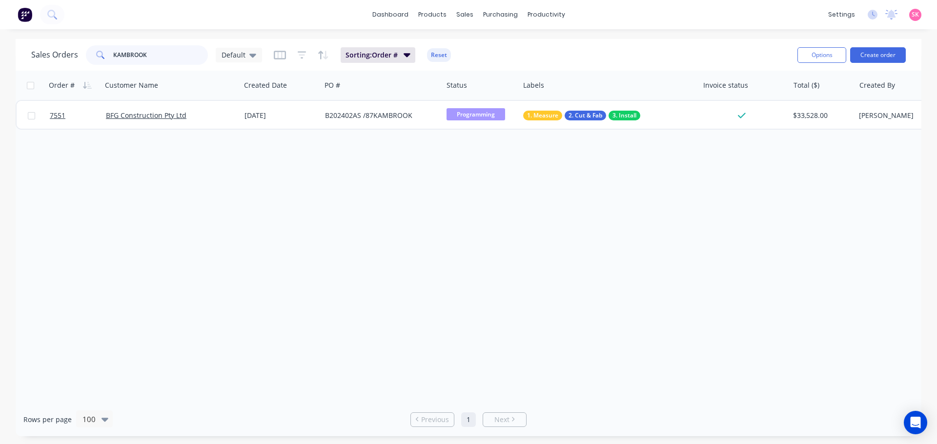
type input "KAMBROOK"
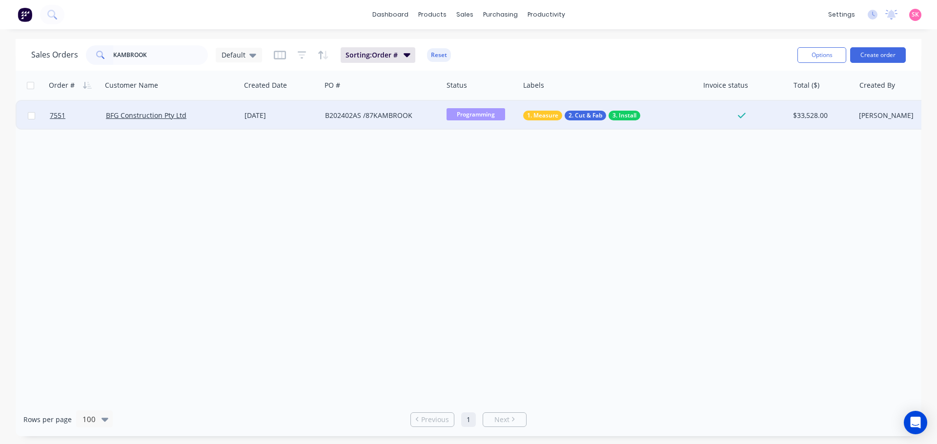
click at [256, 117] on div "16 Jul 2025" at bounding box center [280, 116] width 73 height 10
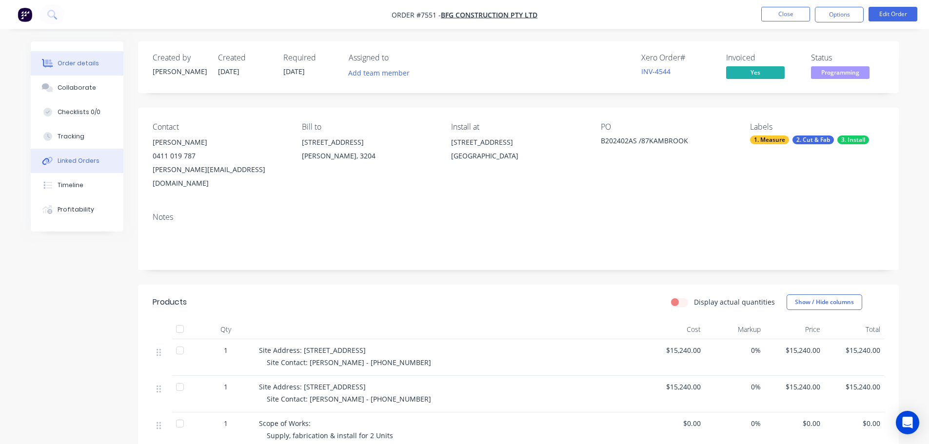
click at [83, 153] on button "Linked Orders" at bounding box center [77, 161] width 93 height 24
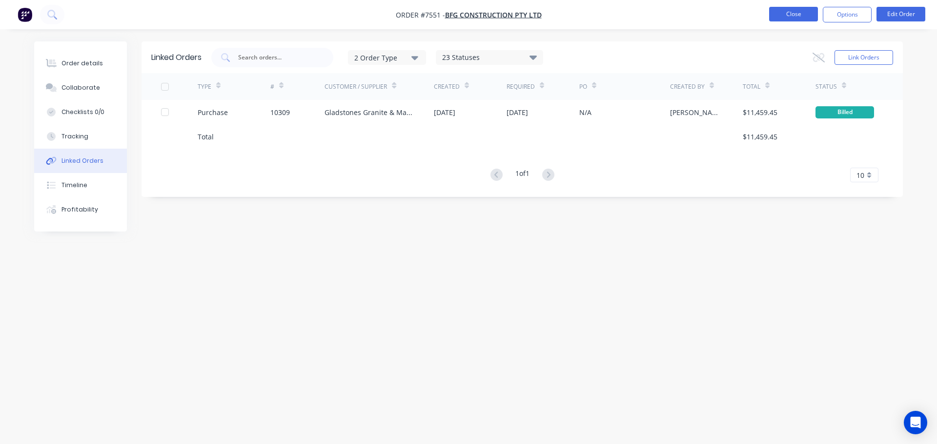
drag, startPoint x: 759, startPoint y: 15, endPoint x: 769, endPoint y: 13, distance: 10.4
click at [759, 15] on ul "Close Options Edit Order" at bounding box center [847, 15] width 180 height 16
click at [789, 14] on button "Close" at bounding box center [793, 14] width 49 height 15
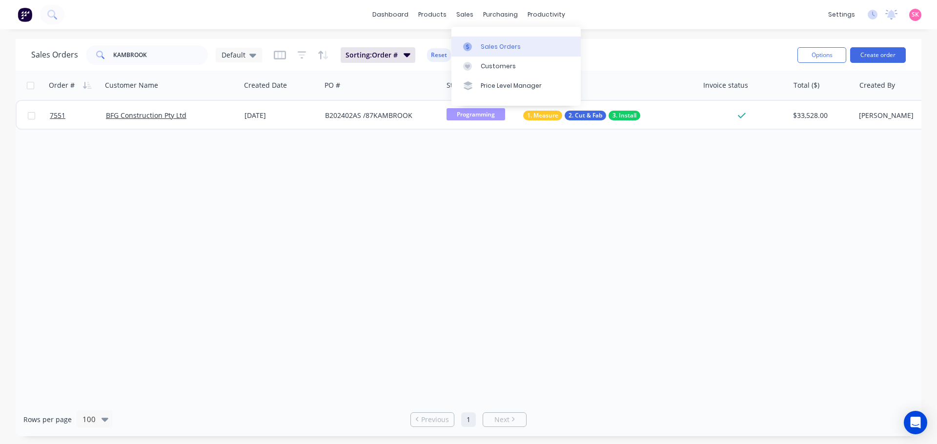
click at [477, 39] on link "Sales Orders" at bounding box center [515, 47] width 129 height 20
drag, startPoint x: 148, startPoint y: 58, endPoint x: -3, endPoint y: 55, distance: 151.3
click at [0, 55] on html "dashboard products sales purchasing productivity dashboard products Product Cat…" at bounding box center [468, 222] width 937 height 444
click at [888, 50] on button "Create order" at bounding box center [878, 55] width 56 height 16
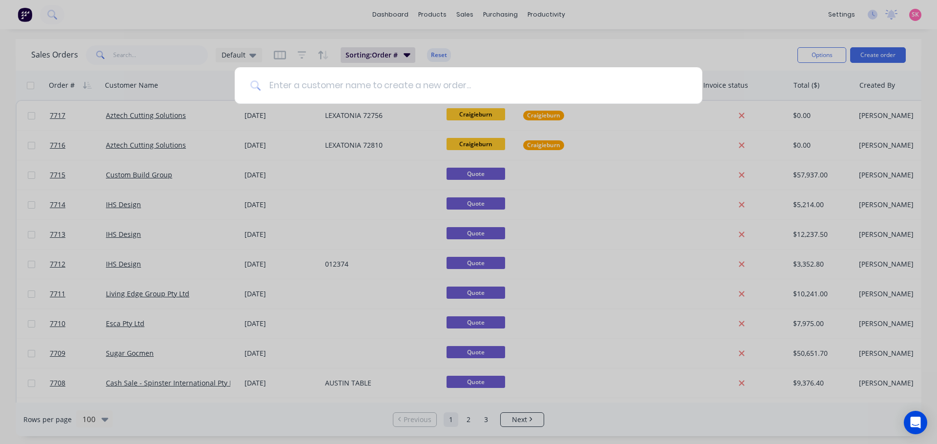
click at [438, 86] on input at bounding box center [473, 85] width 425 height 37
type input "PORCELAIN"
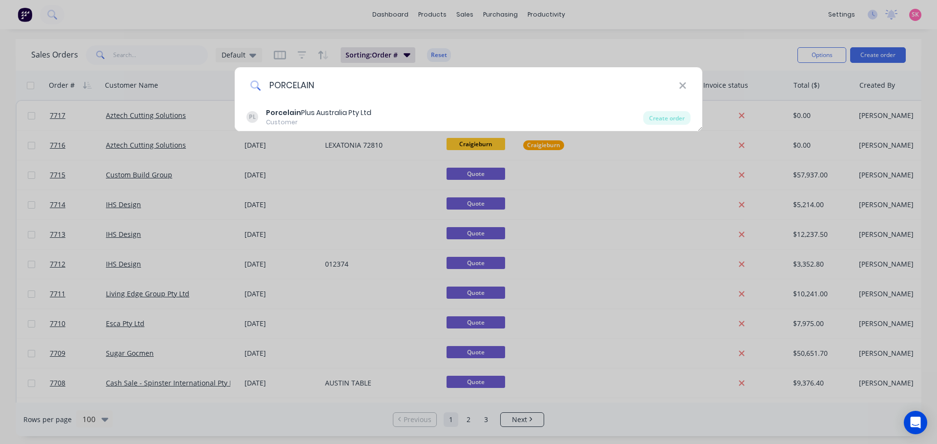
click at [434, 89] on input "PORCELAIN" at bounding box center [470, 85] width 418 height 37
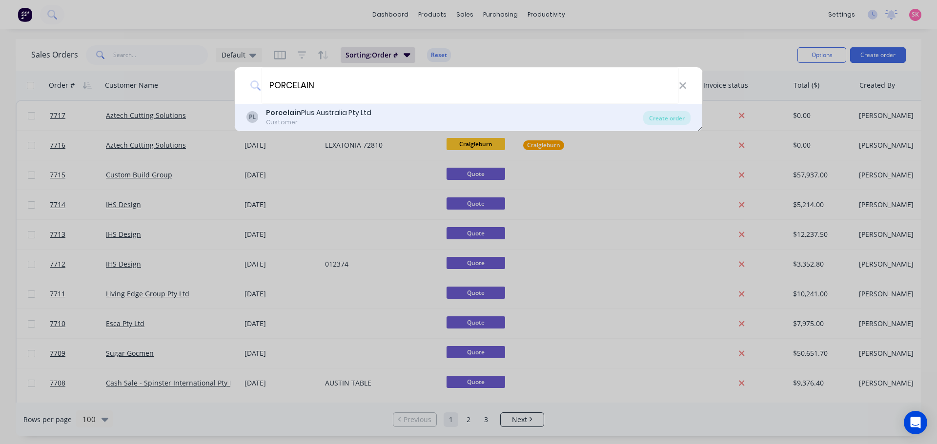
click at [420, 115] on div "PL Porcelain Plus Australia Pty Ltd Customer" at bounding box center [444, 117] width 397 height 19
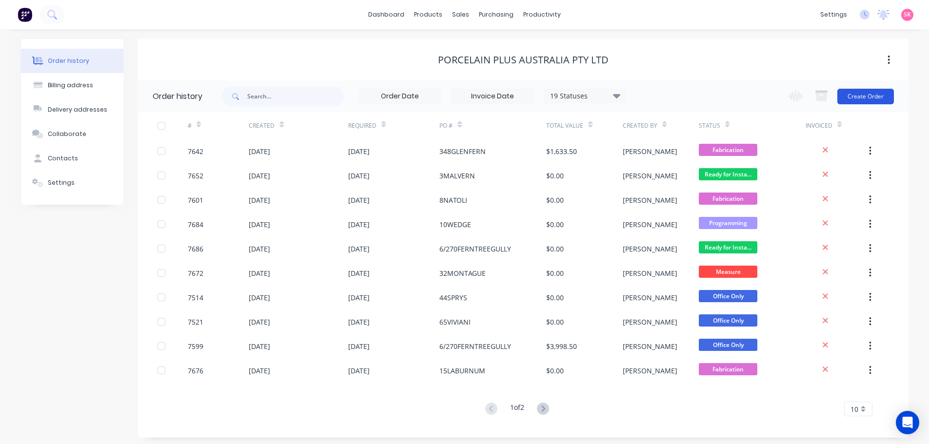
click at [849, 96] on button "Create Order" at bounding box center [866, 97] width 57 height 16
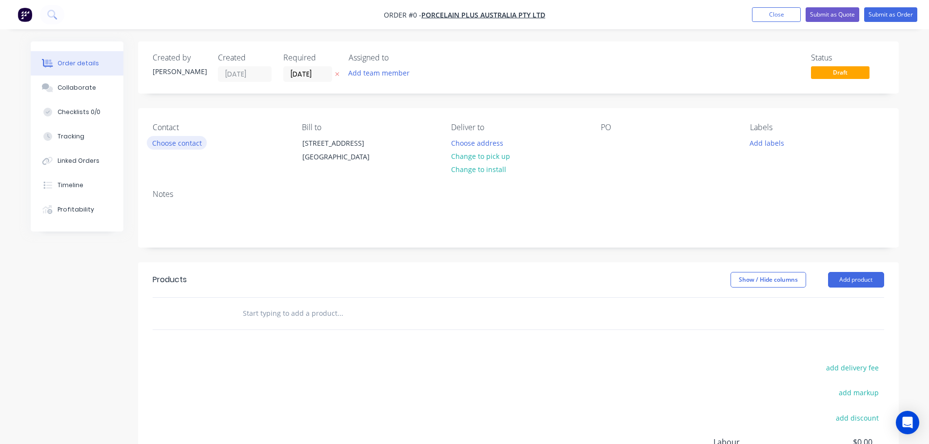
click at [180, 143] on button "Choose contact" at bounding box center [177, 142] width 60 height 13
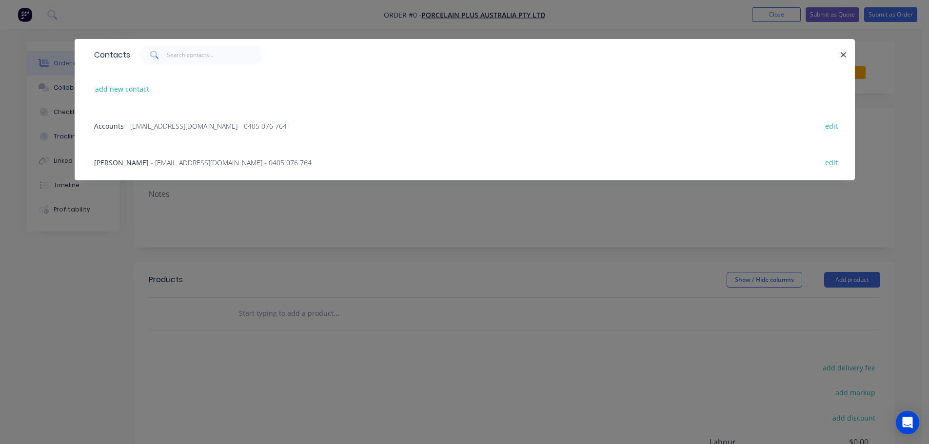
click at [166, 164] on span "- bryce@porcelainplus.com.au - 0405 076 764" at bounding box center [231, 162] width 161 height 9
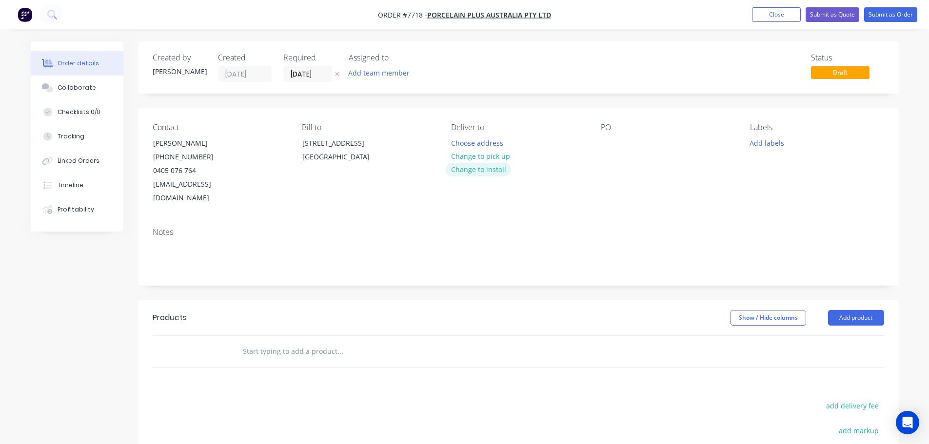
click at [486, 170] on button "Change to install" at bounding box center [478, 169] width 65 height 13
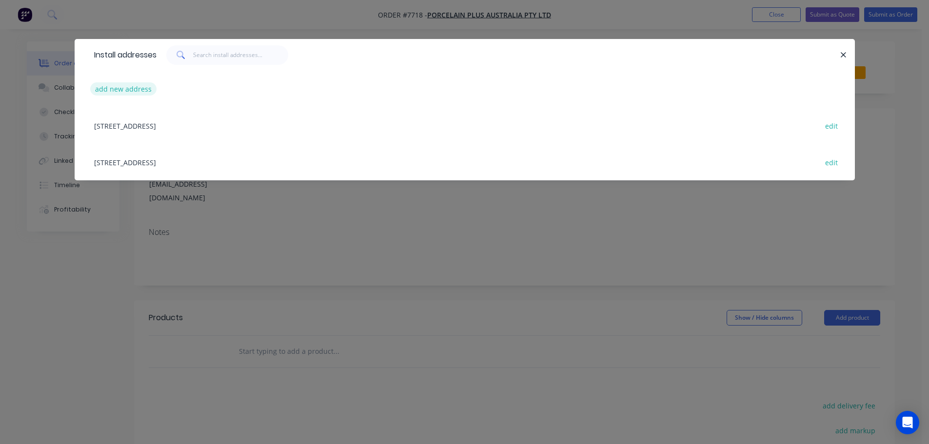
click at [136, 92] on button "add new address" at bounding box center [123, 88] width 67 height 13
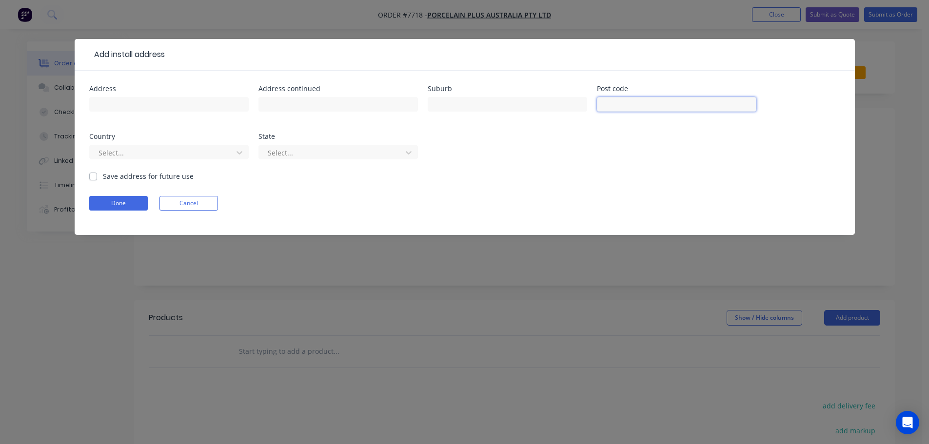
click at [643, 103] on input "text" at bounding box center [677, 104] width 160 height 15
type input "3193"
click at [178, 101] on input "text" at bounding box center [169, 104] width 160 height 15
type input "125 Oak St"
type input "V"
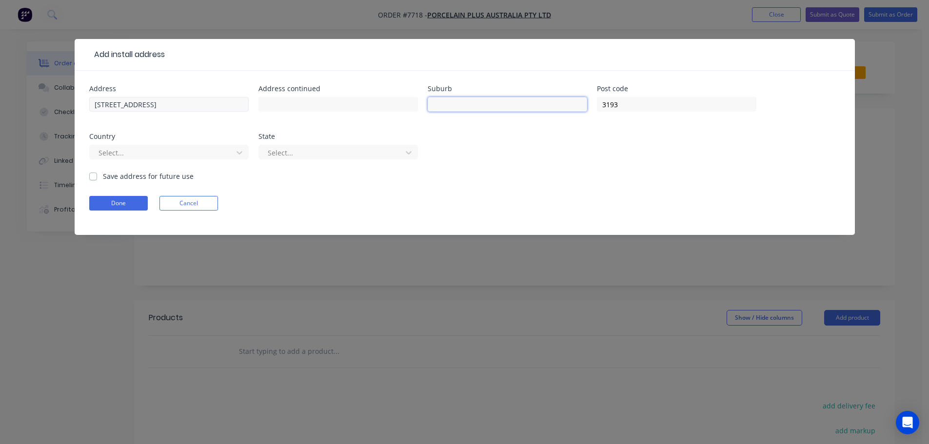
type input "b"
type input "Beaumaris"
click at [213, 154] on div at bounding box center [163, 153] width 130 height 12
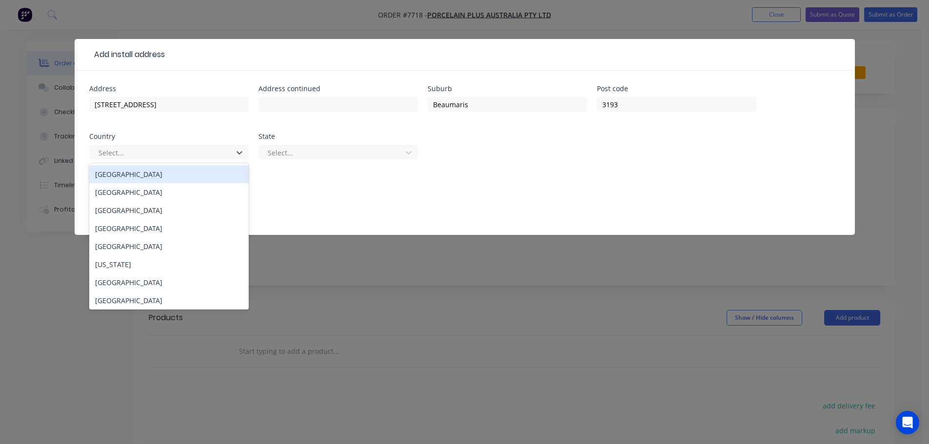
click at [176, 174] on div "[GEOGRAPHIC_DATA]" at bounding box center [169, 174] width 160 height 18
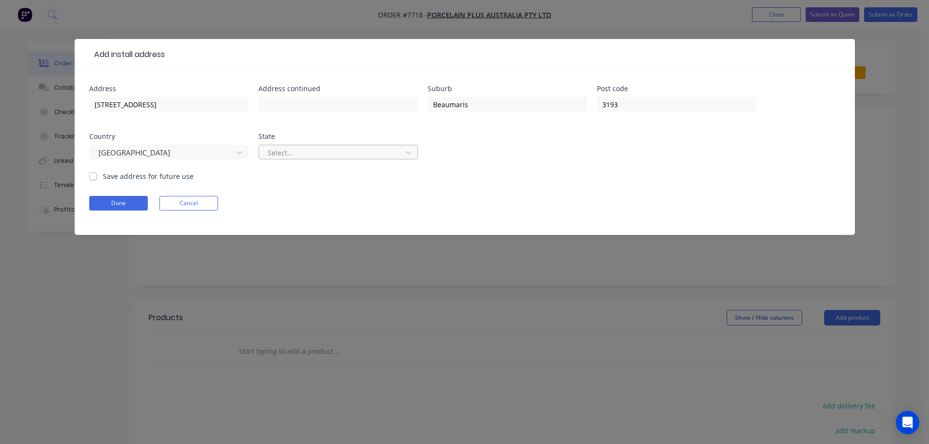
click at [295, 150] on div at bounding box center [332, 153] width 130 height 12
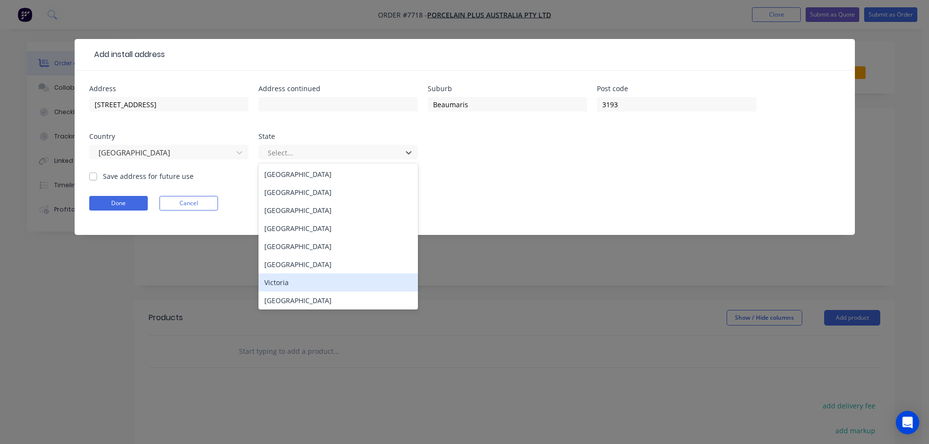
click at [316, 283] on div "Victoria" at bounding box center [339, 283] width 160 height 18
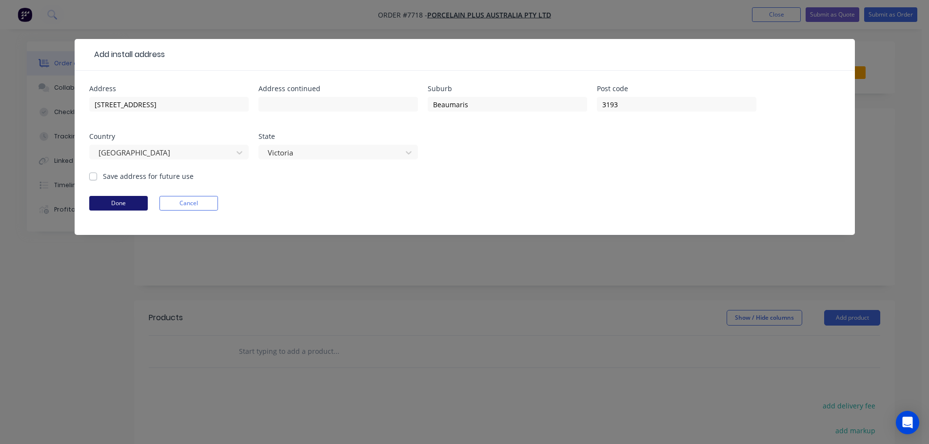
click at [119, 199] on button "Done" at bounding box center [118, 203] width 59 height 15
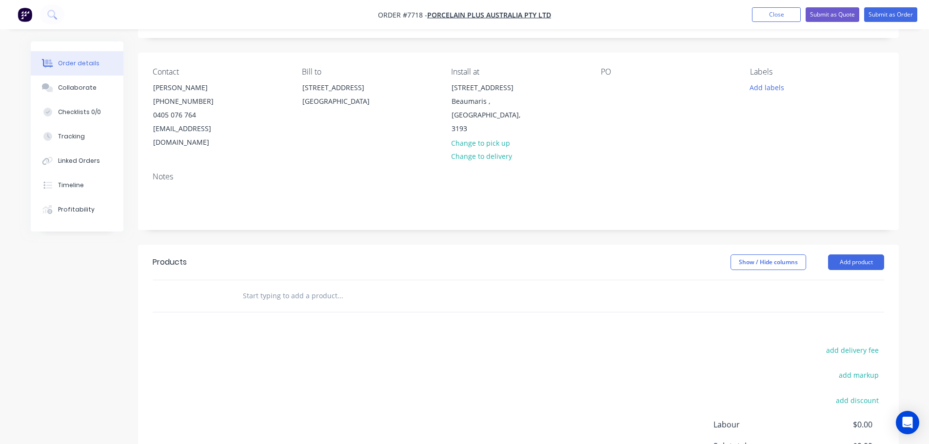
scroll to position [98, 0]
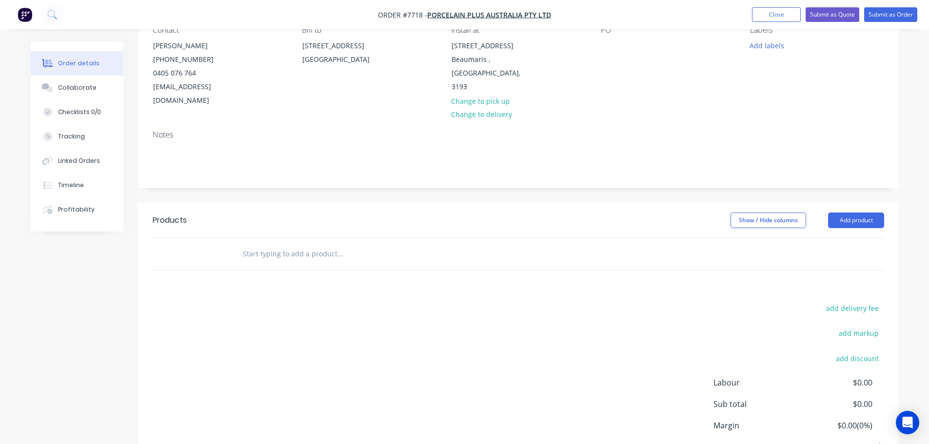
click at [279, 244] on input "text" at bounding box center [339, 254] width 195 height 20
type input "Site Address:"
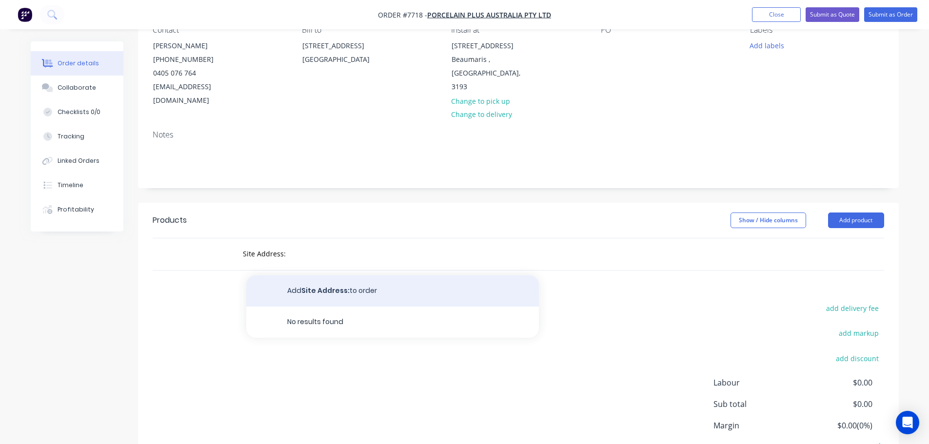
click at [314, 276] on button "Add Site Address: to order" at bounding box center [392, 291] width 293 height 31
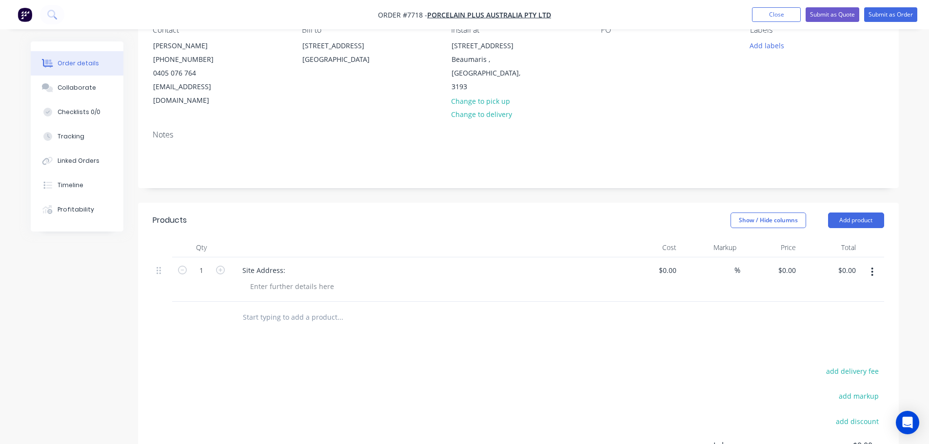
click at [301, 263] on div "Site Address:" at bounding box center [426, 270] width 383 height 14
click at [287, 263] on div "Site Address:" at bounding box center [264, 270] width 59 height 14
click at [273, 281] on div "Site Address: 125 Oak St, Beaumaris" at bounding box center [426, 280] width 390 height 44
click at [283, 280] on div at bounding box center [292, 287] width 100 height 14
click at [292, 280] on div "Site Contact:" at bounding box center [270, 287] width 57 height 14
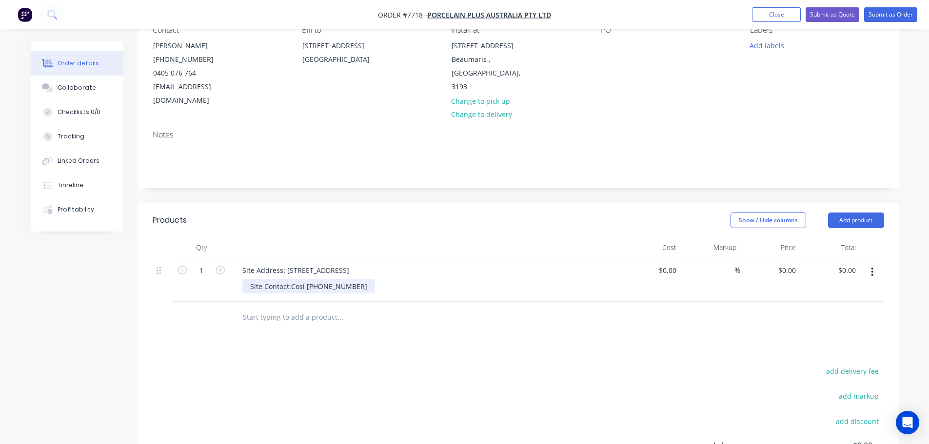
click at [289, 280] on div "Site Contact:Cosi 0419 591 856" at bounding box center [308, 287] width 133 height 14
click at [304, 280] on div "Site Contact: Cosi 0419 591 856" at bounding box center [309, 287] width 135 height 14
click at [369, 214] on div "Show / Hide columns Add product" at bounding box center [596, 221] width 576 height 16
click at [282, 308] on input "text" at bounding box center [339, 318] width 195 height 20
type input "s"
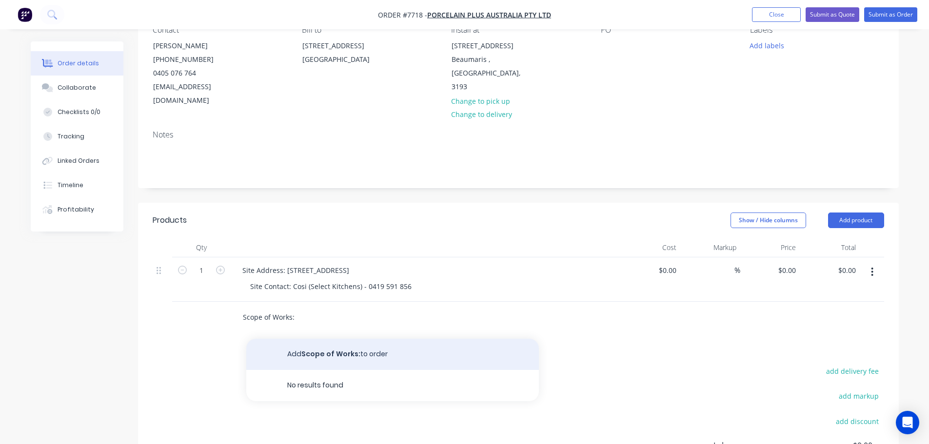
type input "Scope of Works:"
click at [366, 339] on button "Add Scope of Works: to order" at bounding box center [392, 354] width 293 height 31
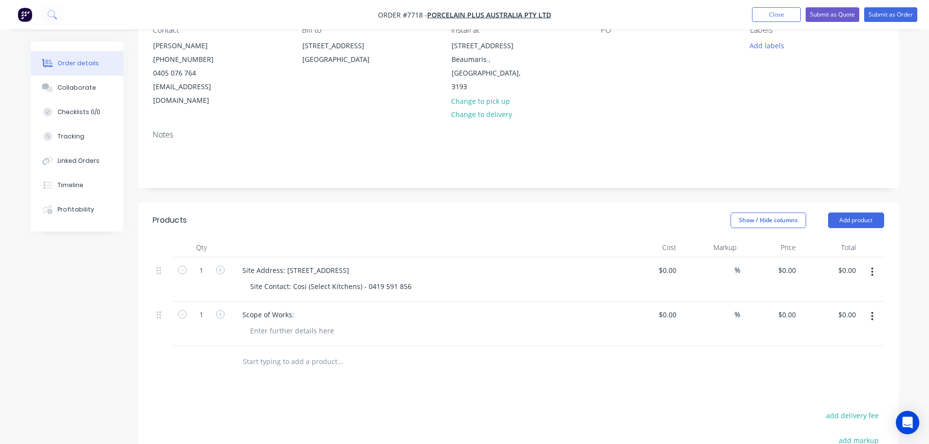
click at [259, 359] on div at bounding box center [406, 362] width 351 height 32
click at [261, 353] on input "text" at bounding box center [339, 362] width 195 height 20
type input "mONT BLANC"
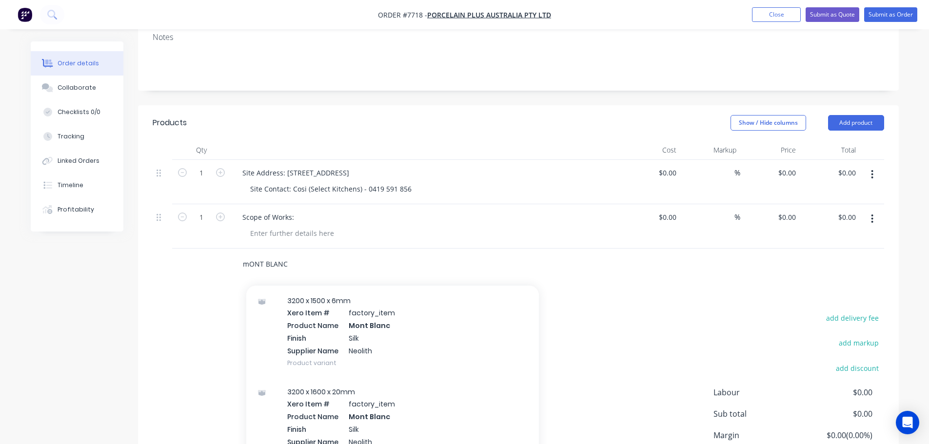
scroll to position [0, 0]
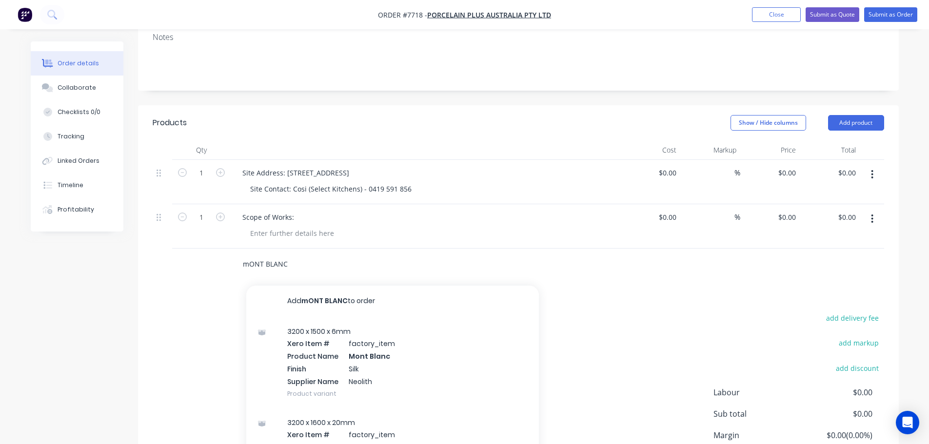
drag, startPoint x: 294, startPoint y: 252, endPoint x: 225, endPoint y: 259, distance: 69.1
click at [227, 258] on div "mONT BLANC Add mONT BLANC to order 3200 x 1500 x 6mm Xero Item # factory_item P…" at bounding box center [519, 265] width 732 height 32
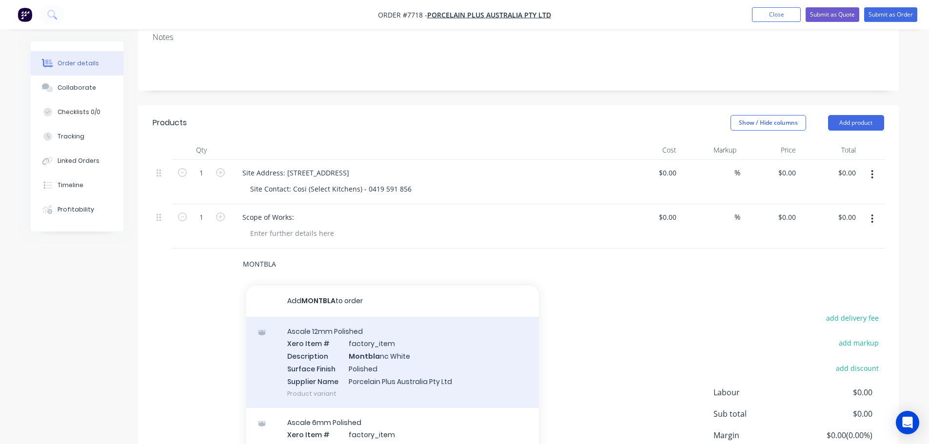
type input "MONTBLA"
click at [444, 365] on div "Ascale 12mm Polished Xero Item # factory_item Description Montbla nc White Surf…" at bounding box center [392, 362] width 293 height 91
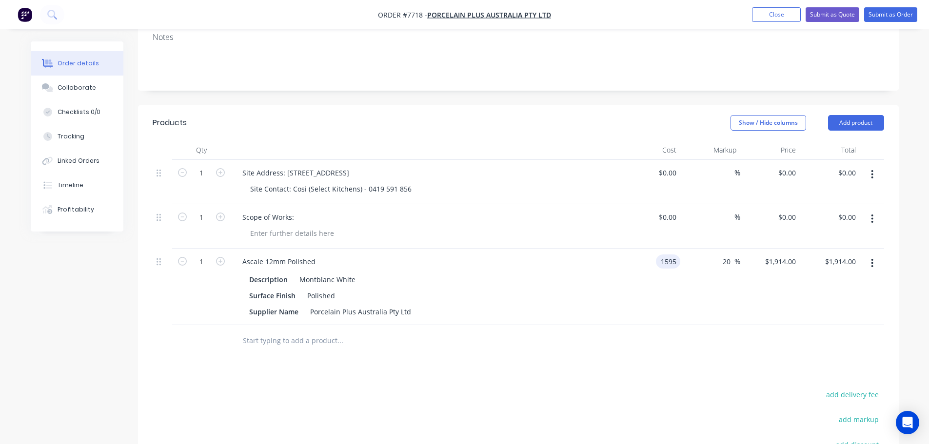
click at [679, 255] on input "1595" at bounding box center [670, 262] width 20 height 14
type input "$0.00"
type input "0"
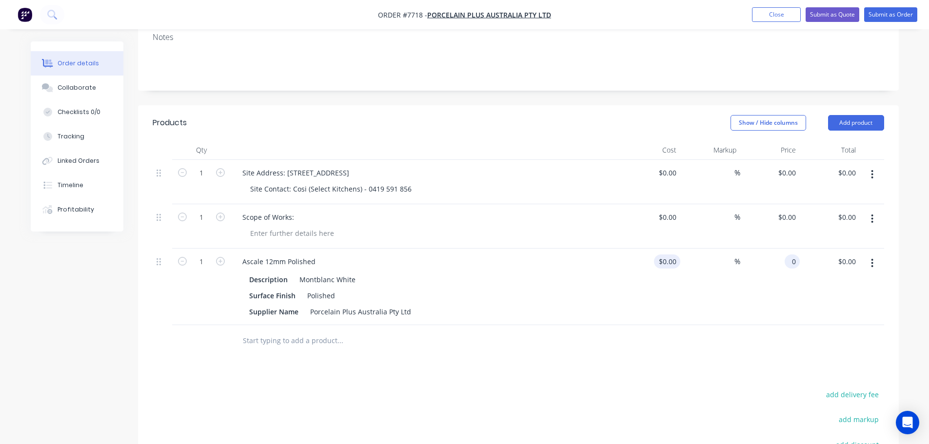
type input "$0.00"
click at [663, 249] on div "0 0" at bounding box center [651, 287] width 60 height 77
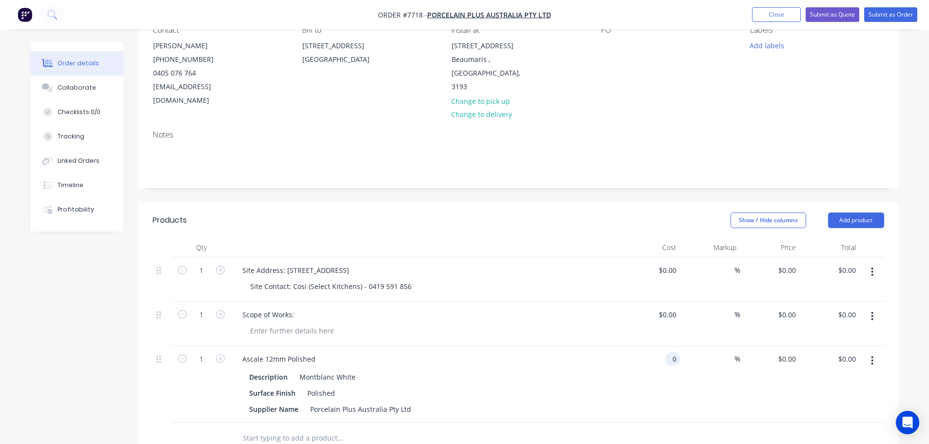
type input "$0.00"
click at [455, 280] on div "Site Contact: Cosi (Select Kitchens) - 0419 591 856" at bounding box center [429, 287] width 375 height 14
click at [223, 351] on form "1" at bounding box center [201, 358] width 51 height 15
click at [223, 355] on icon "button" at bounding box center [220, 359] width 9 height 9
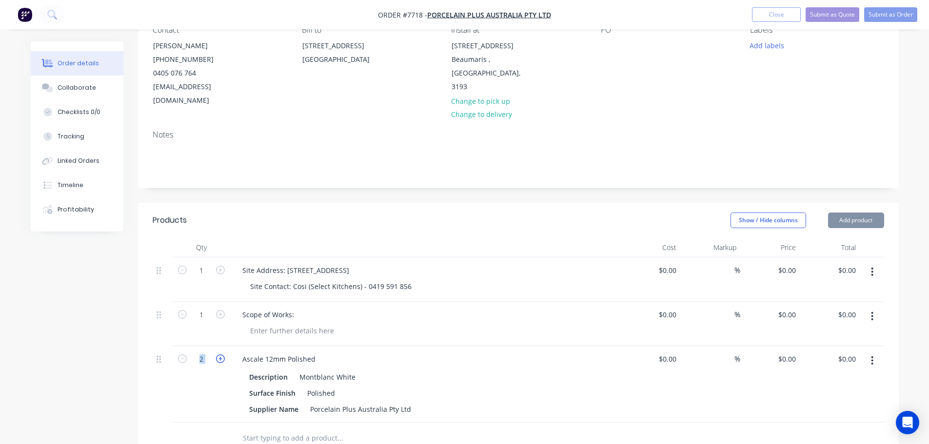
click at [223, 355] on icon "button" at bounding box center [220, 359] width 9 height 9
type input "4"
click at [302, 330] on div "Scope of Works:" at bounding box center [426, 324] width 390 height 44
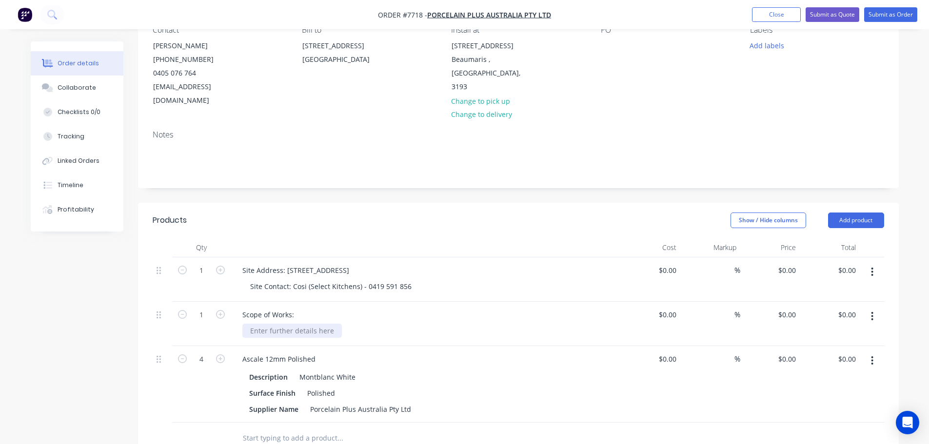
click at [286, 324] on div at bounding box center [292, 331] width 100 height 14
paste div
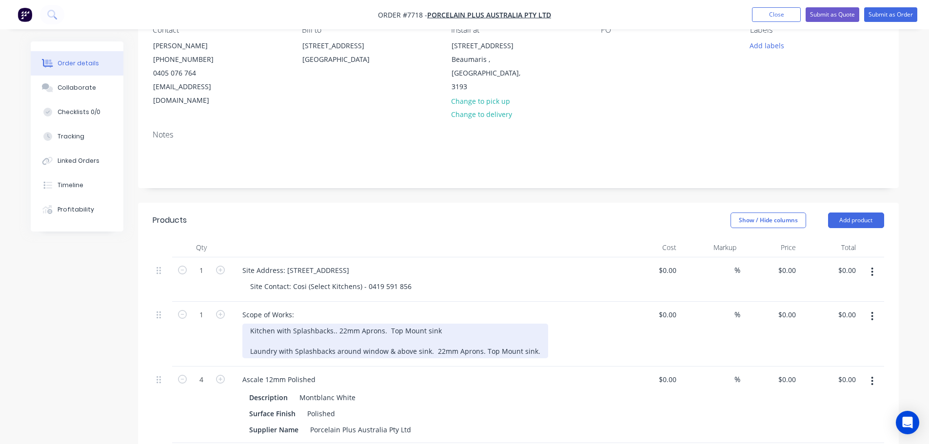
click at [307, 324] on div "Kitchen with Splashbacks.. 22mm Aprons. Top Mount sink Laundry with Splashbacks…" at bounding box center [395, 341] width 306 height 35
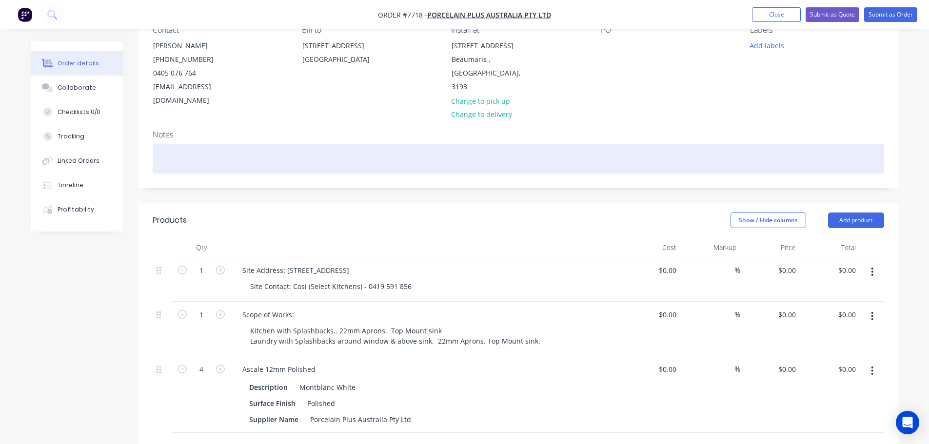
click at [576, 149] on div at bounding box center [519, 159] width 732 height 30
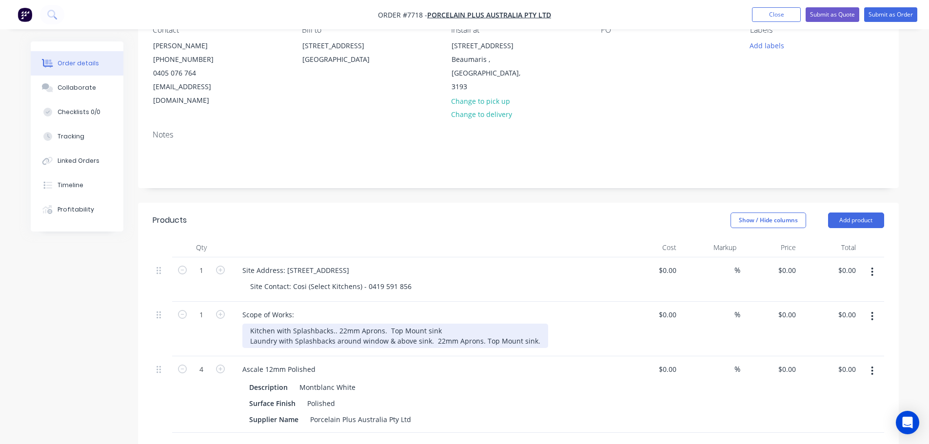
click at [291, 324] on div "Kitchen with Splashbacks.. 22mm Aprons. Top Mount sink Laundry with Splashbacks…" at bounding box center [395, 336] width 306 height 24
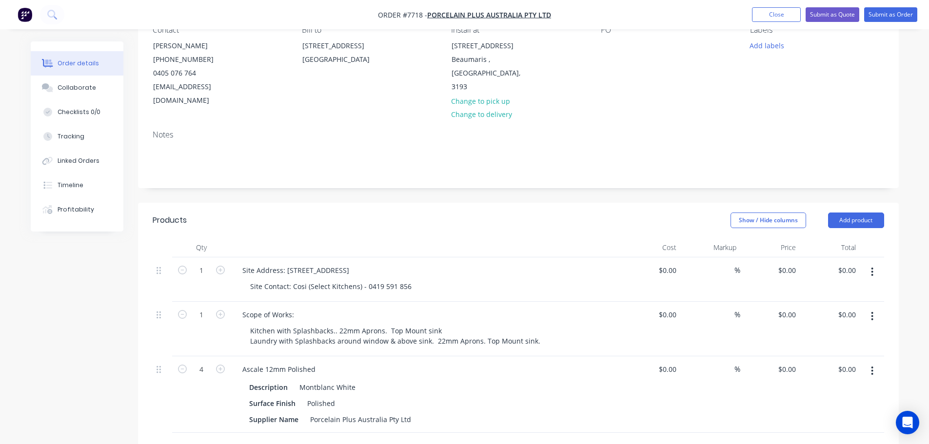
drag, startPoint x: 476, startPoint y: 207, endPoint x: 483, endPoint y: 206, distance: 6.9
click at [476, 213] on div "Show / Hide columns Add product" at bounding box center [596, 221] width 576 height 16
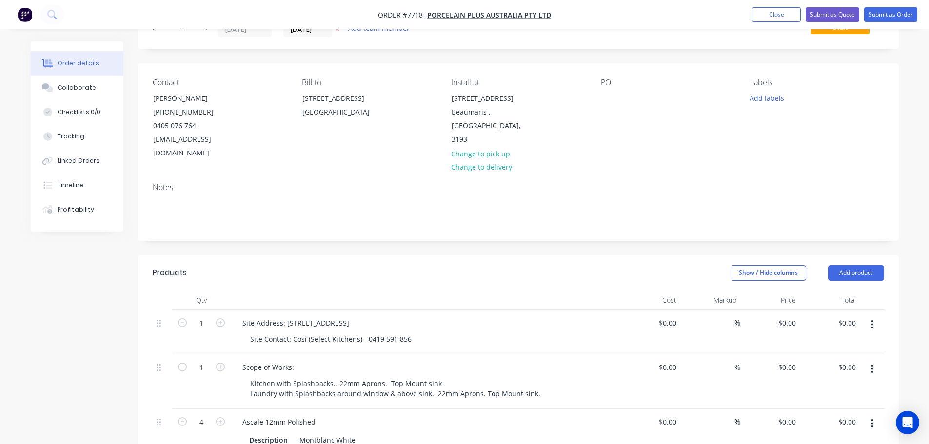
scroll to position [0, 0]
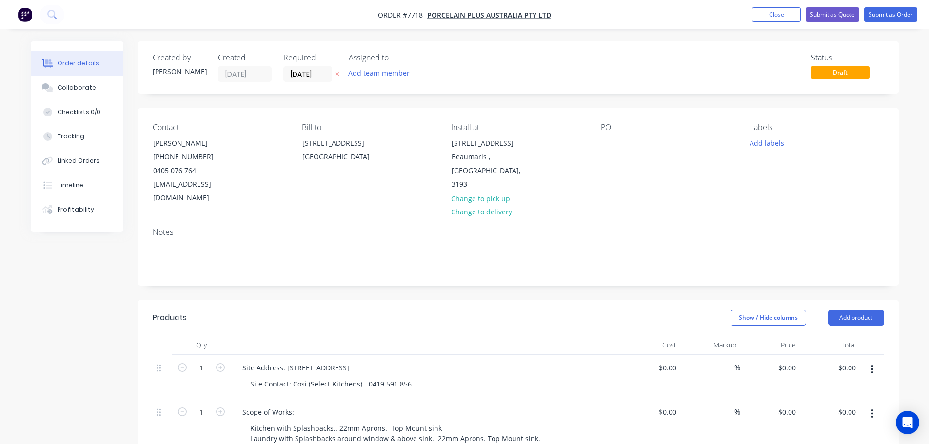
click at [597, 146] on div "Contact Bryce Hobson (03) 8566 7665 0405 076 764 bryce@porcelainplus.com.au Bil…" at bounding box center [518, 164] width 761 height 112
click at [605, 145] on div at bounding box center [609, 143] width 16 height 14
click at [750, 144] on button "Add labels" at bounding box center [767, 142] width 45 height 13
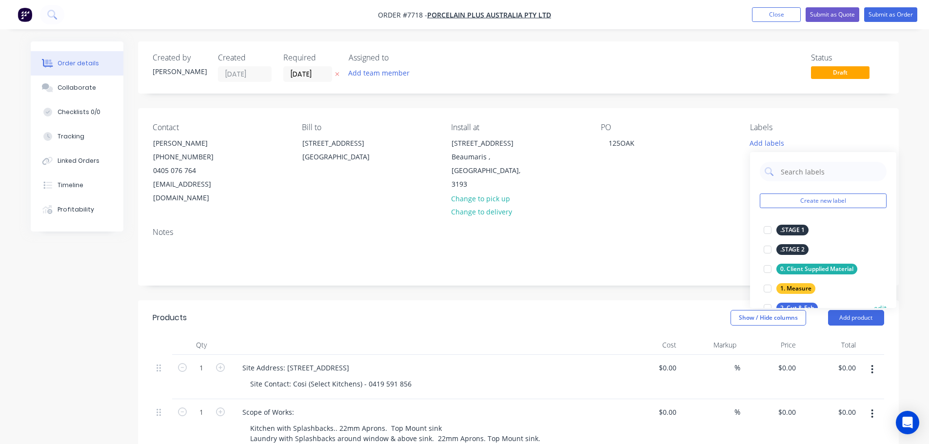
click at [767, 304] on div at bounding box center [768, 309] width 20 height 20
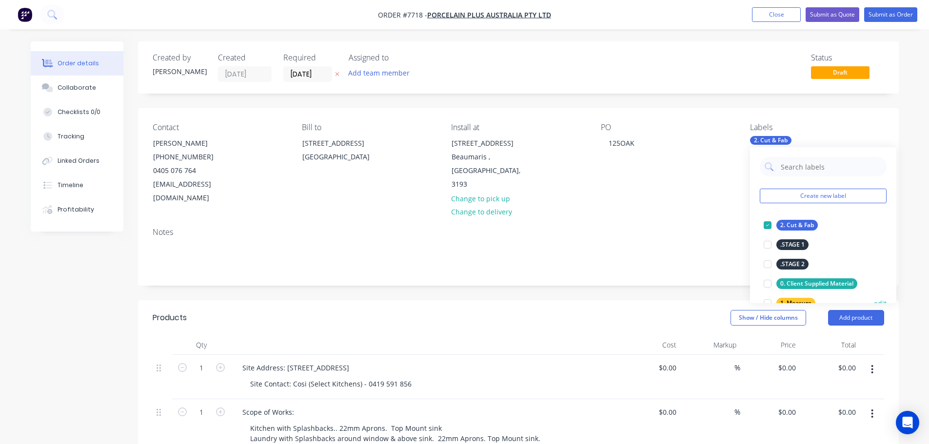
click at [767, 298] on div at bounding box center [768, 304] width 20 height 20
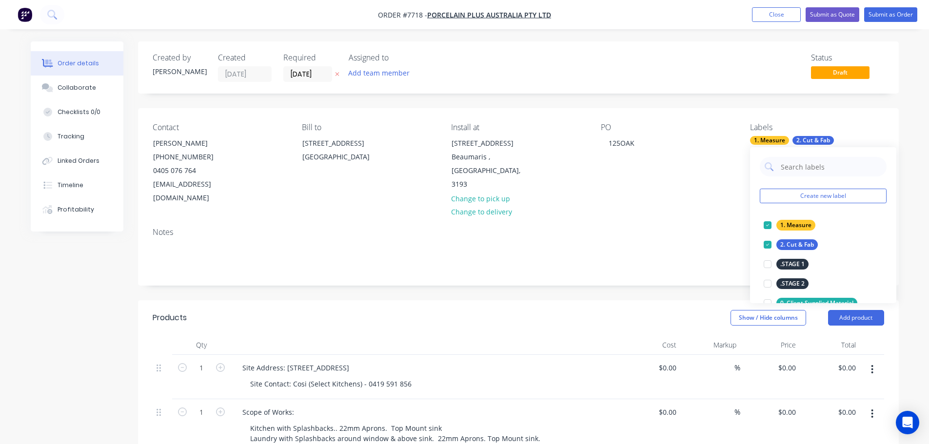
scroll to position [98, 0]
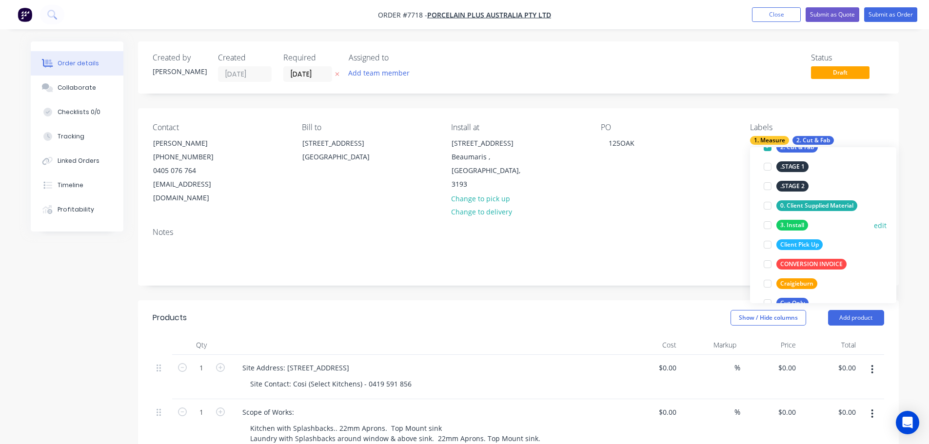
click at [769, 226] on div at bounding box center [768, 226] width 20 height 20
click at [665, 301] on header "Products Show / Hide columns Add product" at bounding box center [518, 318] width 761 height 35
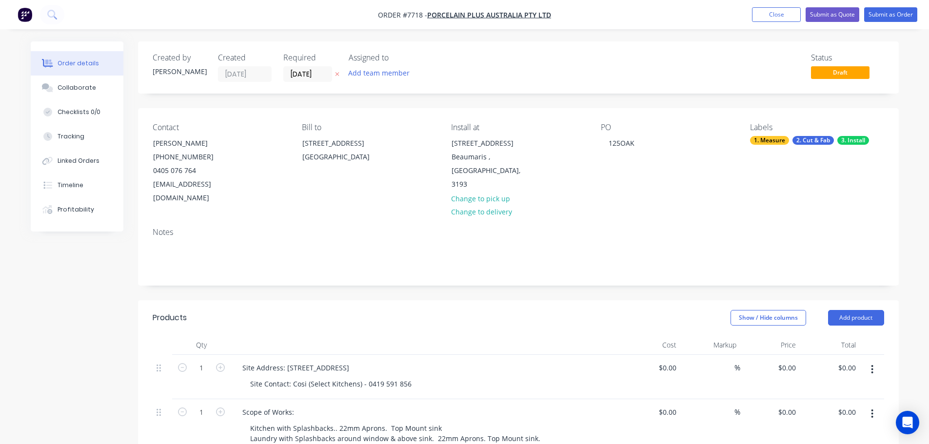
click at [279, 72] on div "Created by Stacey Created 05/09/25 Required 05/09/25 Assigned to Add team member" at bounding box center [300, 67] width 294 height 29
click at [297, 75] on input "05/09/25" at bounding box center [308, 74] width 48 height 15
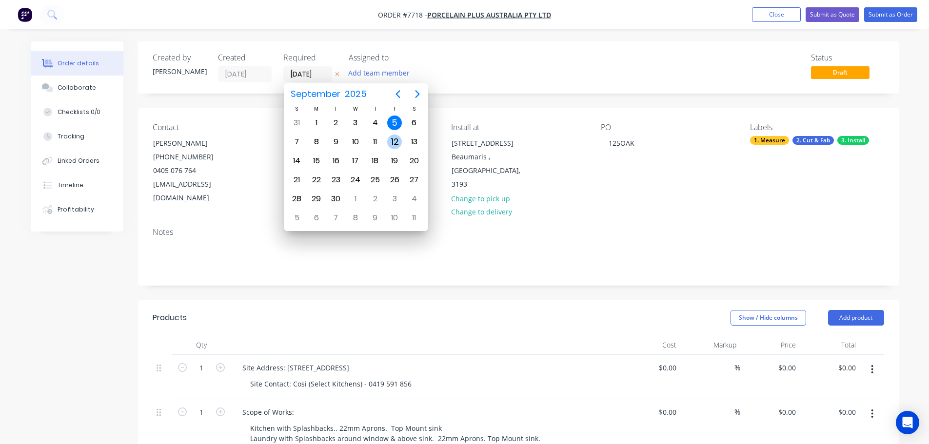
click at [396, 142] on div "12" at bounding box center [394, 142] width 15 height 15
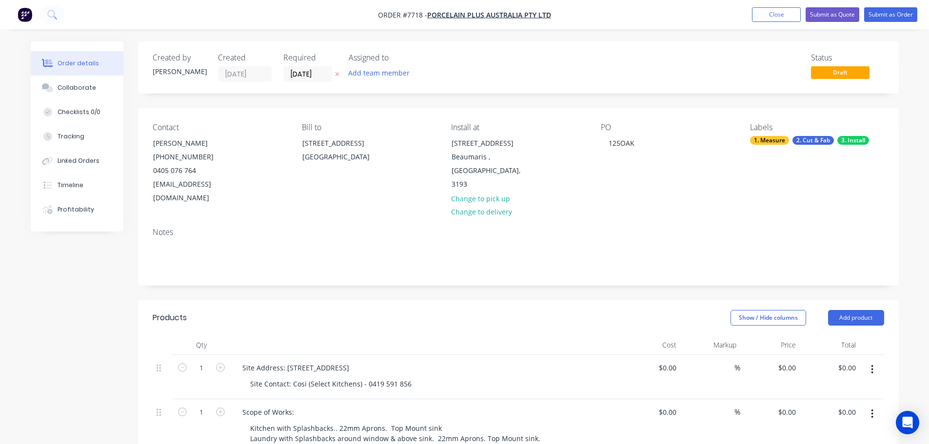
drag, startPoint x: 304, startPoint y: 74, endPoint x: 314, endPoint y: 81, distance: 12.1
click at [305, 73] on input "12/09/25" at bounding box center [308, 74] width 48 height 15
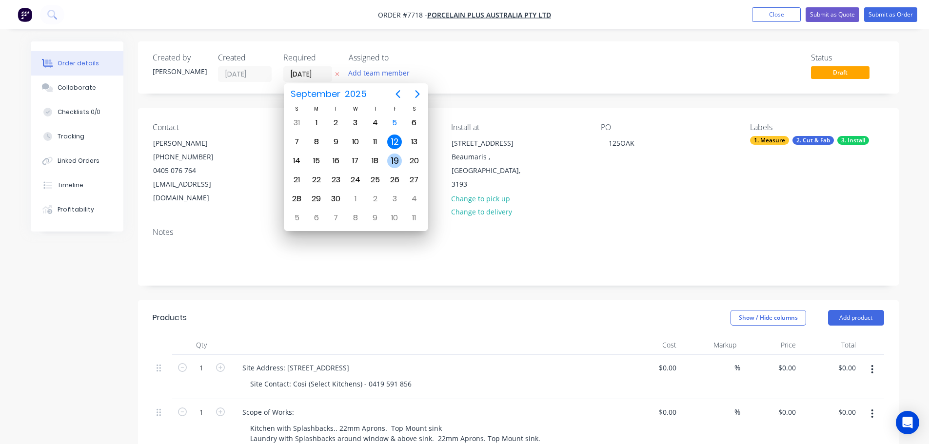
click at [392, 157] on div "19" at bounding box center [394, 161] width 15 height 15
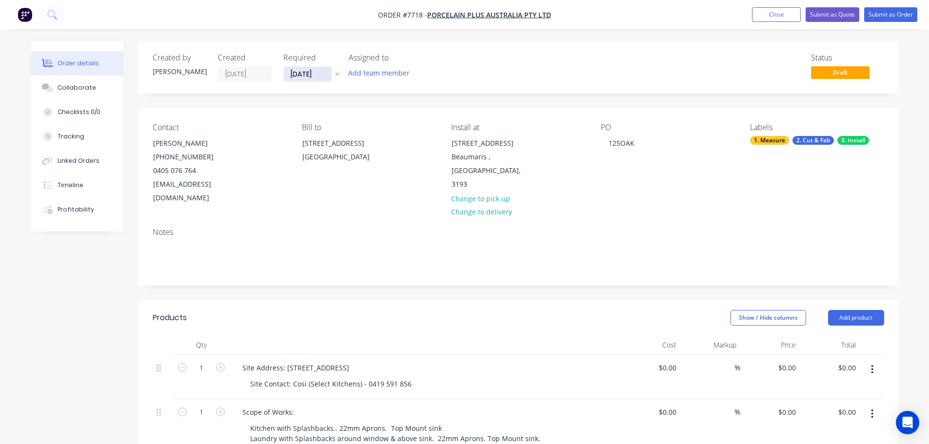
click at [305, 73] on input "19/09/25" at bounding box center [308, 74] width 48 height 15
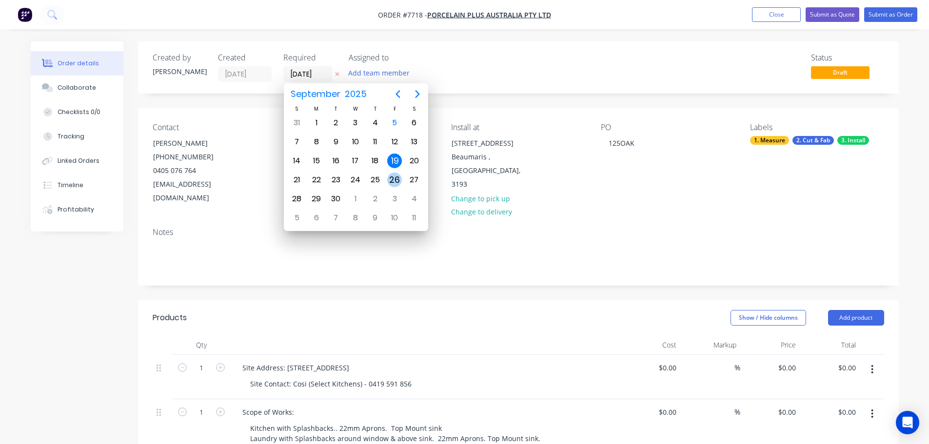
click at [395, 178] on div "26" at bounding box center [394, 180] width 15 height 15
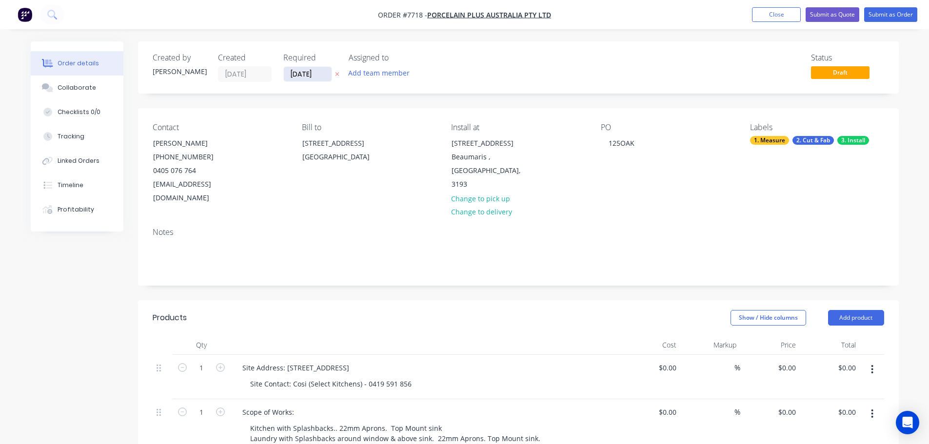
click at [317, 78] on input "26/09/25" at bounding box center [308, 74] width 48 height 15
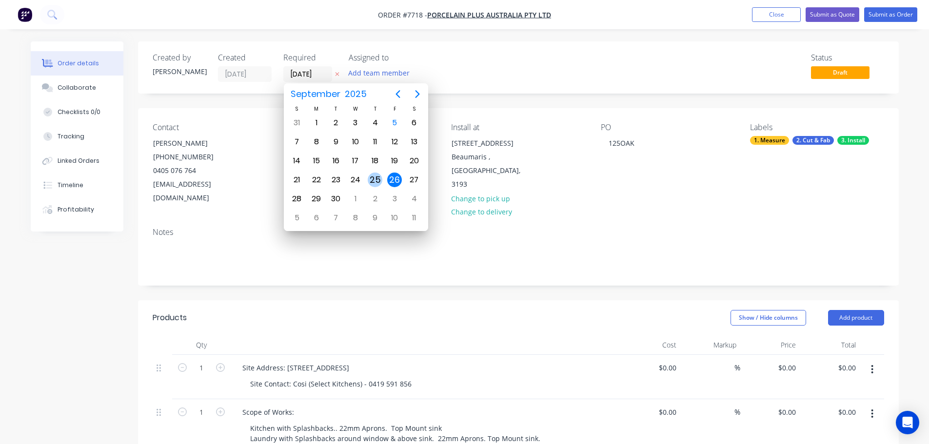
click at [374, 182] on div "25" at bounding box center [375, 180] width 15 height 15
type input "25/09/25"
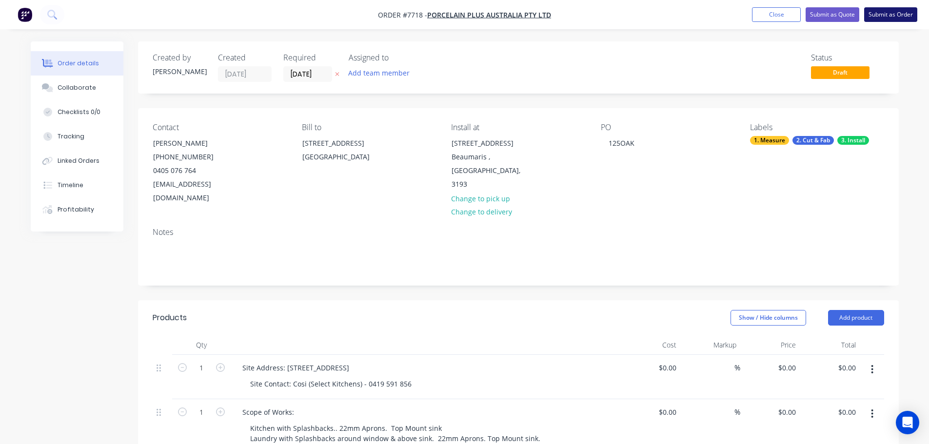
click at [885, 13] on button "Submit as Order" at bounding box center [891, 14] width 53 height 15
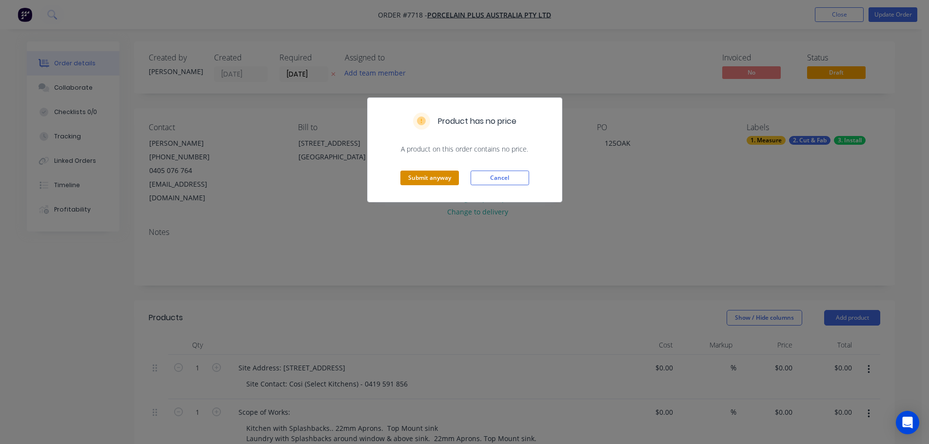
click at [436, 175] on button "Submit anyway" at bounding box center [430, 178] width 59 height 15
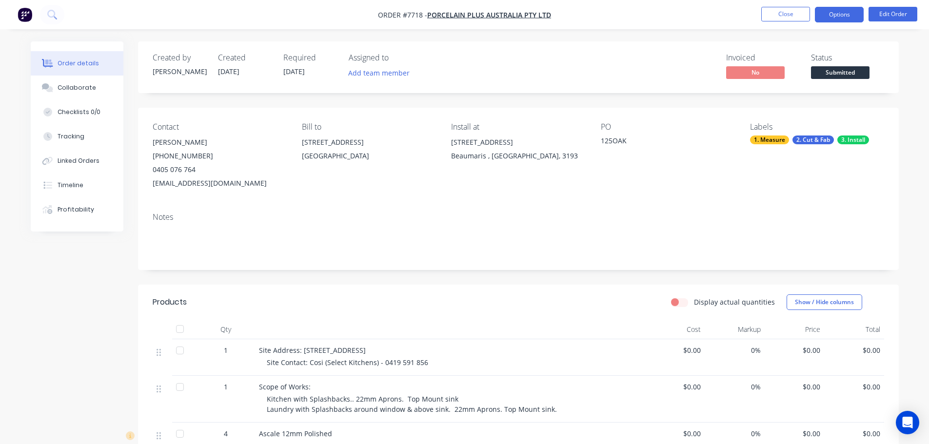
click at [827, 15] on button "Options" at bounding box center [839, 15] width 49 height 16
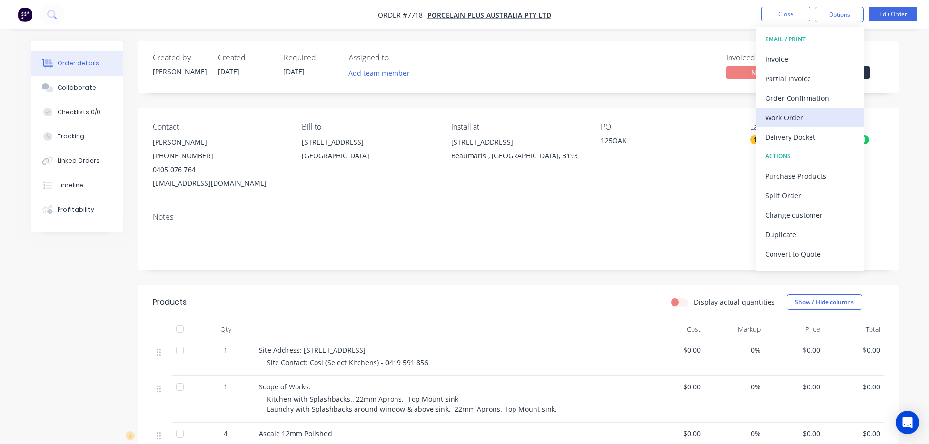
click at [817, 119] on div "Work Order" at bounding box center [811, 118] width 90 height 14
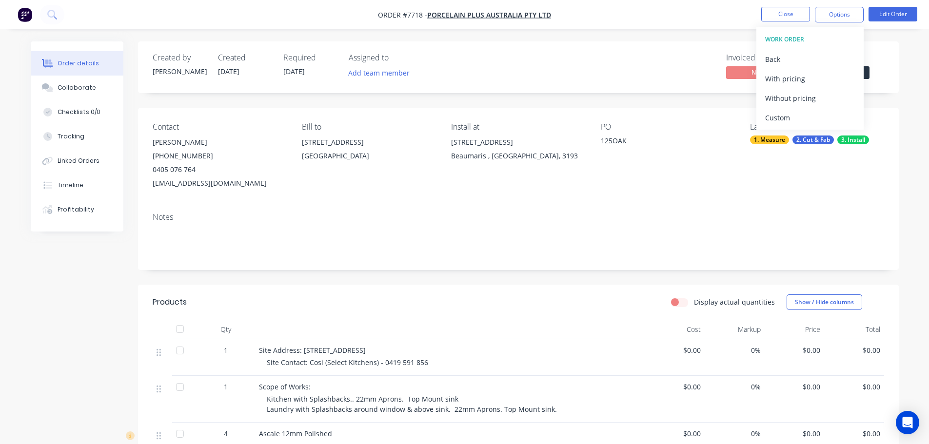
click at [814, 118] on div "Custom" at bounding box center [811, 118] width 90 height 14
click at [814, 100] on div "Without pricing" at bounding box center [811, 98] width 90 height 14
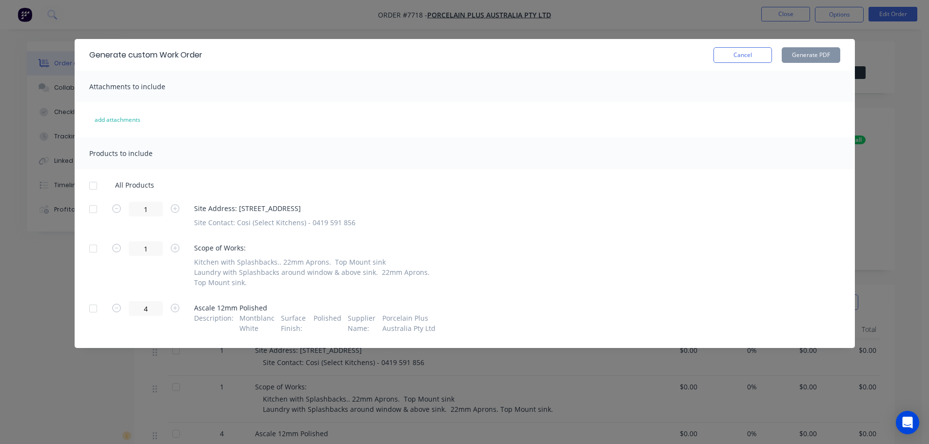
click at [90, 184] on div at bounding box center [93, 186] width 20 height 20
click at [793, 58] on button "Generate PDF" at bounding box center [811, 55] width 59 height 16
click at [740, 54] on button "Cancel" at bounding box center [743, 55] width 59 height 16
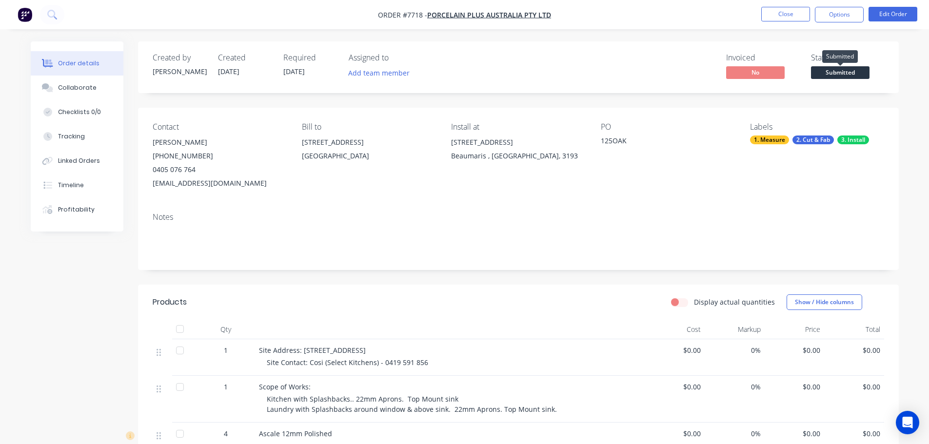
click at [854, 69] on span "Submitted" at bounding box center [840, 72] width 59 height 12
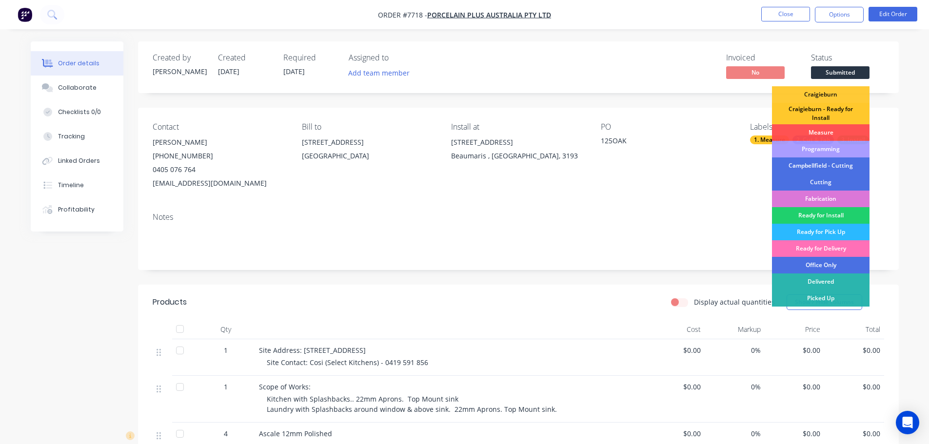
click at [832, 122] on div "Craigieburn - Ready for Install" at bounding box center [821, 113] width 98 height 21
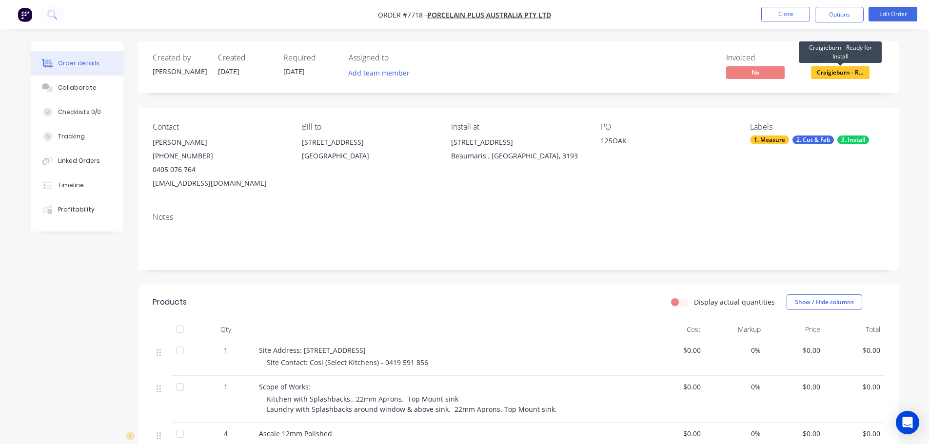
click at [835, 70] on span "Craigieburn - R..." at bounding box center [840, 72] width 59 height 12
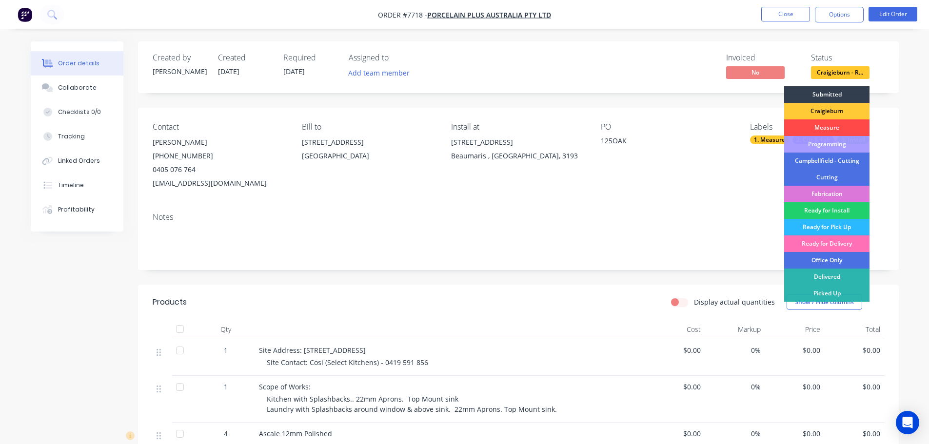
click at [838, 125] on div "Measure" at bounding box center [827, 128] width 85 height 17
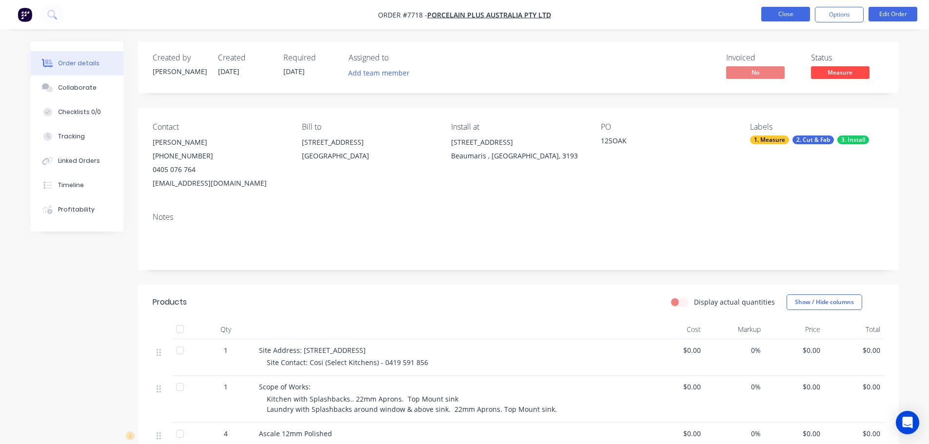
click at [789, 15] on button "Close" at bounding box center [786, 14] width 49 height 15
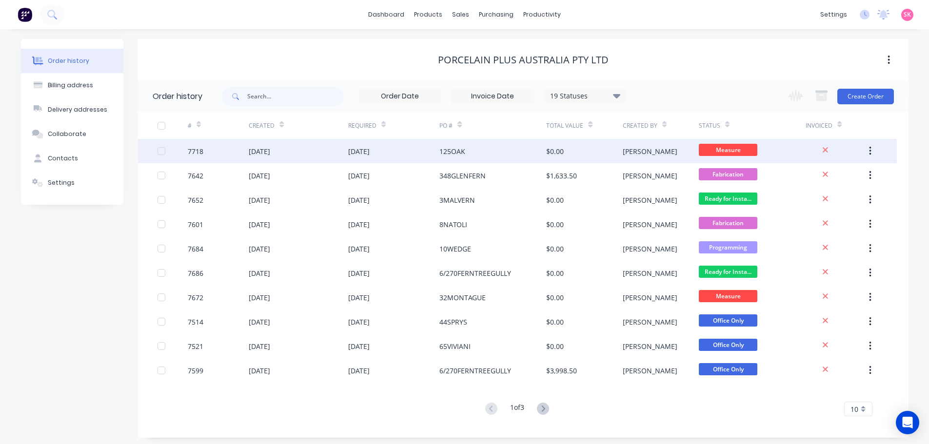
click at [325, 148] on div "05 Sep 2025" at bounding box center [298, 151] width 99 height 24
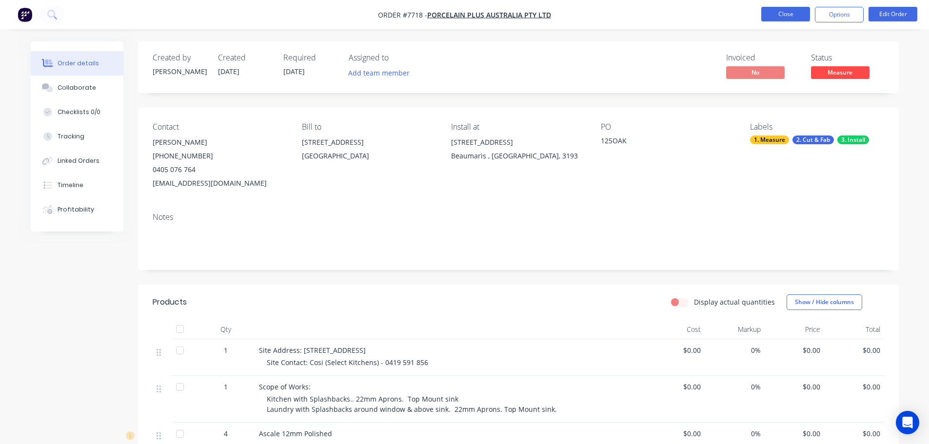
click at [785, 13] on button "Close" at bounding box center [786, 14] width 49 height 15
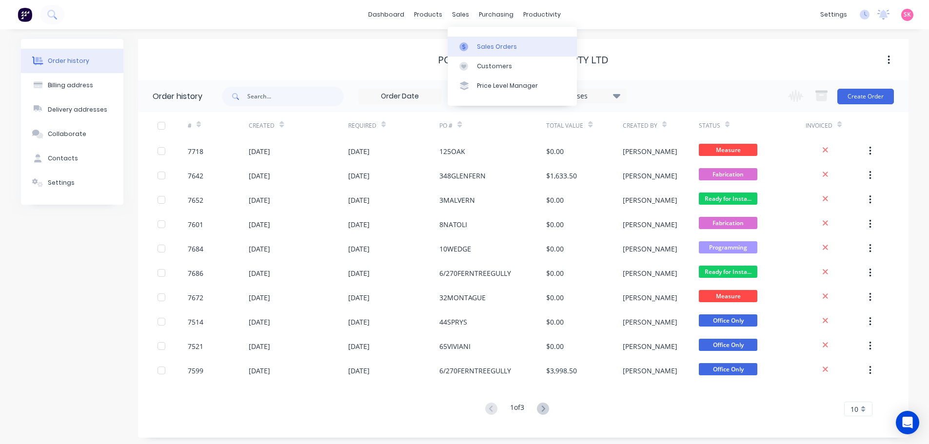
click at [465, 48] on icon at bounding box center [464, 46] width 9 height 9
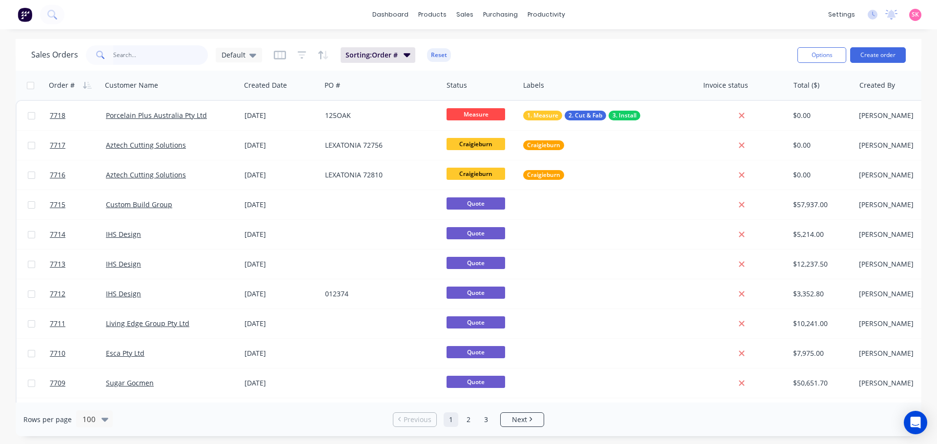
click at [182, 59] on input "text" at bounding box center [160, 55] width 95 height 20
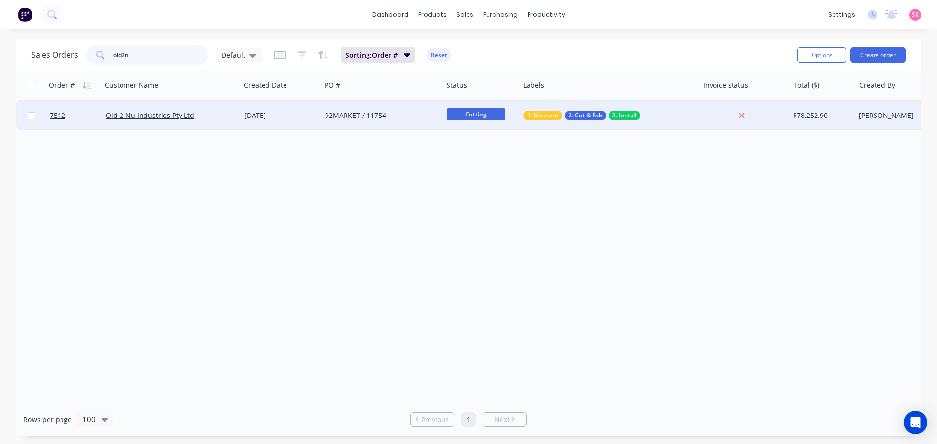
type input "old2n"
click at [202, 115] on div "Old 2 Nu Industries Pty Ltd" at bounding box center [168, 116] width 124 height 10
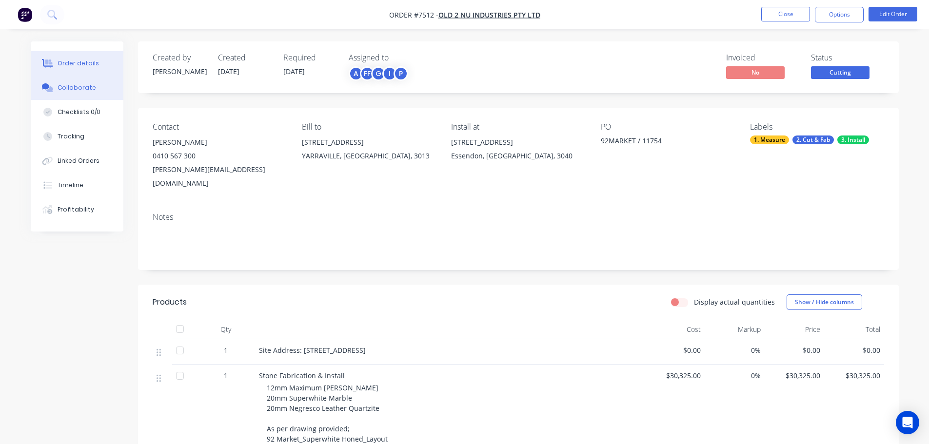
click at [82, 90] on div "Collaborate" at bounding box center [77, 87] width 39 height 9
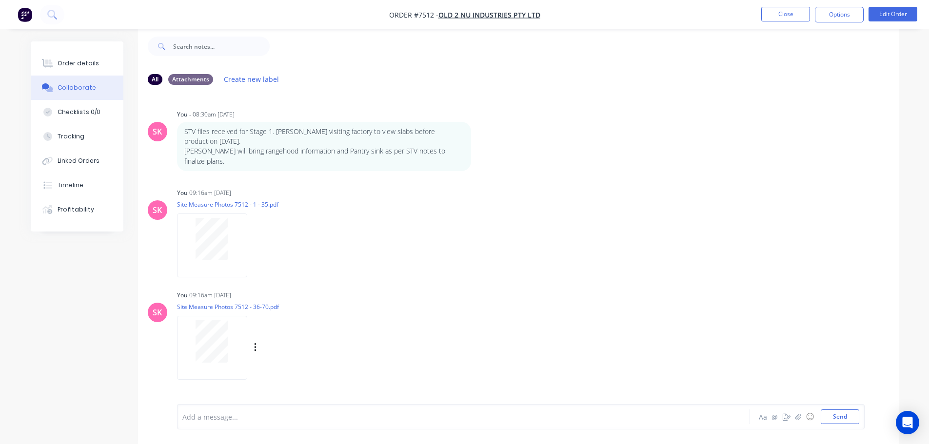
scroll to position [241, 0]
click at [301, 423] on div "Add a message..." at bounding box center [436, 417] width 508 height 15
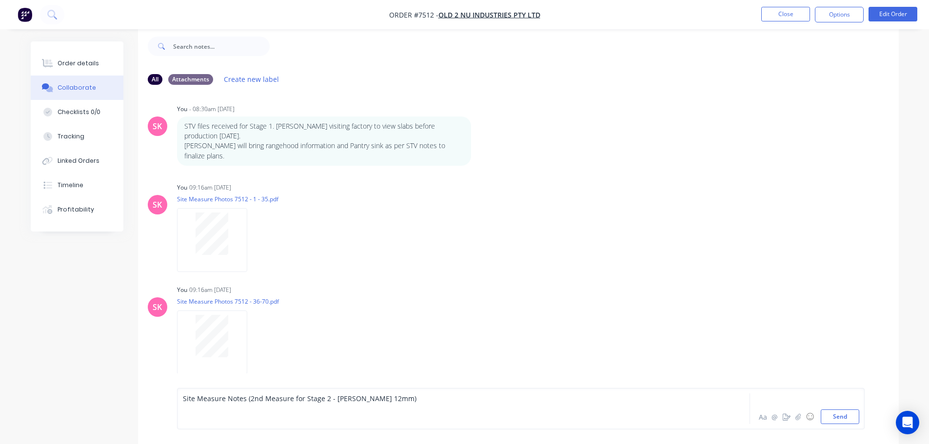
click at [222, 416] on div at bounding box center [436, 419] width 507 height 10
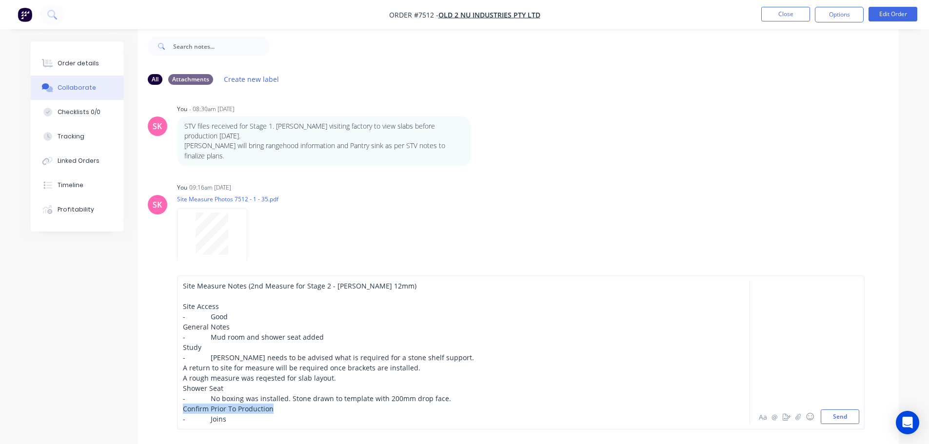
drag, startPoint x: 228, startPoint y: 406, endPoint x: 167, endPoint y: 407, distance: 61.5
click at [169, 407] on div "Site Measure Notes (2nd Measure for Stage 2 - Michaelangelo 12mm) Site Access -…" at bounding box center [518, 352] width 761 height 183
drag, startPoint x: 224, startPoint y: 388, endPoint x: 170, endPoint y: 390, distance: 54.2
click at [170, 390] on div "Site Measure Notes (2nd Measure for Stage 2 - Michaelangelo 12mm) Site Access -…" at bounding box center [518, 352] width 761 height 183
drag, startPoint x: 212, startPoint y: 360, endPoint x: 210, endPoint y: 343, distance: 17.7
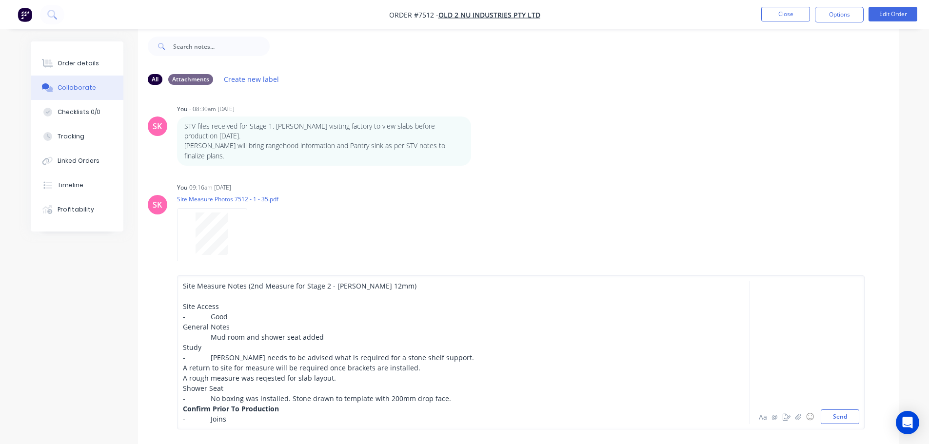
click at [212, 359] on span "- Angelo needs to be advised what is required for a stone shelf support." at bounding box center [328, 357] width 291 height 9
drag, startPoint x: 219, startPoint y: 306, endPoint x: 179, endPoint y: 307, distance: 39.5
click at [180, 306] on div "Site Measure Notes (2nd Measure for Stage 2 - Michaelangelo 12mm) Site Access -…" at bounding box center [521, 353] width 688 height 154
drag, startPoint x: 195, startPoint y: 329, endPoint x: 186, endPoint y: 328, distance: 9.4
click at [184, 328] on div "General Notes" at bounding box center [436, 327] width 507 height 10
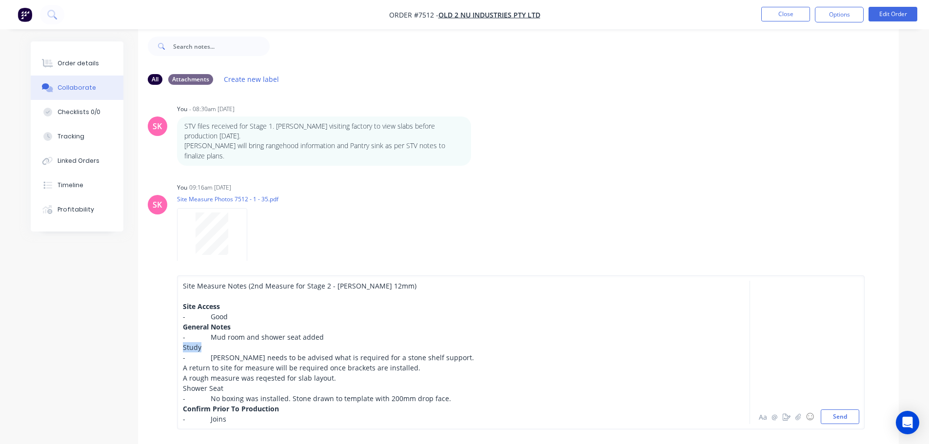
drag, startPoint x: 215, startPoint y: 347, endPoint x: 174, endPoint y: 347, distance: 41.0
click at [176, 348] on div "Site Measure Notes (2nd Measure for Stage 2 - Michaelangelo 12mm) Site Access -…" at bounding box center [518, 352] width 761 height 183
drag, startPoint x: 223, startPoint y: 386, endPoint x: 167, endPoint y: 385, distance: 55.6
click at [171, 387] on div "Site Measure Notes (2nd Measure for Stage 2 - Michaelangelo 12mm) Site Access -…" at bounding box center [518, 352] width 761 height 183
click at [277, 418] on div "- Joins" at bounding box center [436, 419] width 507 height 10
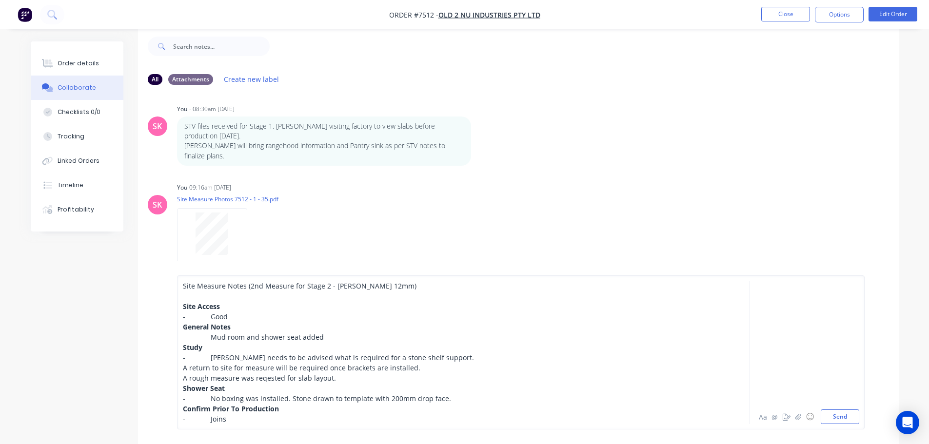
click at [339, 377] on div "A rough measure was reqested for slab layout." at bounding box center [436, 378] width 507 height 10
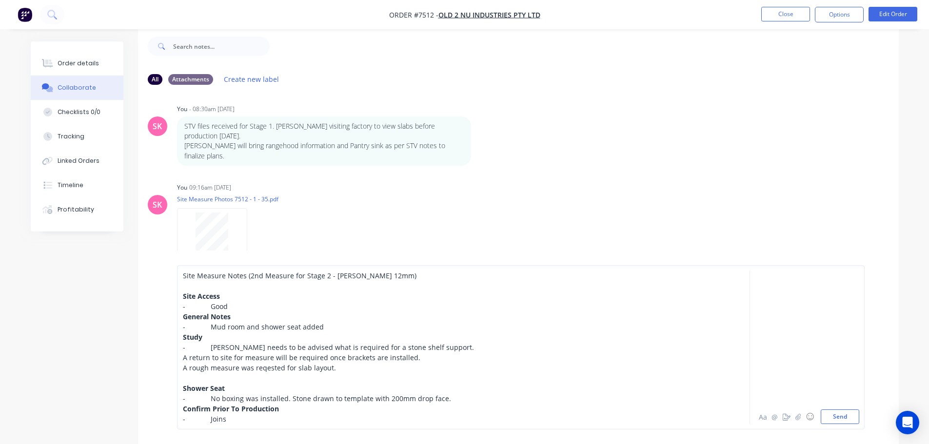
click at [338, 328] on div "- Mud room and shower seat added" at bounding box center [436, 327] width 507 height 10
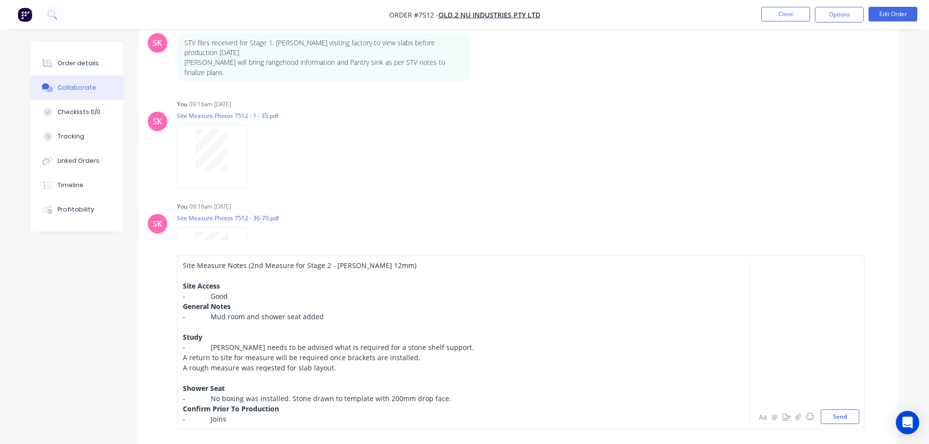
scroll to position [164, 0]
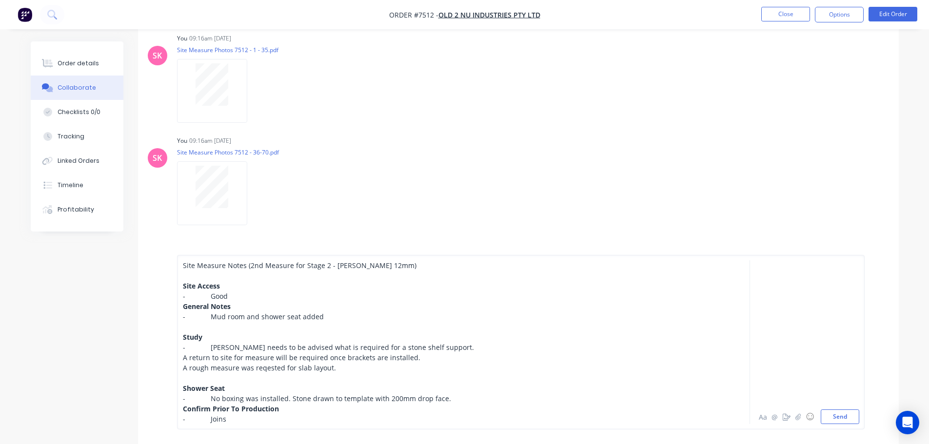
click at [236, 342] on div "Study" at bounding box center [436, 337] width 507 height 10
drag, startPoint x: 290, startPoint y: 421, endPoint x: 296, endPoint y: 420, distance: 5.9
click at [290, 421] on div "- Joins" at bounding box center [436, 419] width 507 height 10
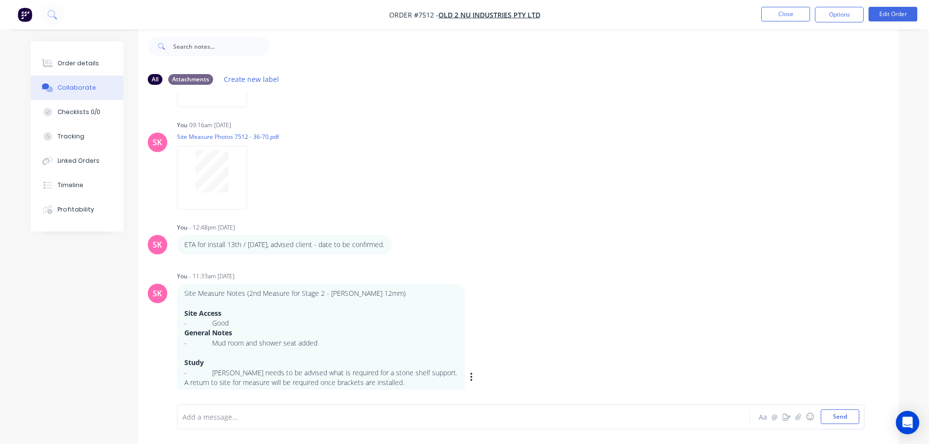
scroll to position [458, 0]
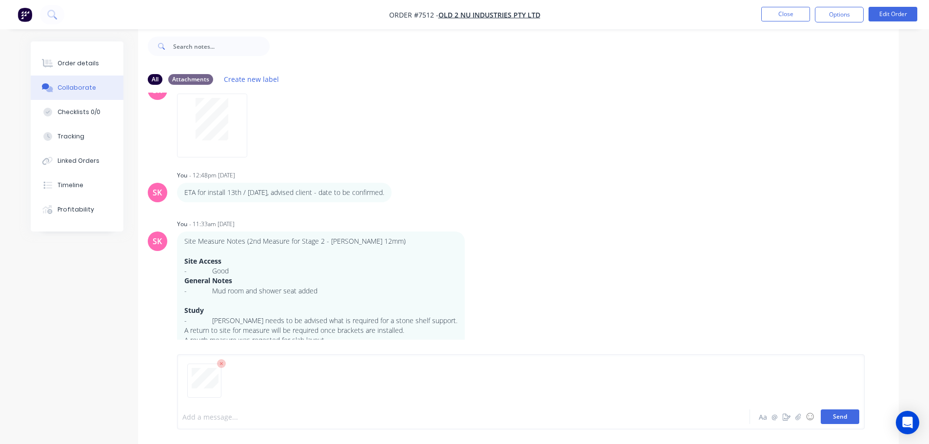
click at [842, 411] on button "Send" at bounding box center [840, 417] width 39 height 15
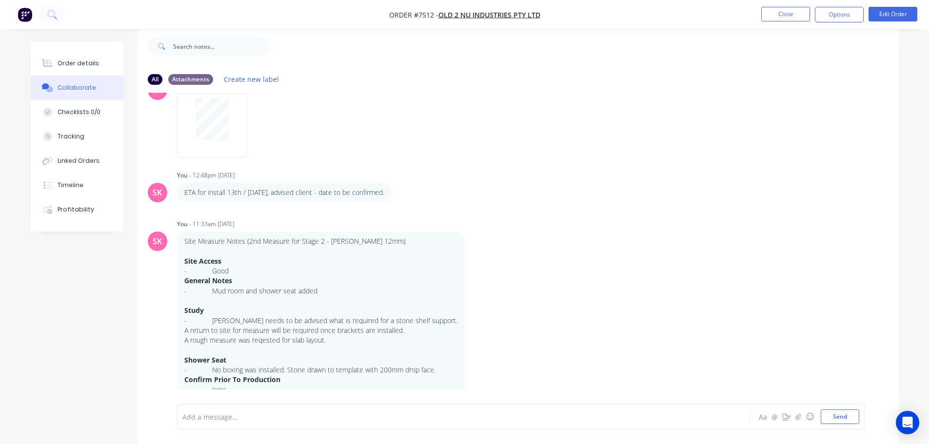
scroll to position [569, 0]
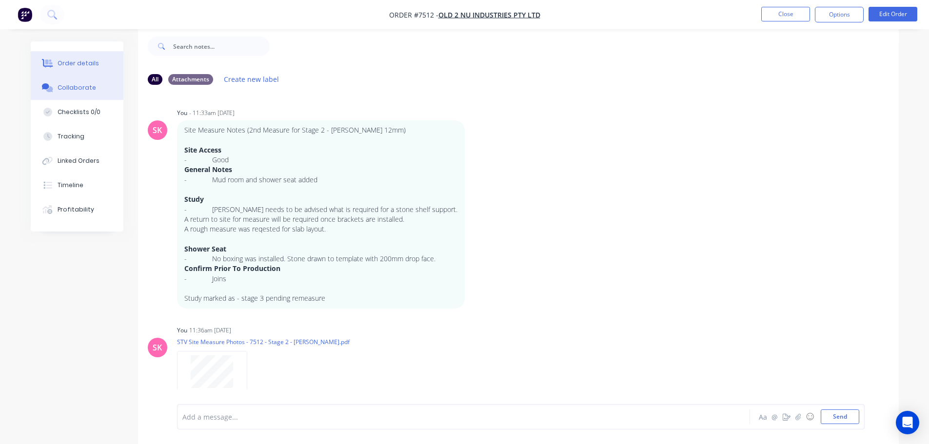
click at [111, 57] on button "Order details" at bounding box center [77, 63] width 93 height 24
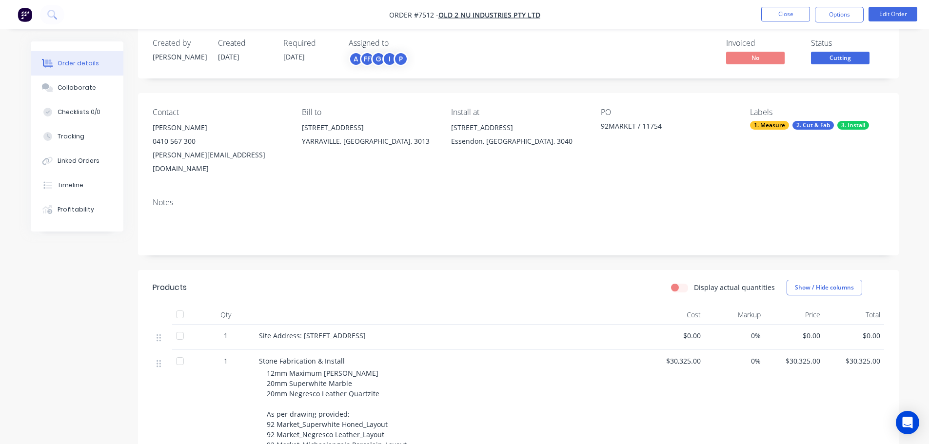
click at [847, 8] on button "Options" at bounding box center [839, 15] width 49 height 16
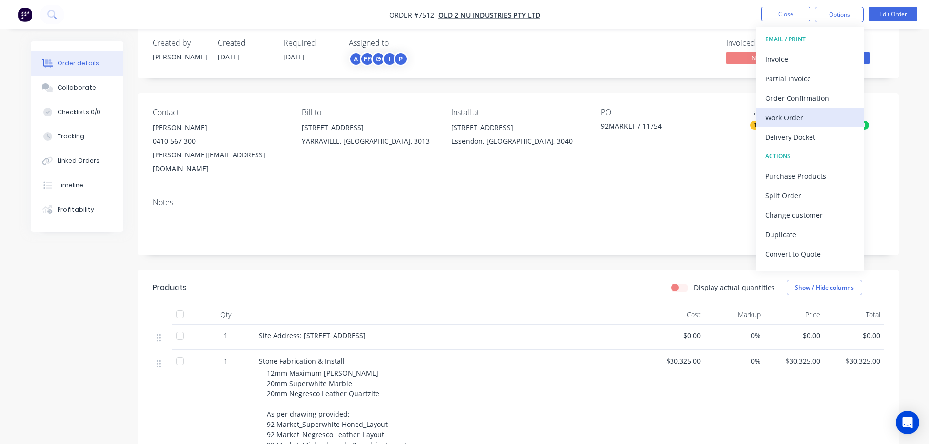
click at [830, 113] on div "Work Order" at bounding box center [811, 118] width 90 height 14
click at [830, 113] on div "Custom" at bounding box center [811, 118] width 90 height 14
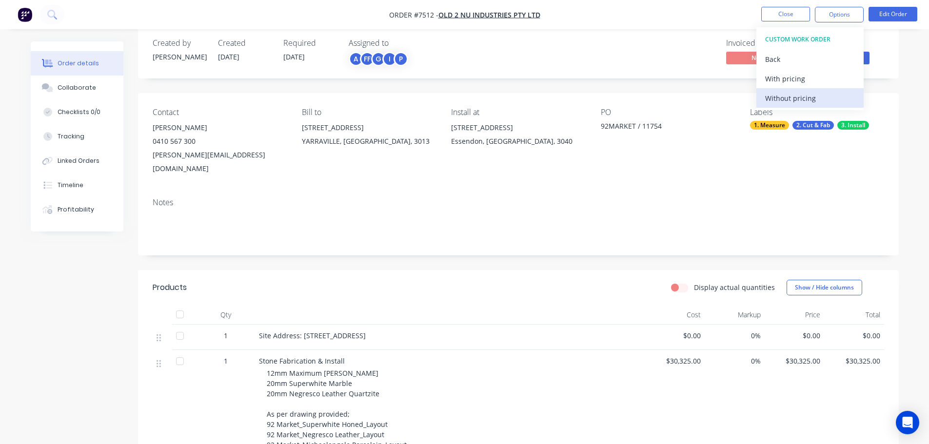
click at [830, 102] on div "Without pricing" at bounding box center [811, 98] width 90 height 14
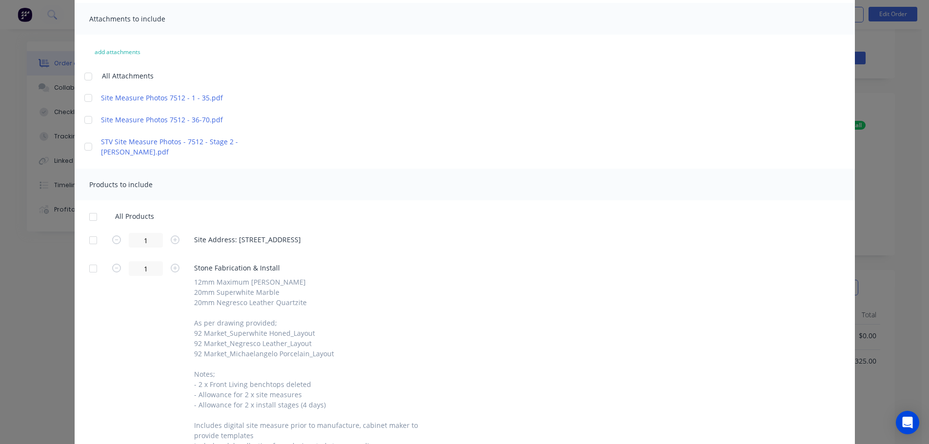
scroll to position [146, 0]
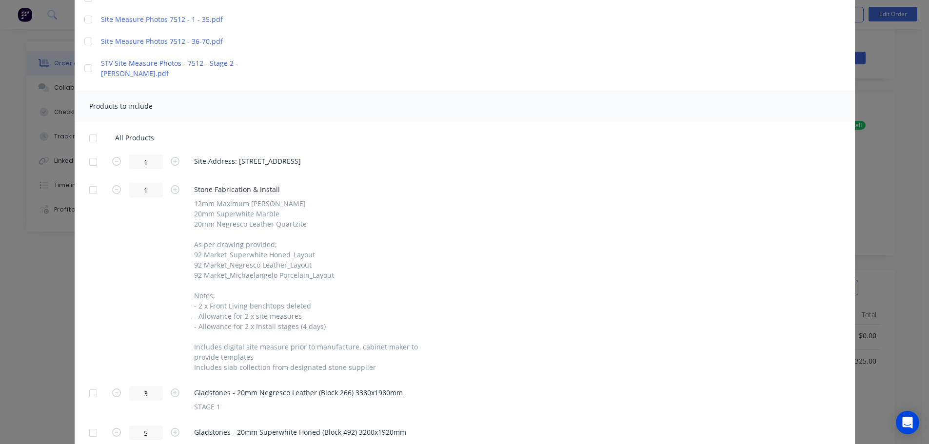
click at [87, 162] on div at bounding box center [93, 162] width 20 height 20
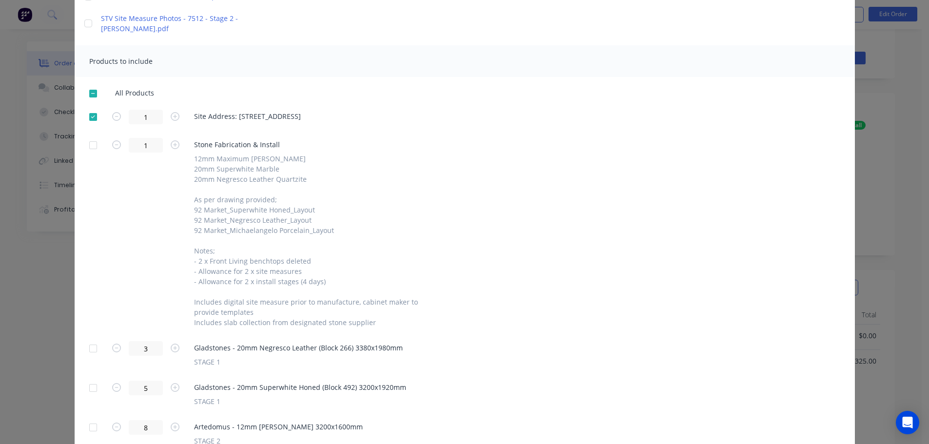
scroll to position [236, 0]
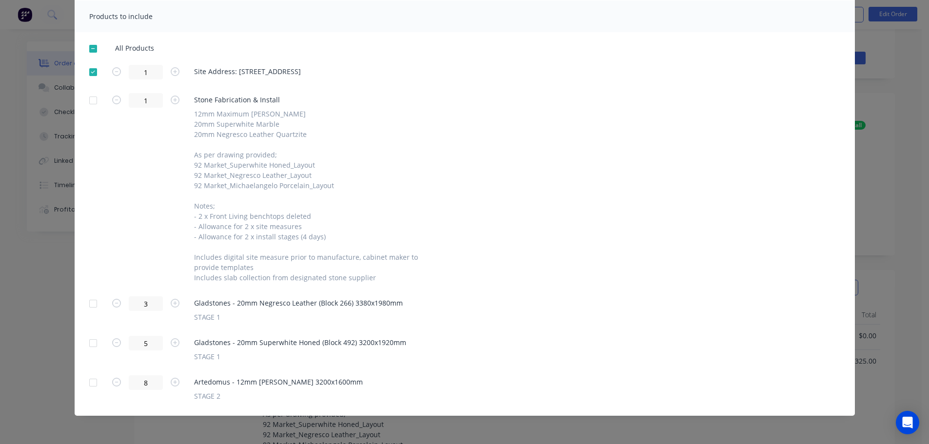
click at [95, 383] on div at bounding box center [93, 383] width 20 height 20
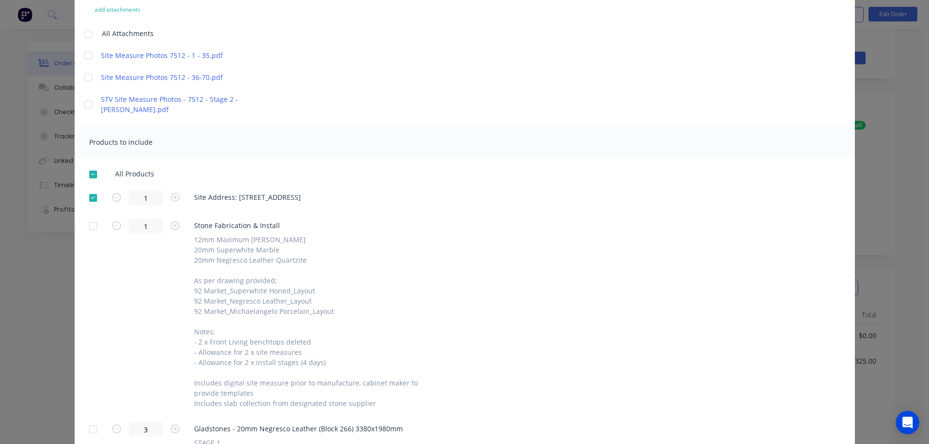
scroll to position [0, 0]
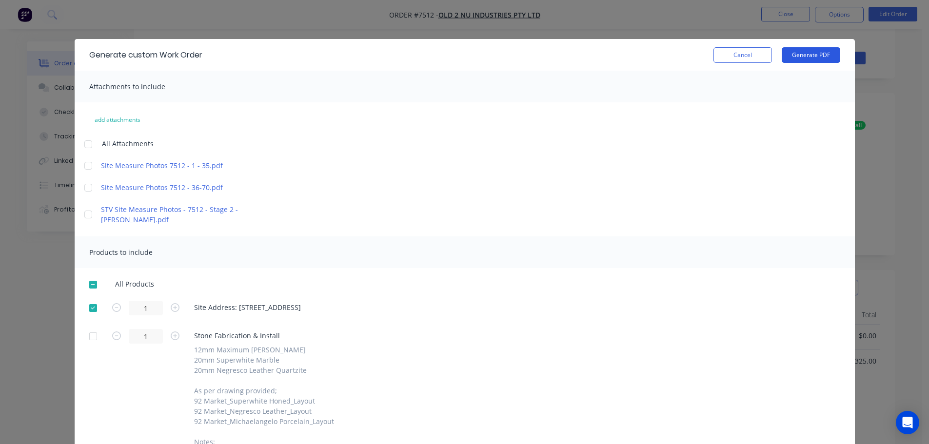
click at [813, 53] on button "Generate PDF" at bounding box center [811, 55] width 59 height 16
click at [739, 54] on button "Cancel" at bounding box center [743, 55] width 59 height 16
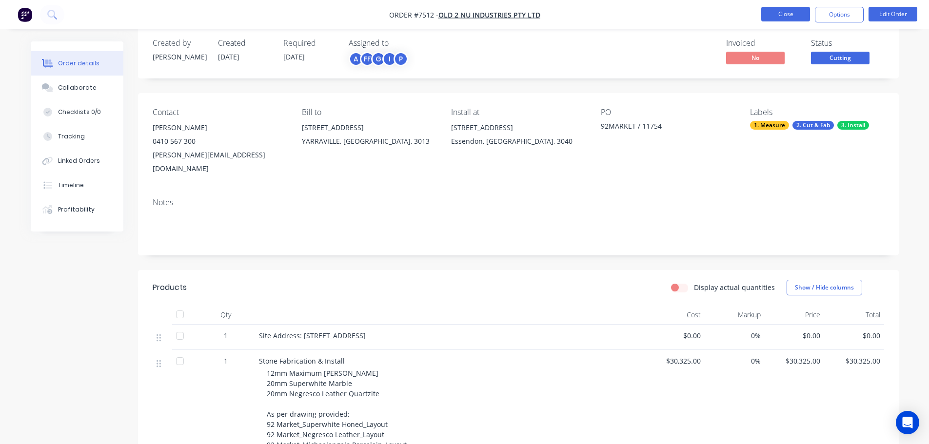
click at [787, 19] on button "Close" at bounding box center [786, 14] width 49 height 15
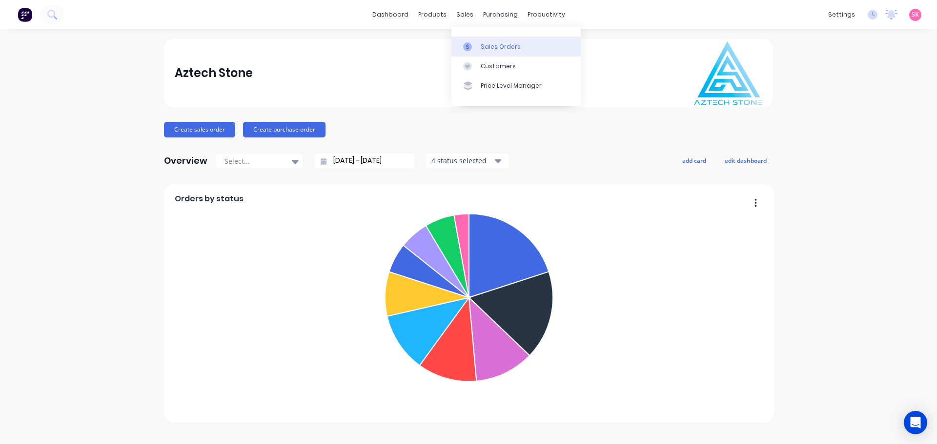
drag, startPoint x: 483, startPoint y: 41, endPoint x: 455, endPoint y: 53, distance: 30.8
click at [483, 41] on link "Sales Orders" at bounding box center [515, 47] width 129 height 20
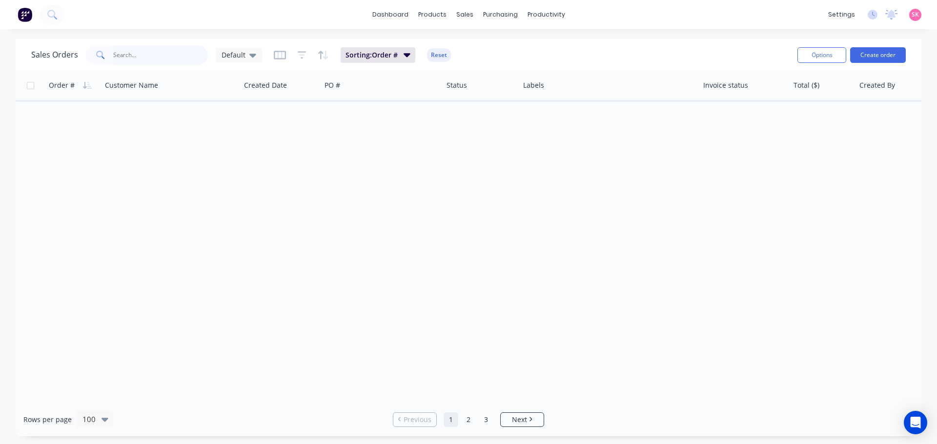
click at [175, 58] on input "text" at bounding box center [160, 55] width 95 height 20
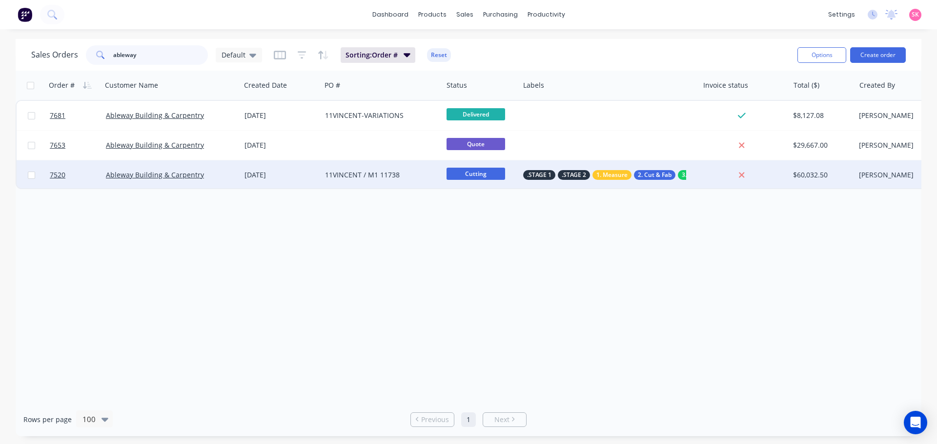
type input "ableway"
click at [326, 175] on div "11VINCENT / M1 11738" at bounding box center [379, 175] width 108 height 10
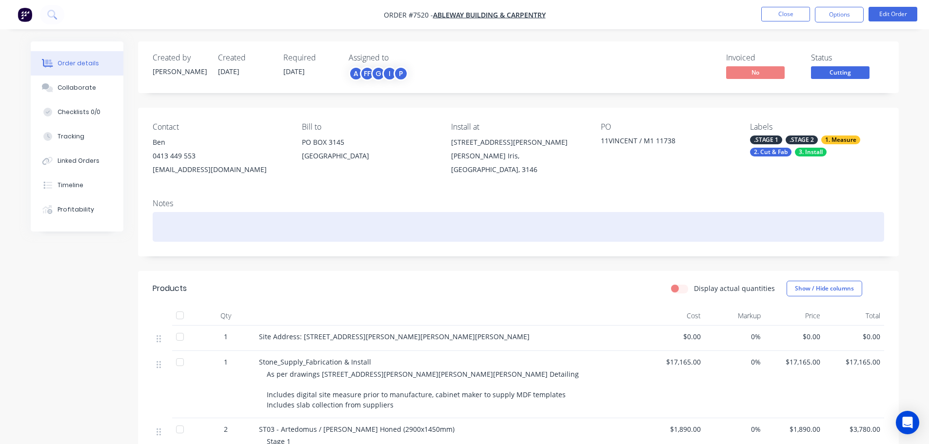
scroll to position [293, 0]
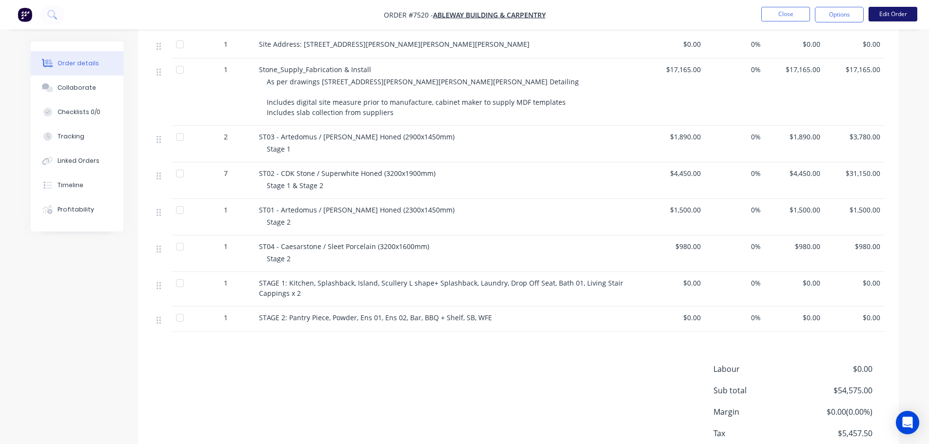
click at [888, 8] on button "Edit Order" at bounding box center [893, 14] width 49 height 15
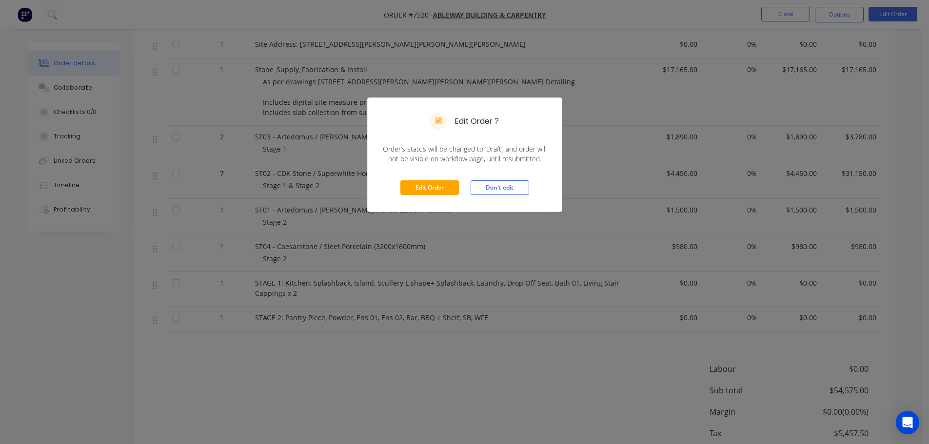
click at [400, 186] on div "Edit Order Don't edit" at bounding box center [465, 188] width 194 height 48
click at [421, 183] on button "Edit Order" at bounding box center [430, 188] width 59 height 15
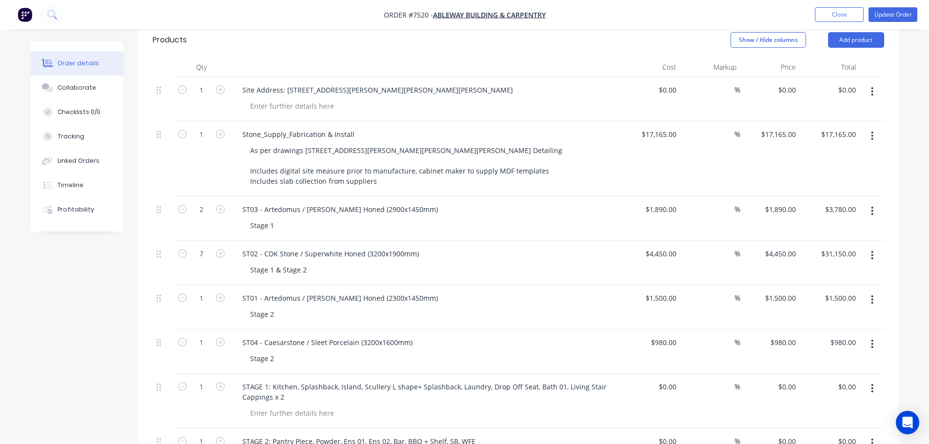
scroll to position [439, 0]
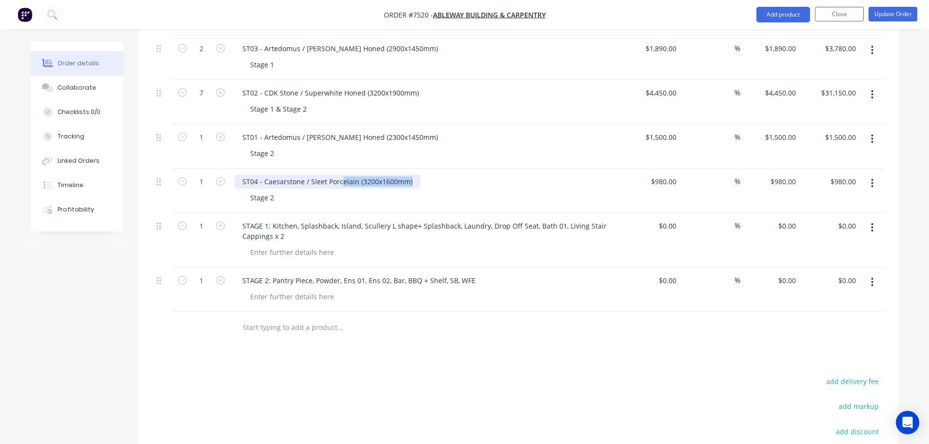
drag, startPoint x: 419, startPoint y: 155, endPoint x: 338, endPoint y: 155, distance: 81.5
click at [340, 175] on div "ST04 - Caesarstone / Sleet Porcelain (3200x1600mm)" at bounding box center [426, 182] width 383 height 14
drag, startPoint x: 266, startPoint y: 156, endPoint x: 584, endPoint y: 157, distance: 317.6
click at [578, 175] on div "ST04 - Caesarstone / Sleet Porcelain (3200x1600mm)" at bounding box center [426, 182] width 383 height 14
click at [278, 191] on div "Stage 2" at bounding box center [262, 198] width 40 height 14
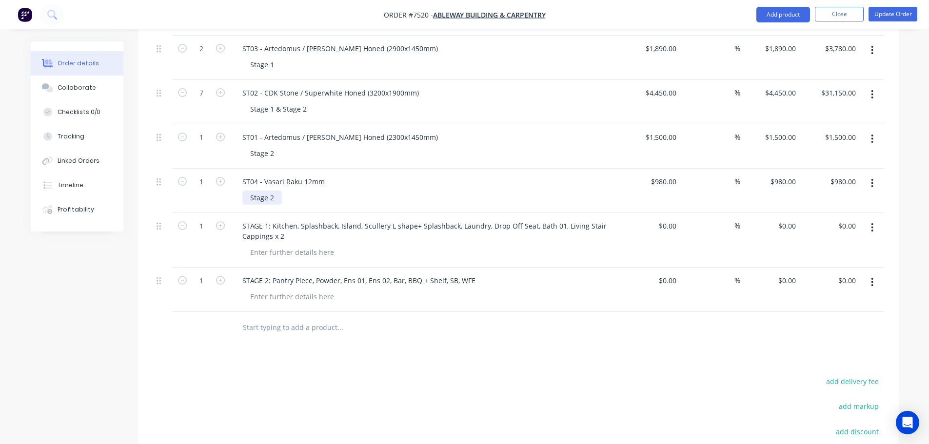
click at [276, 191] on div "Stage 2" at bounding box center [262, 198] width 40 height 14
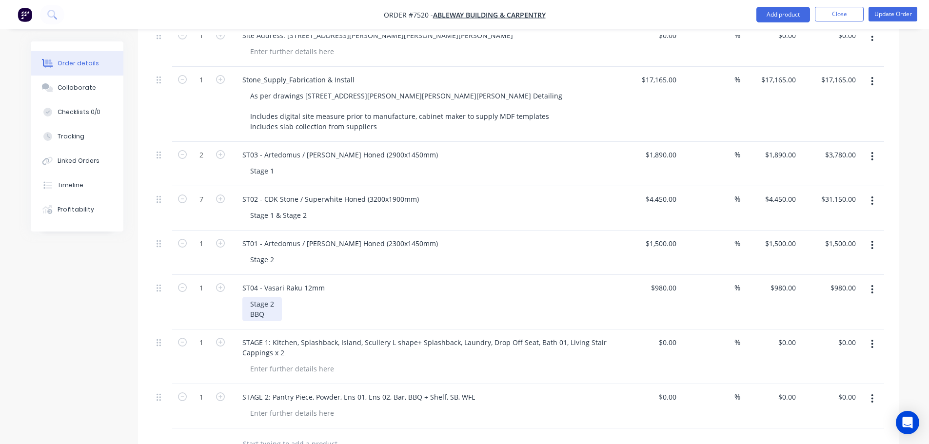
scroll to position [195, 0]
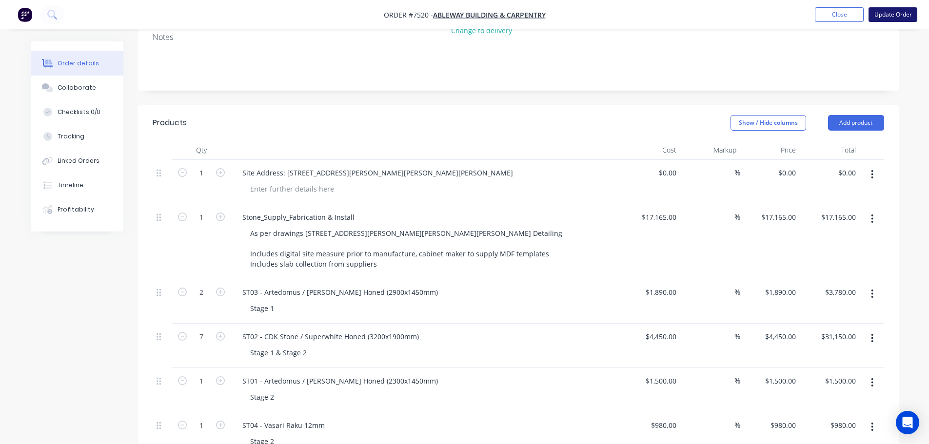
click at [889, 17] on button "Update Order" at bounding box center [893, 14] width 49 height 15
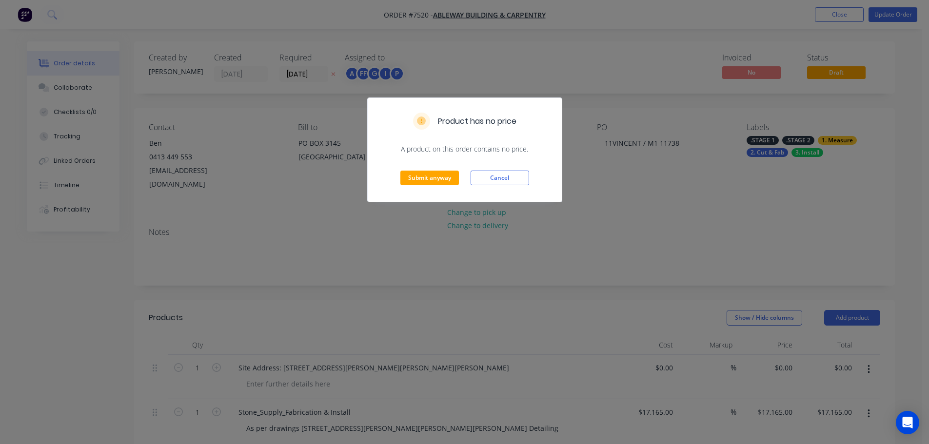
click at [399, 182] on div "Submit anyway Cancel" at bounding box center [465, 178] width 194 height 48
click at [409, 179] on button "Submit anyway" at bounding box center [430, 178] width 59 height 15
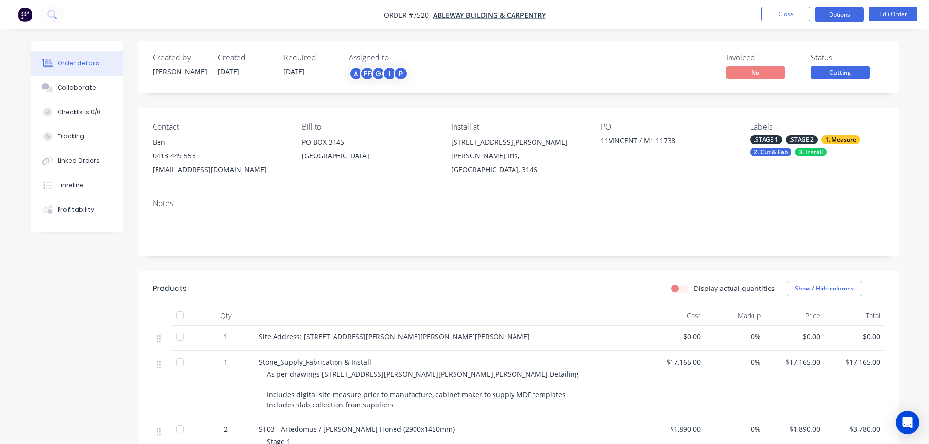
click at [856, 17] on button "Options" at bounding box center [839, 15] width 49 height 16
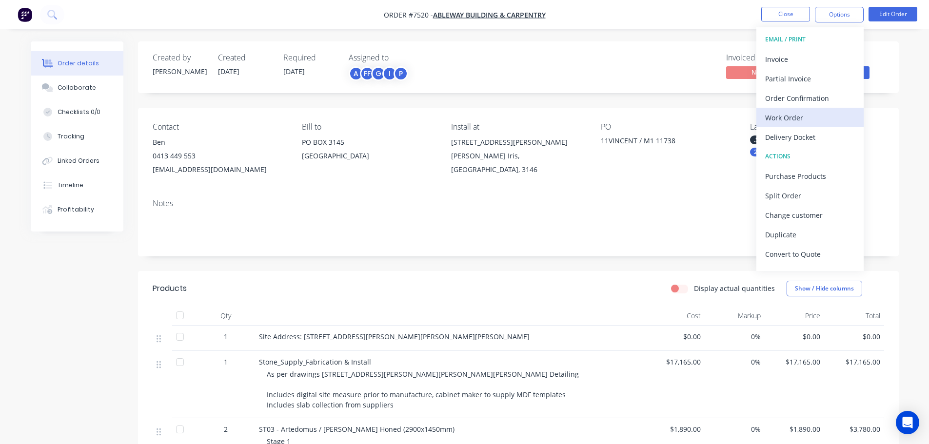
click at [798, 122] on div "Work Order" at bounding box center [811, 118] width 90 height 14
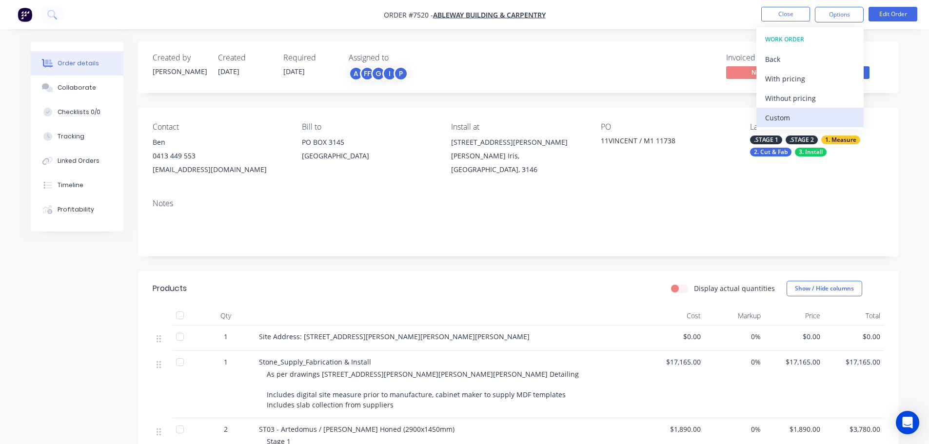
click at [798, 120] on div "Custom" at bounding box center [811, 118] width 90 height 14
click at [803, 96] on div "Without pricing" at bounding box center [811, 98] width 90 height 14
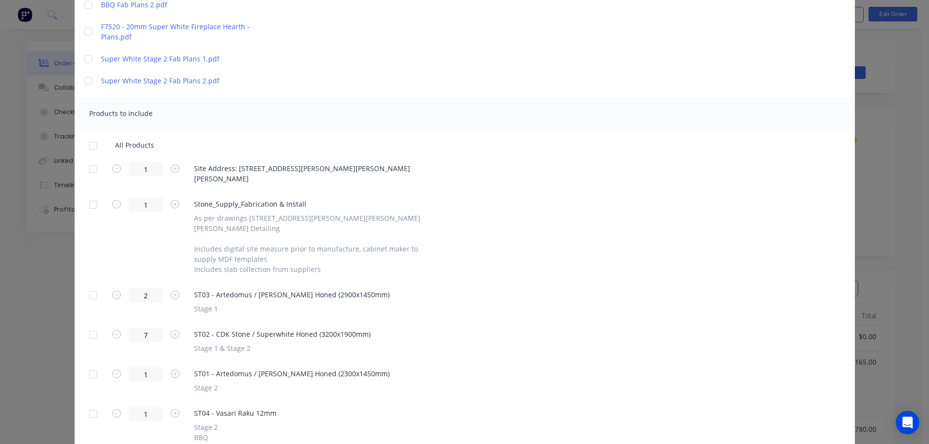
scroll to position [403, 0]
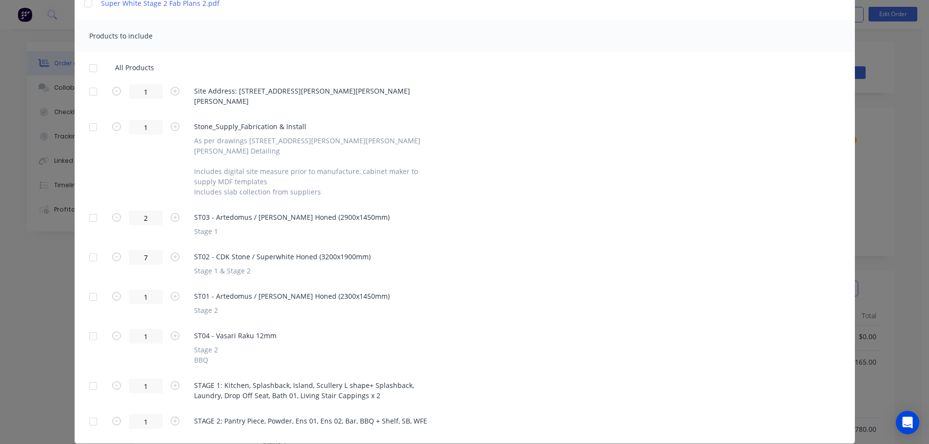
click at [90, 327] on div at bounding box center [93, 337] width 20 height 20
click at [91, 82] on div at bounding box center [93, 92] width 20 height 20
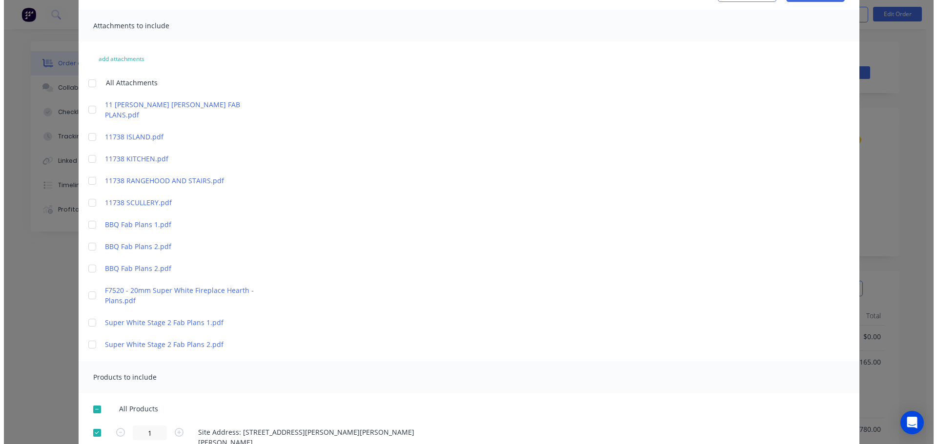
scroll to position [0, 0]
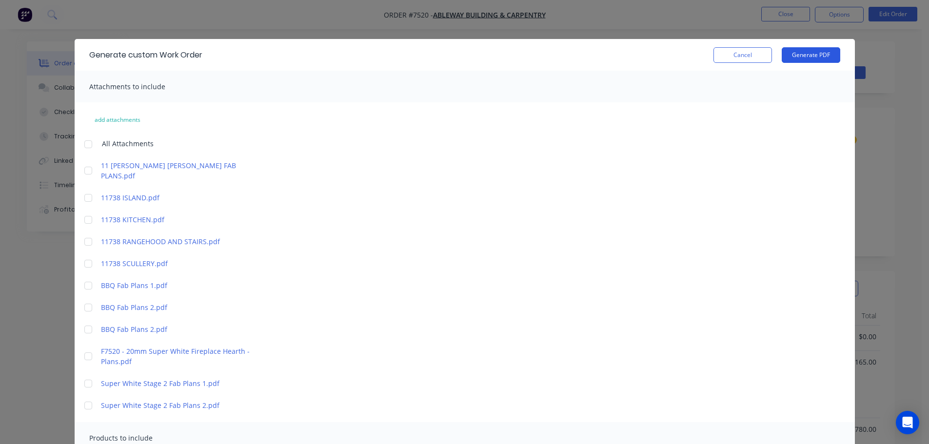
click at [801, 51] on button "Generate PDF" at bounding box center [811, 55] width 59 height 16
drag, startPoint x: 749, startPoint y: 51, endPoint x: 783, endPoint y: 37, distance: 35.9
click at [749, 53] on button "Cancel" at bounding box center [743, 55] width 59 height 16
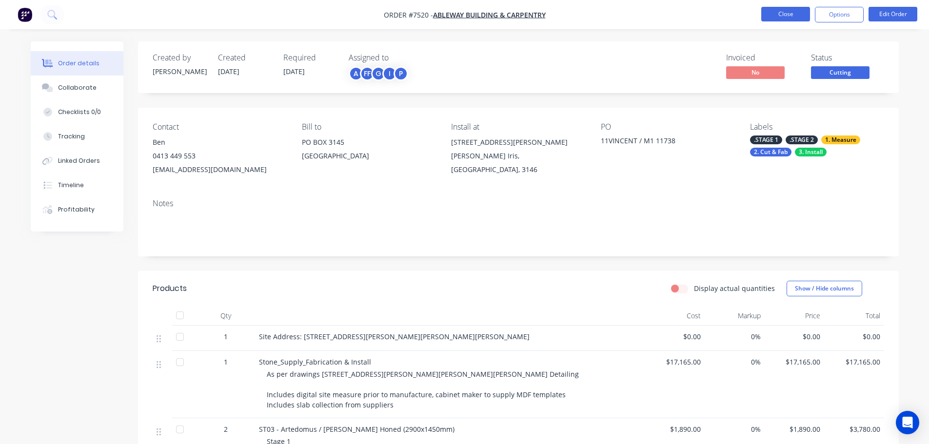
click at [793, 13] on button "Close" at bounding box center [786, 14] width 49 height 15
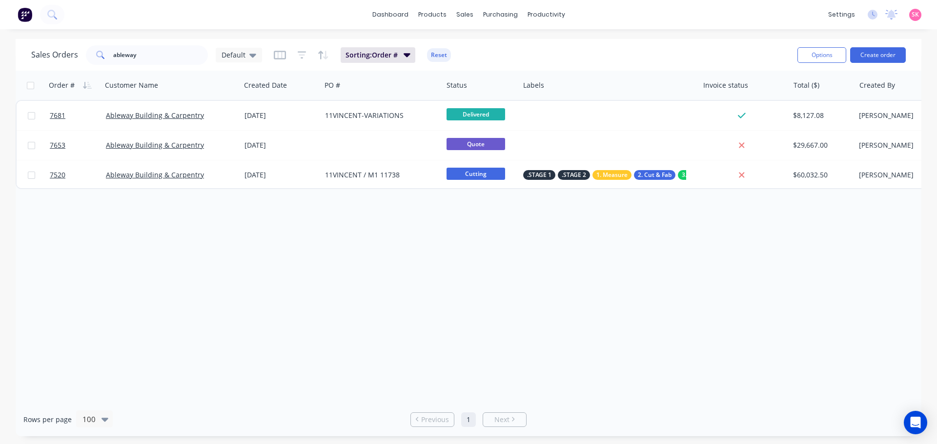
click at [452, 266] on div "Order # Customer Name Created Date PO # Status Labels Invoice status Total ($) …" at bounding box center [469, 237] width 906 height 332
drag, startPoint x: 164, startPoint y: 63, endPoint x: 18, endPoint y: 63, distance: 146.9
click at [36, 63] on div "Sales Orders ableway Default" at bounding box center [146, 55] width 231 height 20
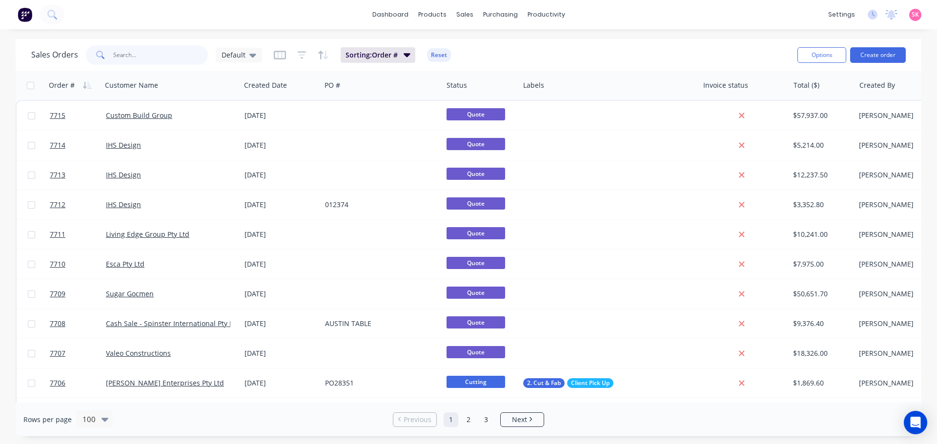
click at [185, 59] on input "text" at bounding box center [160, 55] width 95 height 20
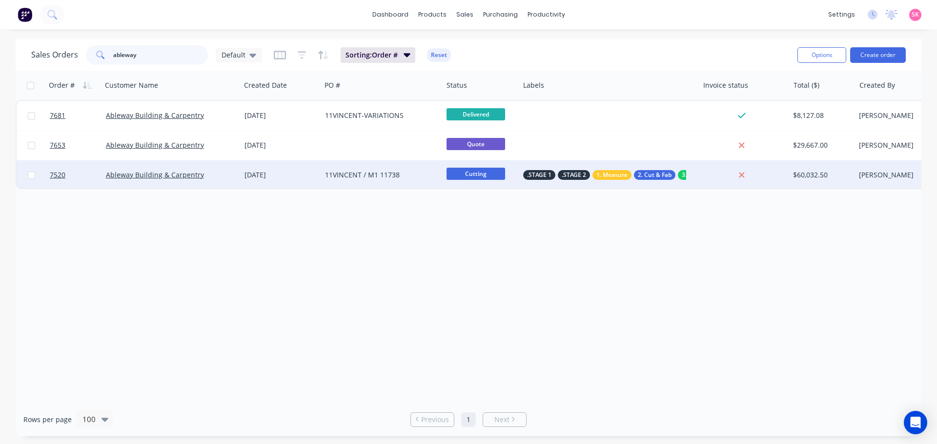
type input "ableway"
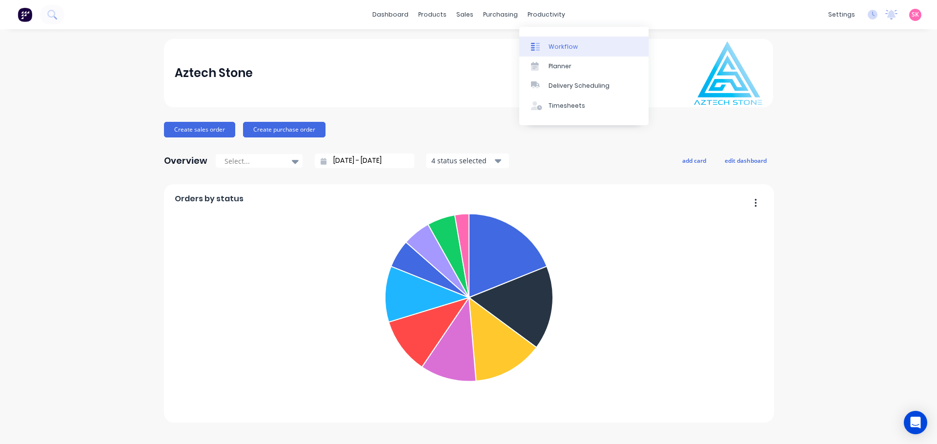
click at [560, 44] on div "Workflow" at bounding box center [562, 46] width 29 height 9
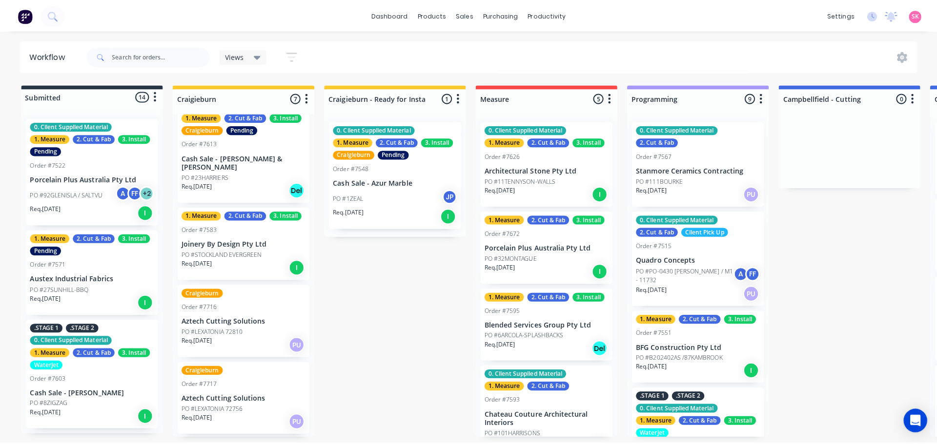
scroll to position [244, 0]
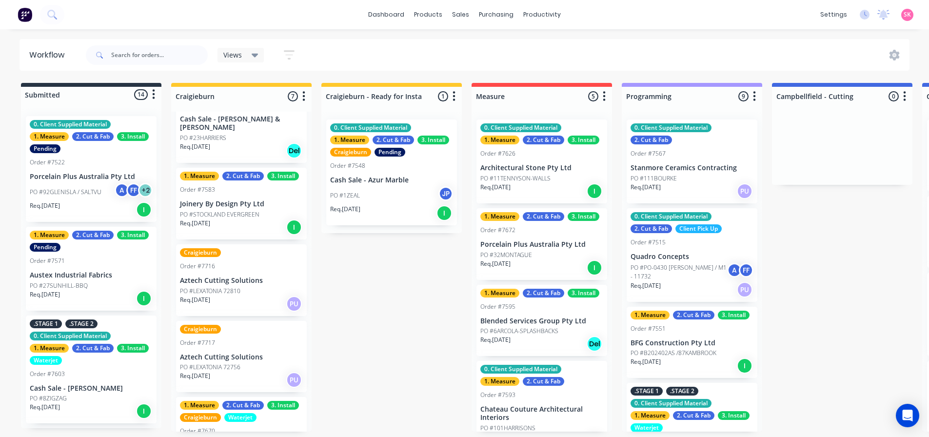
click at [269, 210] on div "PO #STOCKLAND EVERGREEN" at bounding box center [241, 214] width 123 height 9
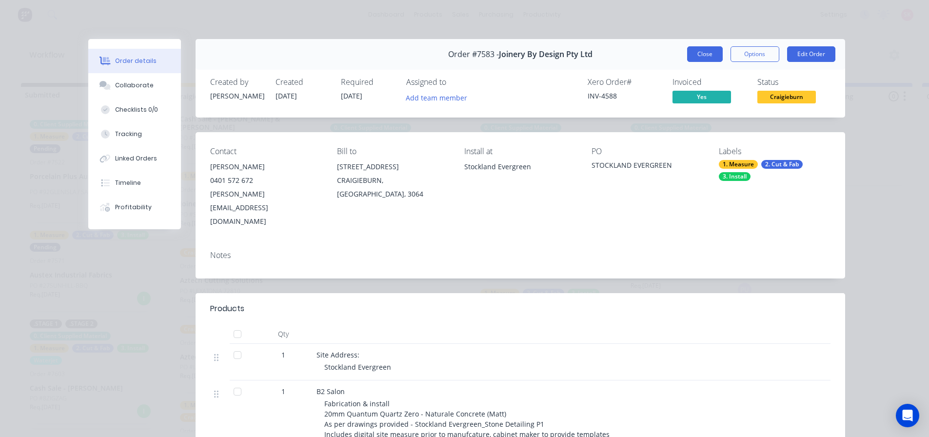
click at [701, 50] on button "Close" at bounding box center [705, 54] width 36 height 16
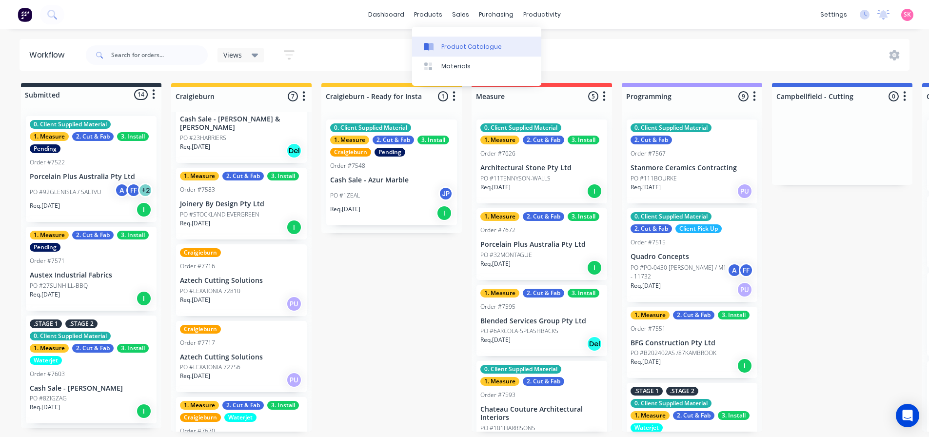
click at [438, 42] on div at bounding box center [431, 46] width 15 height 9
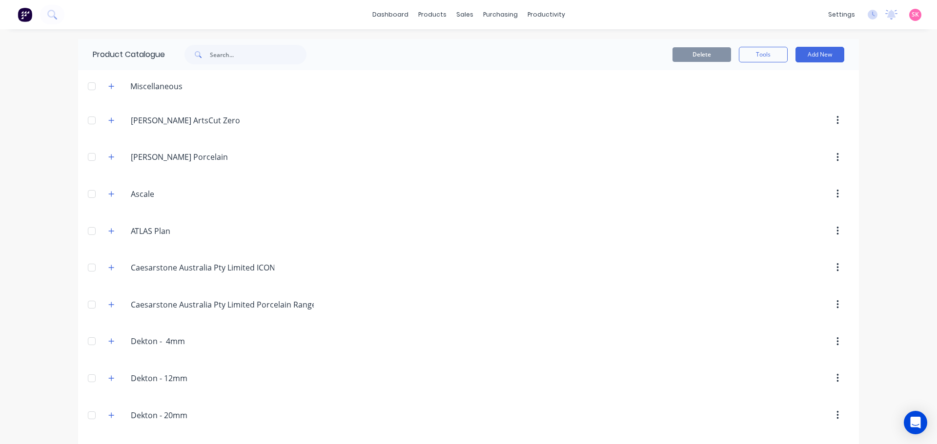
click at [114, 200] on span at bounding box center [111, 194] width 12 height 12
click at [109, 193] on icon "button" at bounding box center [111, 194] width 6 height 7
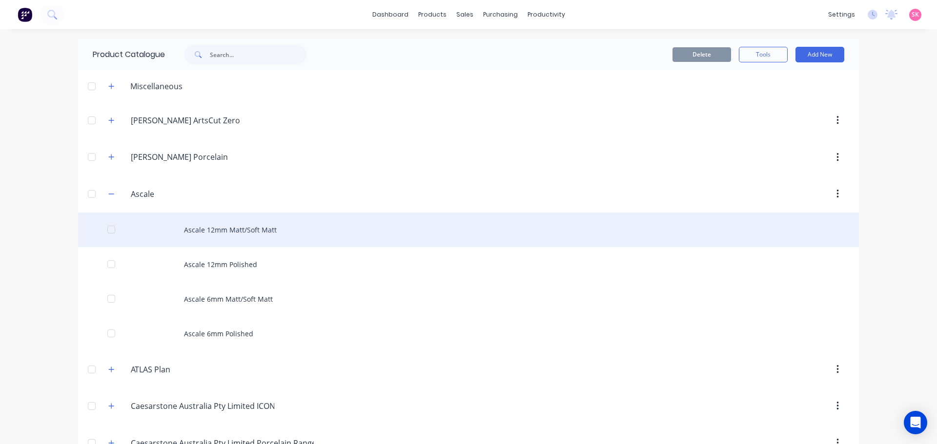
click at [221, 233] on div "Ascale 12mm Matt/Soft Matt" at bounding box center [468, 230] width 781 height 35
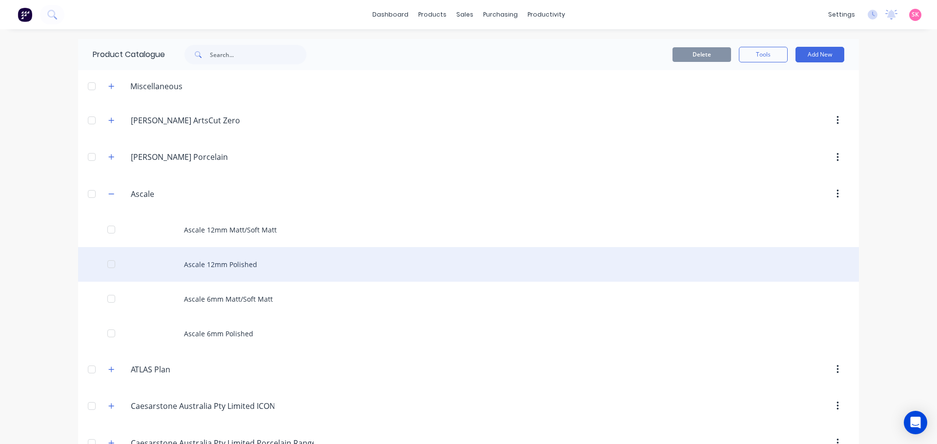
click at [241, 266] on div "Ascale 12mm Polished" at bounding box center [468, 264] width 781 height 35
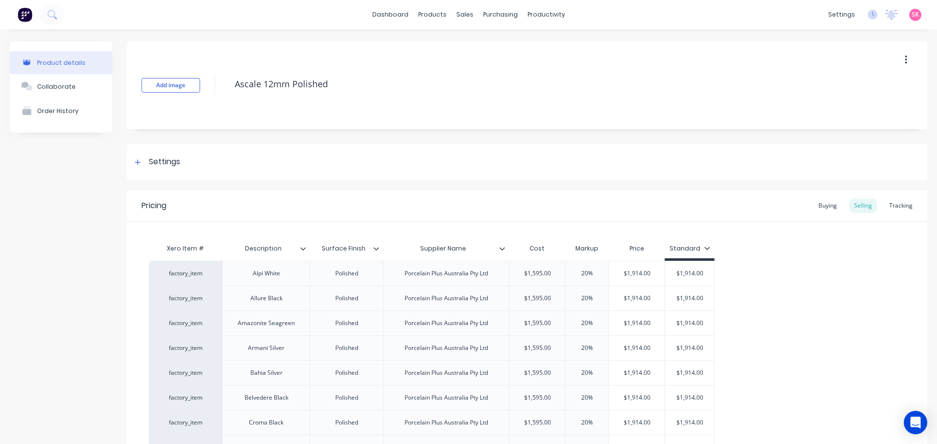
type textarea "x"
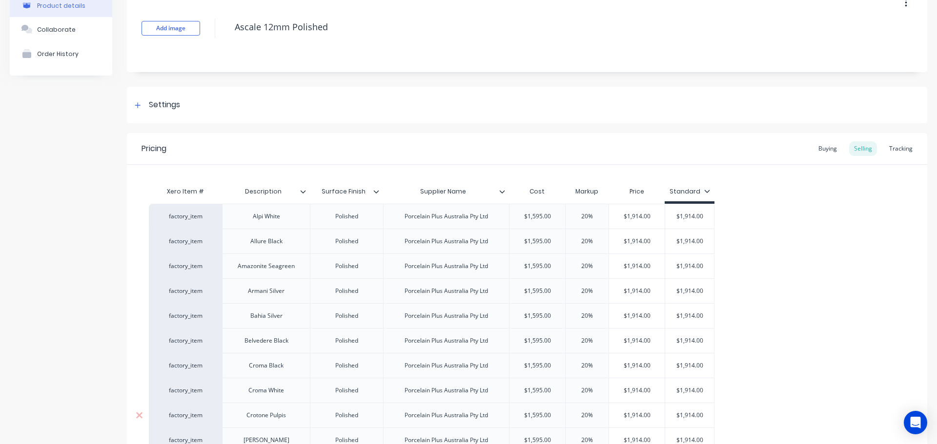
scroll to position [195, 0]
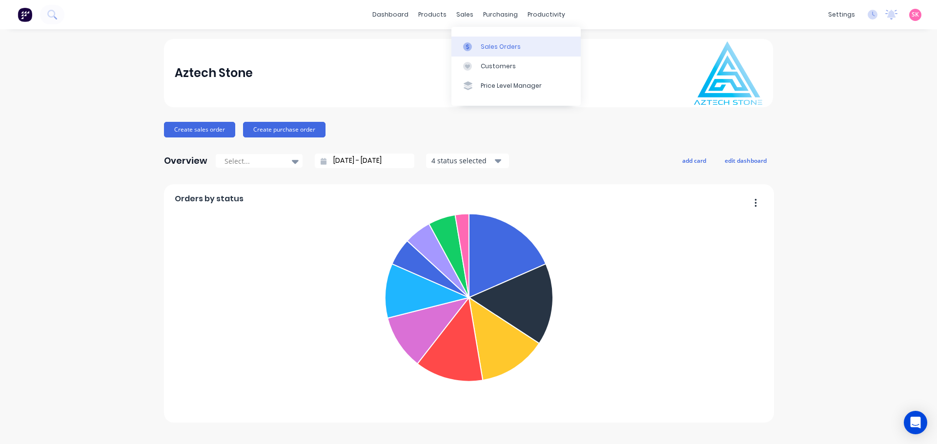
click at [474, 42] on div at bounding box center [470, 46] width 15 height 9
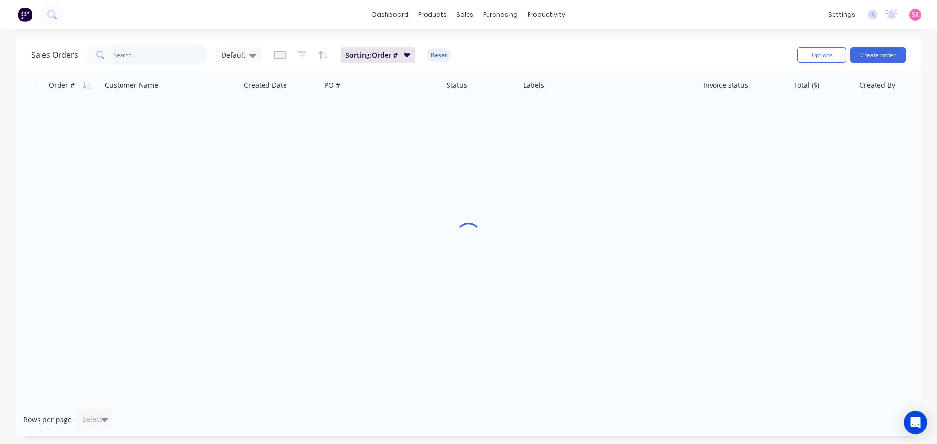
click at [171, 61] on input "text" at bounding box center [160, 55] width 95 height 20
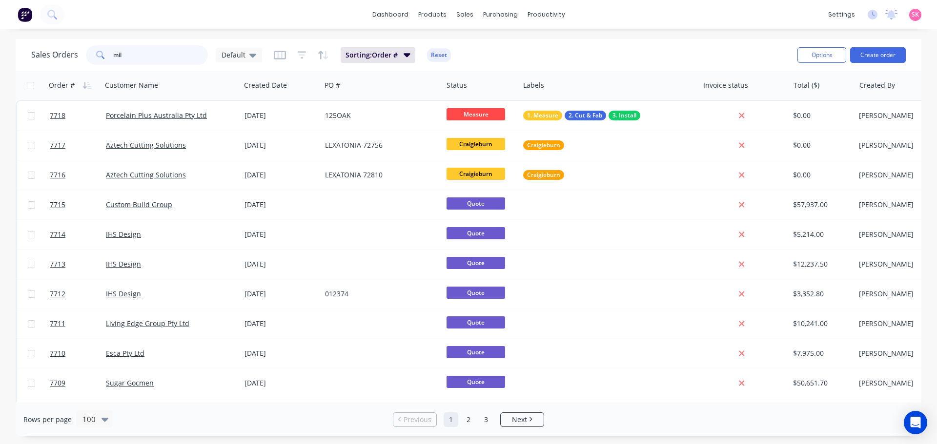
type input "mill"
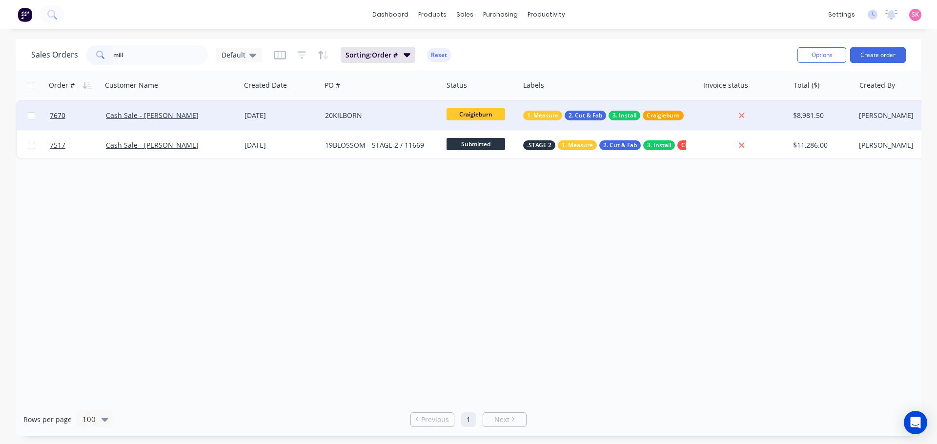
click at [306, 121] on div "[DATE]" at bounding box center [281, 115] width 81 height 29
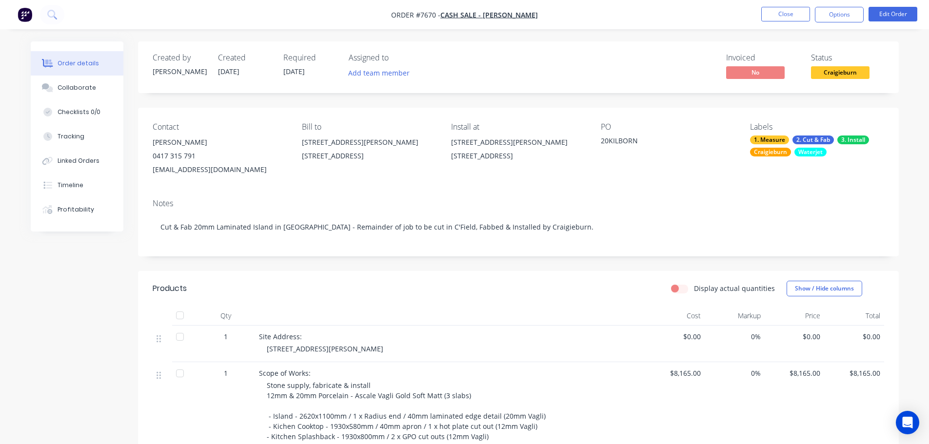
click at [833, 70] on span "Craigieburn" at bounding box center [840, 72] width 59 height 12
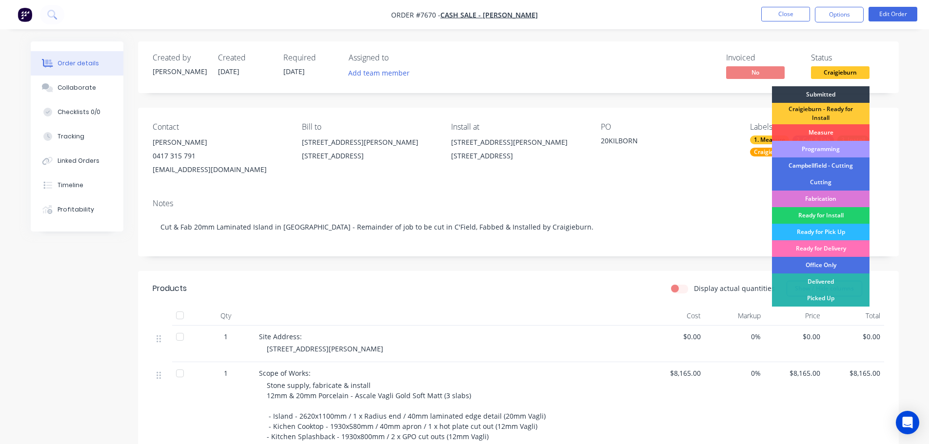
click at [831, 149] on div "Programming" at bounding box center [821, 149] width 98 height 17
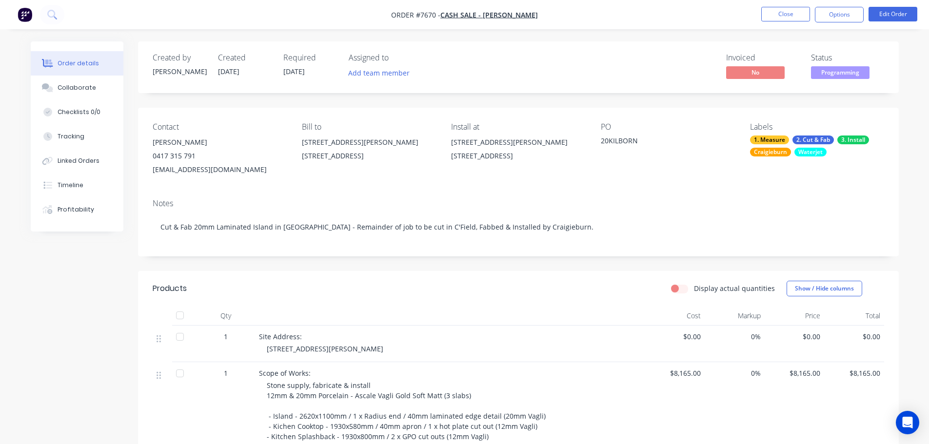
click at [849, 73] on span "Programming" at bounding box center [840, 72] width 59 height 12
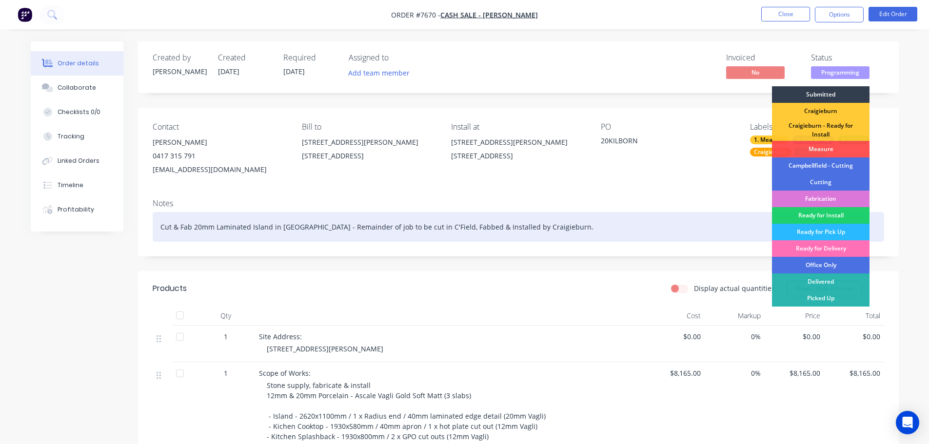
click at [575, 229] on div "Cut & Fab 20mm Laminated Island in [GEOGRAPHIC_DATA] - Remainder of job to be c…" at bounding box center [519, 227] width 732 height 30
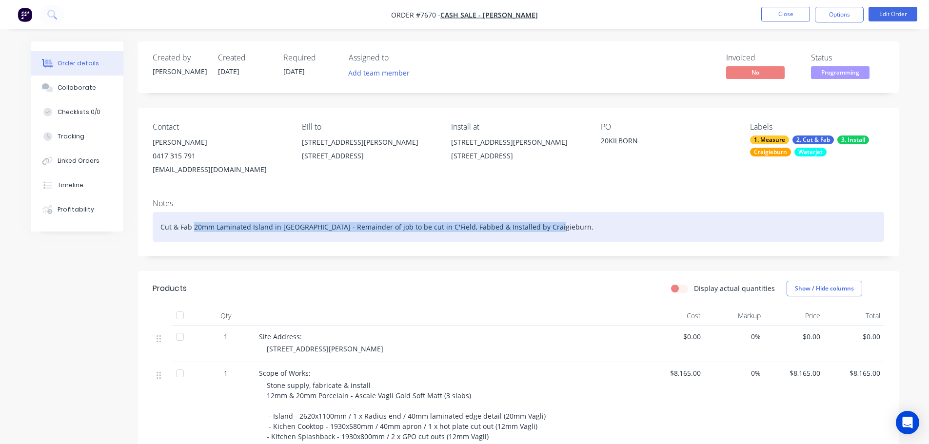
drag, startPoint x: 540, startPoint y: 225, endPoint x: 192, endPoint y: 229, distance: 347.4
click at [192, 229] on div "Cut & Fab 20mm Laminated Island in [GEOGRAPHIC_DATA] - Remainder of job to be c…" at bounding box center [519, 227] width 732 height 30
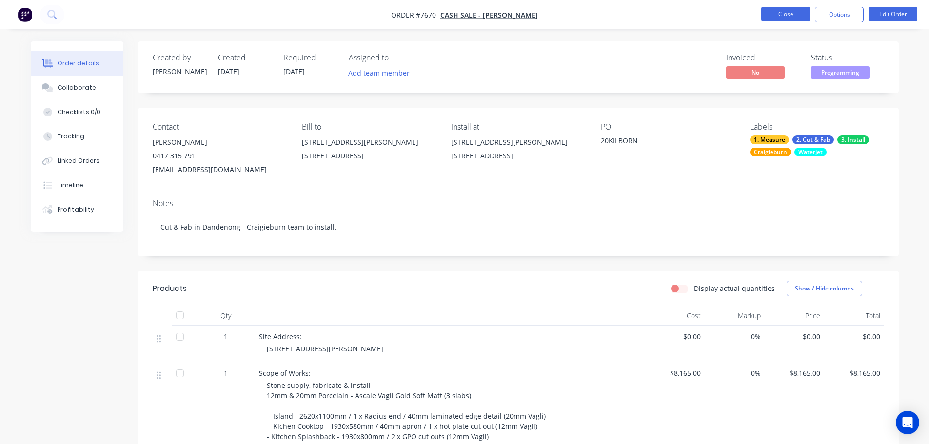
click at [767, 18] on button "Close" at bounding box center [786, 14] width 49 height 15
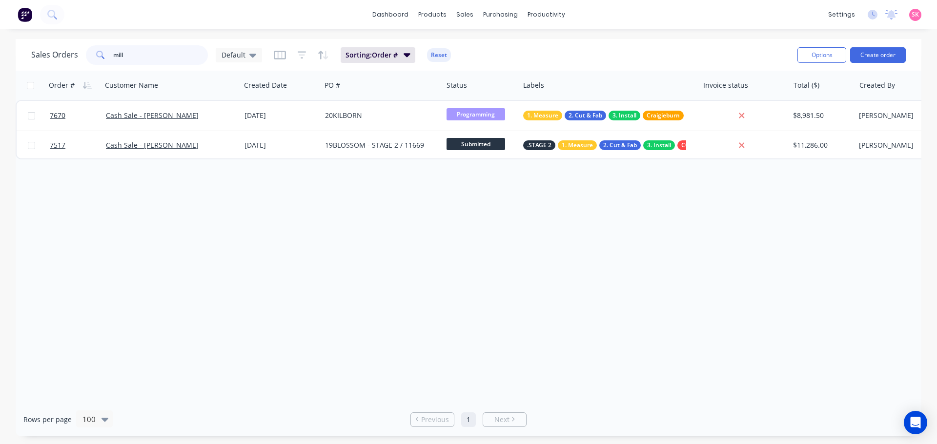
drag, startPoint x: 166, startPoint y: 49, endPoint x: 17, endPoint y: 51, distance: 149.3
click at [17, 51] on div "Sales Orders mill Default Sorting: Order # Reset Options Create order" at bounding box center [469, 55] width 906 height 32
type input "[PERSON_NAME]"
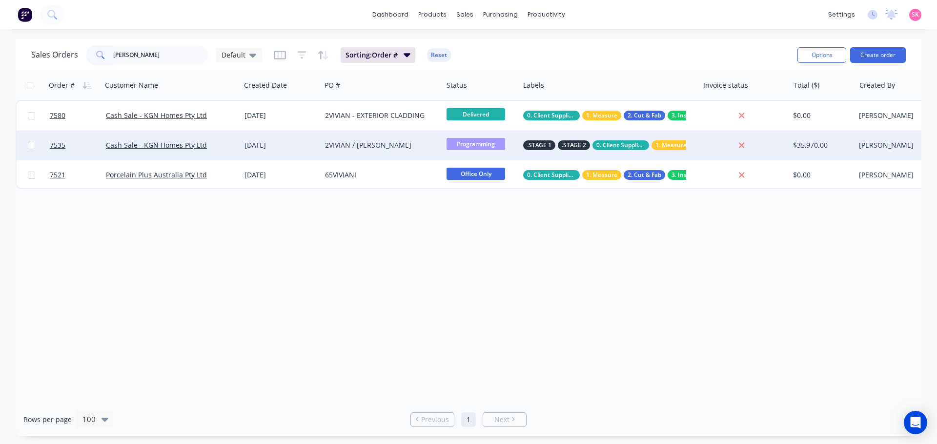
click at [254, 144] on div "[DATE]" at bounding box center [280, 146] width 73 height 10
click at [338, 156] on div "2VIVIAN / [PERSON_NAME]" at bounding box center [381, 145] width 121 height 29
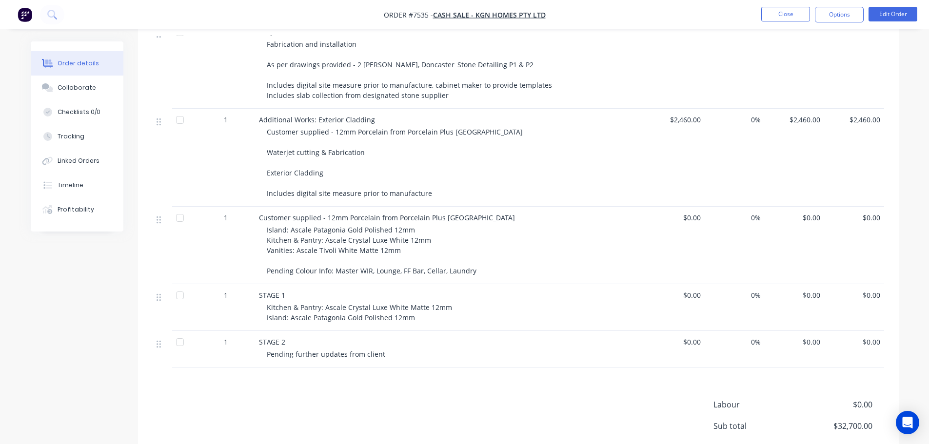
scroll to position [355, 0]
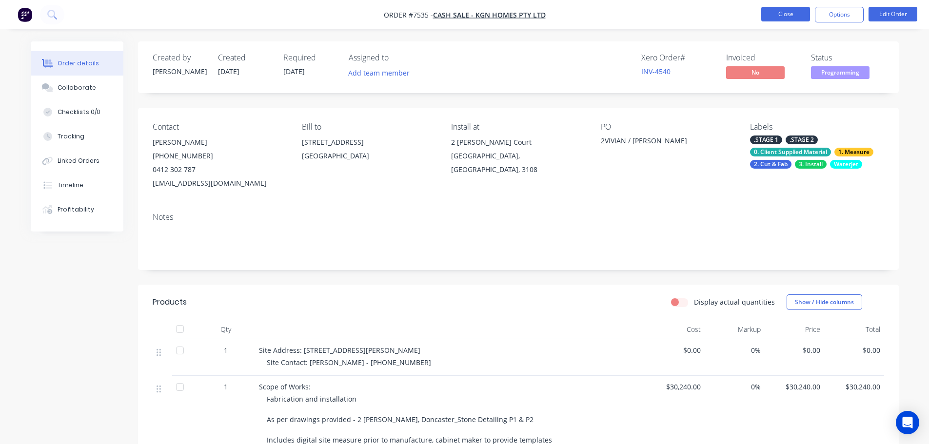
click at [782, 11] on button "Close" at bounding box center [786, 14] width 49 height 15
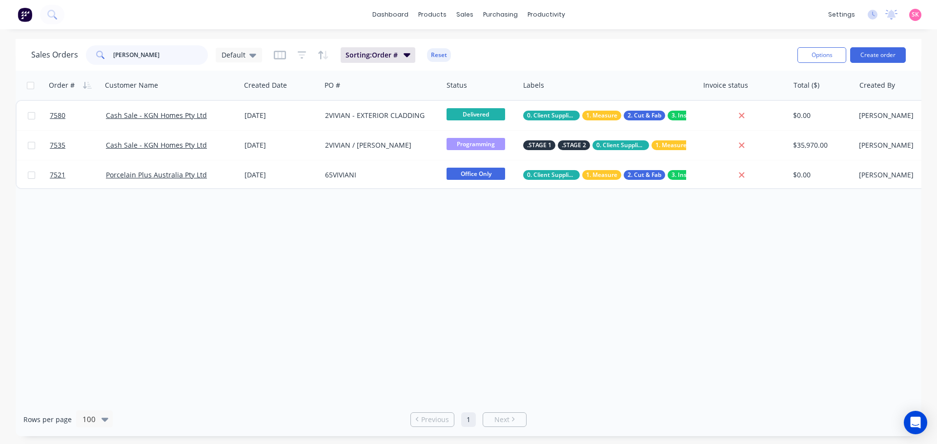
drag, startPoint x: 149, startPoint y: 58, endPoint x: 56, endPoint y: 62, distance: 93.8
click at [57, 62] on div "Sales Orders [PERSON_NAME]" at bounding box center [146, 55] width 231 height 20
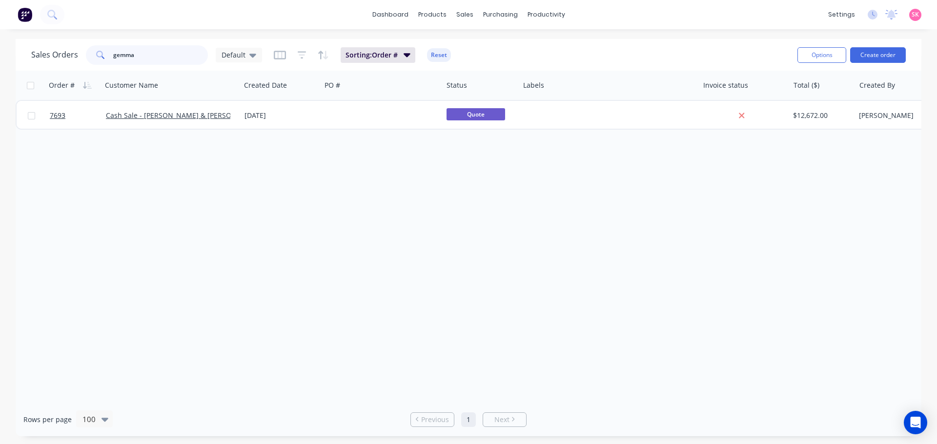
type input "gemma"
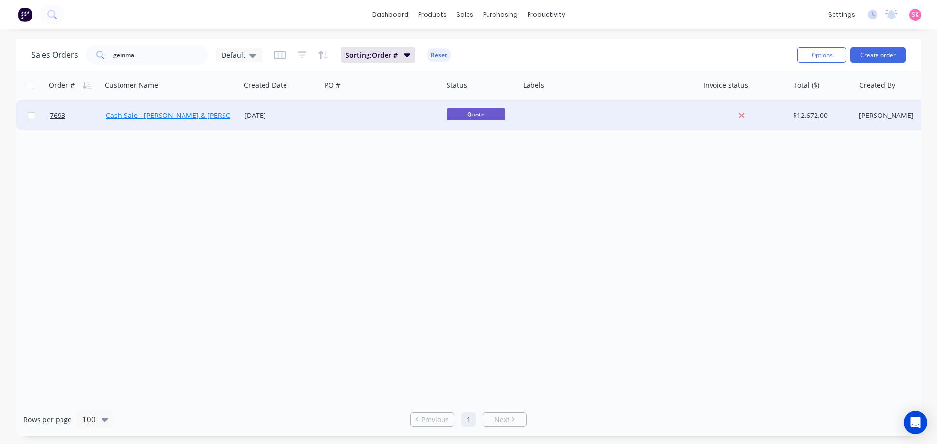
click at [185, 118] on link "Cash Sale - [PERSON_NAME] & [PERSON_NAME]" at bounding box center [184, 115] width 156 height 9
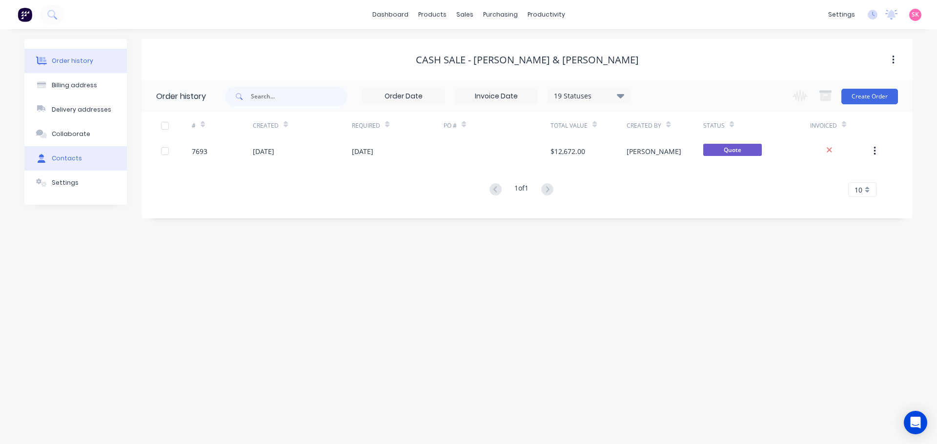
click at [83, 157] on button "Contacts" at bounding box center [75, 158] width 102 height 24
select select "AU"
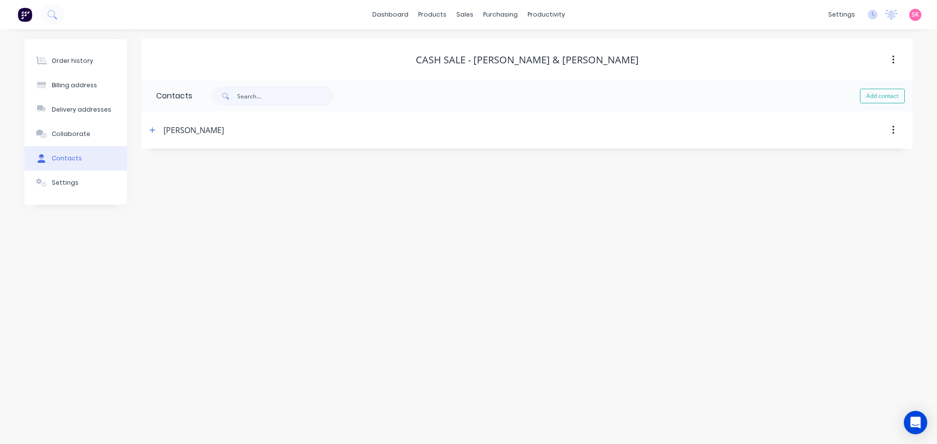
click at [193, 132] on div "[PERSON_NAME]" at bounding box center [193, 130] width 61 height 12
click at [149, 132] on button "button" at bounding box center [152, 130] width 12 height 12
drag, startPoint x: 90, startPoint y: 61, endPoint x: 110, endPoint y: 119, distance: 61.1
click at [90, 61] on button "Order history" at bounding box center [75, 61] width 102 height 24
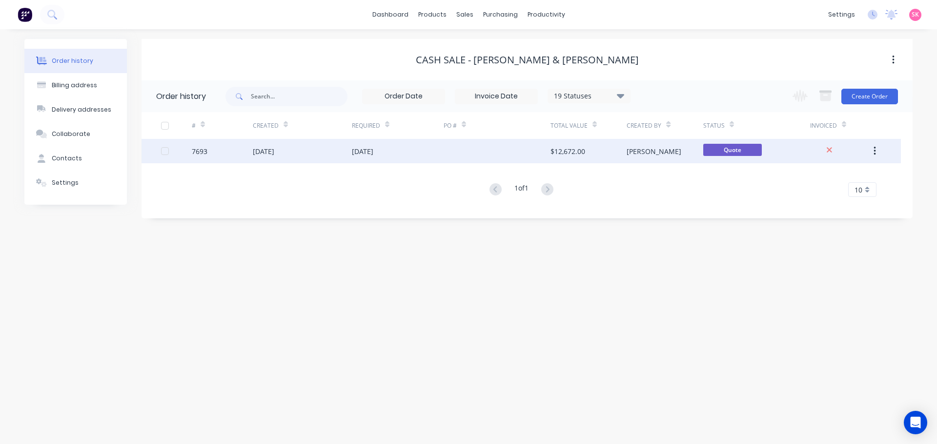
click at [274, 153] on div "[DATE]" at bounding box center [263, 151] width 21 height 10
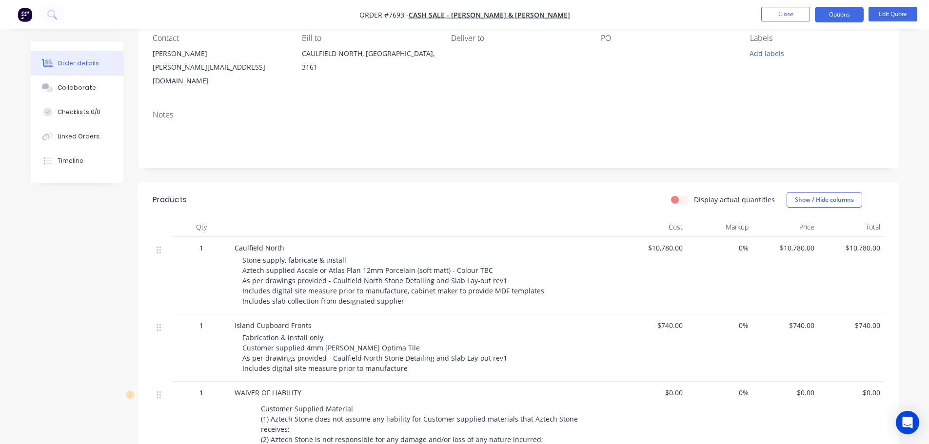
scroll to position [195, 0]
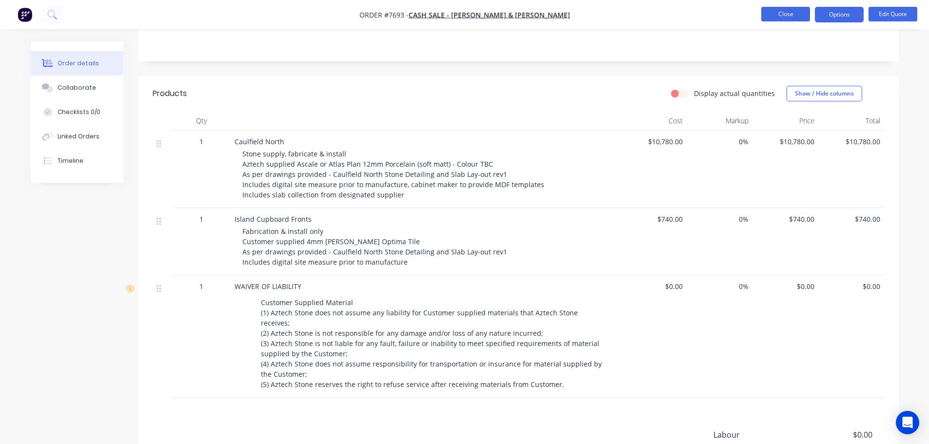
click at [777, 10] on button "Close" at bounding box center [786, 14] width 49 height 15
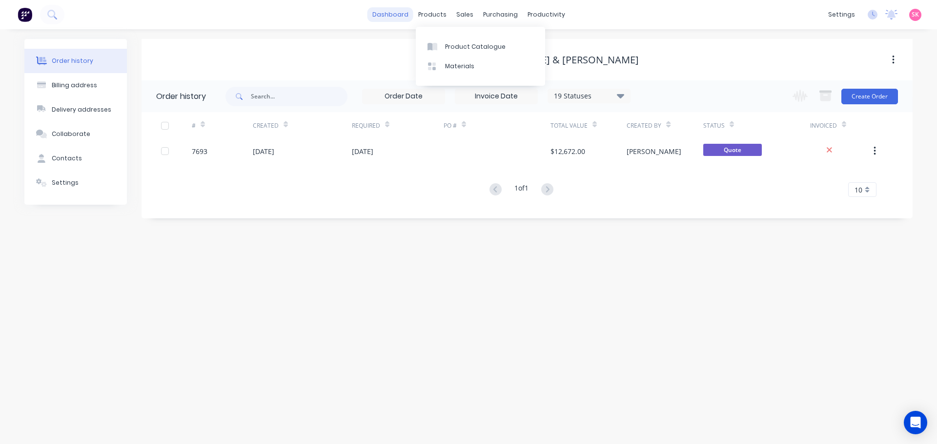
click at [396, 18] on link "dashboard" at bounding box center [390, 14] width 46 height 15
